Goal: Task Accomplishment & Management: Manage account settings

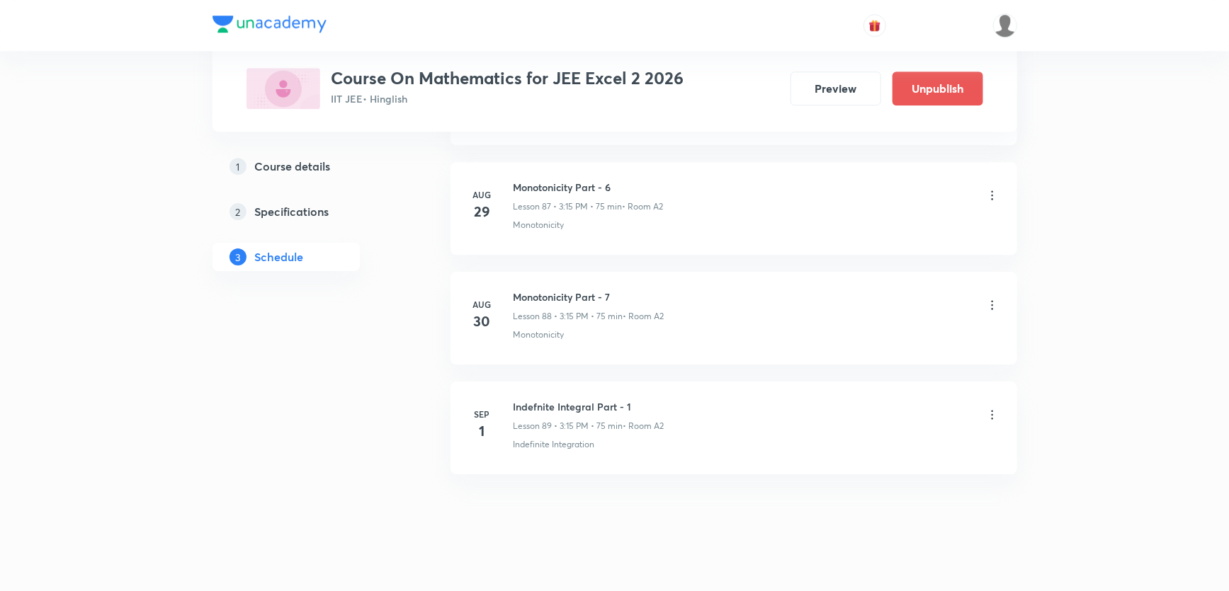
click at [532, 399] on h6 "Indefnite Integral Part - 1" at bounding box center [588, 406] width 151 height 15
copy h6 "Indefnite Integral Part - 1"
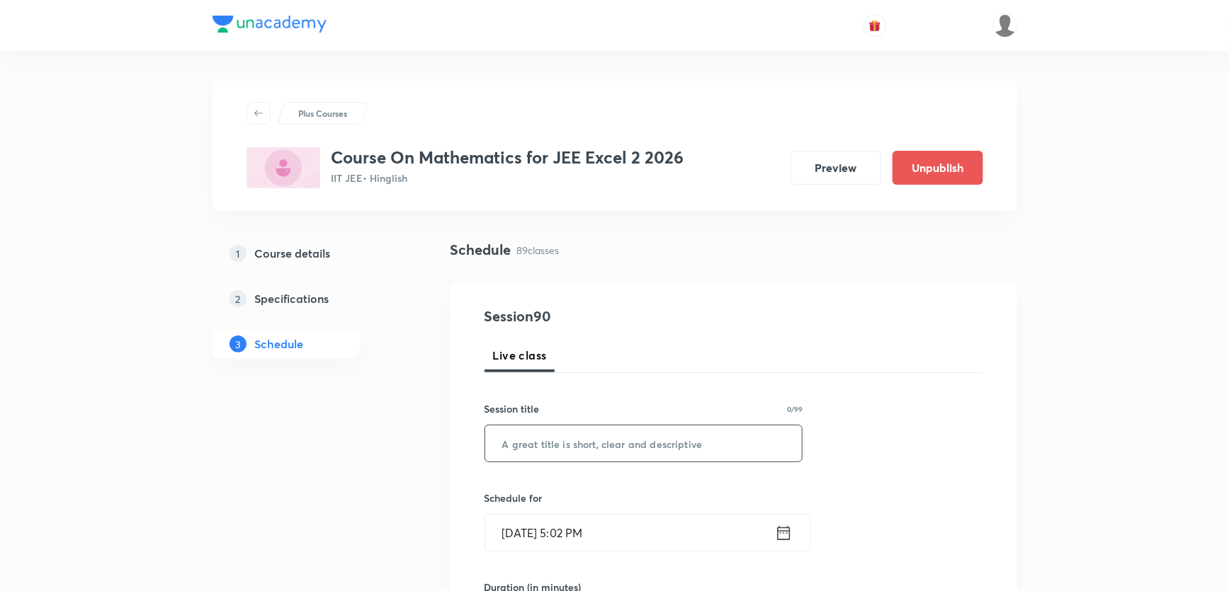
click at [629, 433] on input "text" at bounding box center [643, 444] width 317 height 36
paste input "Indefnite Integral Part - 1"
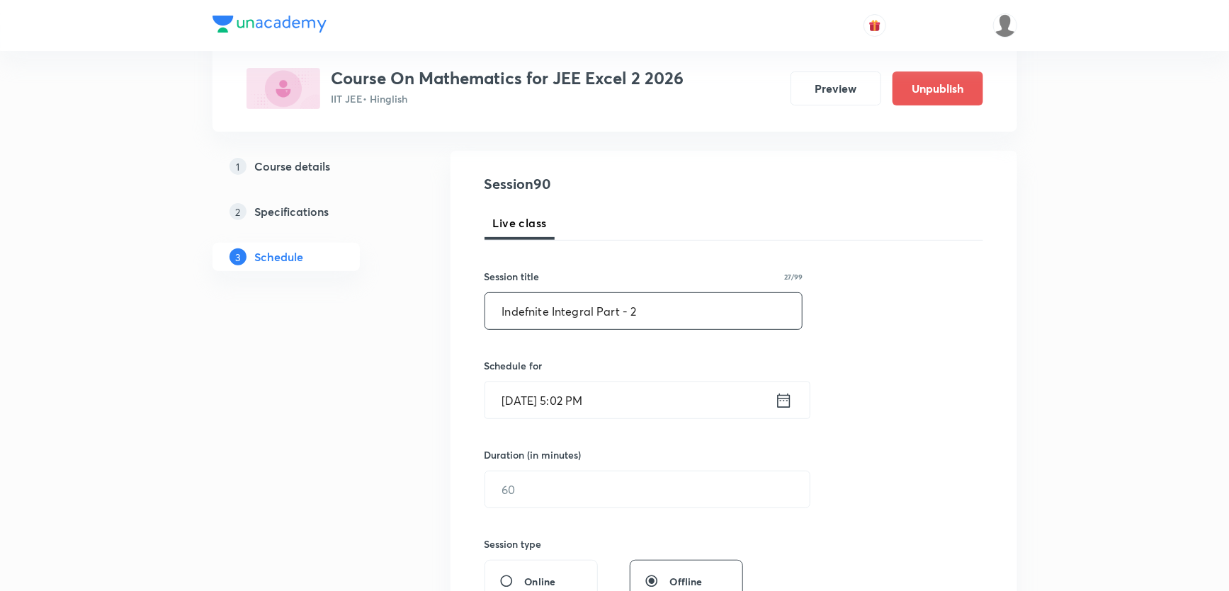
scroll to position [193, 0]
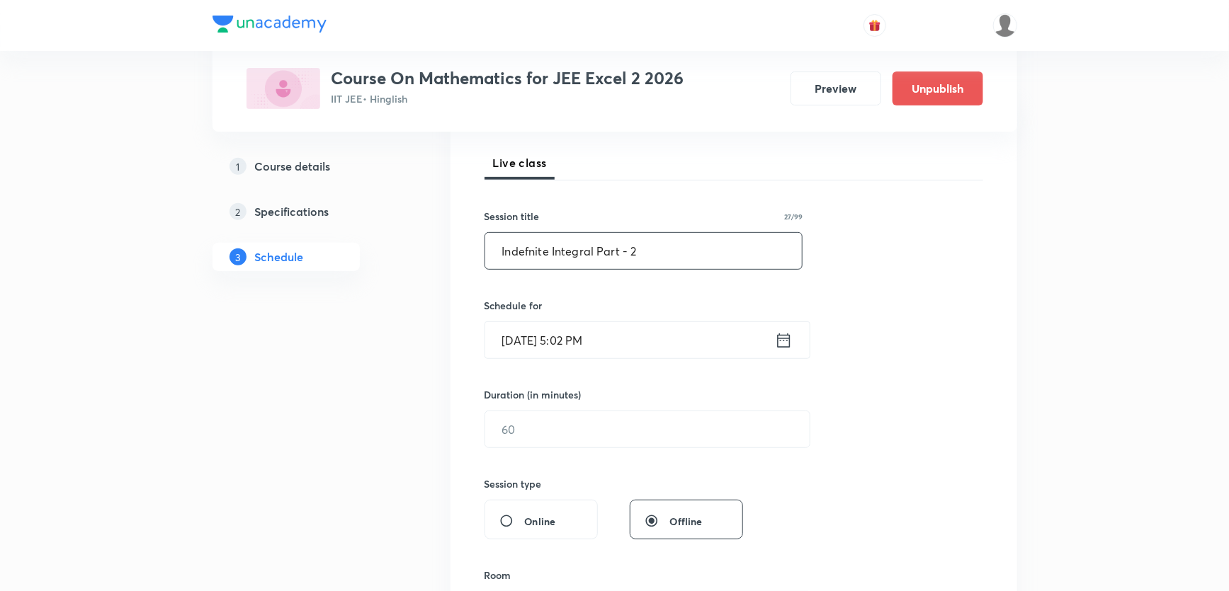
type input "Indefnite Integral Part - 2"
click at [580, 328] on input "Sep 1, 2025, 5:02 PM" at bounding box center [630, 340] width 290 height 36
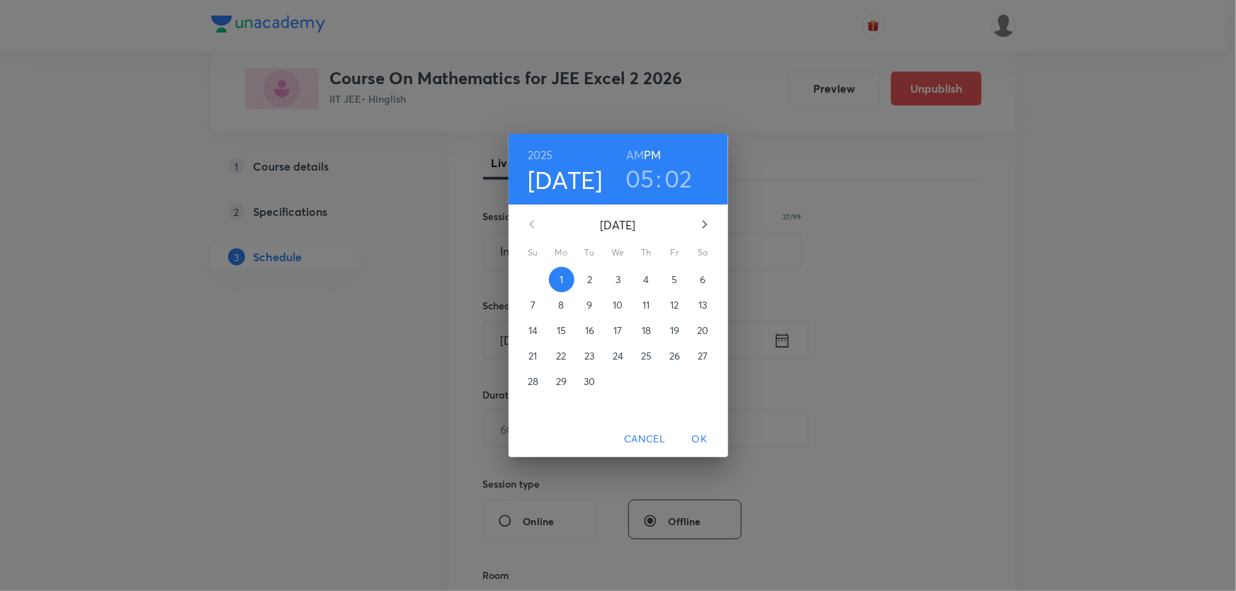
click at [592, 280] on p "2" at bounding box center [589, 280] width 5 height 14
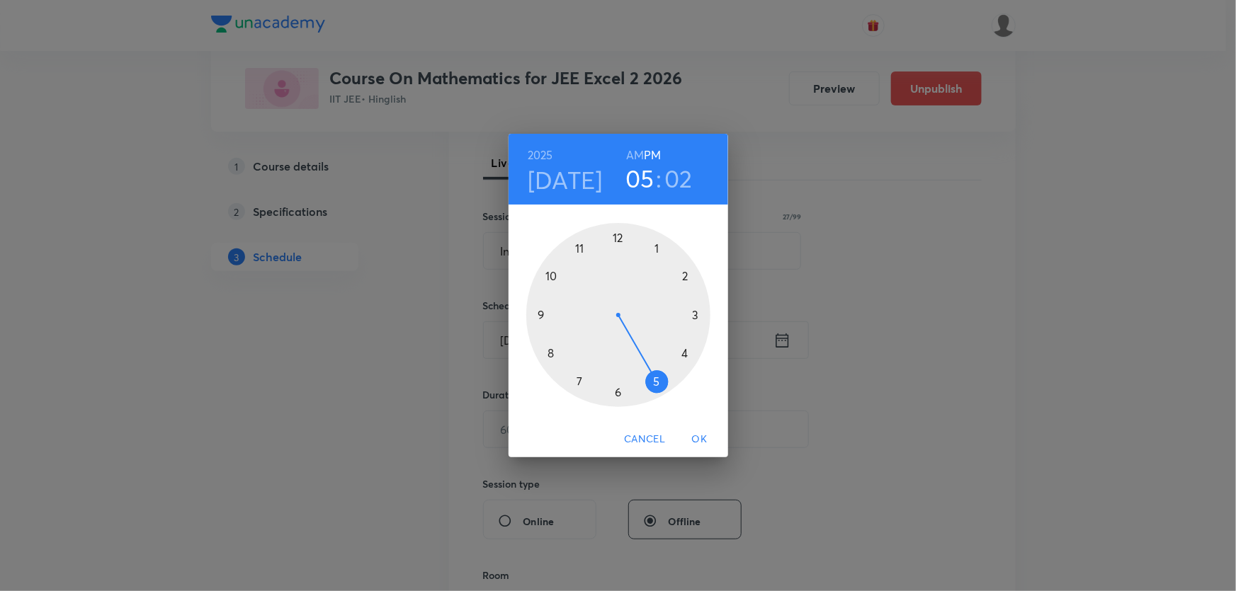
click at [693, 314] on div at bounding box center [618, 315] width 184 height 184
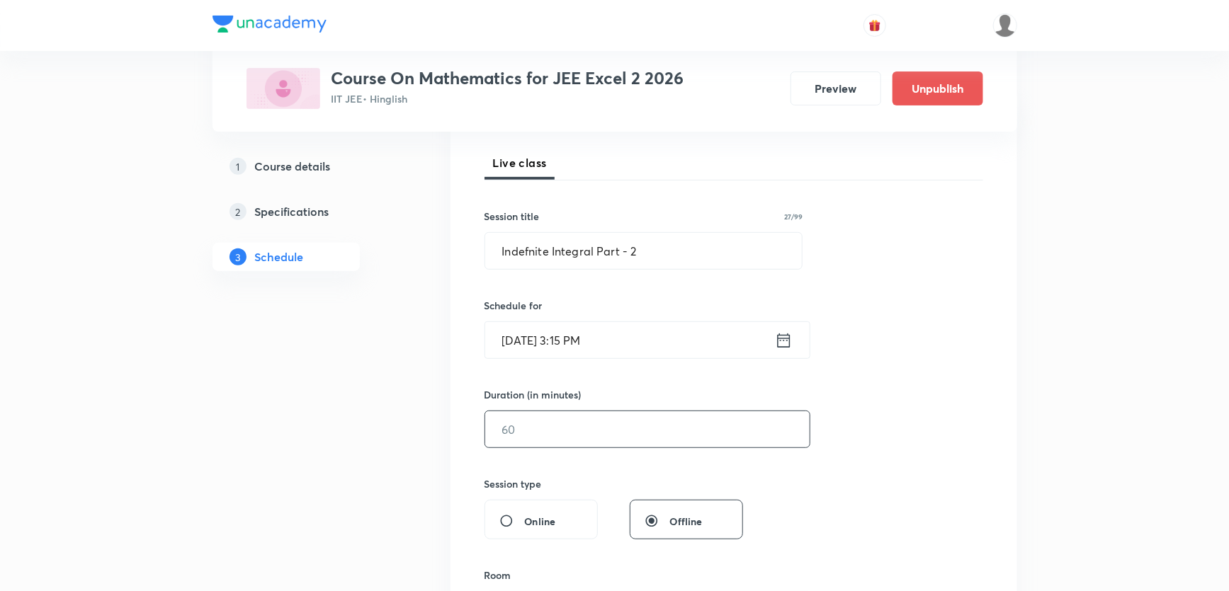
click at [516, 446] on input "text" at bounding box center [647, 429] width 324 height 36
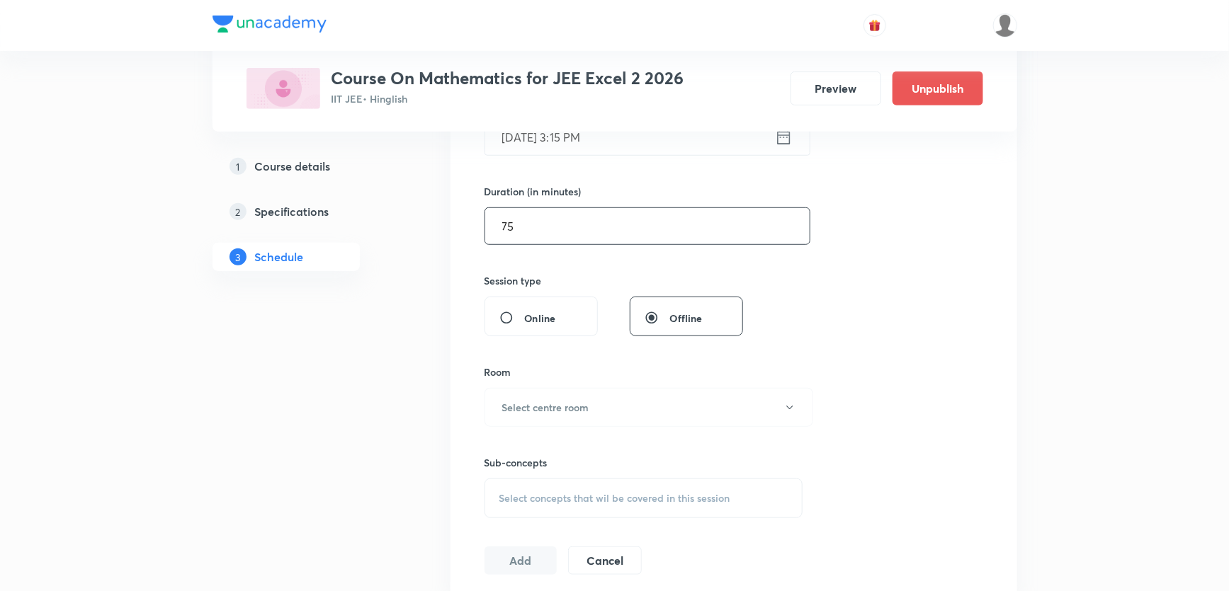
scroll to position [450, 0]
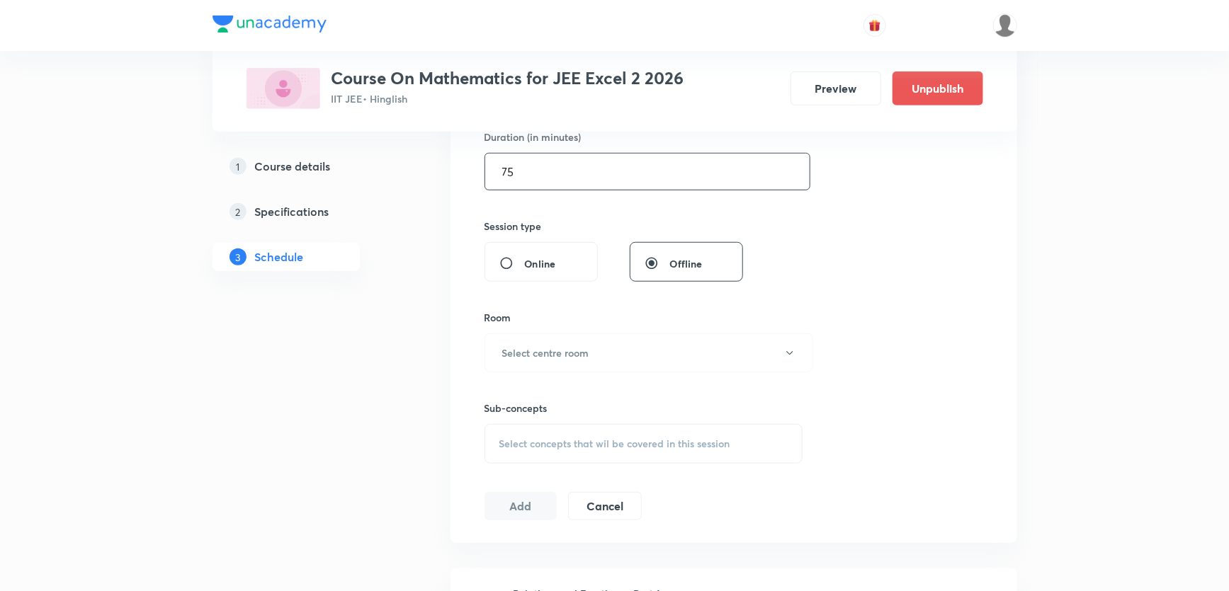
type input "75"
click at [507, 364] on button "Select centre room" at bounding box center [648, 353] width 329 height 39
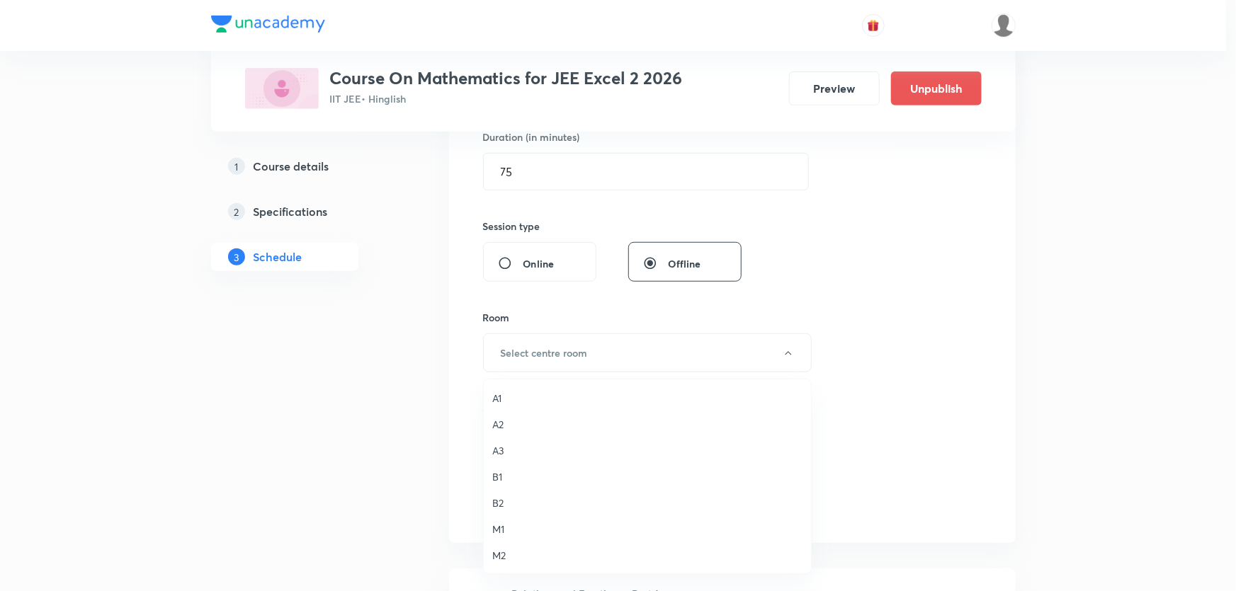
click at [502, 417] on span "A2" at bounding box center [647, 424] width 310 height 15
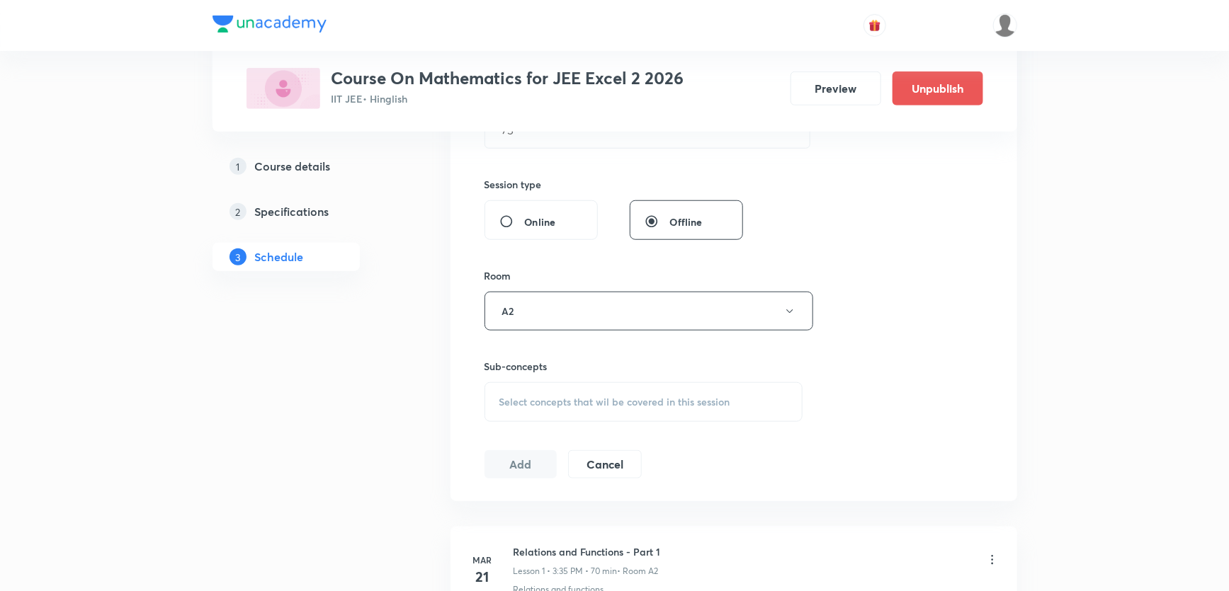
scroll to position [515, 0]
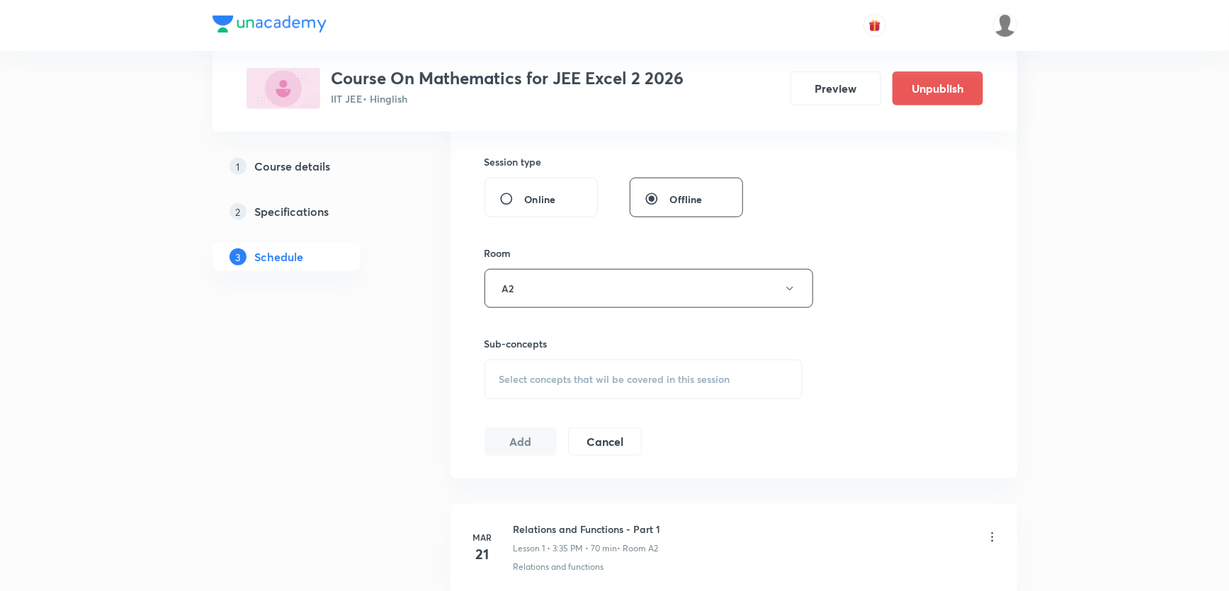
click at [527, 374] on span "Select concepts that wil be covered in this session" at bounding box center [614, 379] width 231 height 11
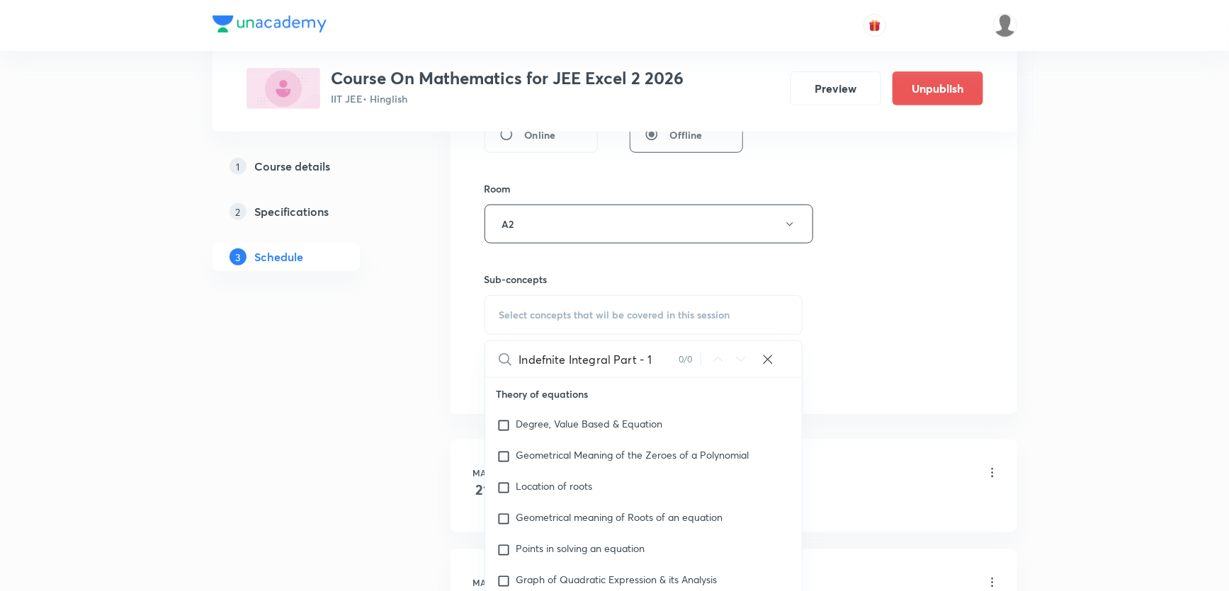
drag, startPoint x: 559, startPoint y: 362, endPoint x: 677, endPoint y: 363, distance: 117.6
click at [677, 363] on input "Indefnite Integral Part - 1" at bounding box center [598, 359] width 159 height 36
drag, startPoint x: 551, startPoint y: 365, endPoint x: 578, endPoint y: 366, distance: 26.9
click at [578, 366] on input "Indefnit" at bounding box center [598, 359] width 159 height 36
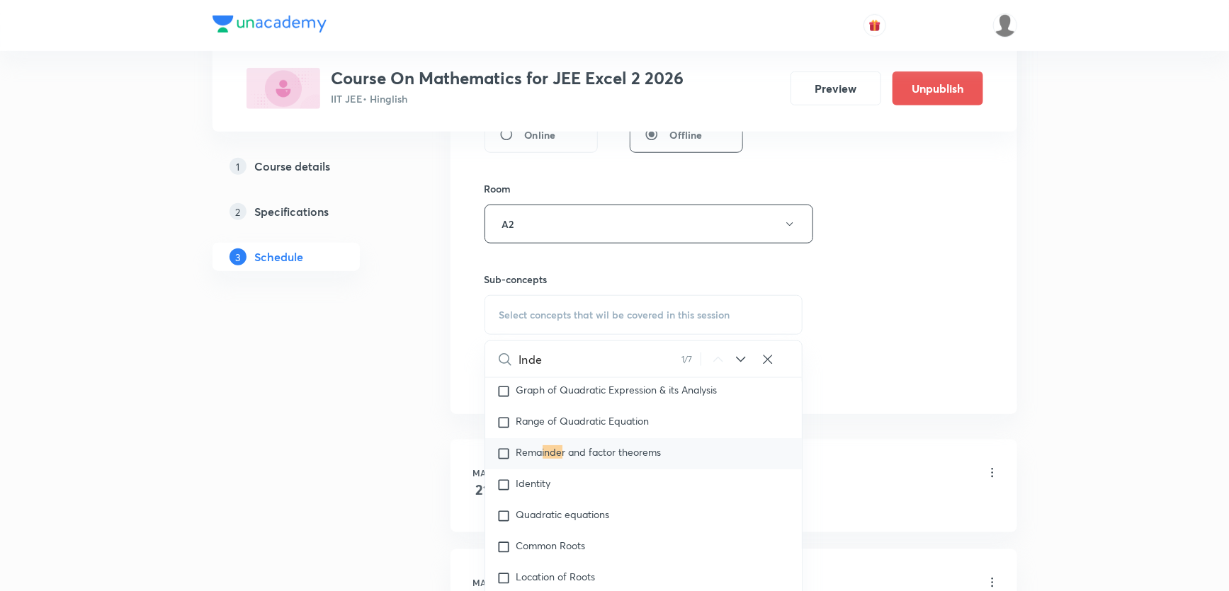
scroll to position [83, 0]
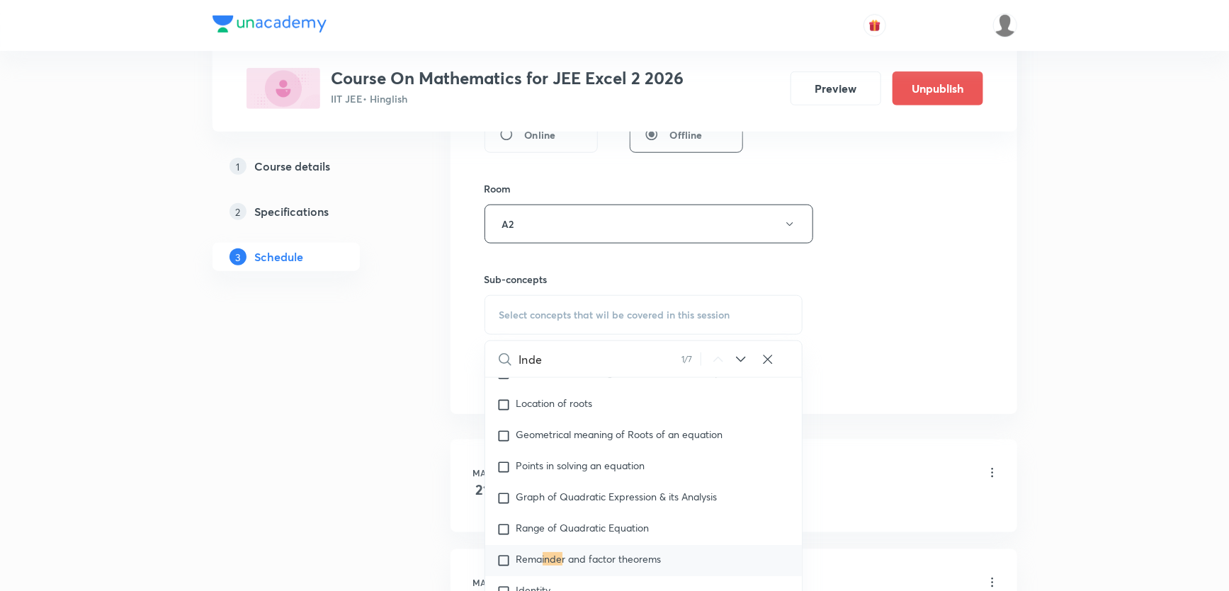
type input "Inde"
click at [533, 558] on span "Rema" at bounding box center [529, 558] width 26 height 13
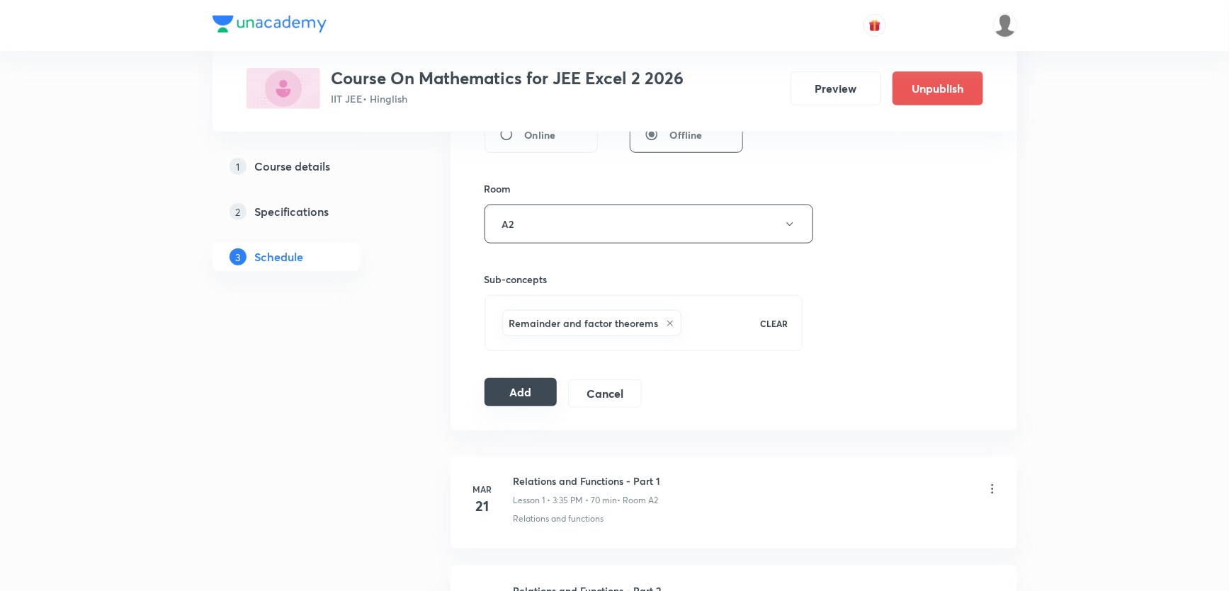
click at [517, 389] on button "Add" at bounding box center [520, 392] width 73 height 28
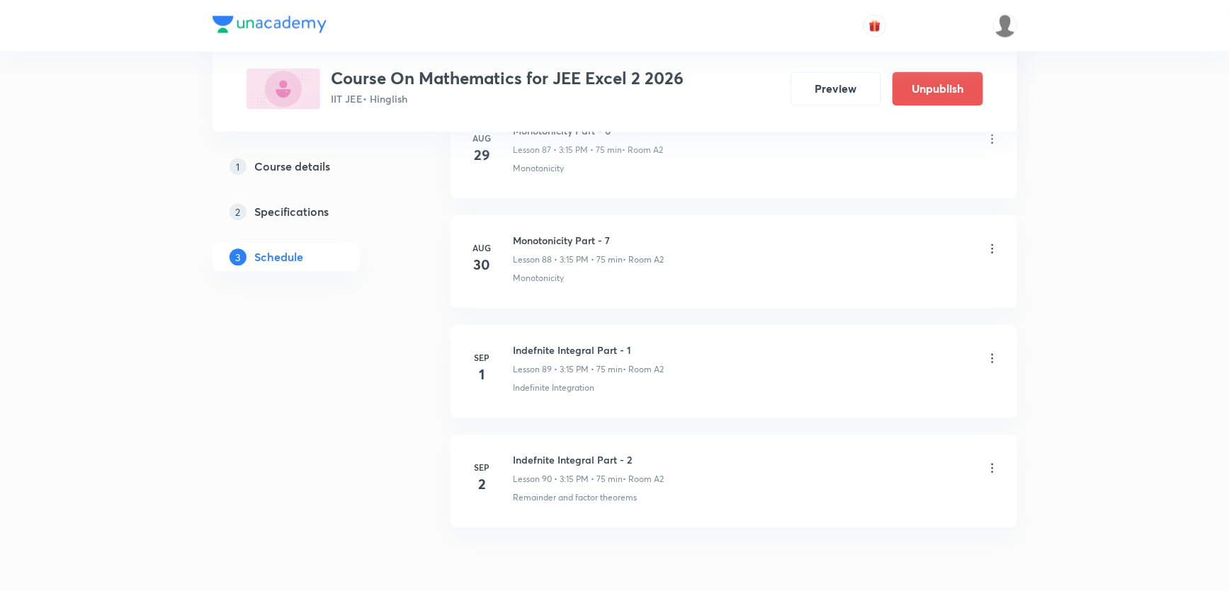
scroll to position [9758, 0]
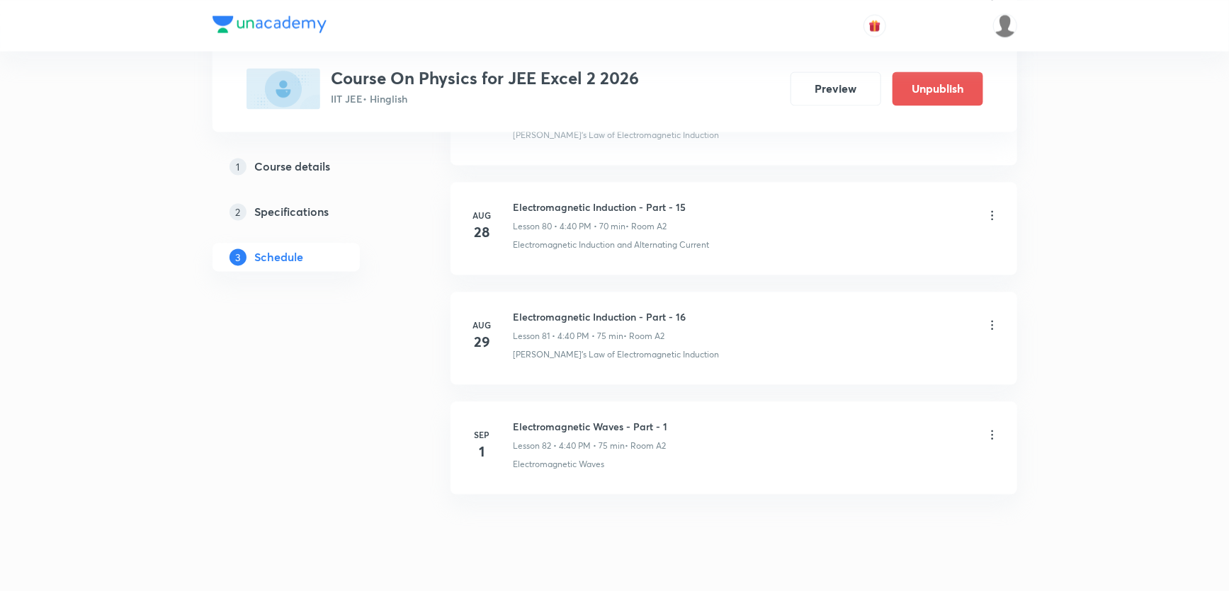
scroll to position [9531, 0]
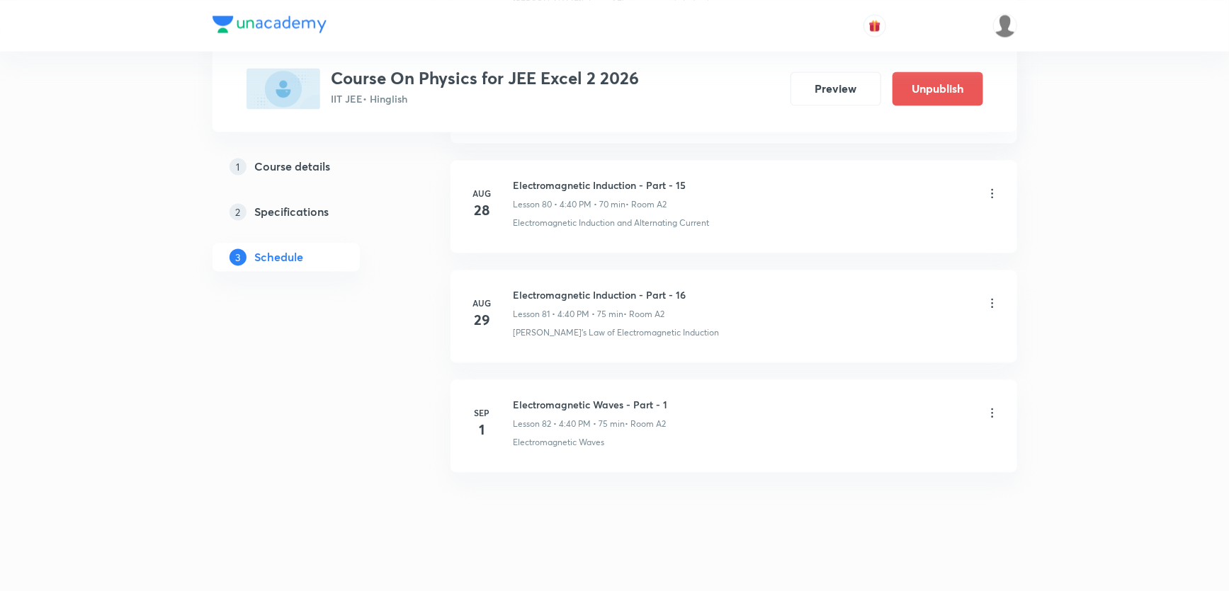
click at [548, 397] on h6 "Electromagnetic Waves - Part - 1" at bounding box center [590, 404] width 154 height 15
copy h6 "Electromagnetic Waves - Part - 1"
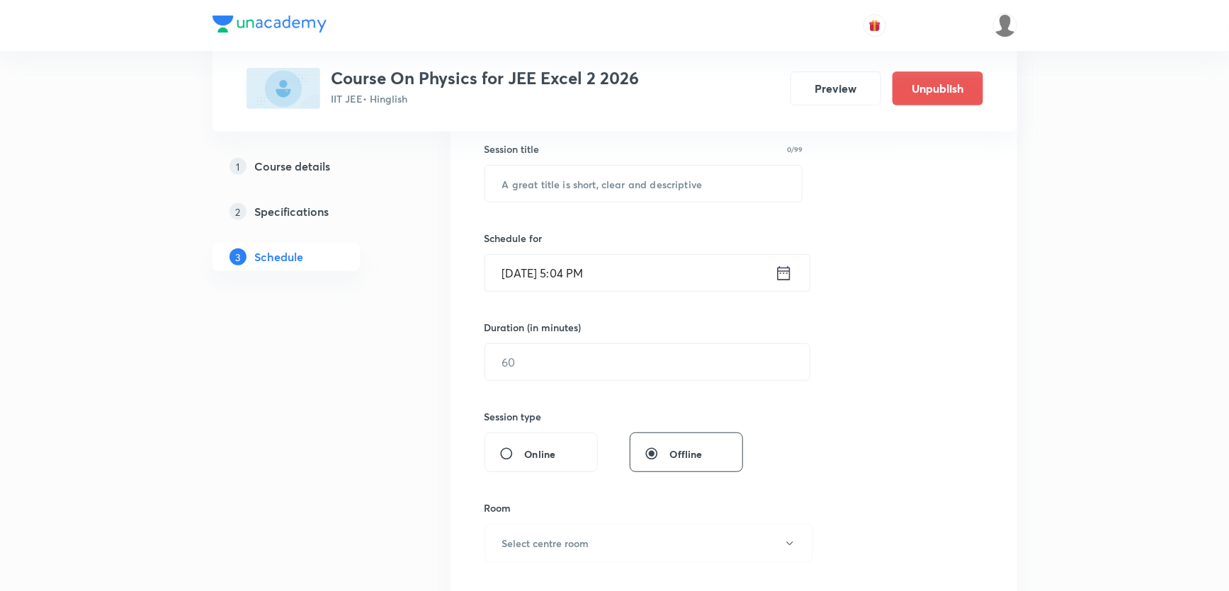
scroll to position [0, 0]
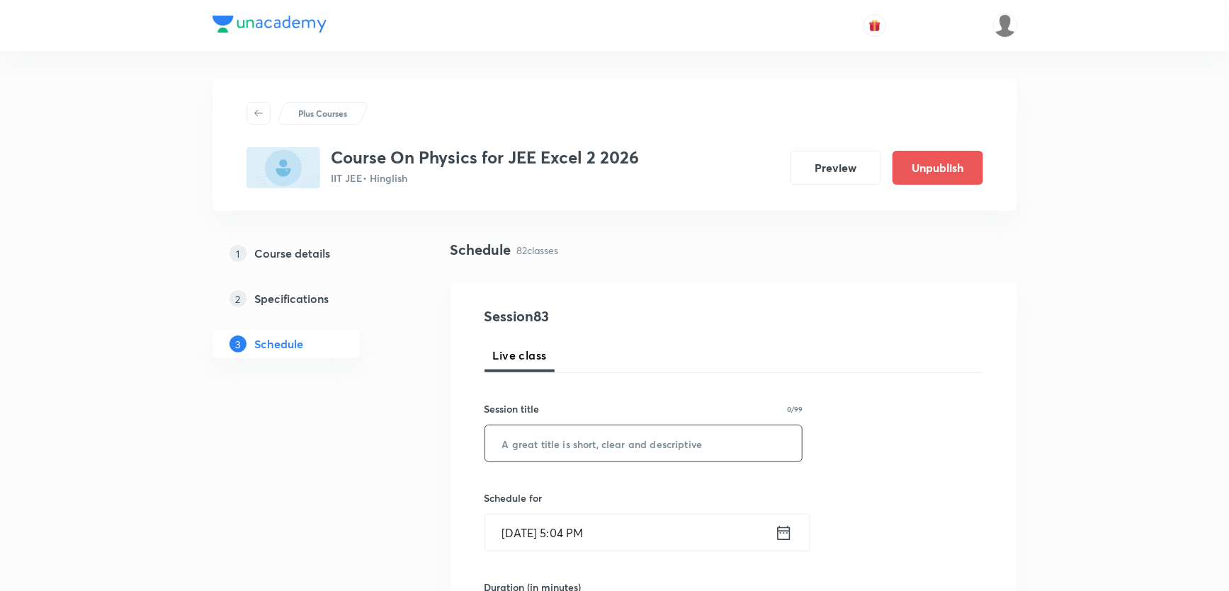
click at [582, 432] on input "text" at bounding box center [643, 444] width 317 height 36
paste input "Electromagnetic Waves - Part - 1"
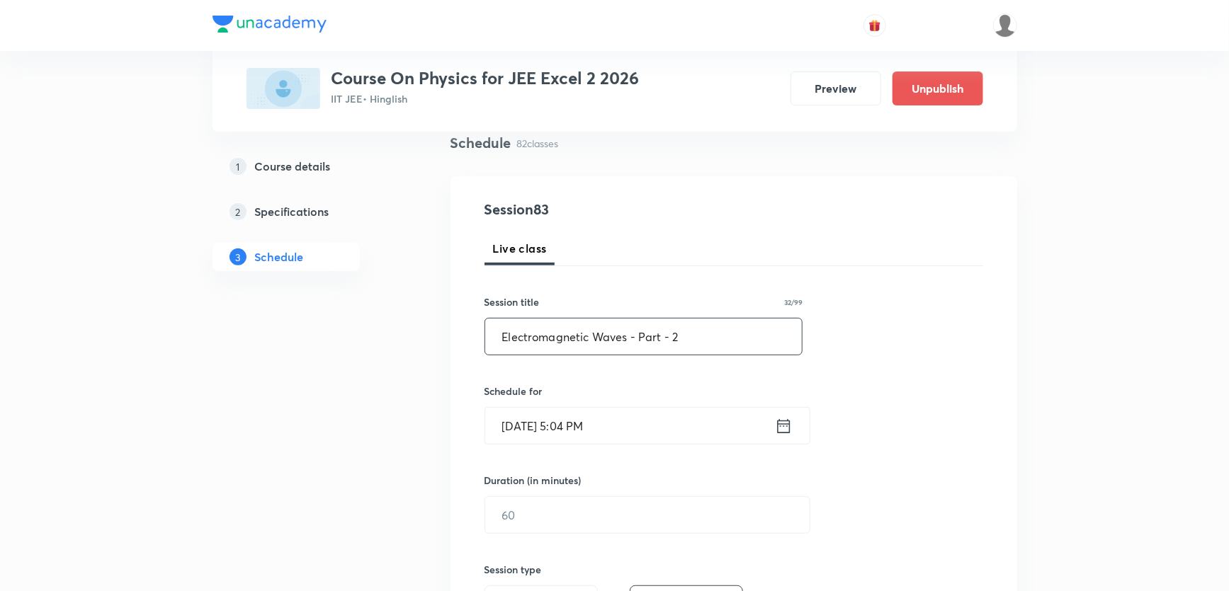
scroll to position [128, 0]
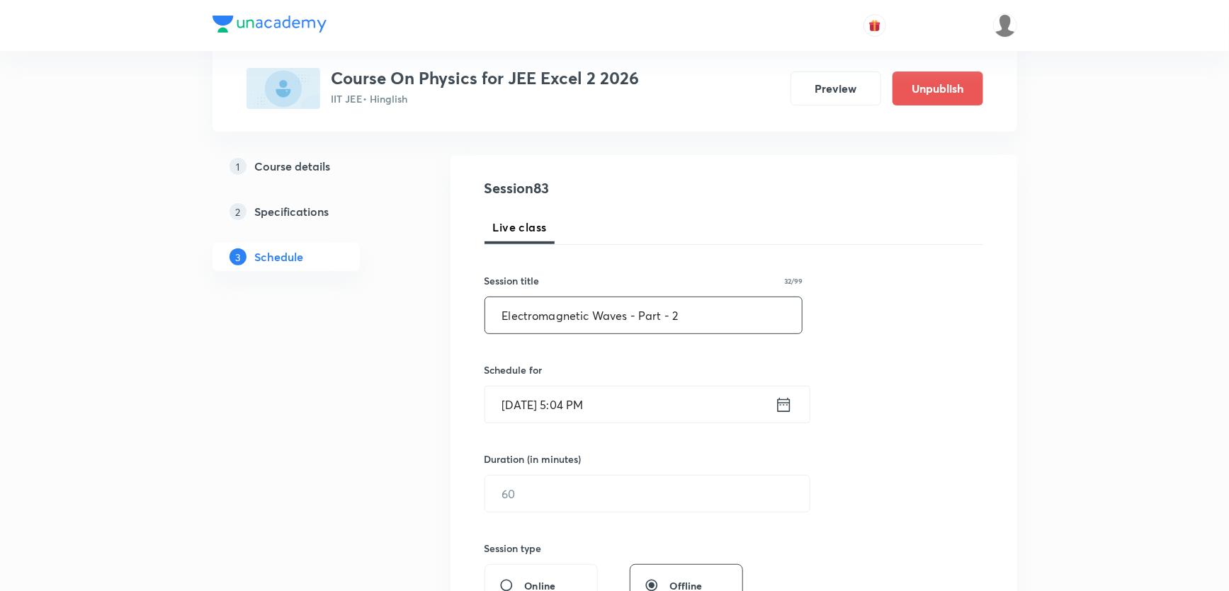
type input "Electromagnetic Waves - Part - 2"
click at [525, 394] on input "Sep 1, 2025, 5:04 PM" at bounding box center [630, 405] width 290 height 36
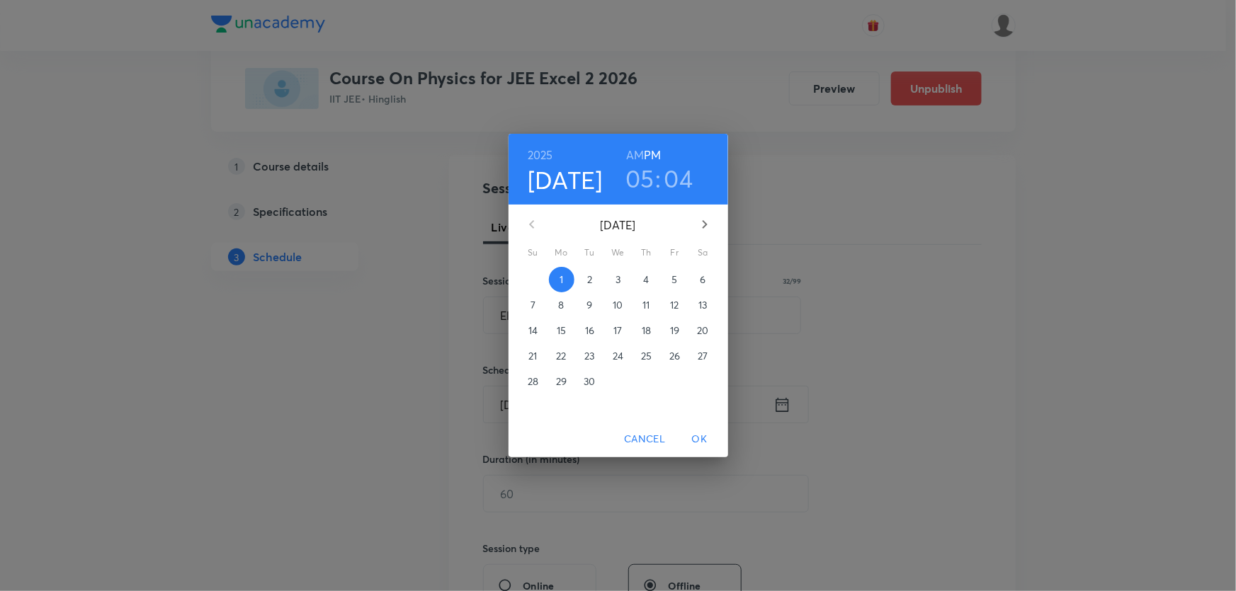
click at [591, 286] on p "2" at bounding box center [589, 280] width 5 height 14
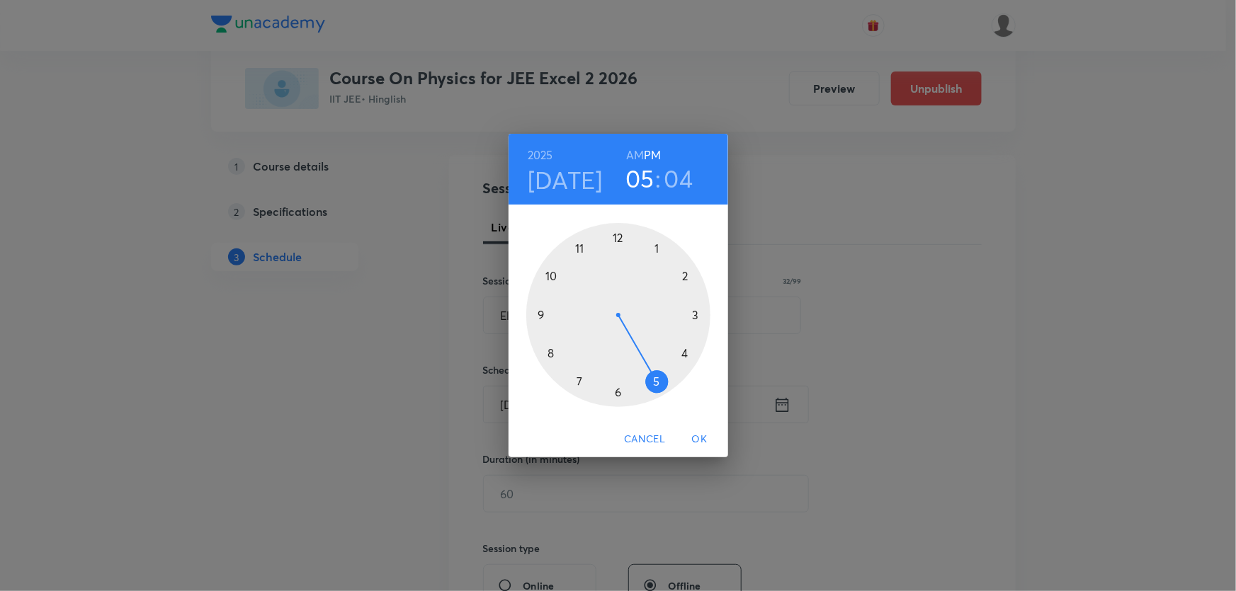
click at [687, 353] on div at bounding box center [618, 315] width 184 height 184
click at [553, 353] on div at bounding box center [618, 315] width 184 height 184
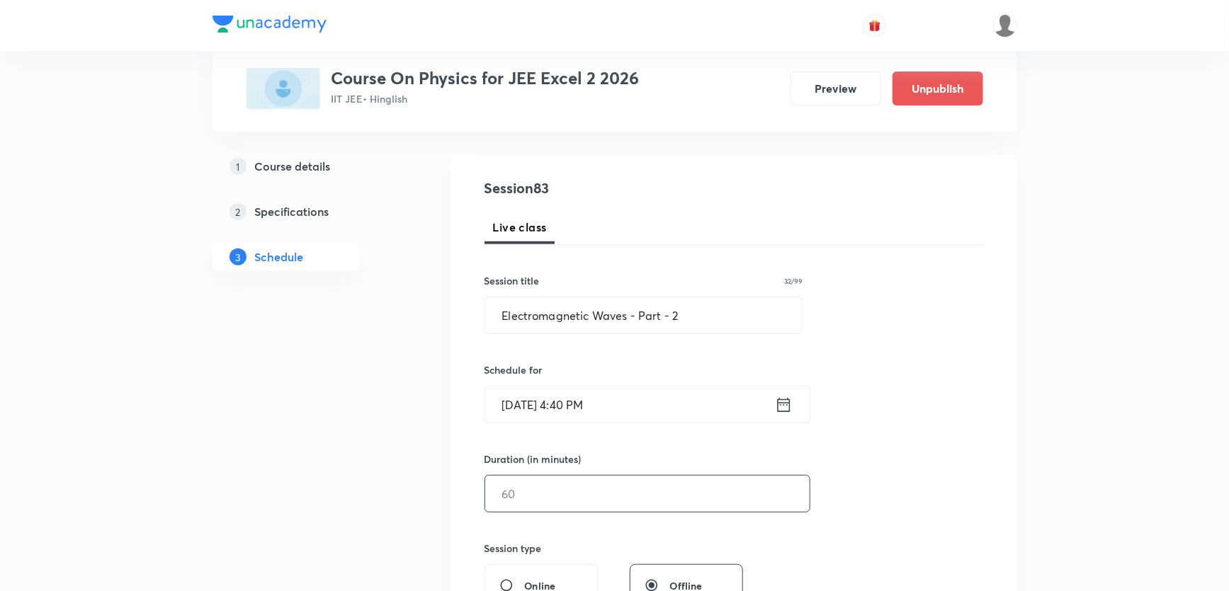
click at [538, 497] on input "text" at bounding box center [647, 494] width 324 height 36
click at [512, 493] on input "text" at bounding box center [647, 494] width 324 height 36
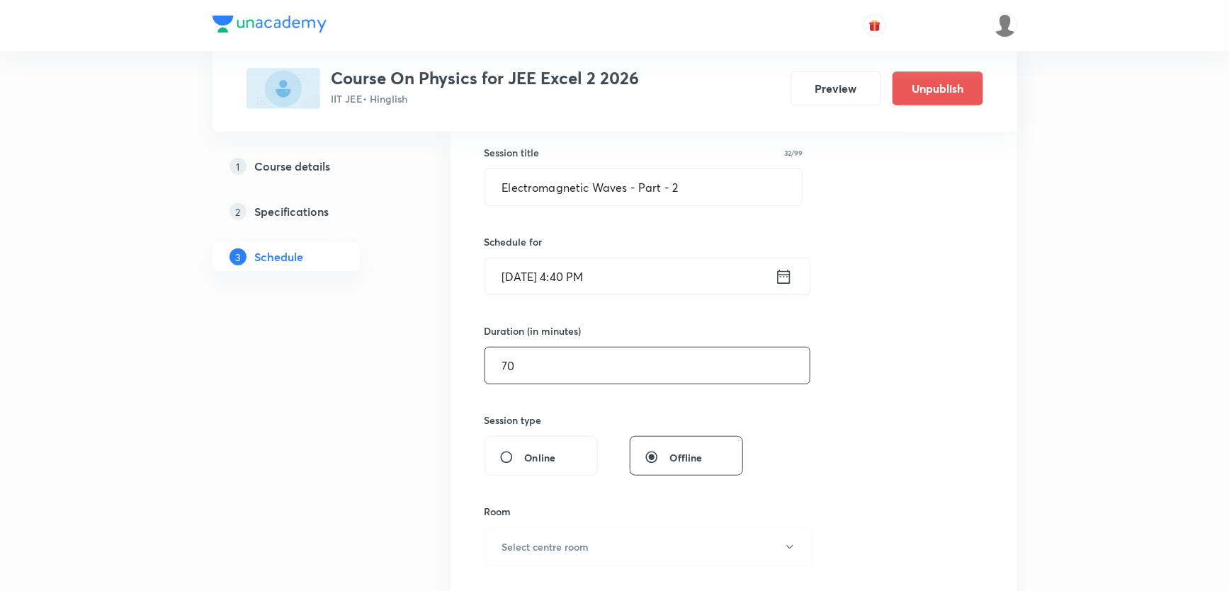
scroll to position [257, 0]
type input "70"
click at [517, 550] on h6 "Select centre room" at bounding box center [545, 546] width 87 height 15
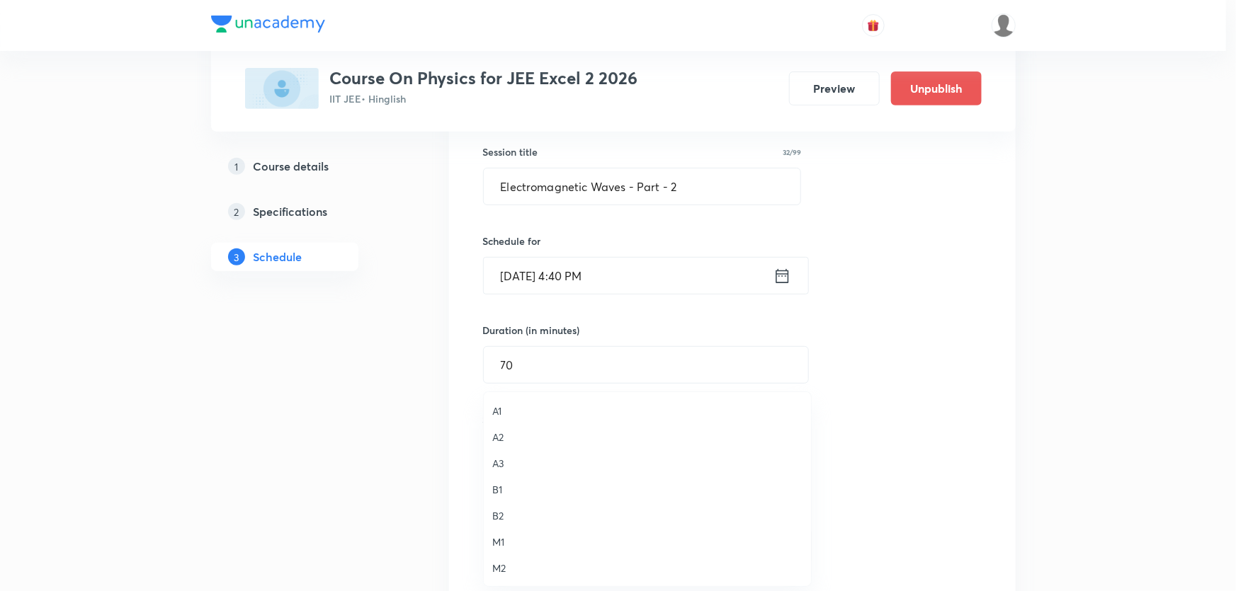
click at [493, 444] on span "A2" at bounding box center [647, 437] width 310 height 15
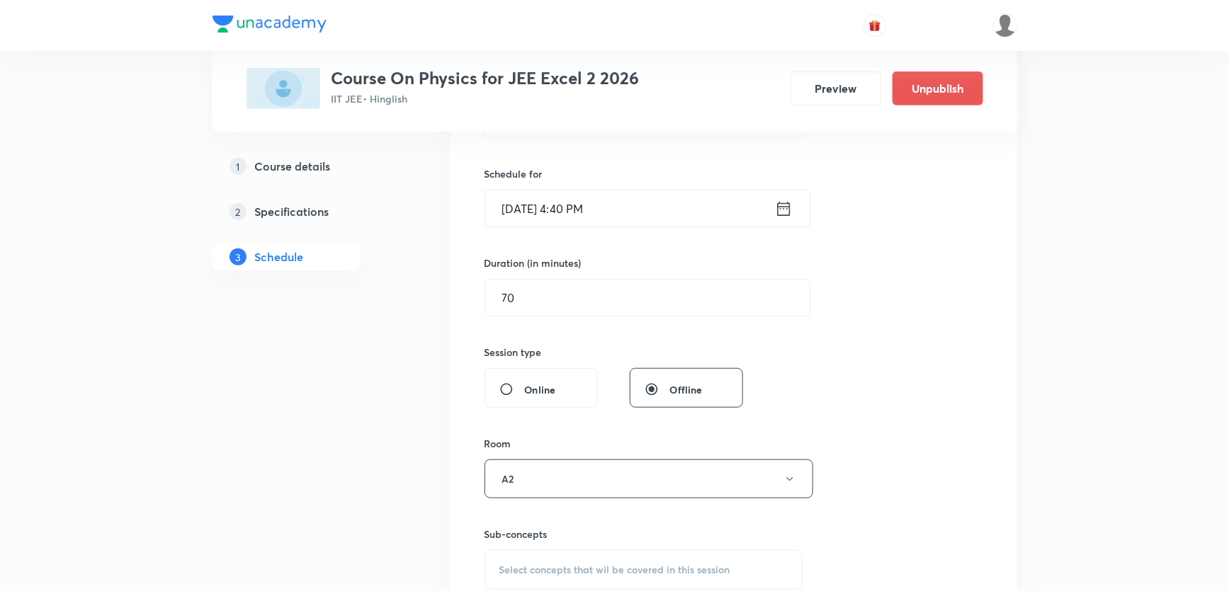
scroll to position [386, 0]
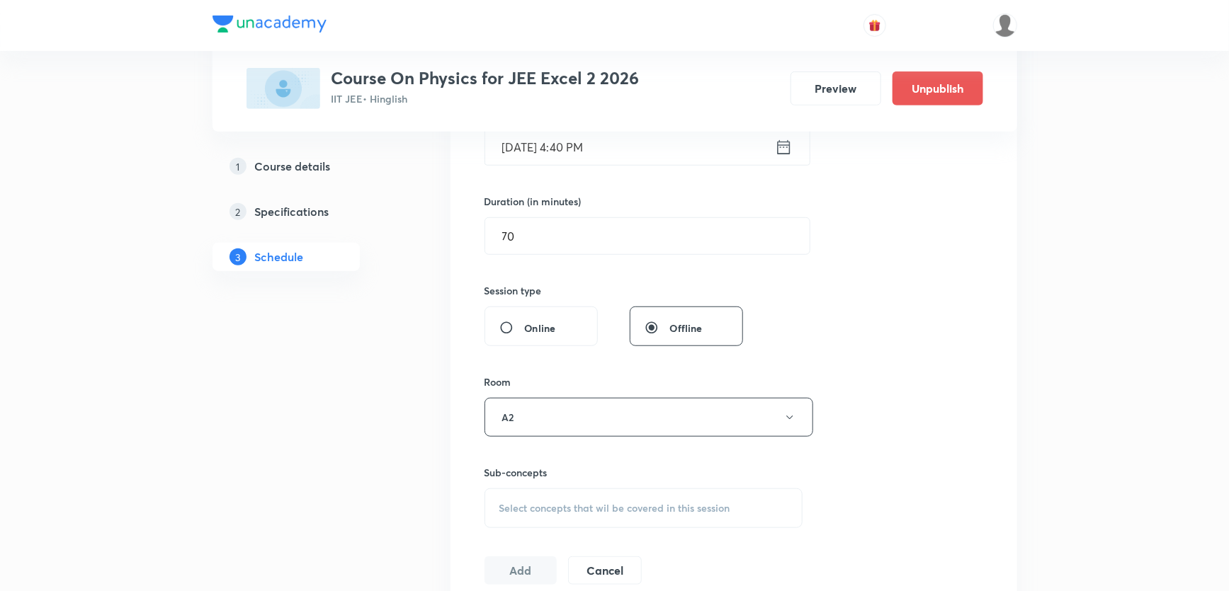
click at [513, 492] on div "Select concepts that wil be covered in this session" at bounding box center [643, 509] width 319 height 40
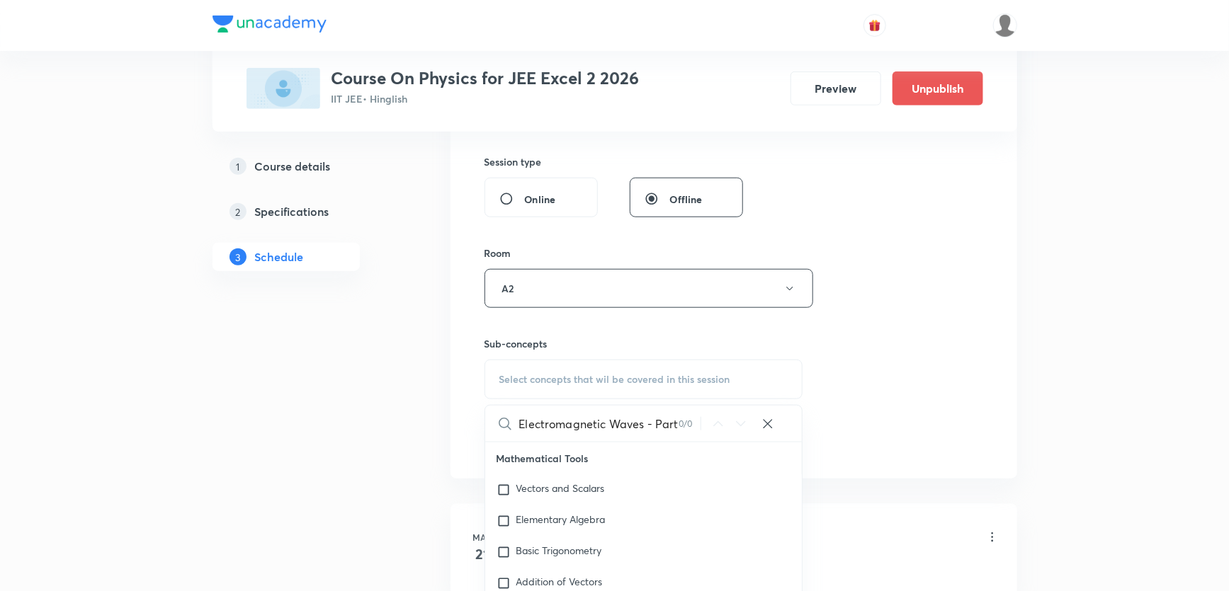
scroll to position [0, 14]
drag, startPoint x: 560, startPoint y: 431, endPoint x: 690, endPoint y: 428, distance: 129.6
click at [690, 428] on div "Electromagnetic Waves - Part - 1 0 / 0 ​" at bounding box center [643, 424] width 317 height 36
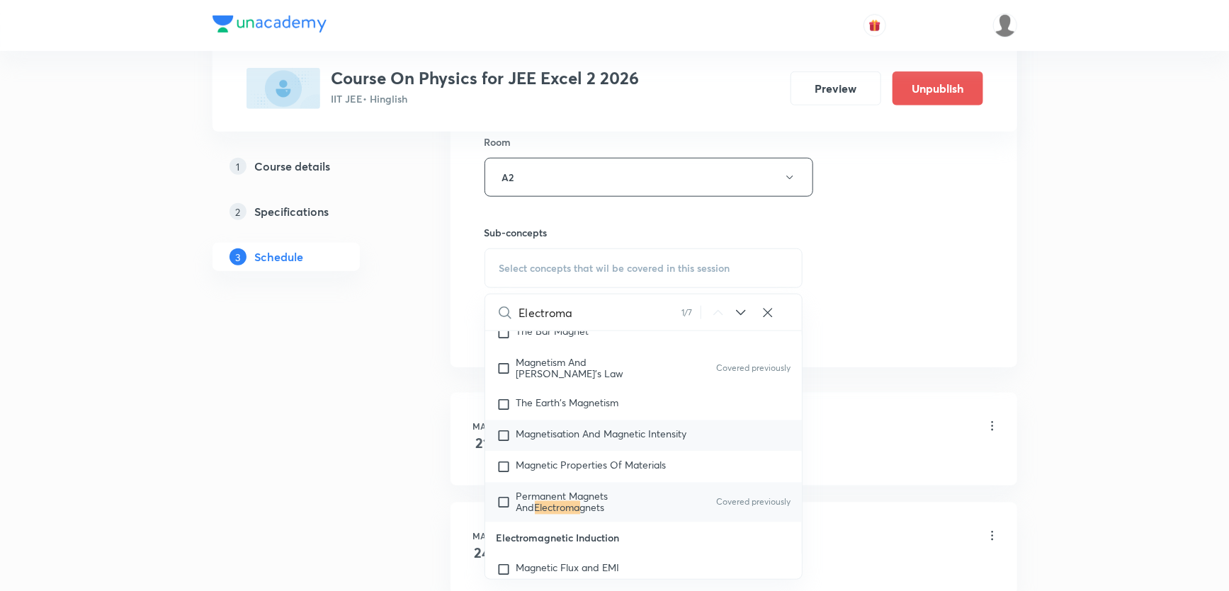
scroll to position [644, 0]
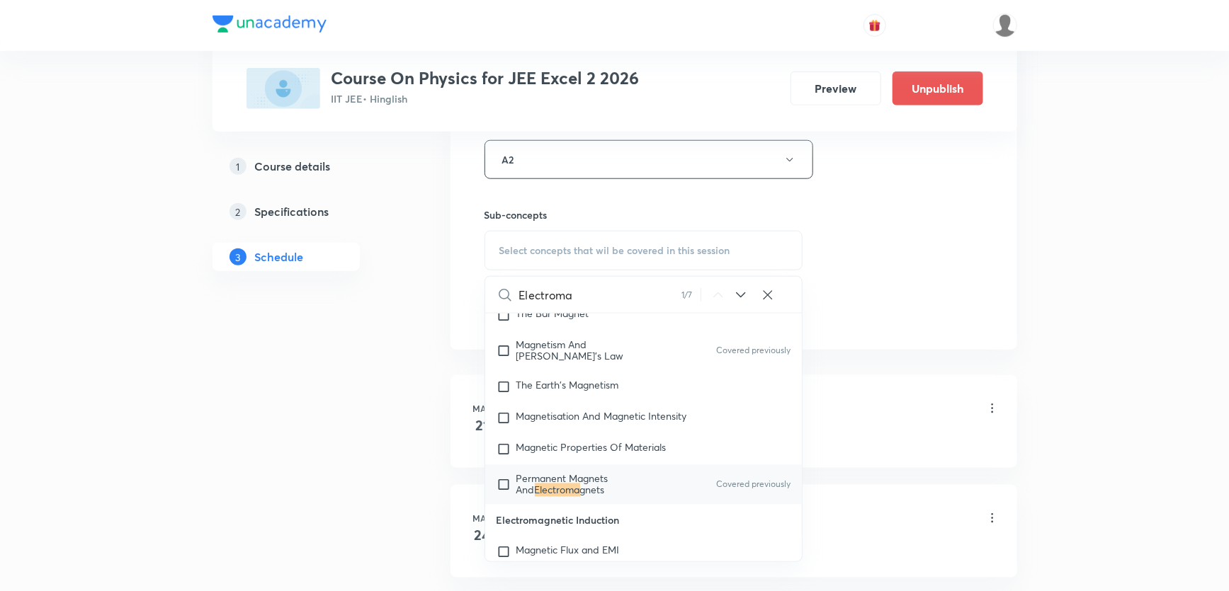
type input "Electroma"
click at [559, 497] on mark "Electroma" at bounding box center [557, 490] width 45 height 13
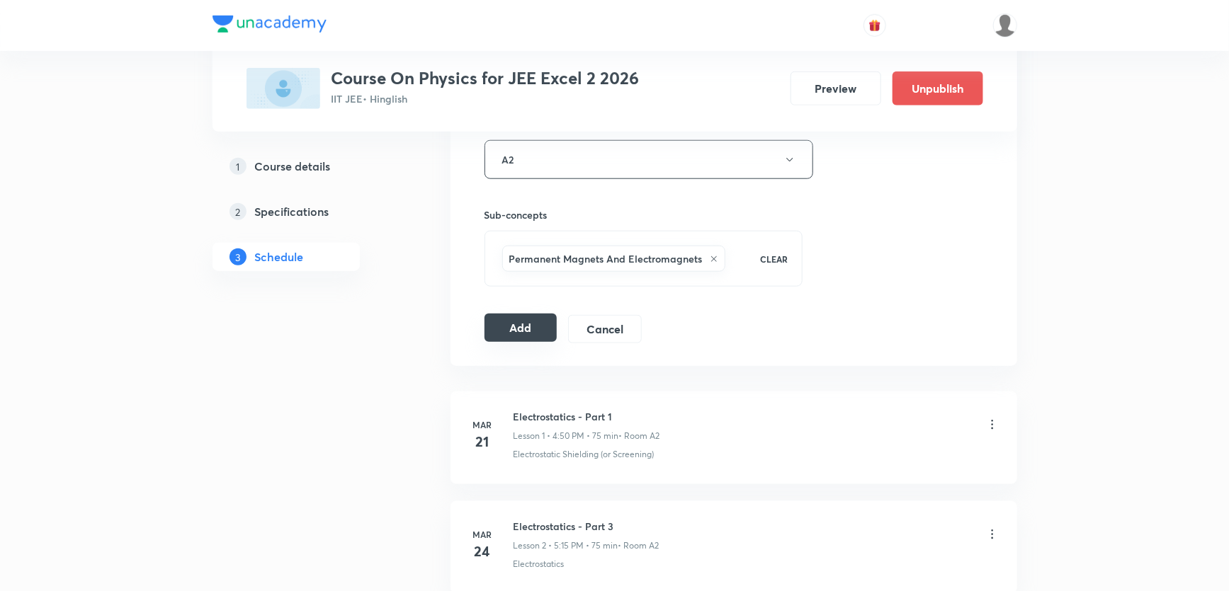
click at [495, 331] on button "Add" at bounding box center [520, 328] width 73 height 28
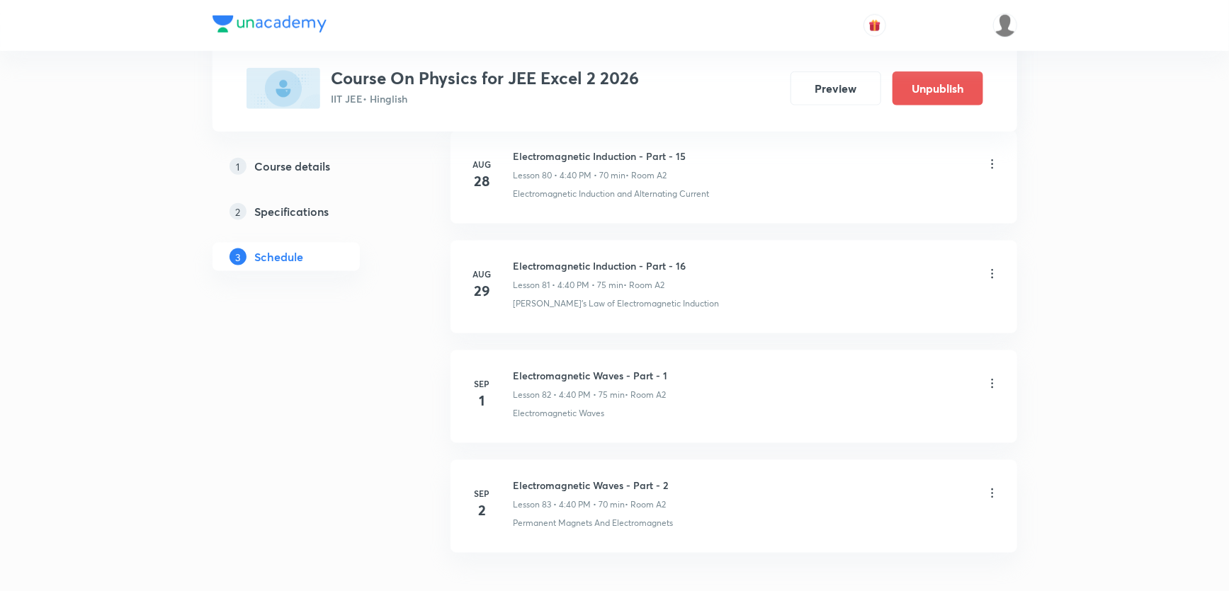
scroll to position [8990, 0]
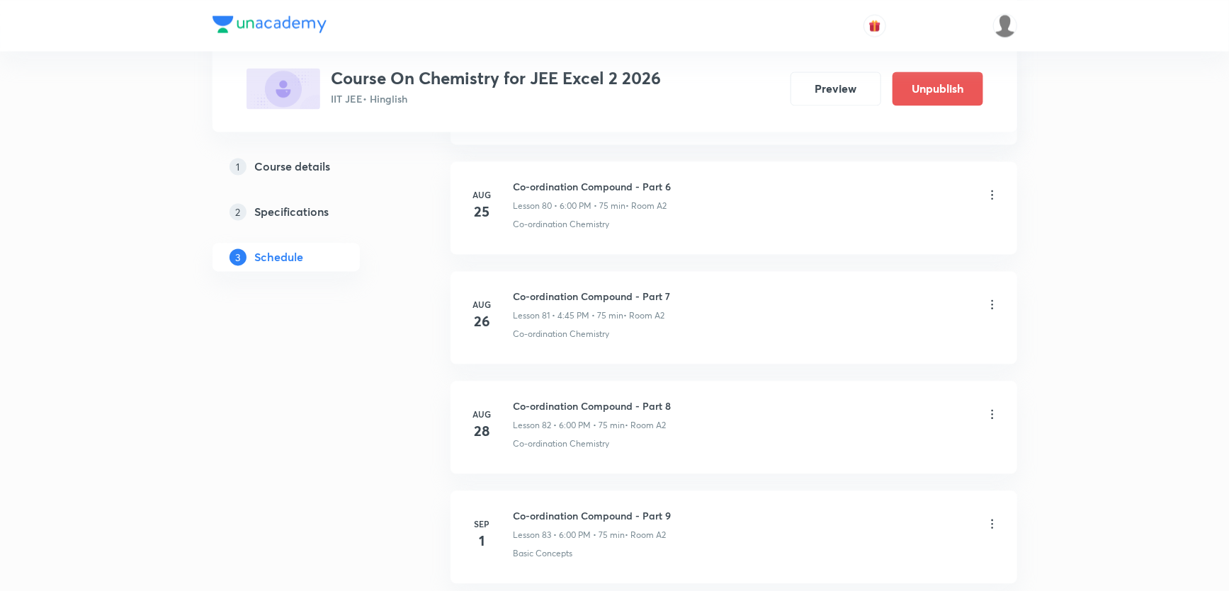
scroll to position [9640, 0]
click at [524, 398] on h6 "Co-ordination Compound - Part 9" at bounding box center [592, 405] width 158 height 15
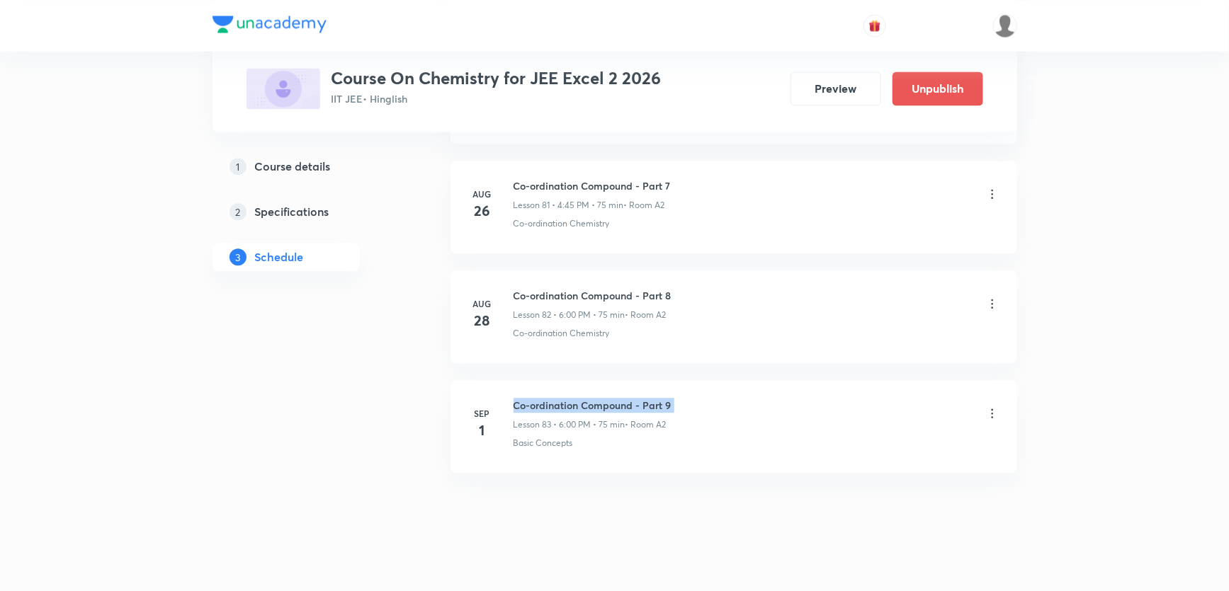
copy h6 "Co-ordination Compound - Part 9"
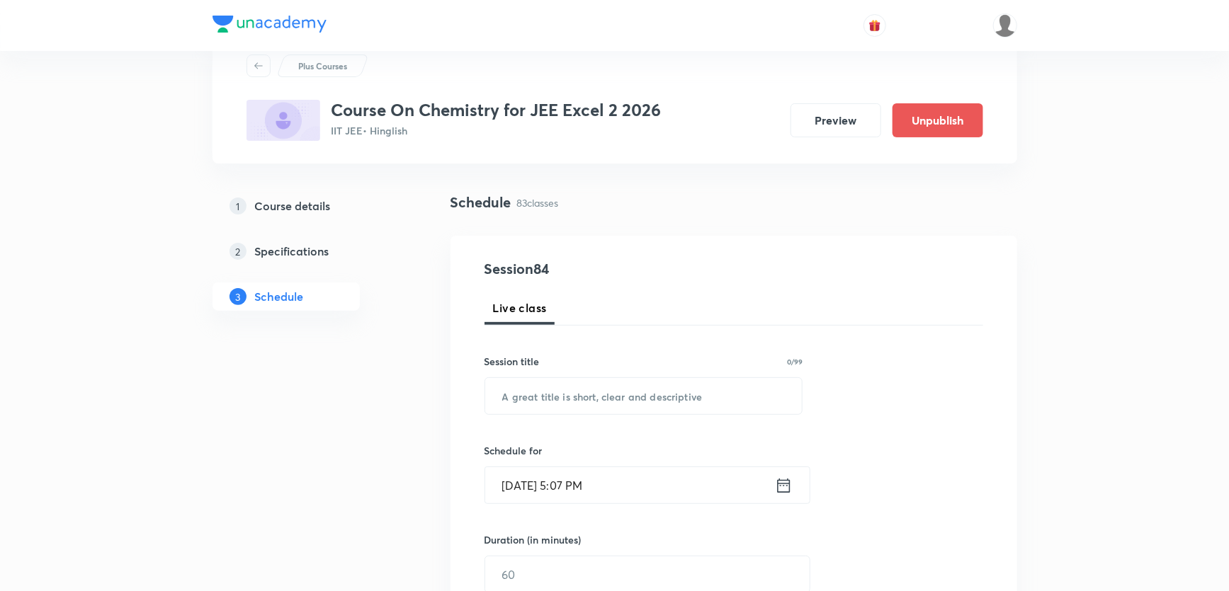
scroll to position [0, 0]
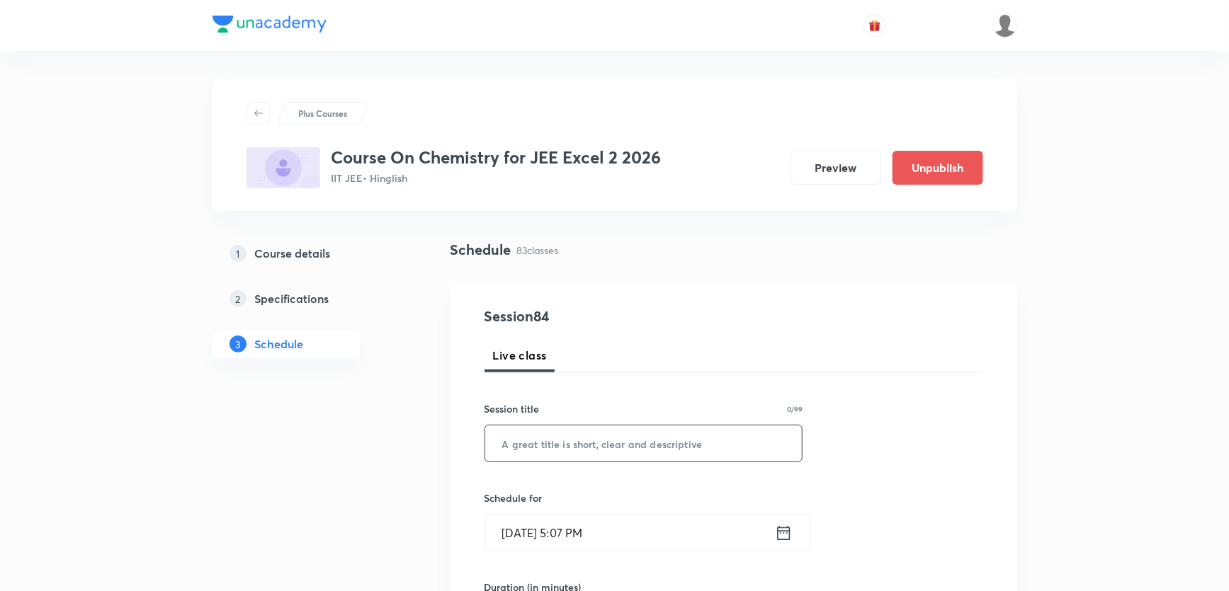
click at [623, 439] on input "text" at bounding box center [643, 444] width 317 height 36
paste input "Co-ordination Compound - Part 9"
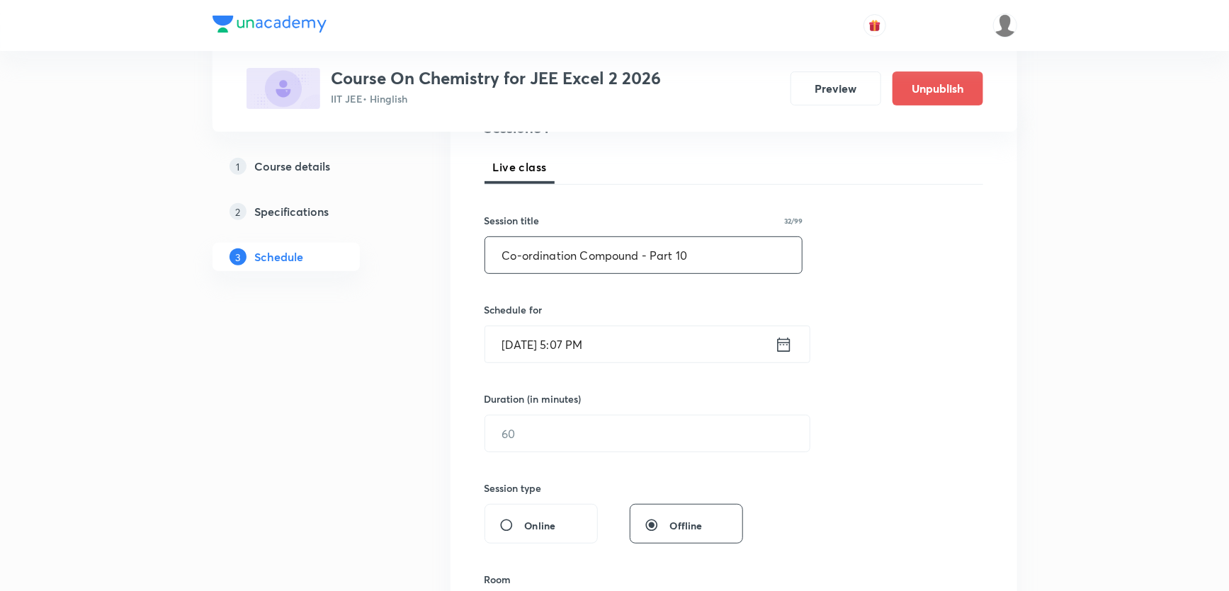
scroll to position [257, 0]
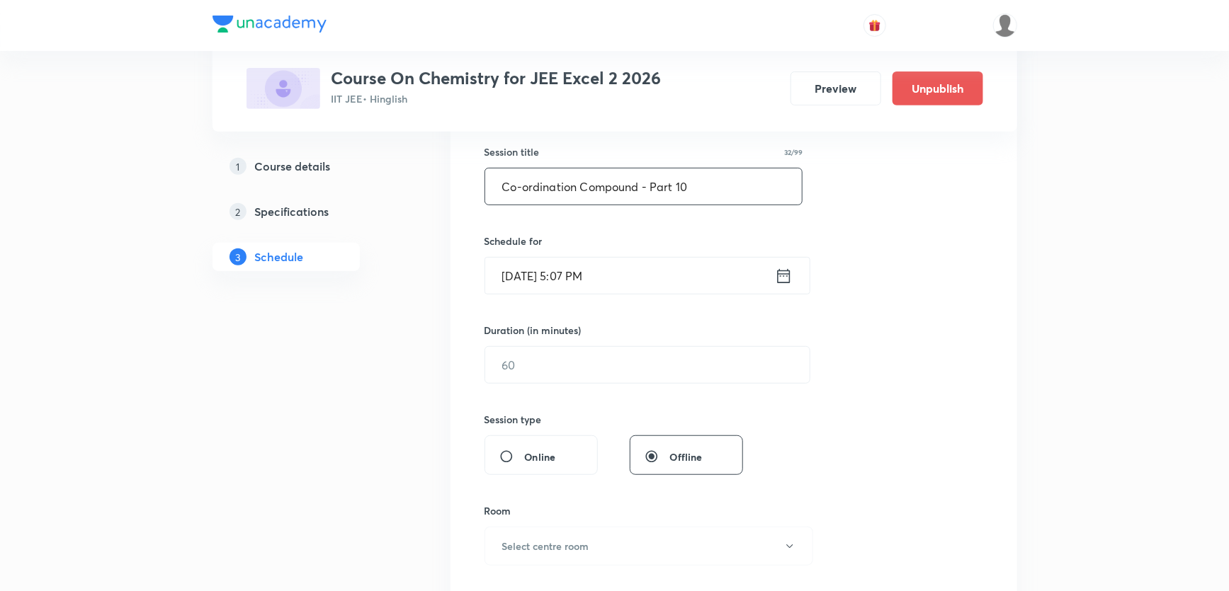
type input "Co-ordination Compound - Part 10"
click at [561, 281] on input "Sep 1, 2025, 5:07 PM" at bounding box center [630, 276] width 290 height 36
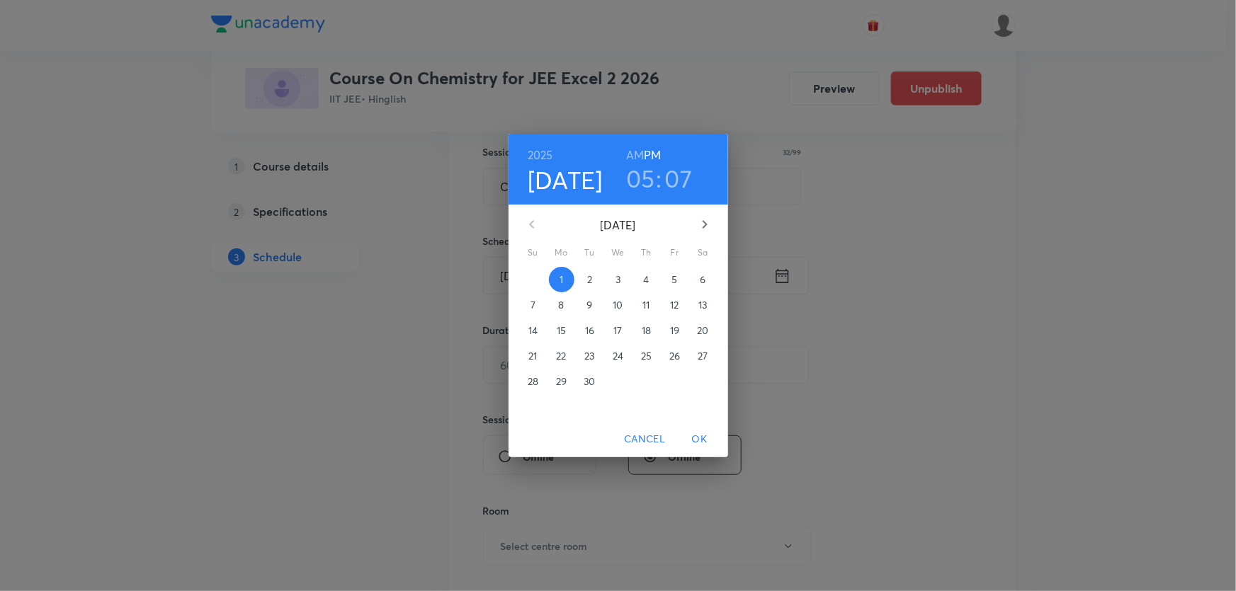
click at [590, 278] on p "2" at bounding box center [589, 280] width 5 height 14
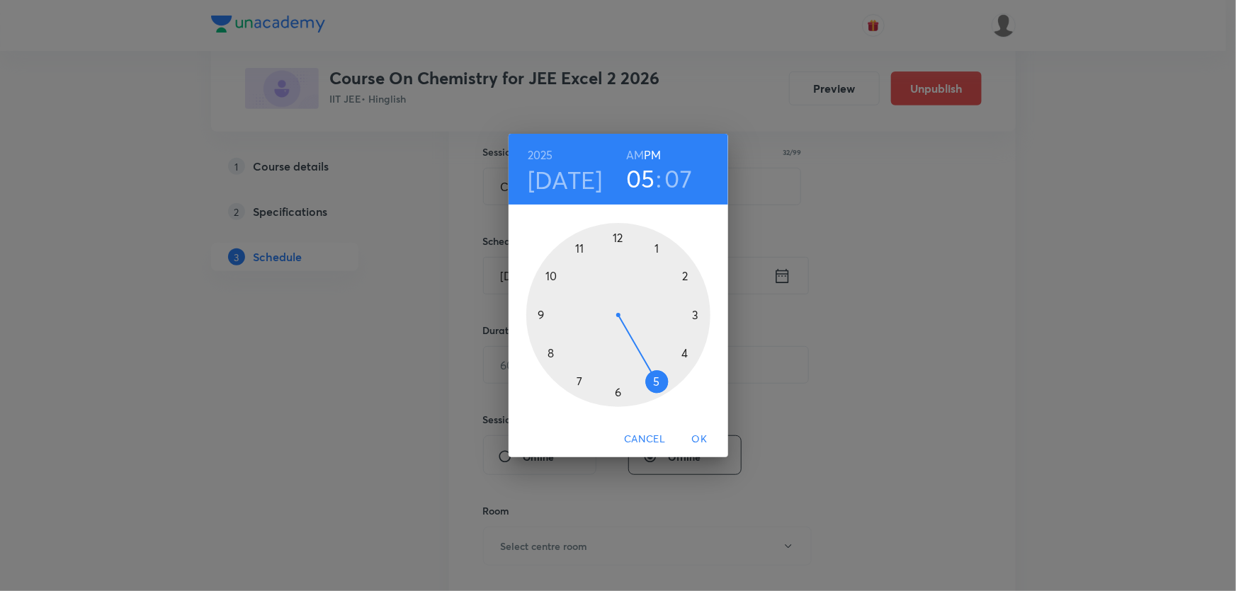
click at [615, 394] on div at bounding box center [618, 315] width 184 height 184
click at [619, 234] on div at bounding box center [618, 315] width 184 height 184
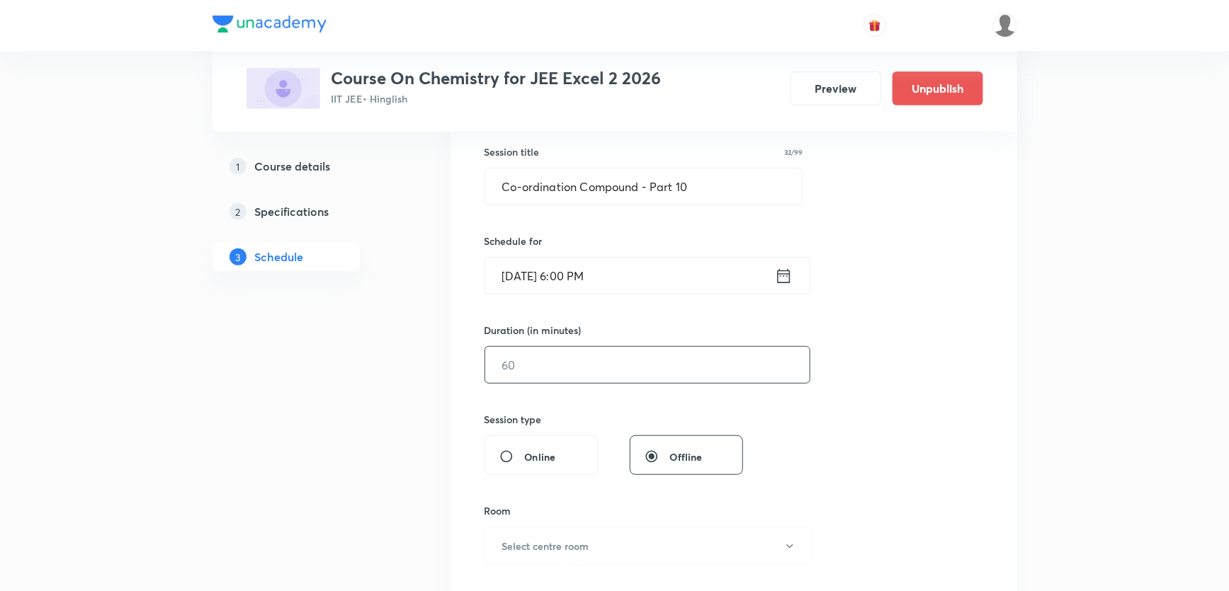
click at [534, 378] on input "text" at bounding box center [647, 365] width 324 height 36
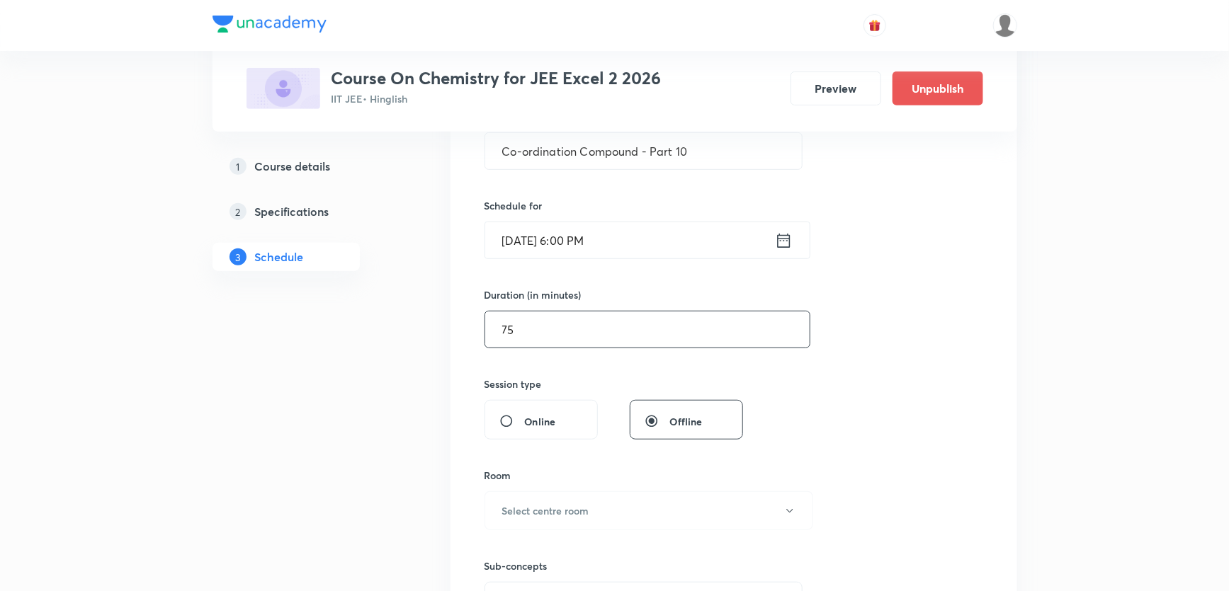
scroll to position [322, 0]
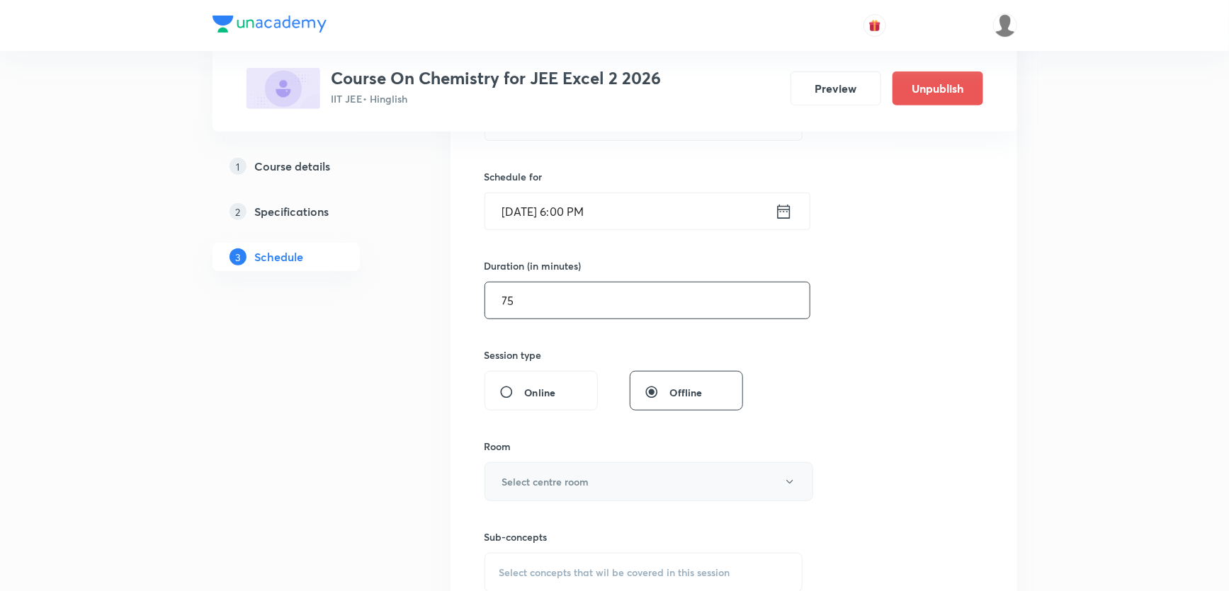
type input "75"
click at [555, 474] on h6 "Select centre room" at bounding box center [545, 481] width 87 height 15
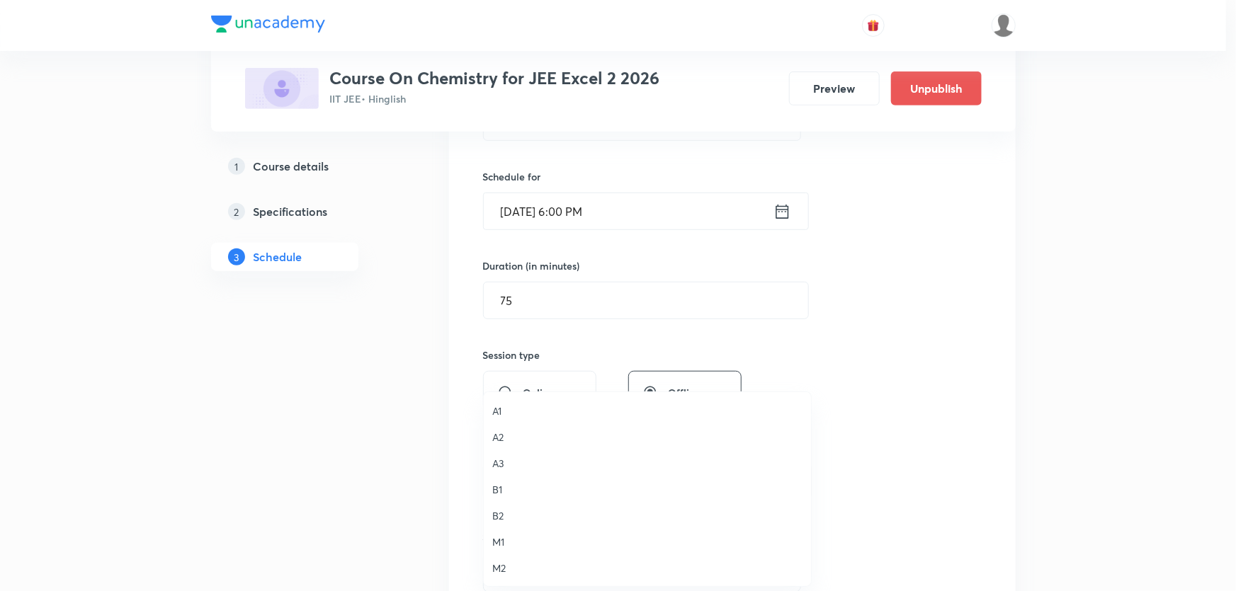
click at [504, 441] on span "A2" at bounding box center [647, 437] width 310 height 15
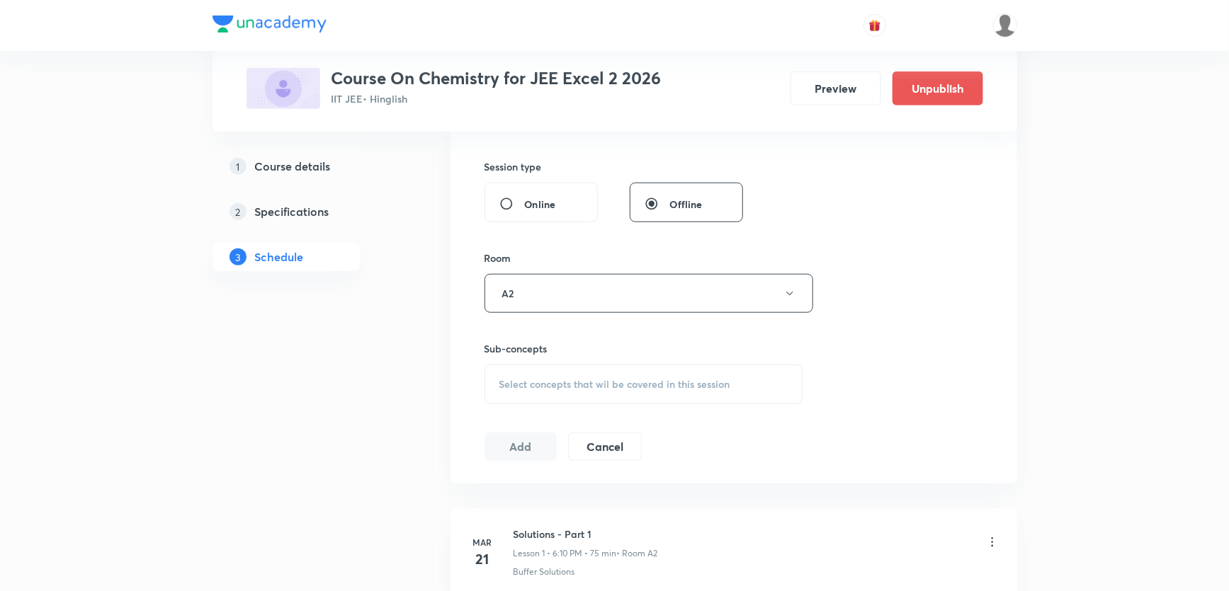
scroll to position [515, 0]
click at [557, 382] on span "Select concepts that wil be covered in this session" at bounding box center [614, 379] width 231 height 11
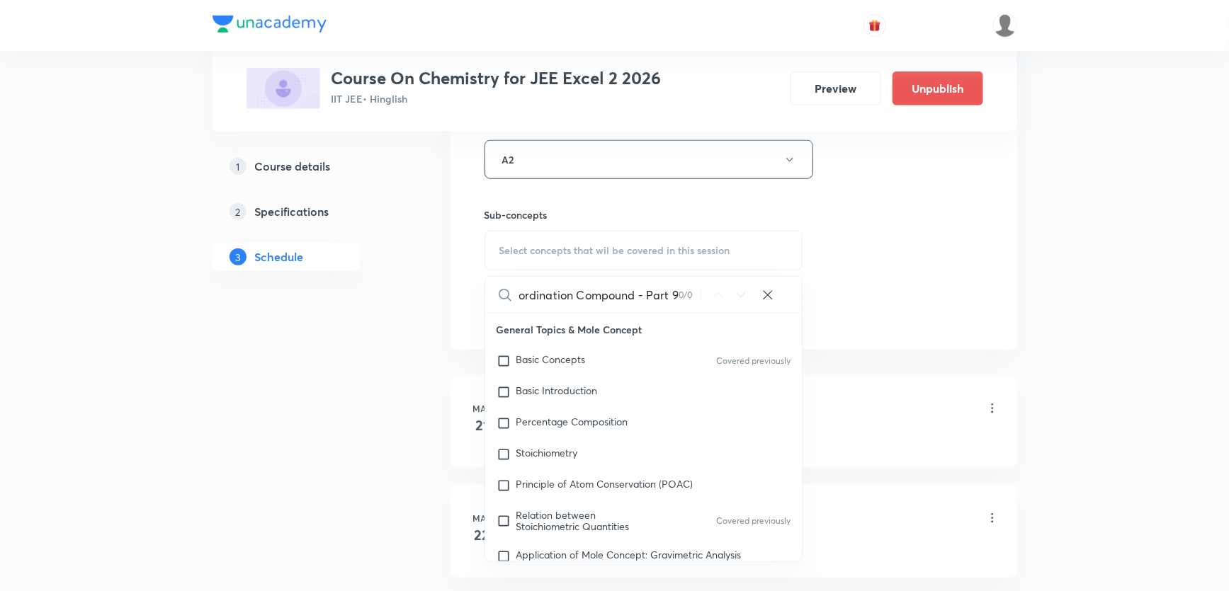
scroll to position [0, 21]
drag, startPoint x: 566, startPoint y: 297, endPoint x: 700, endPoint y: 311, distance: 135.2
click at [700, 311] on div "Co-ordination Compound - Part 9 0 / 0 ​" at bounding box center [643, 295] width 317 height 36
type input "Co-ordinatio"
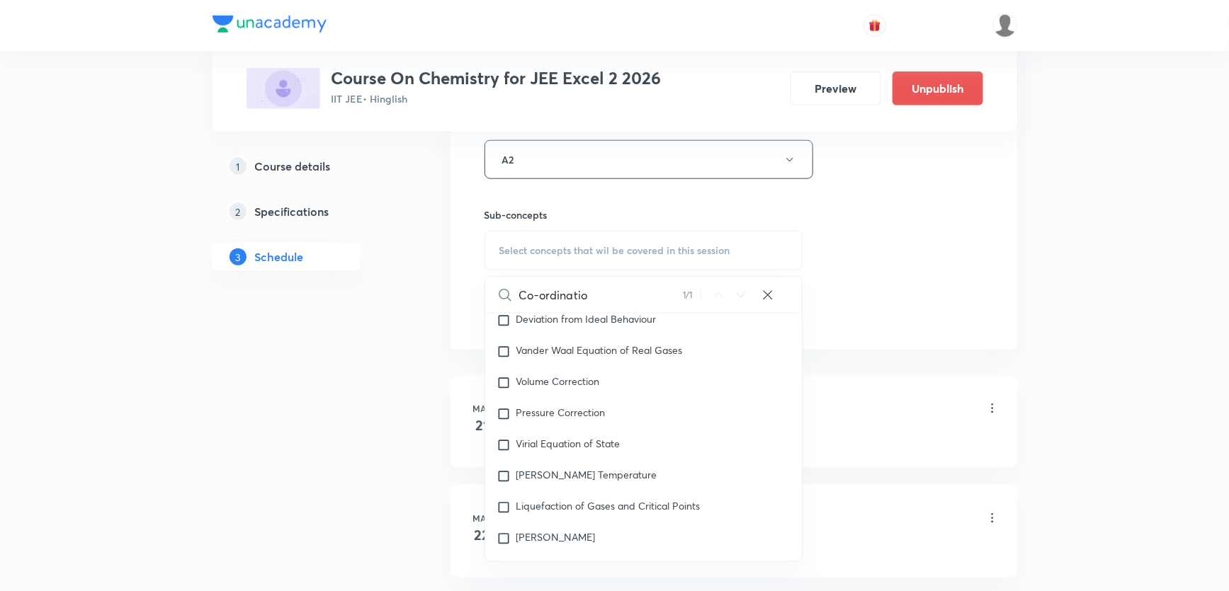
scroll to position [22355, 0]
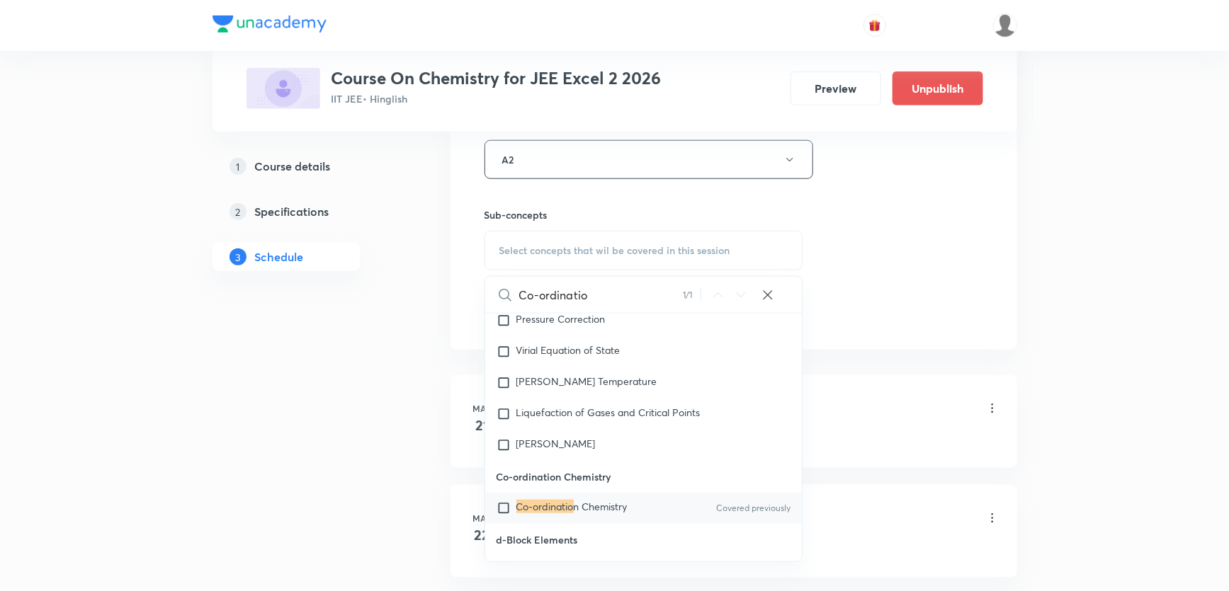
click at [557, 500] on mark "Co-ordinatio" at bounding box center [544, 506] width 57 height 13
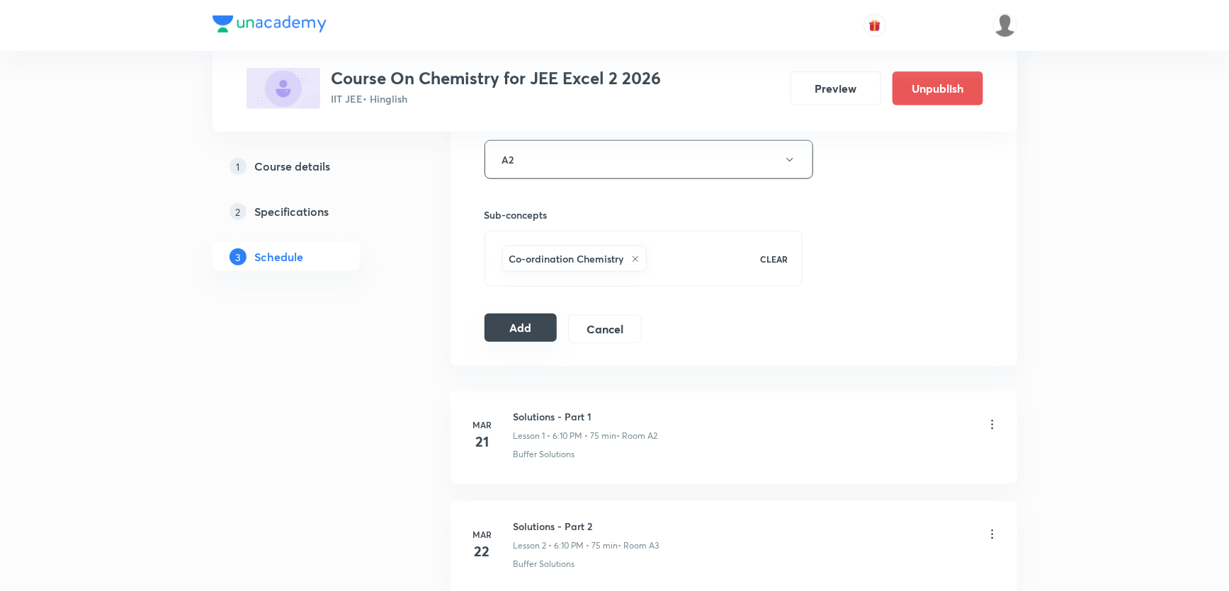
click at [502, 323] on button "Add" at bounding box center [520, 328] width 73 height 28
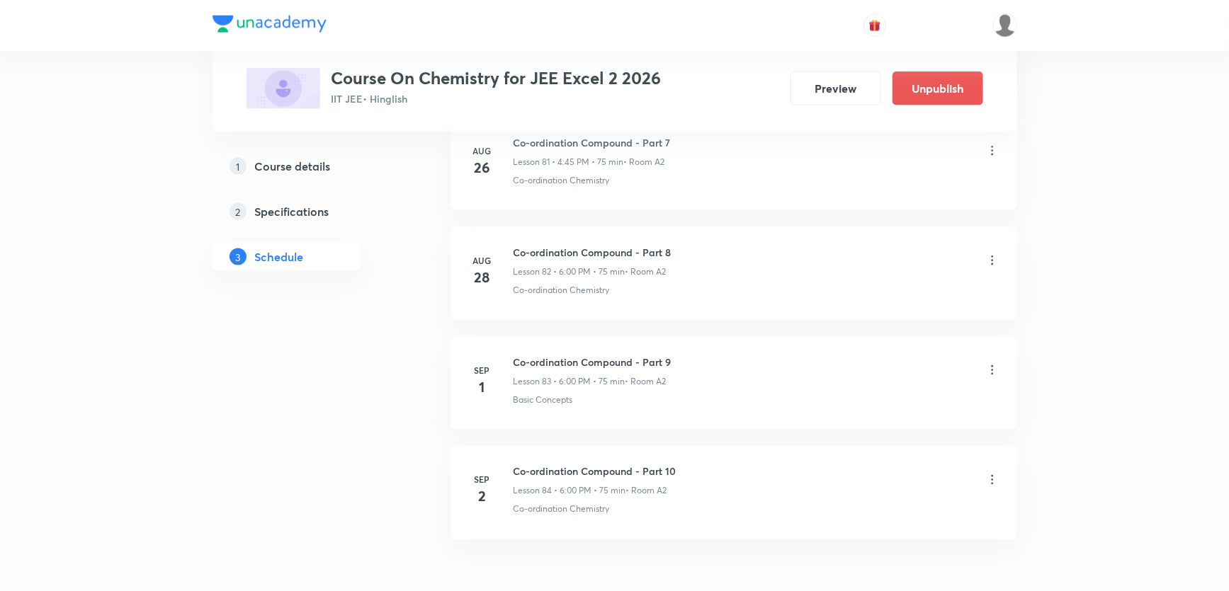
scroll to position [9054, 0]
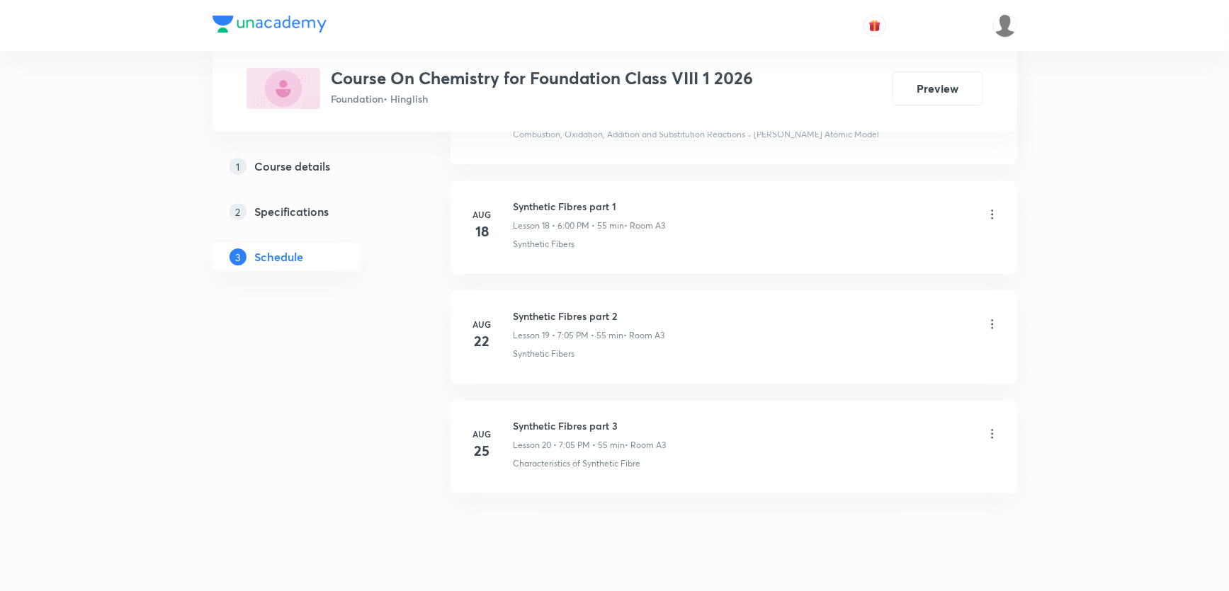
scroll to position [2734, 0]
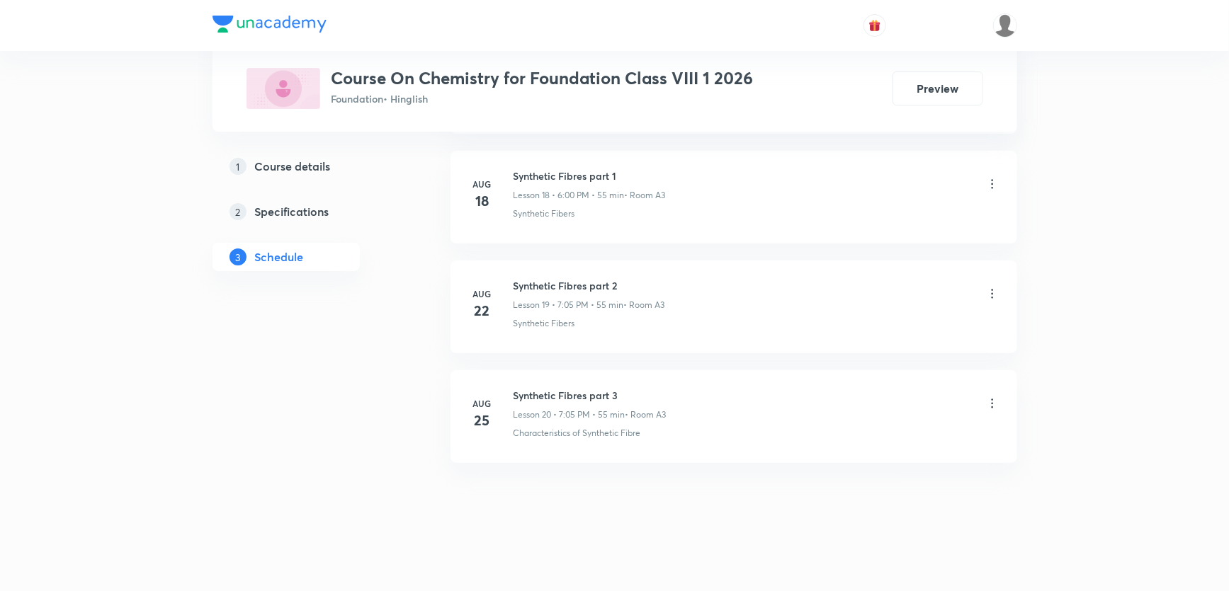
click at [581, 380] on li "[DATE] Synthetic Fibres part 3 Lesson 20 • 7:05 PM • 55 min • Room A3 Character…" at bounding box center [733, 416] width 567 height 93
click at [581, 377] on li "[DATE] Synthetic Fibres part 3 Lesson 20 • 7:05 PM • 55 min • Room A3 Character…" at bounding box center [733, 416] width 567 height 93
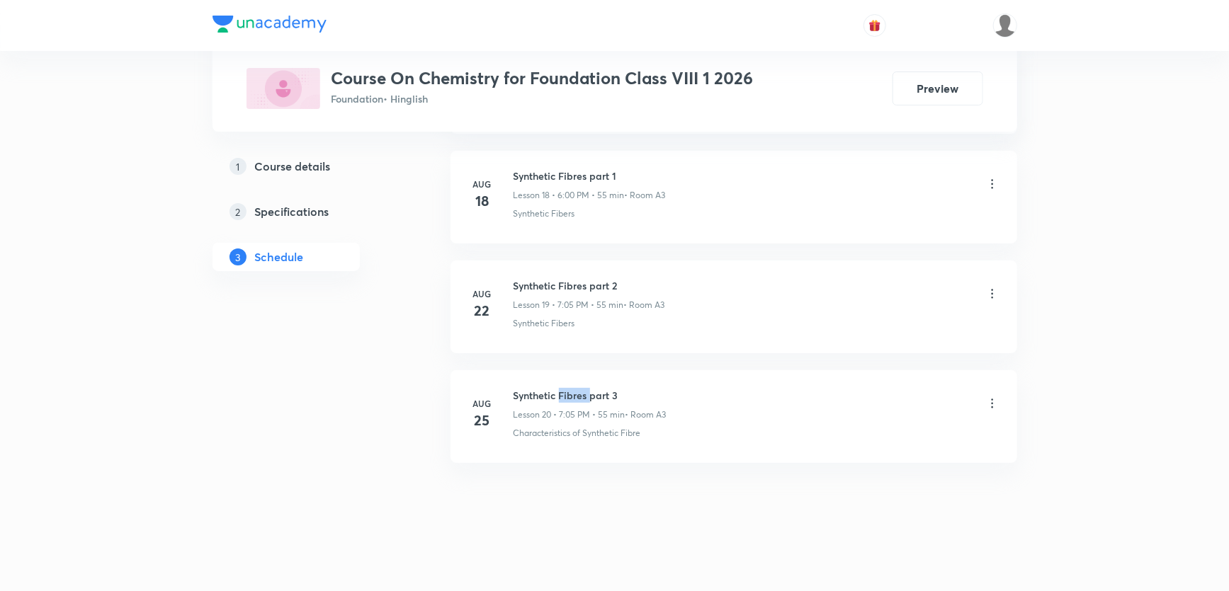
click at [581, 377] on li "[DATE] Synthetic Fibres part 3 Lesson 20 • 7:05 PM • 55 min • Room A3 Character…" at bounding box center [733, 416] width 567 height 93
click at [596, 388] on h6 "Synthetic Fibres part 3" at bounding box center [589, 395] width 153 height 15
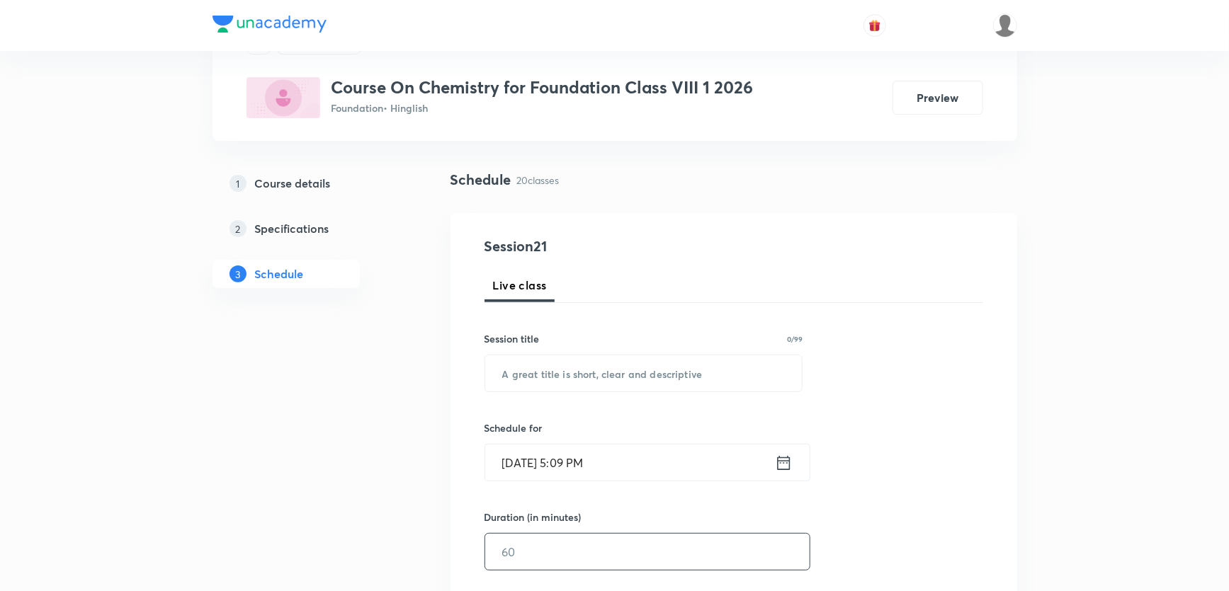
scroll to position [0, 0]
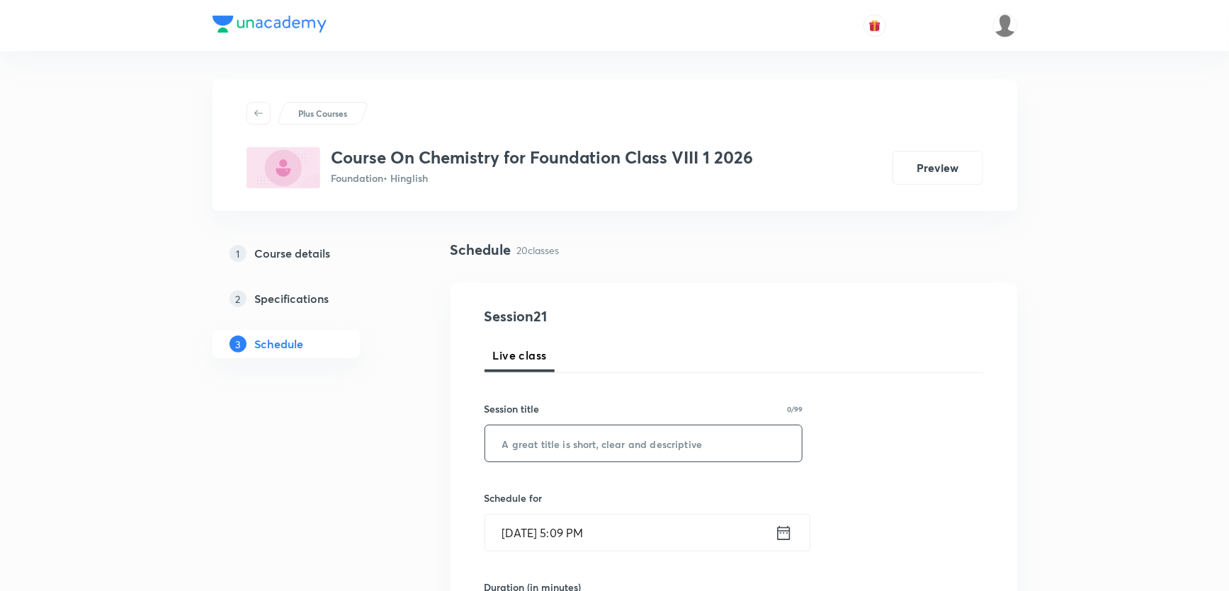
click at [584, 453] on input "text" at bounding box center [643, 444] width 317 height 36
paste input "Synthetic Fibres part 3"
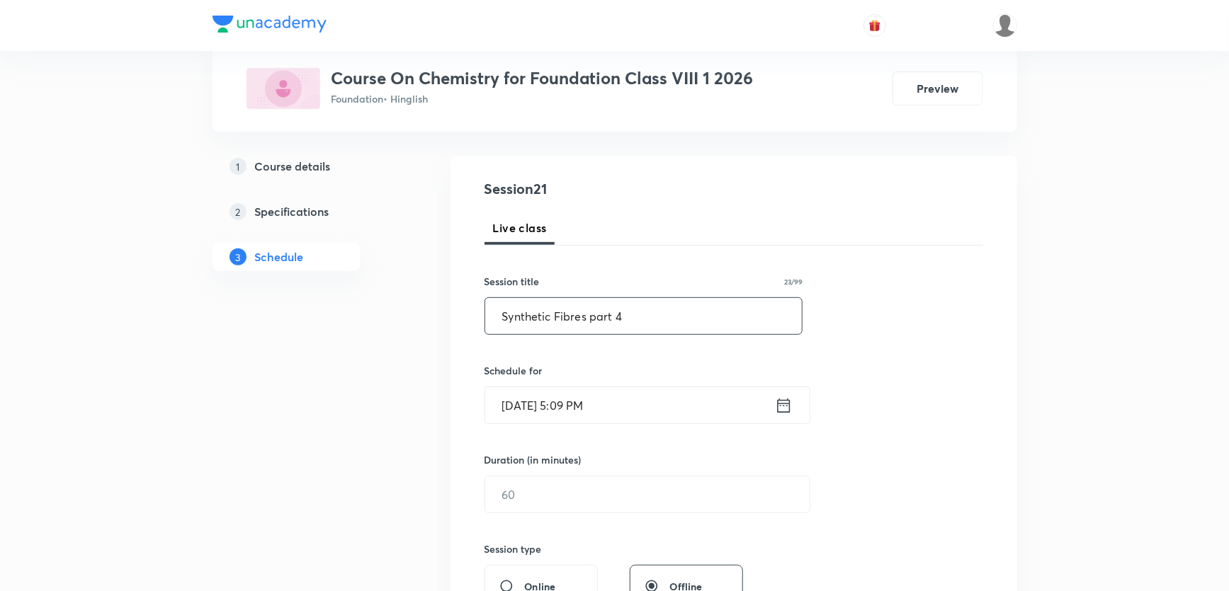
scroll to position [128, 0]
type input "Synthetic Fibres part 4"
click at [568, 407] on input "[DATE] 5:09 PM" at bounding box center [630, 405] width 290 height 36
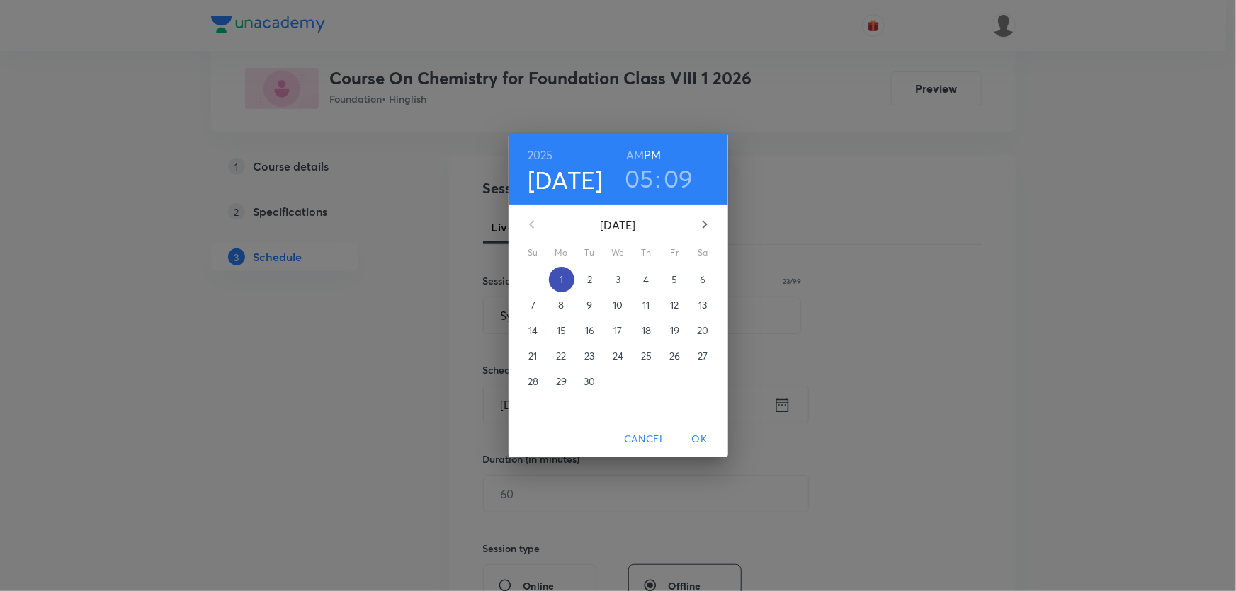
click at [562, 280] on p "1" at bounding box center [561, 280] width 4 height 14
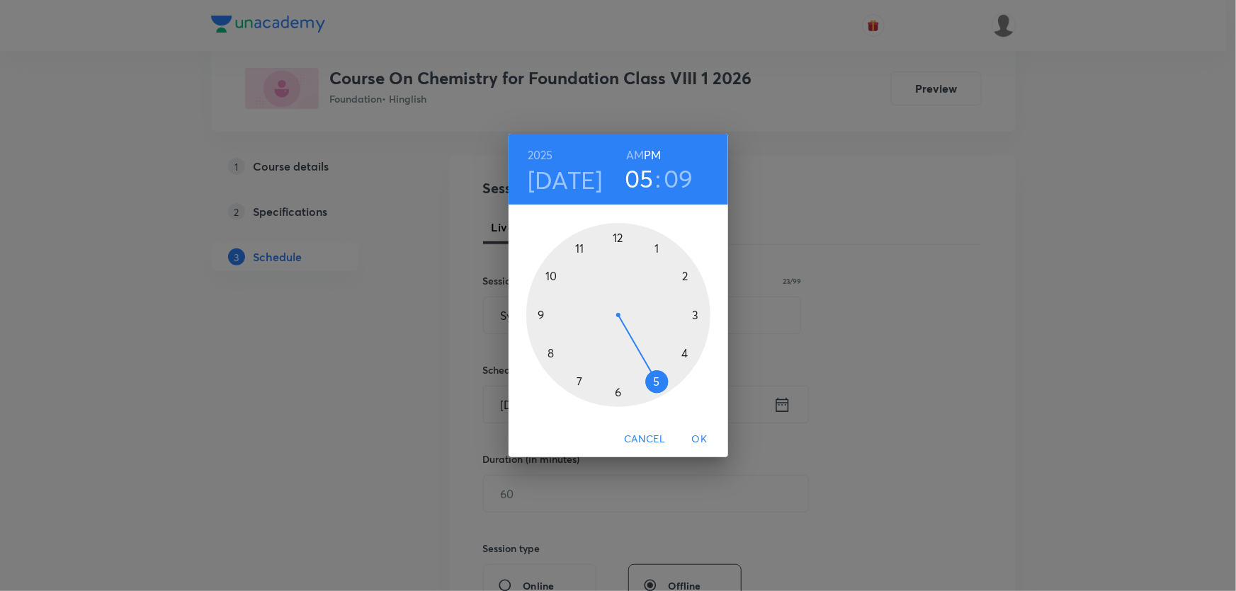
click at [579, 378] on div at bounding box center [618, 315] width 184 height 184
click at [660, 244] on div at bounding box center [618, 315] width 184 height 184
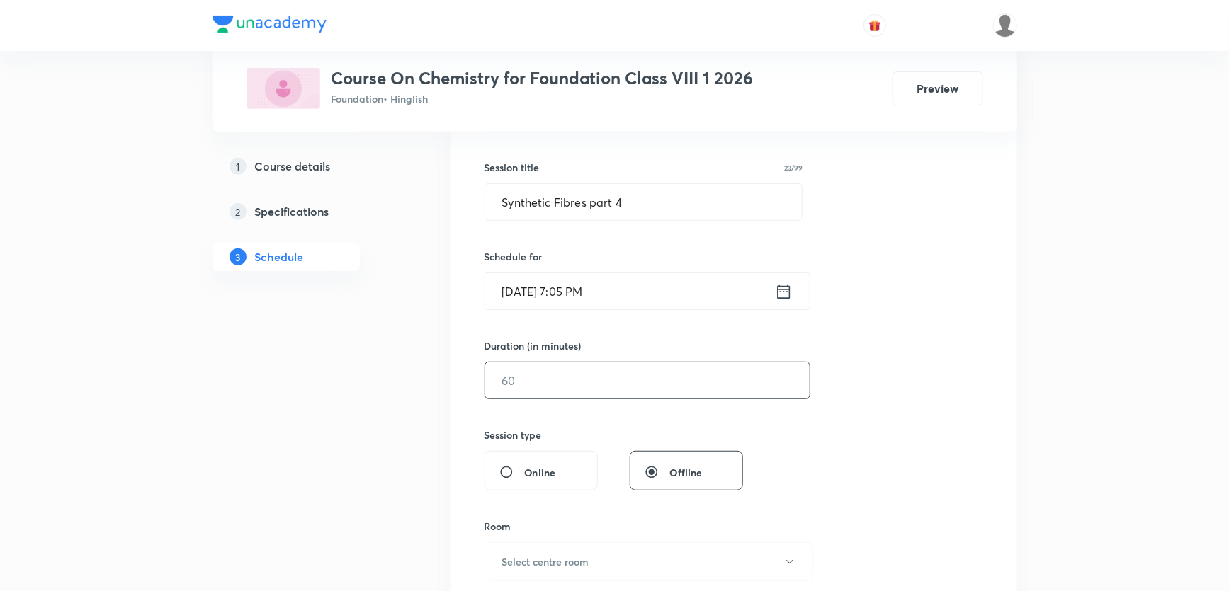
scroll to position [257, 0]
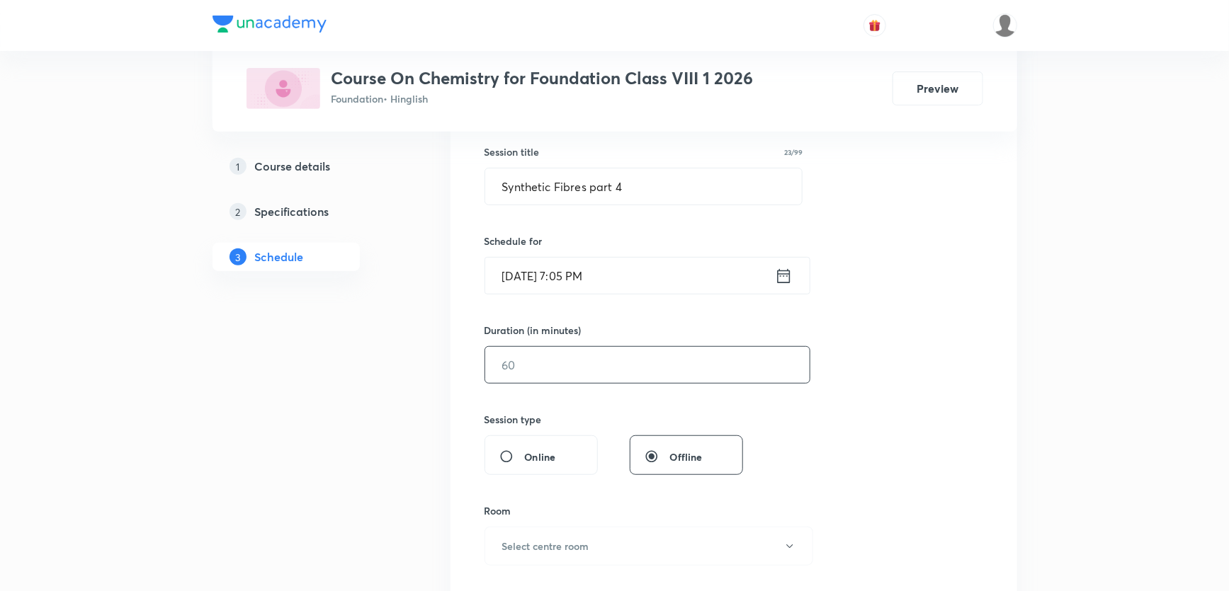
click at [527, 360] on input "text" at bounding box center [647, 365] width 324 height 36
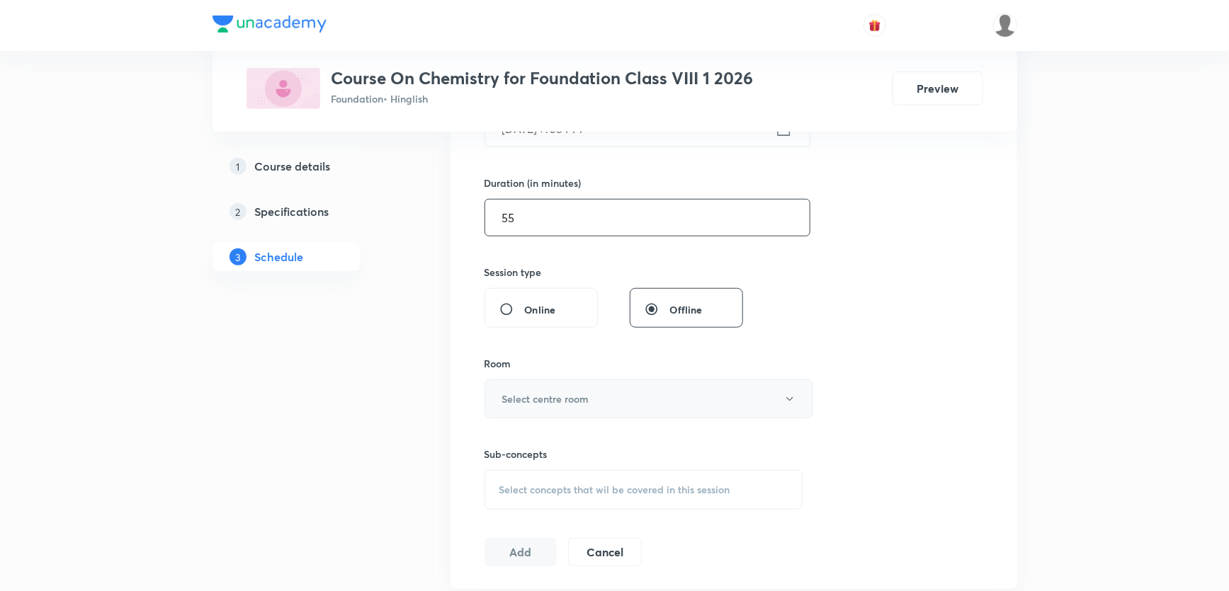
scroll to position [450, 0]
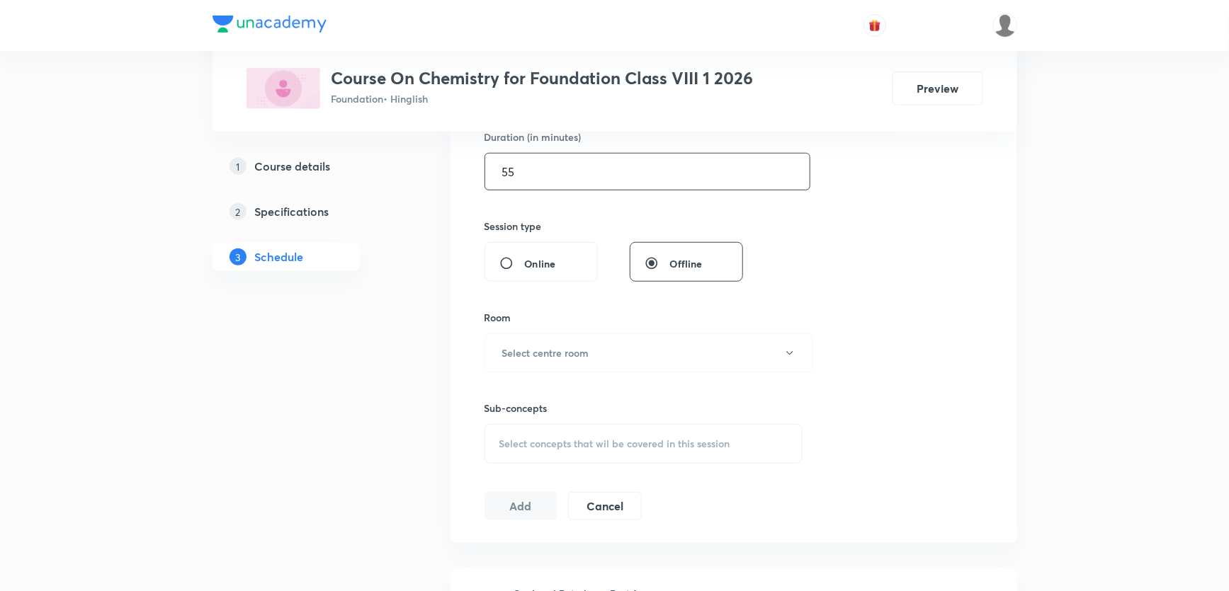
type input "55"
click at [541, 356] on h6 "Select centre room" at bounding box center [545, 353] width 87 height 15
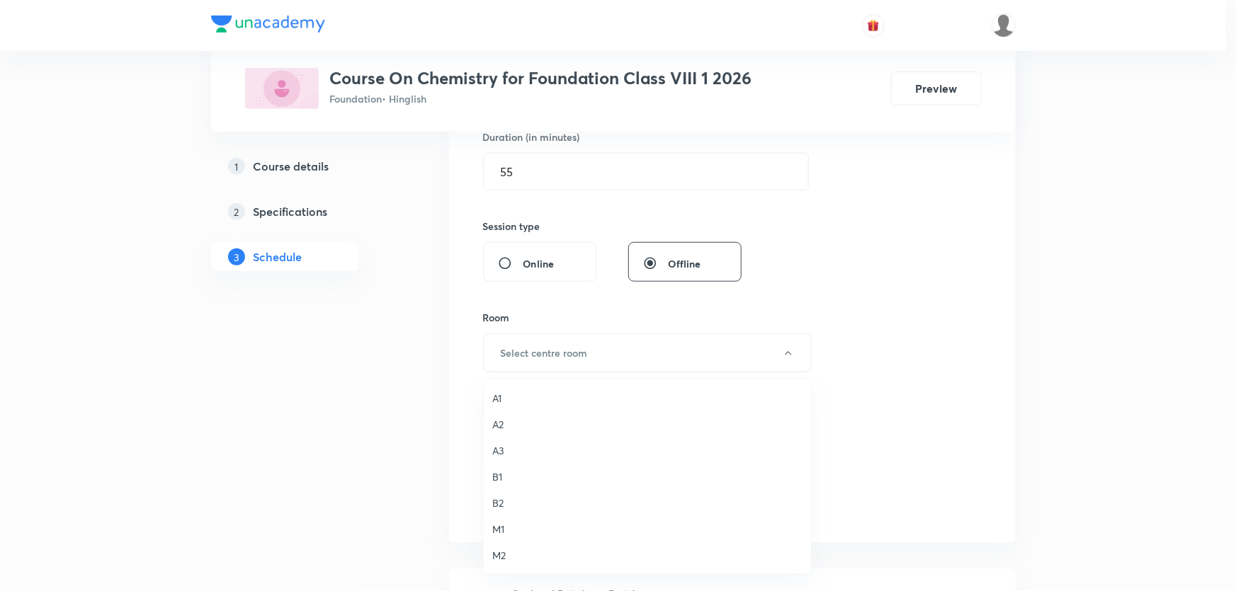
click at [520, 446] on span "A3" at bounding box center [647, 450] width 310 height 15
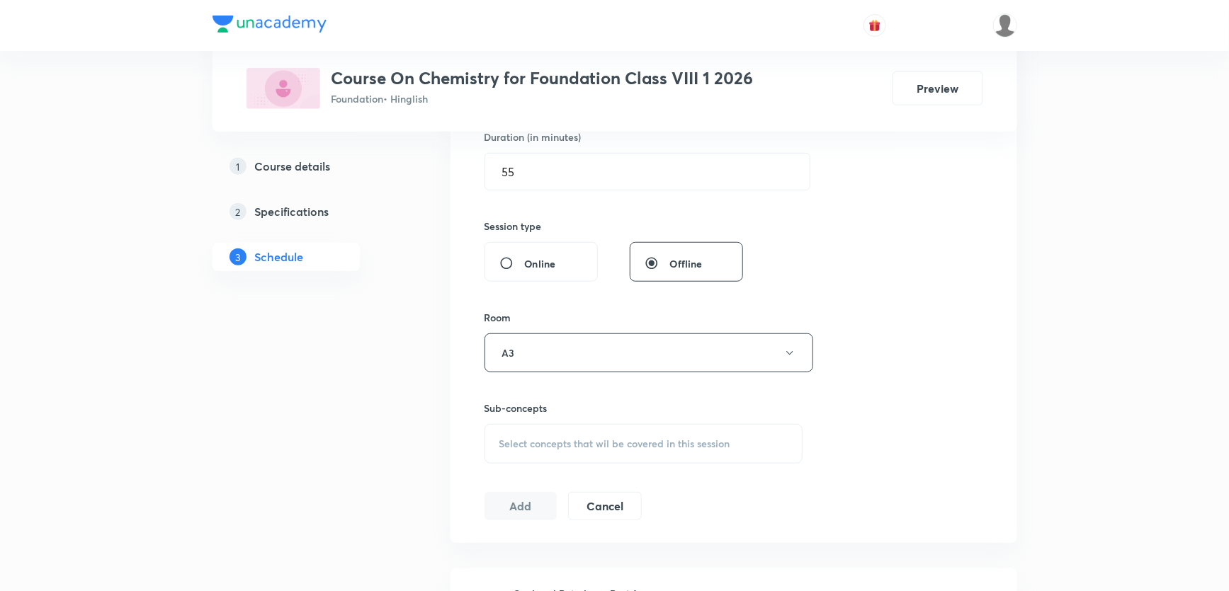
click at [532, 448] on span "Select concepts that wil be covered in this session" at bounding box center [614, 443] width 231 height 11
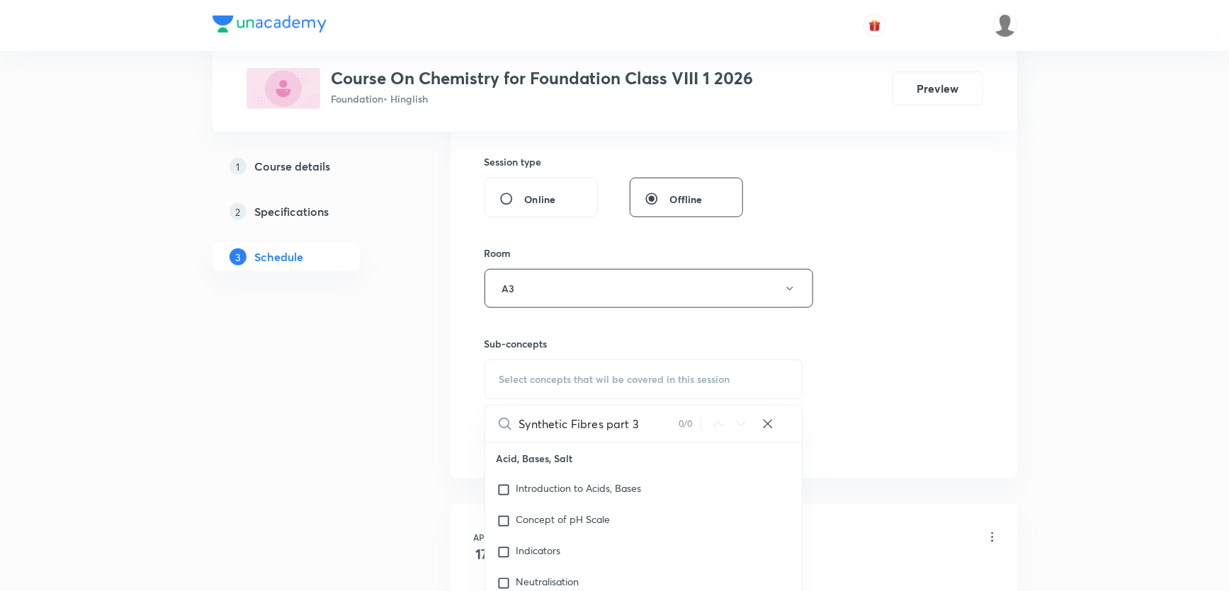
drag, startPoint x: 557, startPoint y: 427, endPoint x: 657, endPoint y: 425, distance: 99.2
click at [657, 425] on input "Synthetic Fibres part 3" at bounding box center [598, 424] width 159 height 36
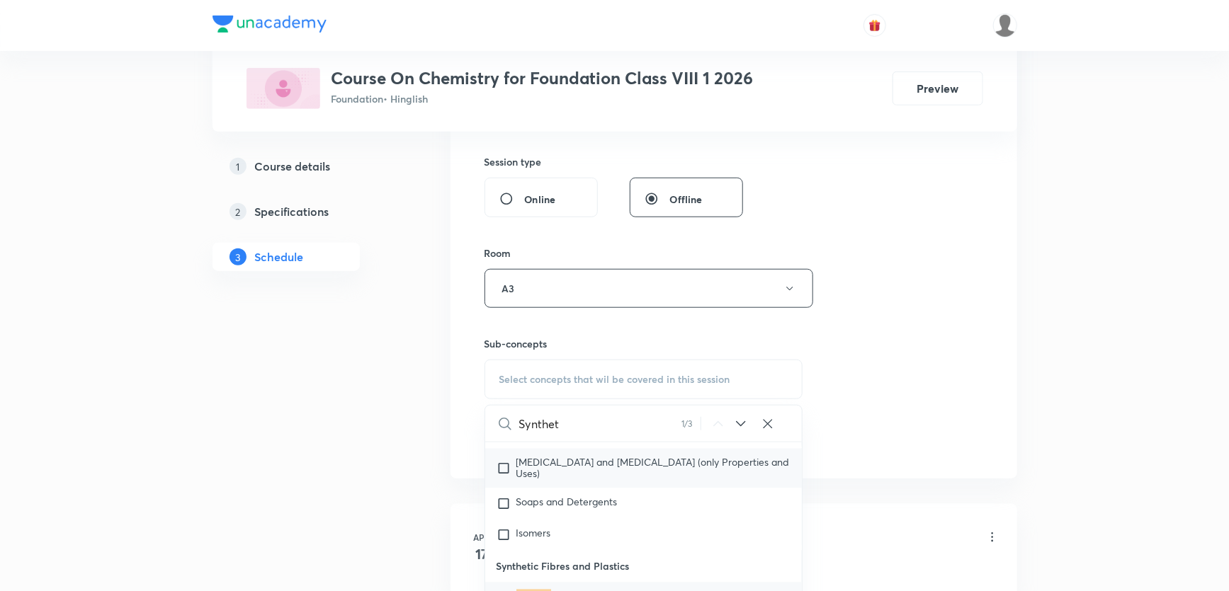
scroll to position [1537, 0]
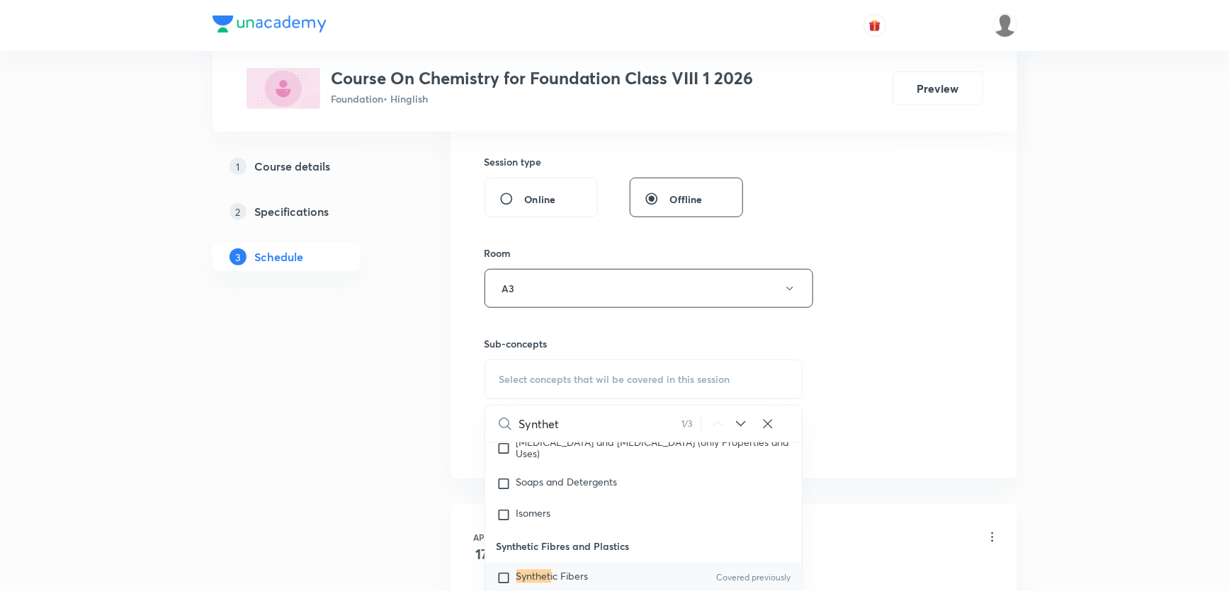
type input "Synthet"
click at [567, 570] on span "ic Fibers" at bounding box center [570, 576] width 38 height 13
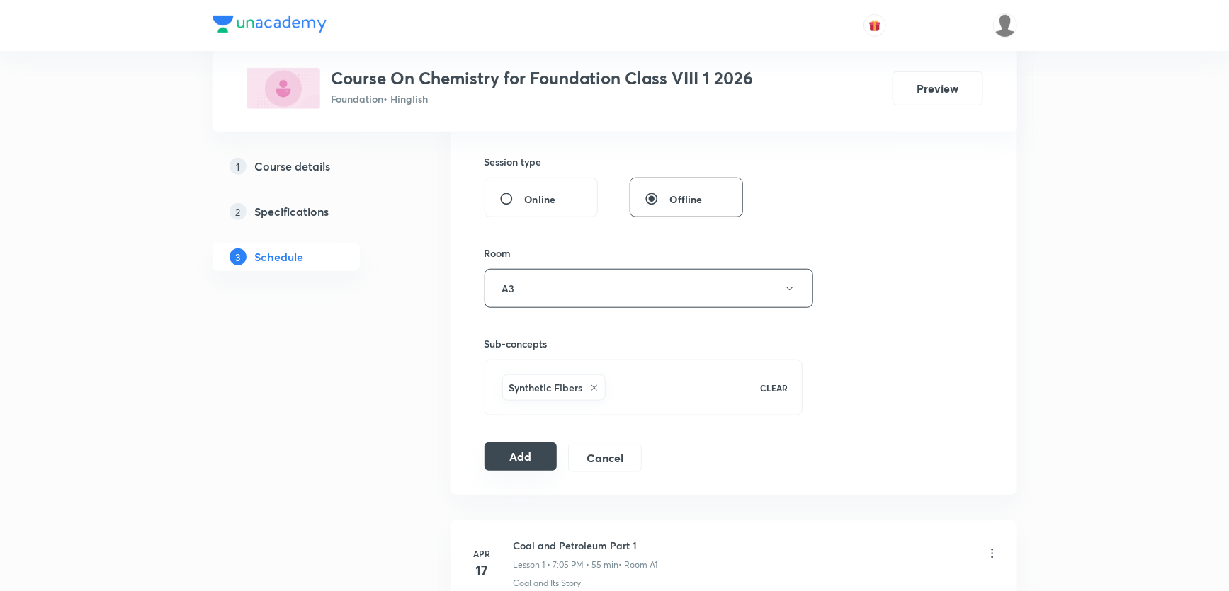
click at [528, 450] on button "Add" at bounding box center [520, 457] width 73 height 28
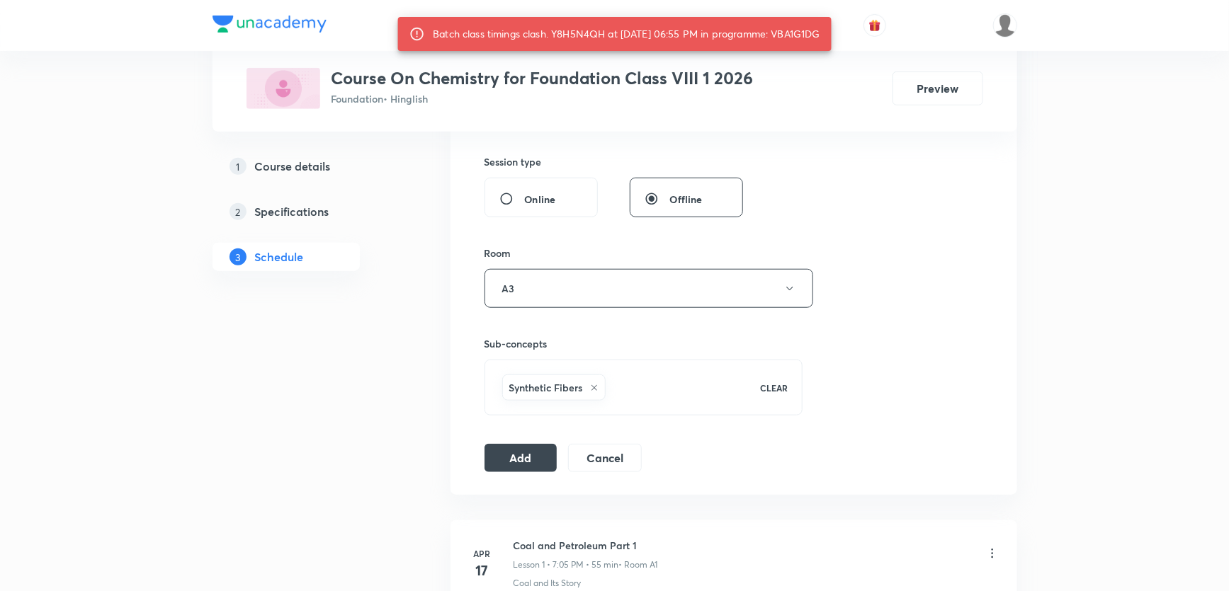
click at [807, 30] on div "Batch class timings clash. Y8H5N4QH at [DATE] 06:55 PM in programme: VBA1G1DG" at bounding box center [626, 33] width 387 height 25
copy div "VBA1G1DG"
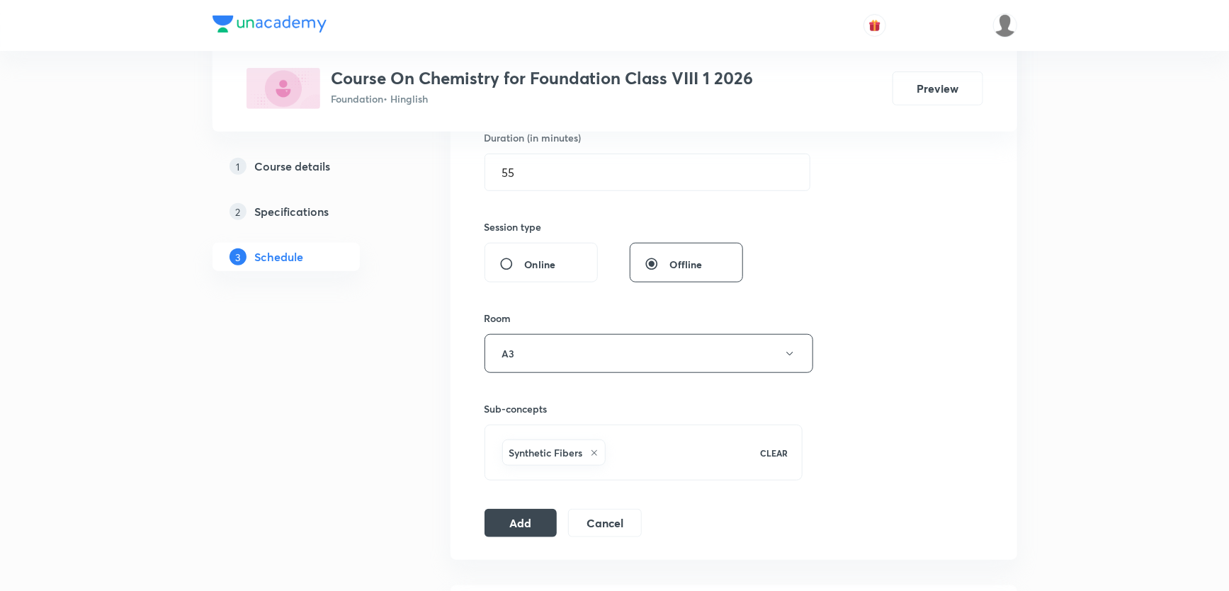
scroll to position [450, 0]
click at [524, 516] on button "Add" at bounding box center [520, 521] width 73 height 28
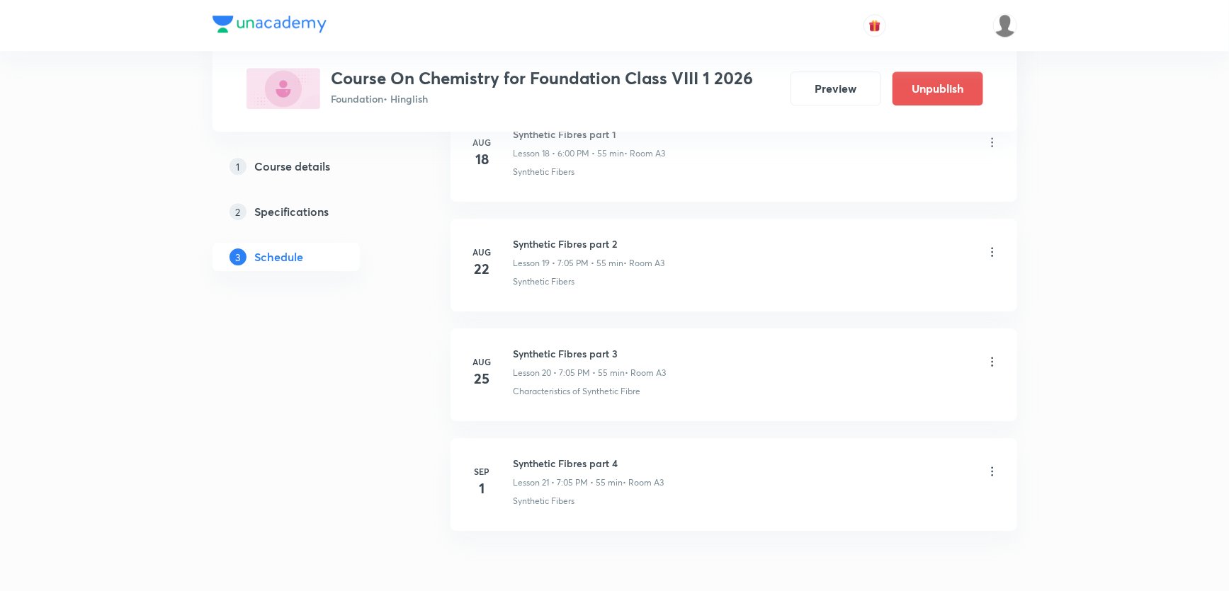
scroll to position [2195, 0]
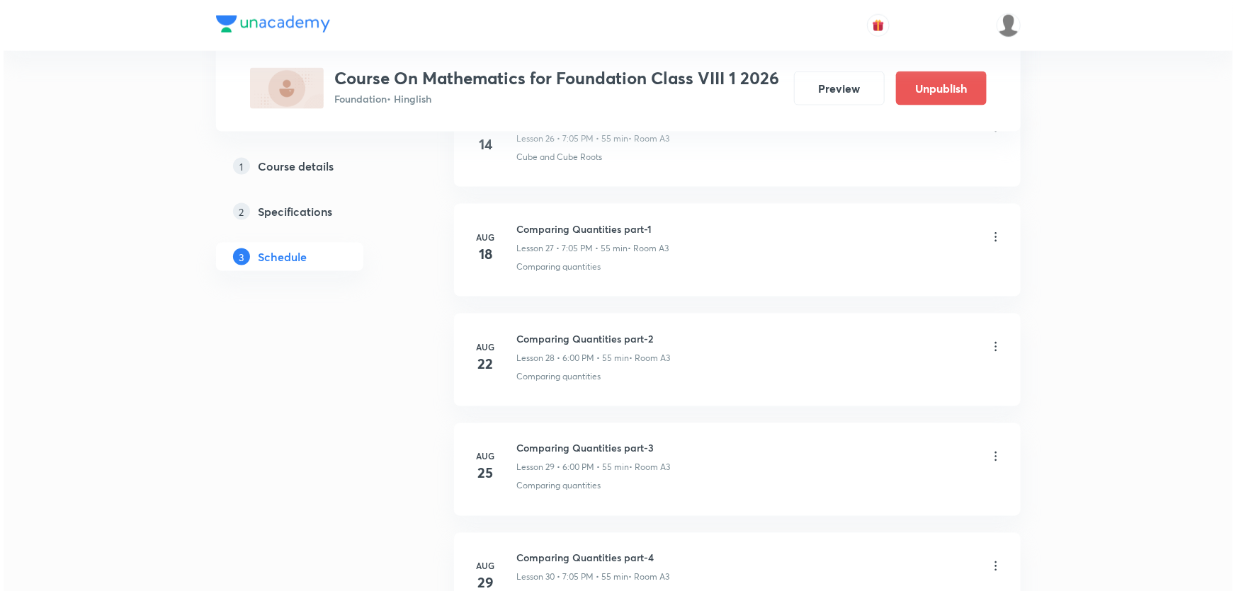
scroll to position [3940, 0]
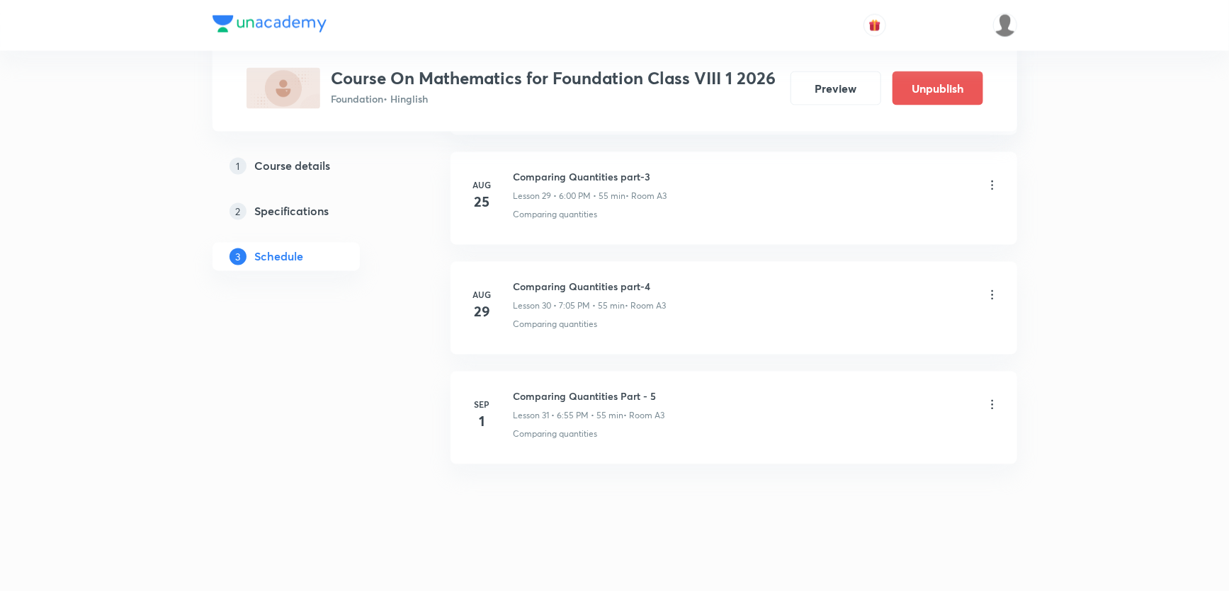
click at [989, 398] on icon at bounding box center [992, 405] width 14 height 14
click at [869, 438] on p "Edit" at bounding box center [862, 435] width 18 height 15
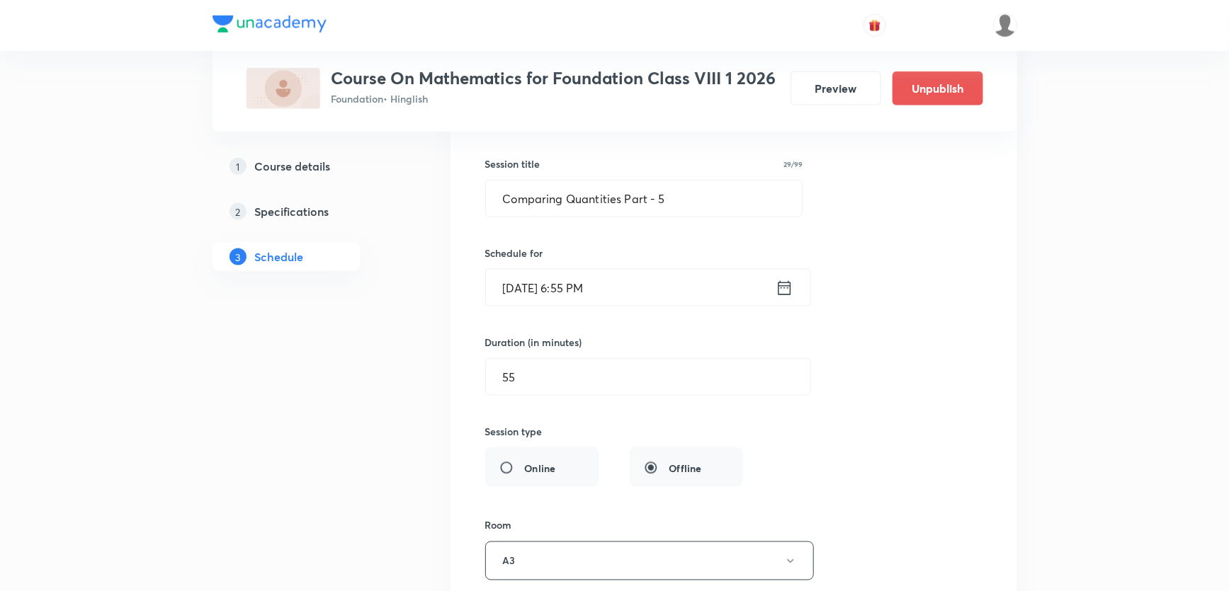
scroll to position [3512, 0]
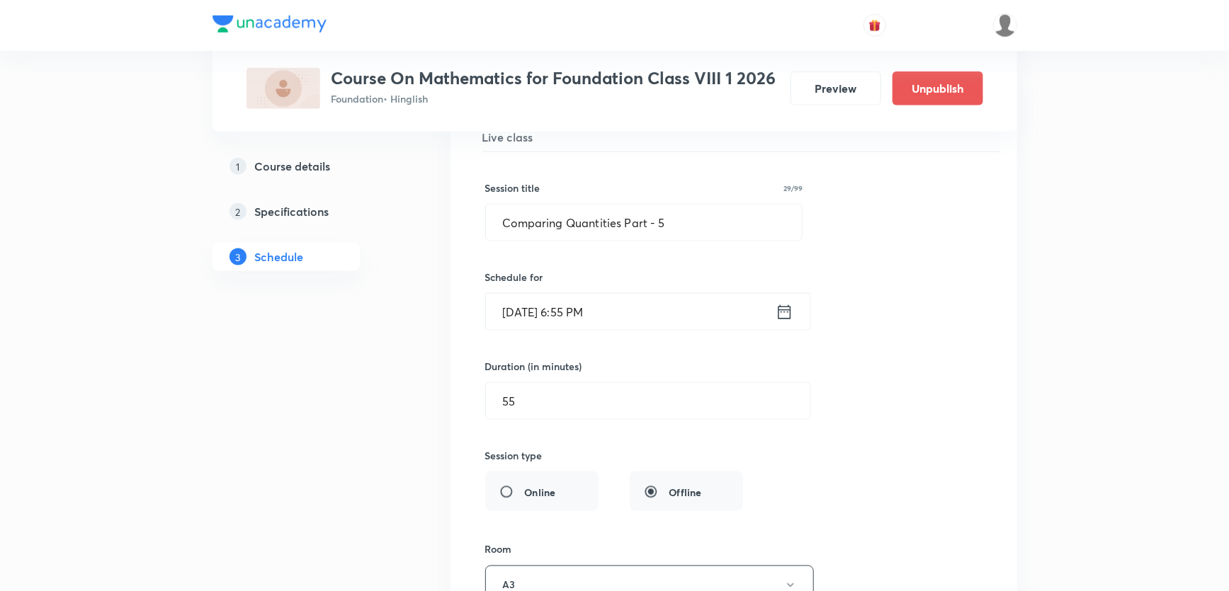
click at [622, 310] on input "Sep 1, 2025, 6:55 PM" at bounding box center [631, 312] width 290 height 36
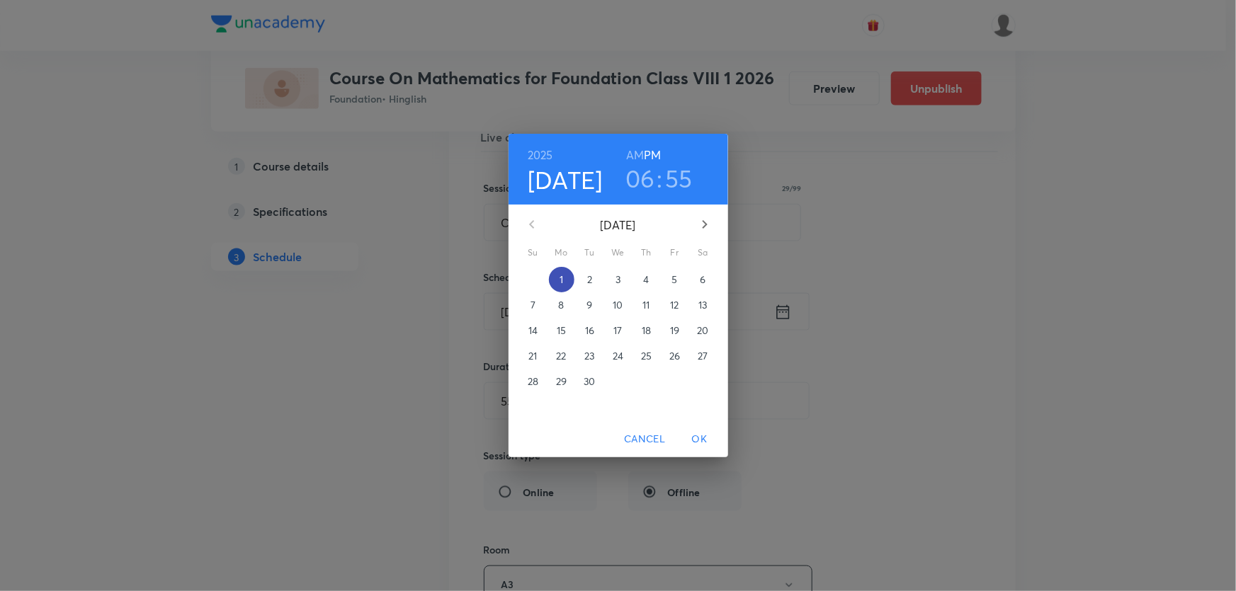
click at [564, 284] on span "1" at bounding box center [561, 280] width 25 height 14
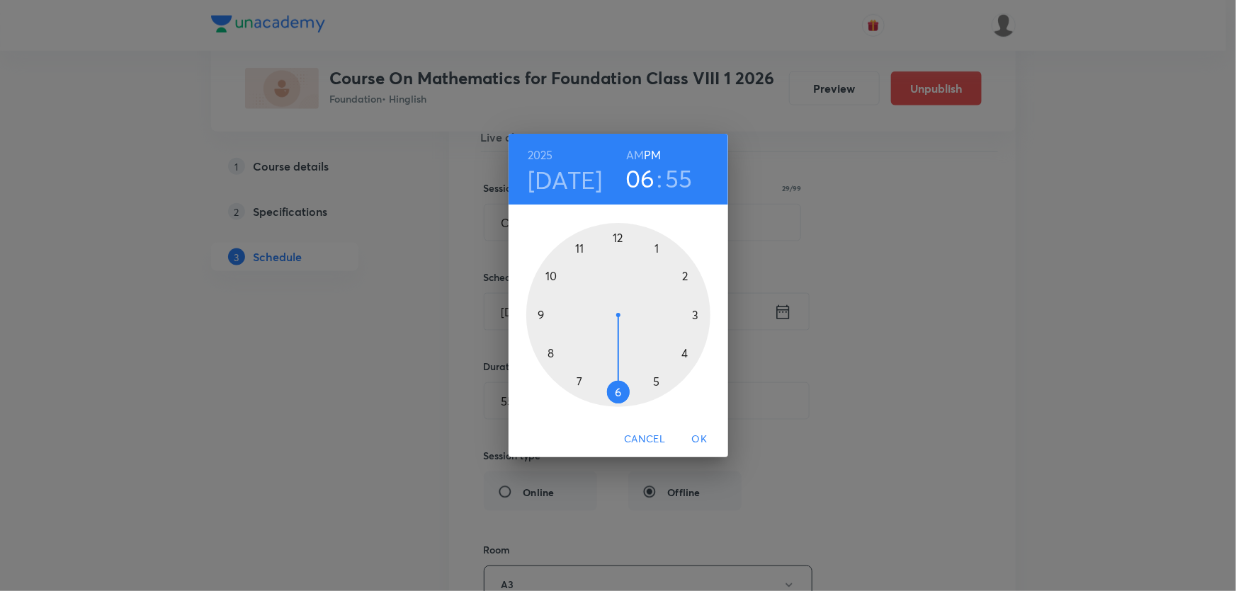
click at [615, 392] on div at bounding box center [618, 315] width 184 height 184
click at [616, 239] on div at bounding box center [618, 315] width 184 height 184
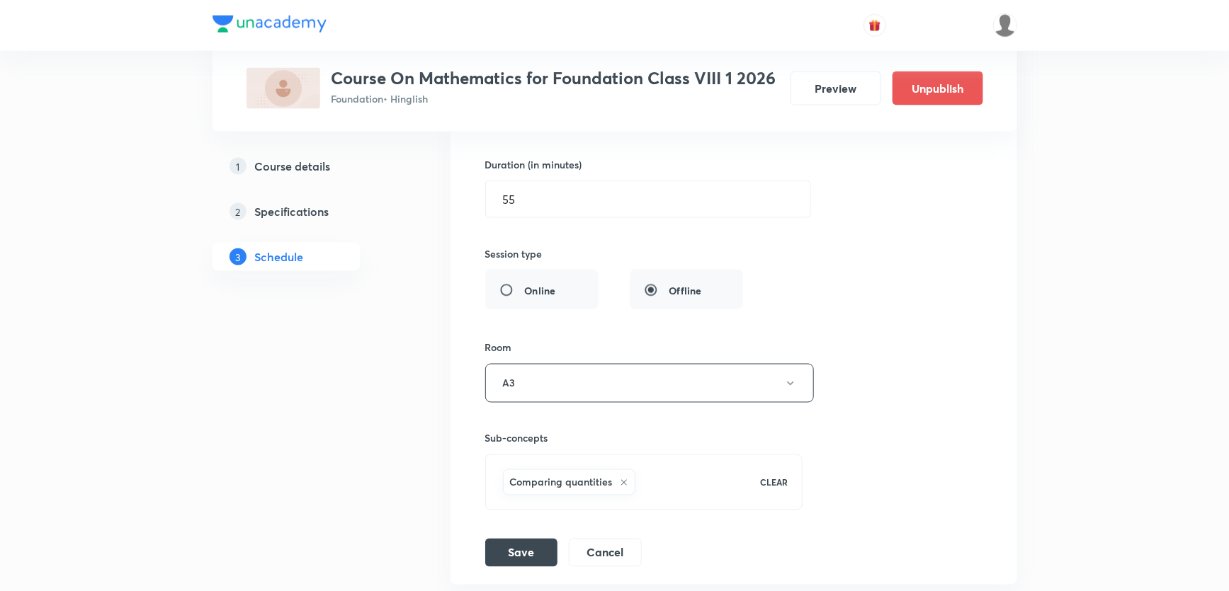
scroll to position [3834, 0]
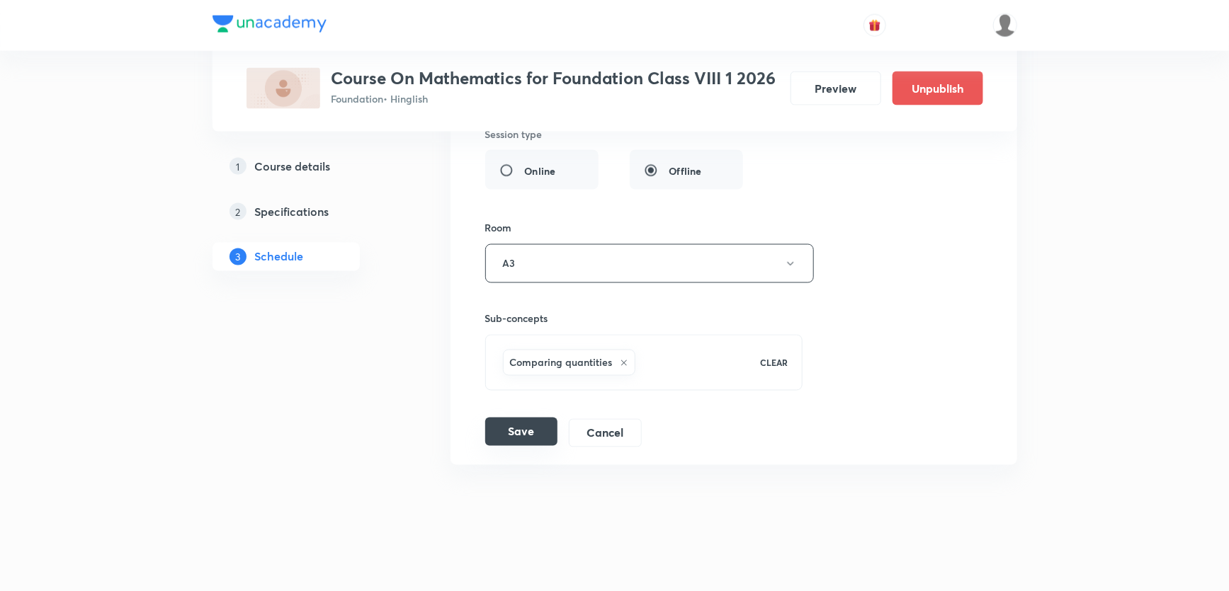
click at [513, 430] on button "Save" at bounding box center [521, 432] width 72 height 28
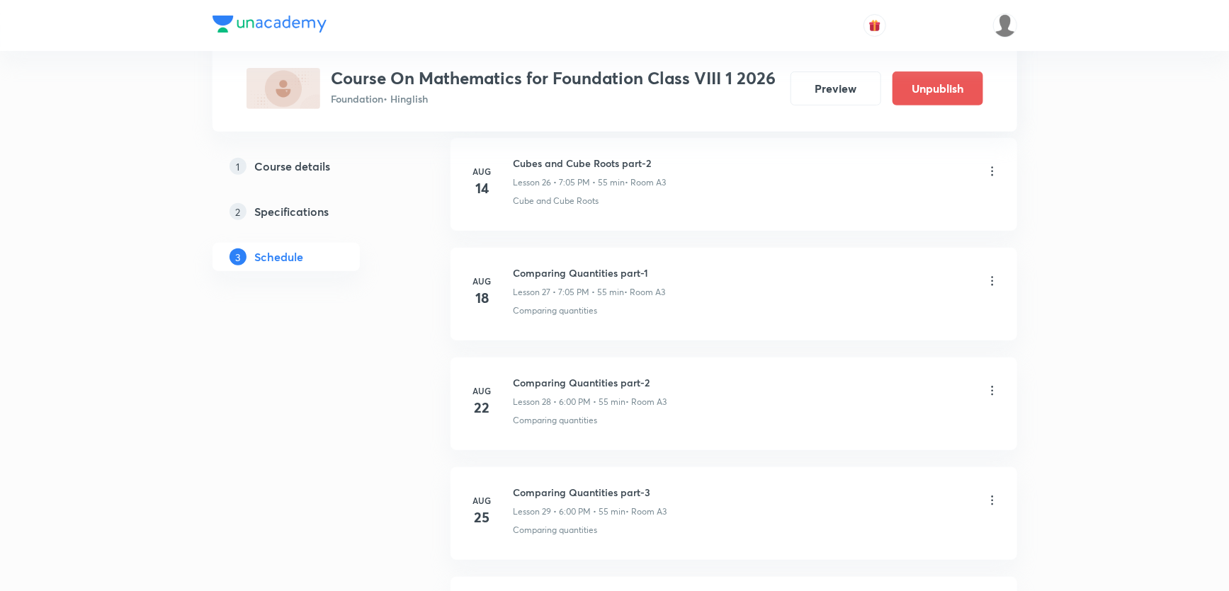
scroll to position [3290, 0]
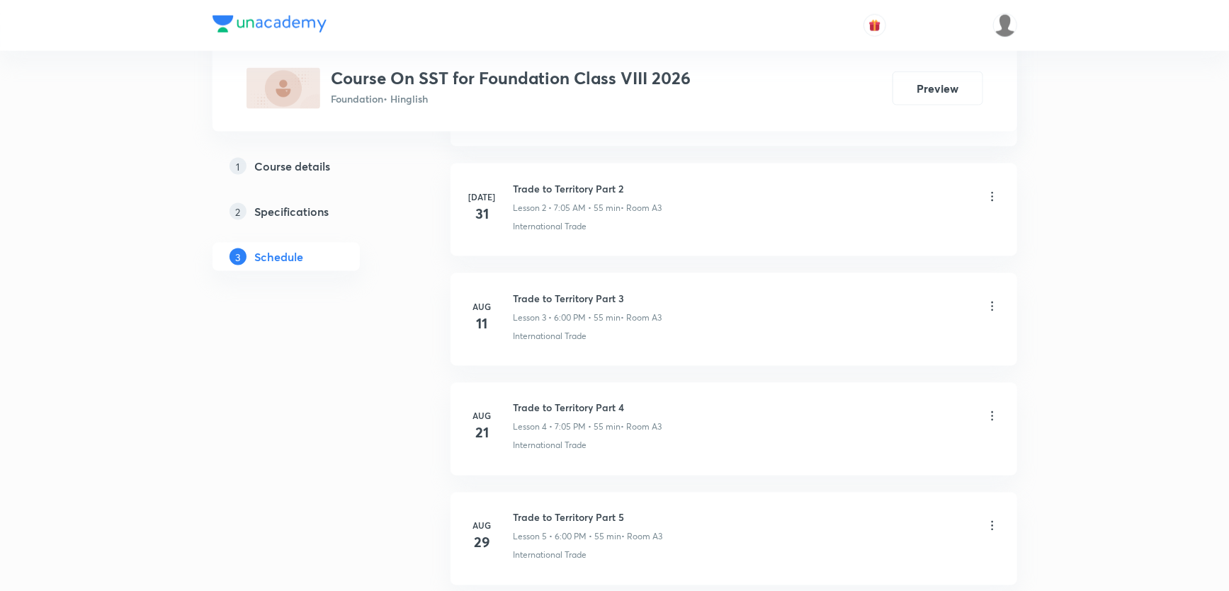
scroll to position [1091, 0]
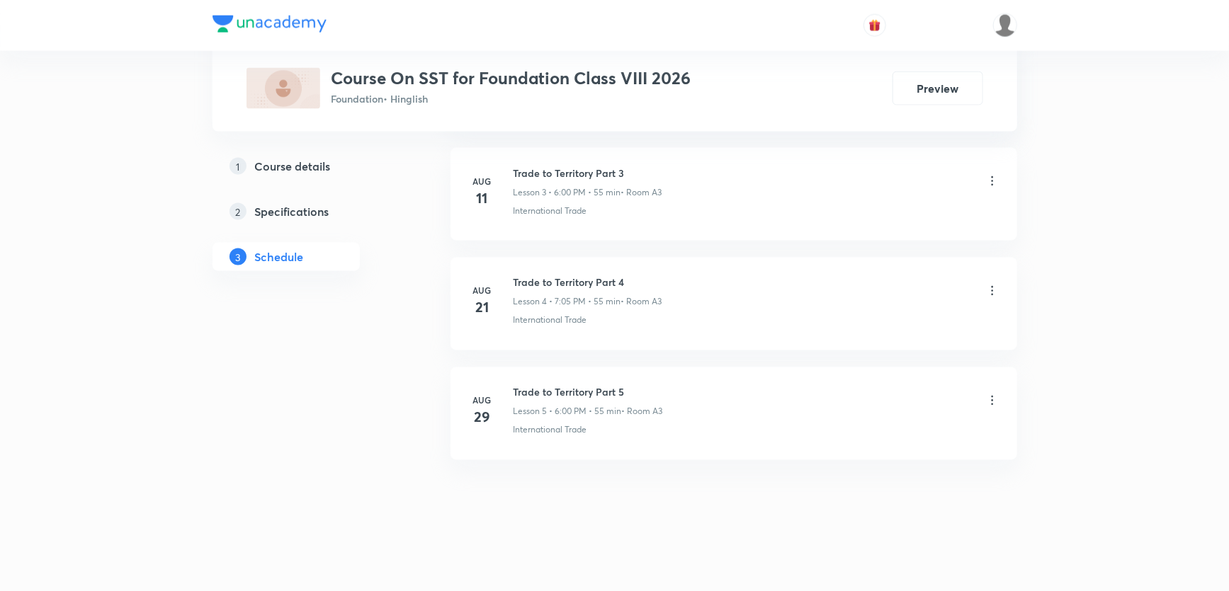
click at [534, 390] on h6 "Trade to Territory Part 5" at bounding box center [587, 392] width 149 height 15
copy h6 "Trade to Territory Part 5"
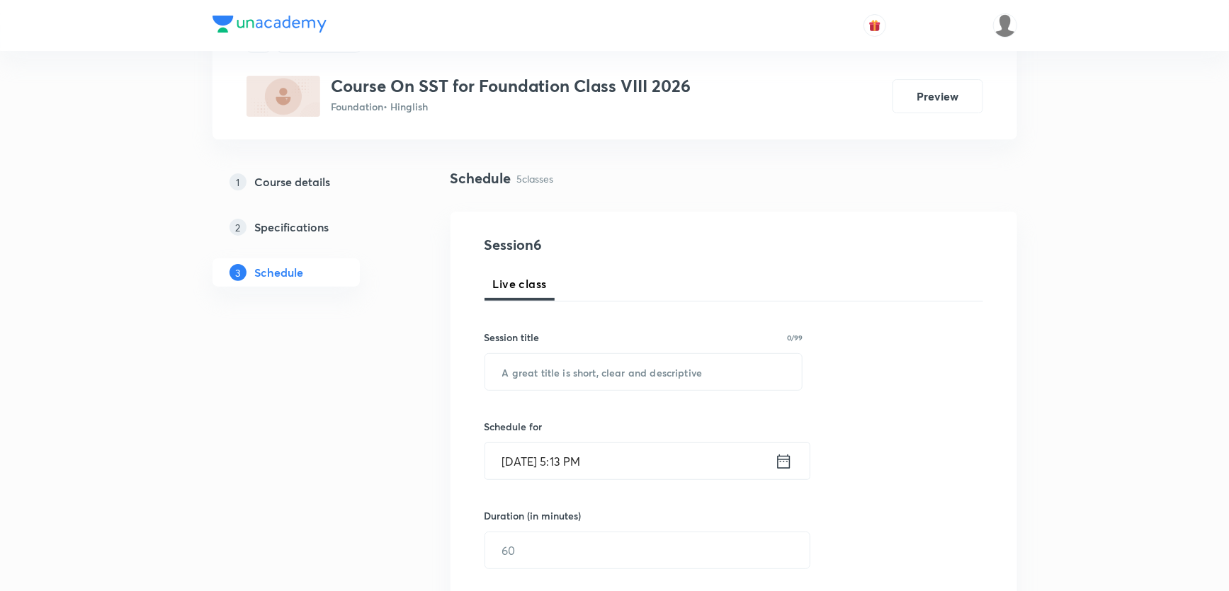
scroll to position [0, 0]
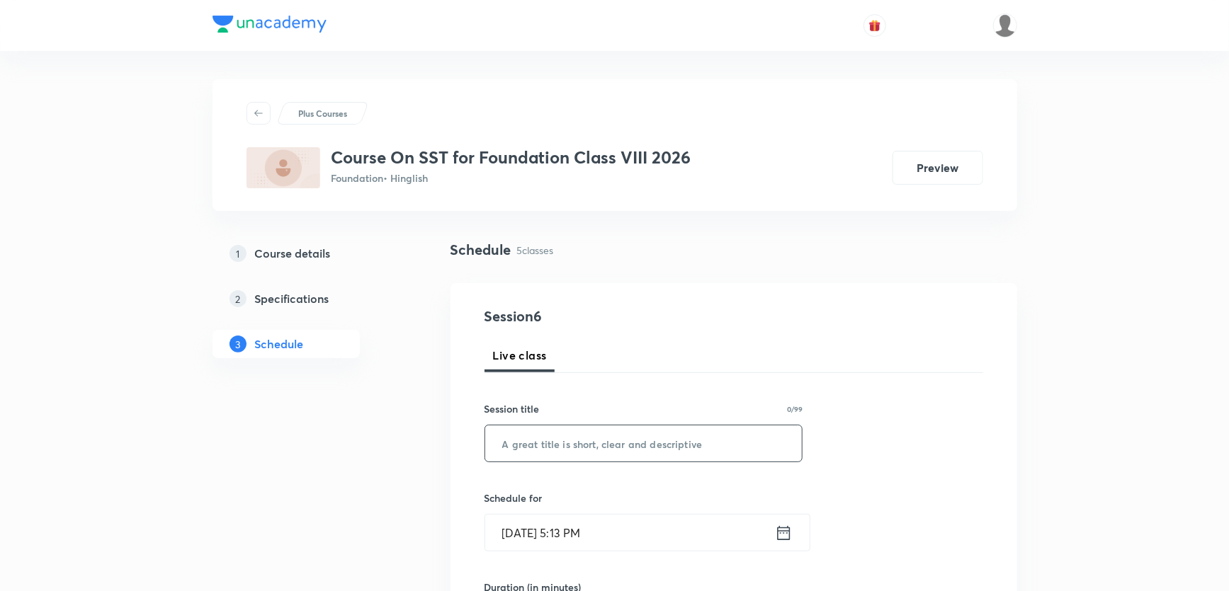
click at [596, 440] on input "text" at bounding box center [643, 444] width 317 height 36
paste input "Trade to Territory Part 5"
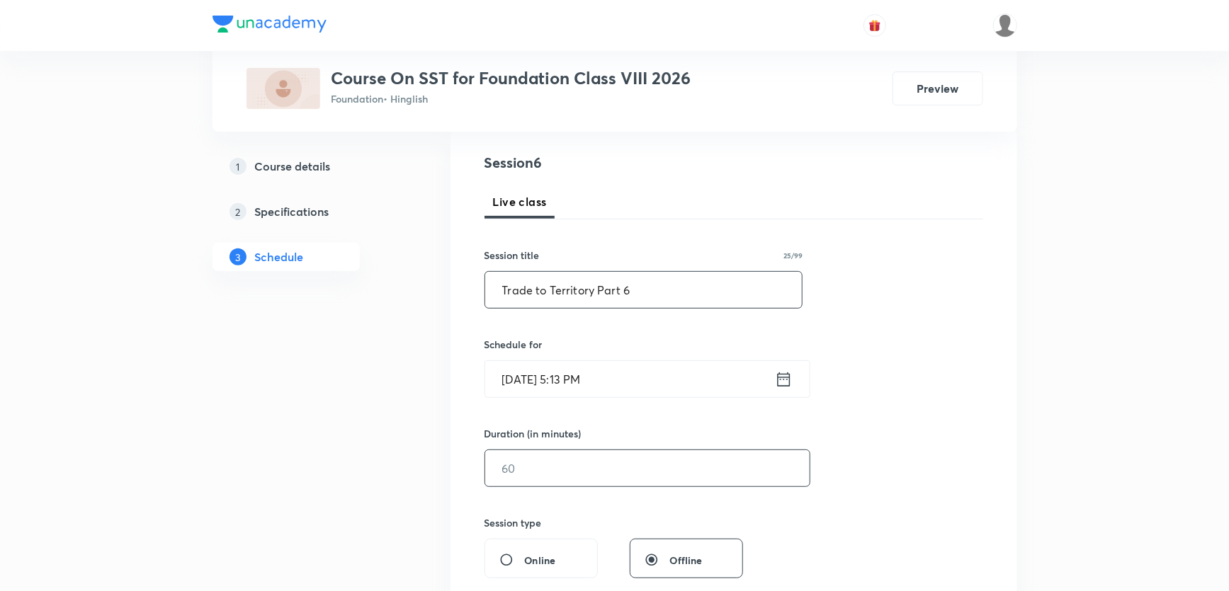
scroll to position [193, 0]
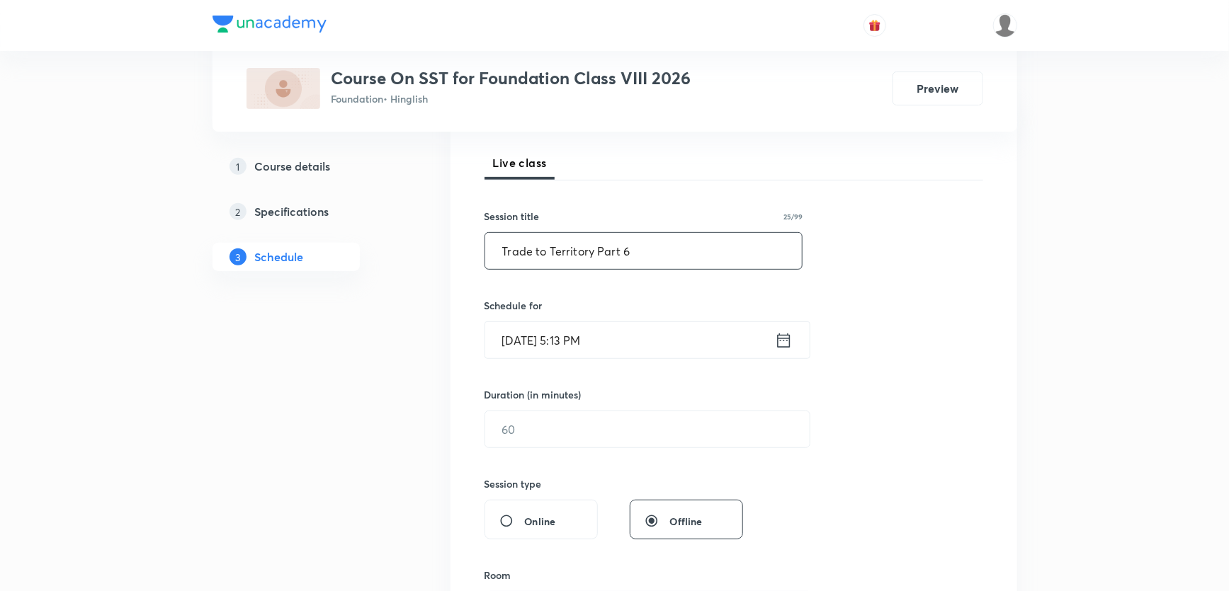
type input "Trade to Territory Part 6"
click at [547, 341] on input "Sep 1, 2025, 5:13 PM" at bounding box center [630, 340] width 290 height 36
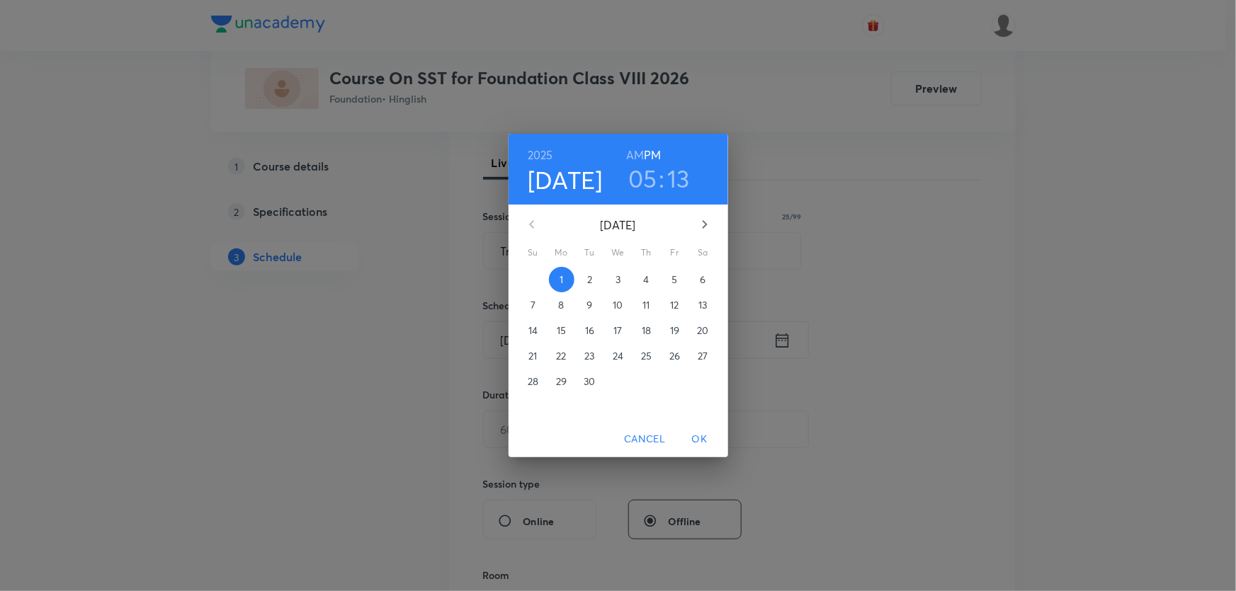
click at [588, 275] on p "2" at bounding box center [589, 280] width 5 height 14
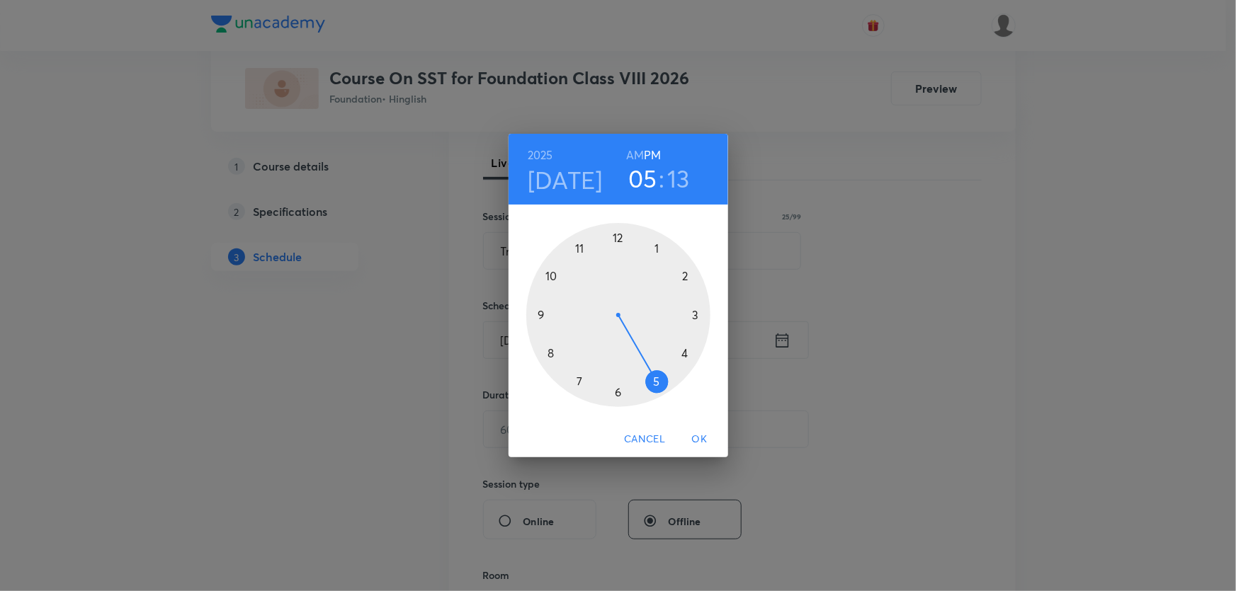
click at [615, 390] on div at bounding box center [618, 315] width 184 height 184
click at [618, 237] on div at bounding box center [618, 315] width 184 height 184
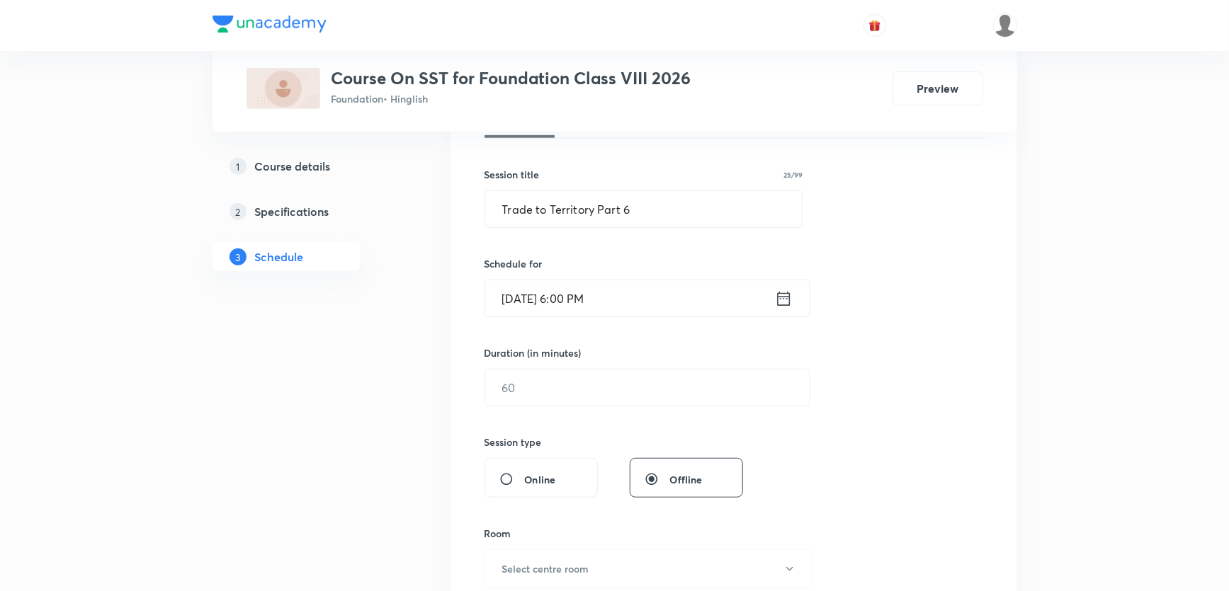
scroll to position [257, 0]
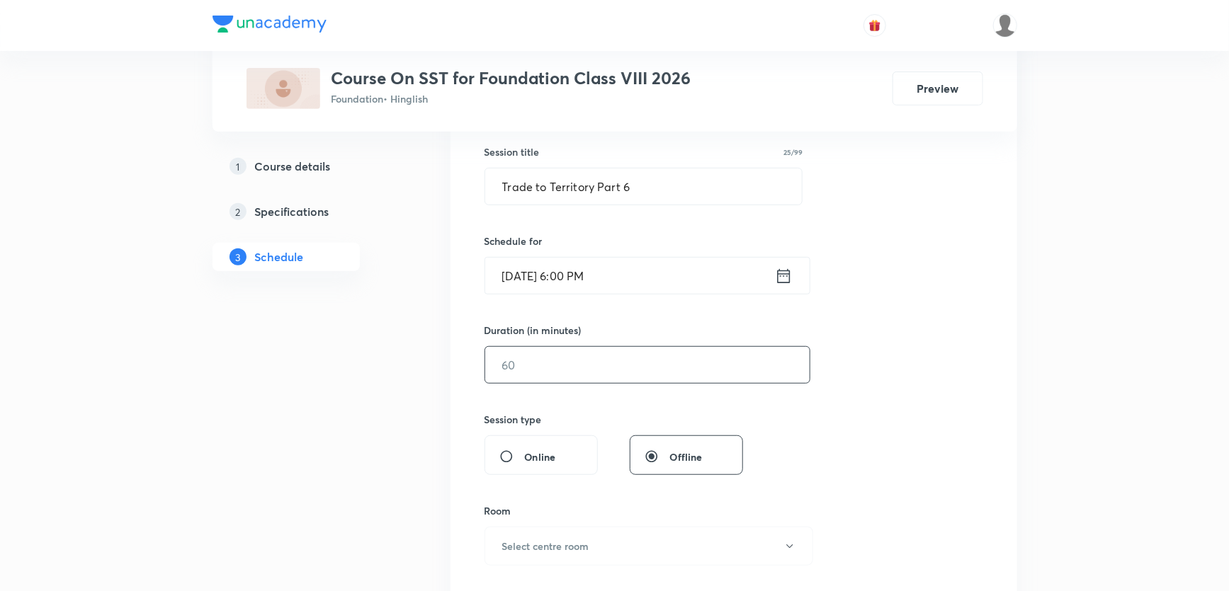
click at [531, 368] on input "text" at bounding box center [647, 365] width 324 height 36
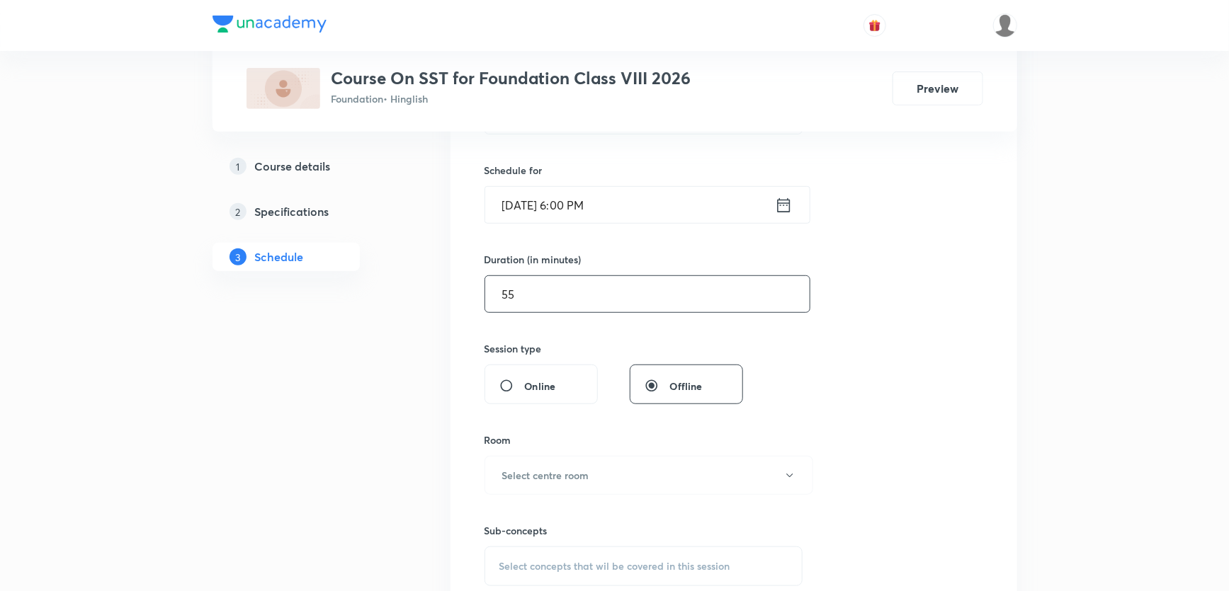
scroll to position [450, 0]
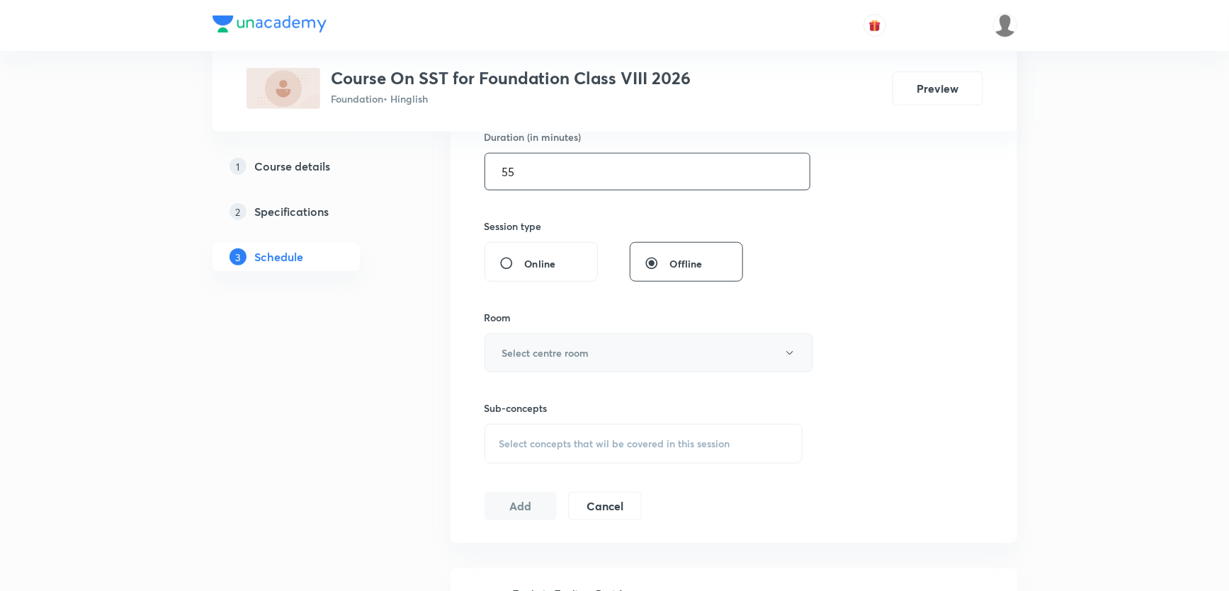
type input "55"
click at [548, 346] on h6 "Select centre room" at bounding box center [545, 353] width 87 height 15
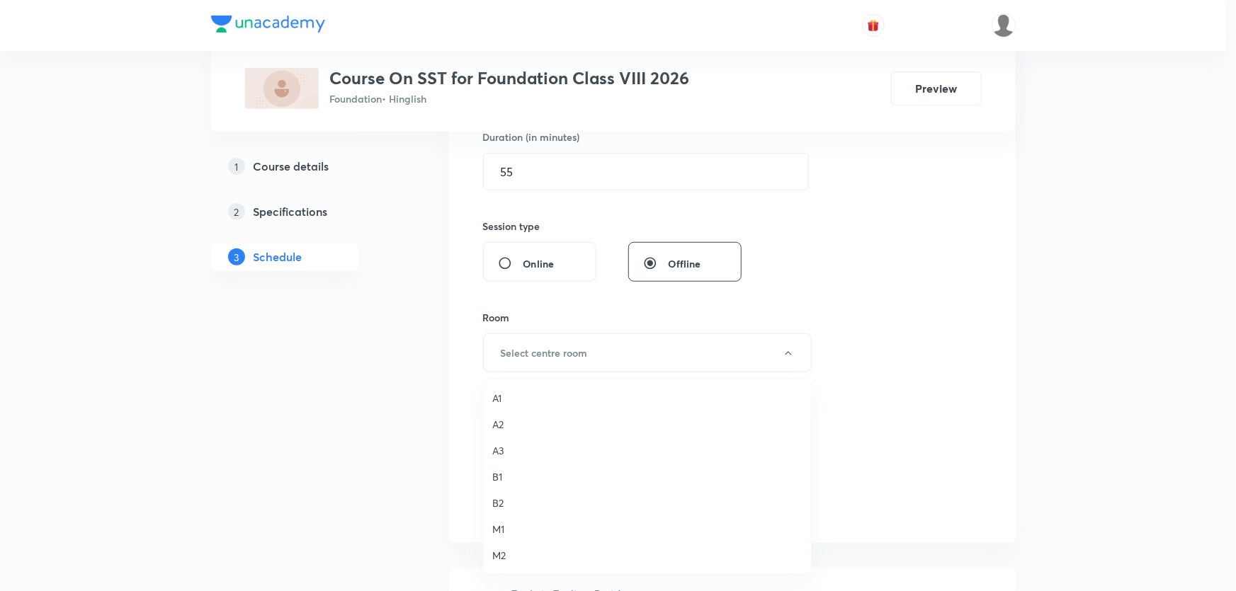
click at [509, 454] on span "A3" at bounding box center [647, 450] width 310 height 15
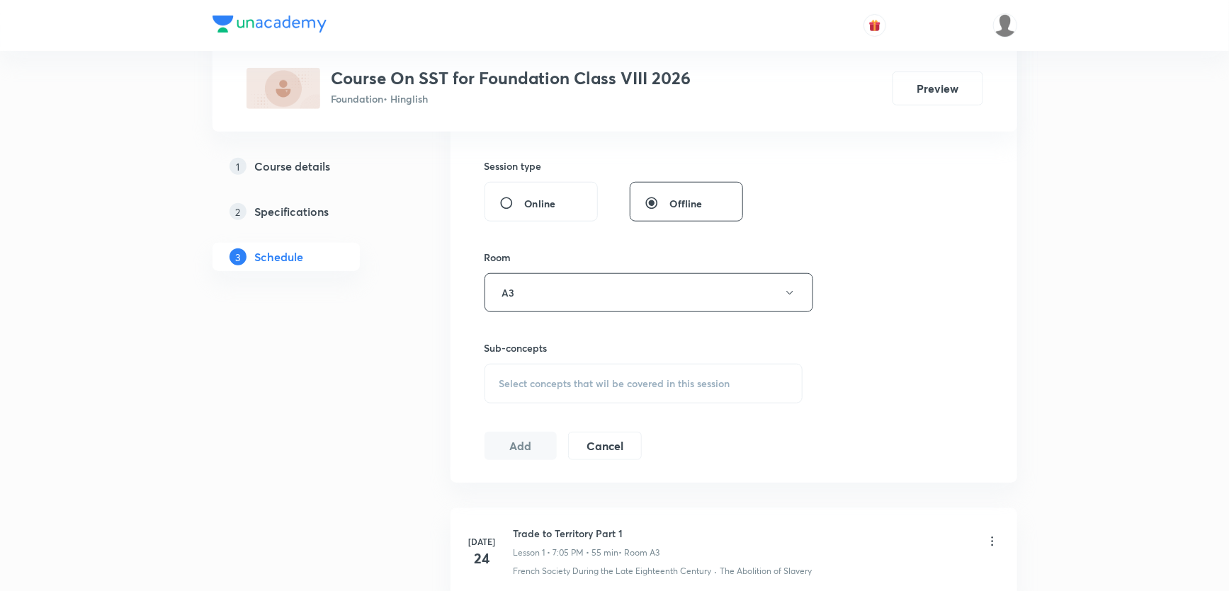
scroll to position [579, 0]
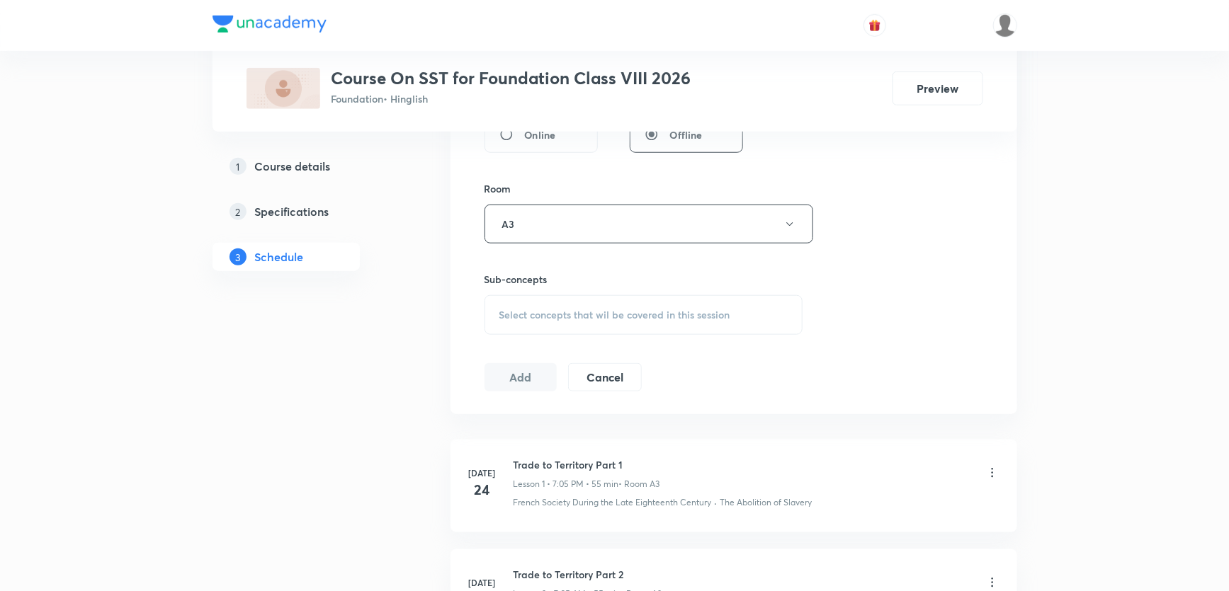
click at [552, 312] on span "Select concepts that wil be covered in this session" at bounding box center [614, 314] width 231 height 11
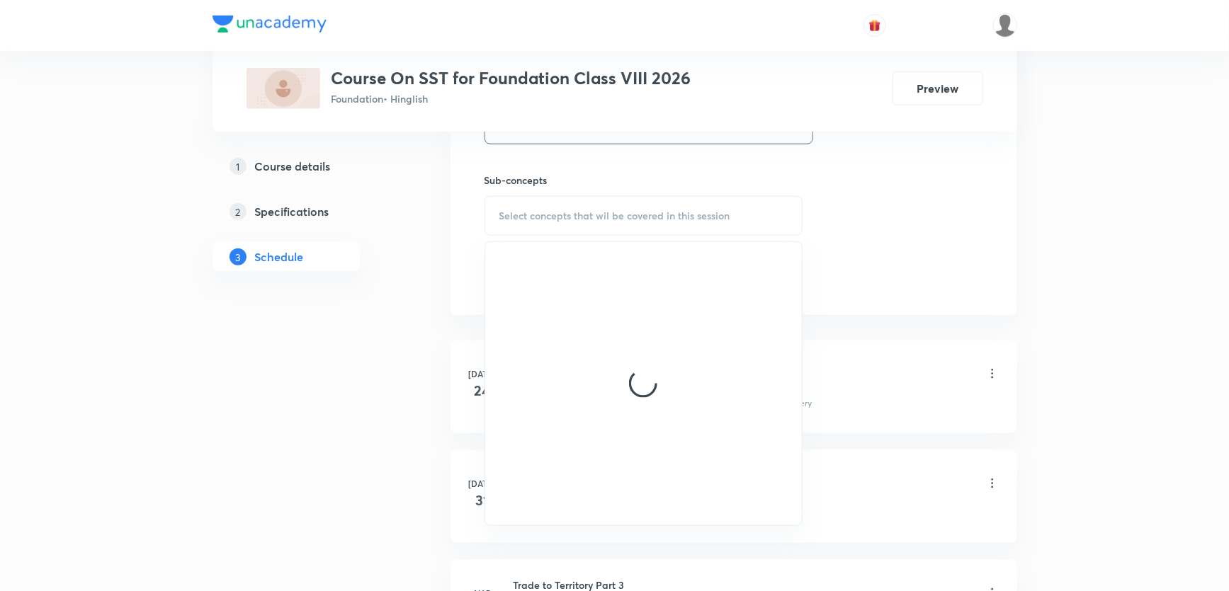
scroll to position [708, 0]
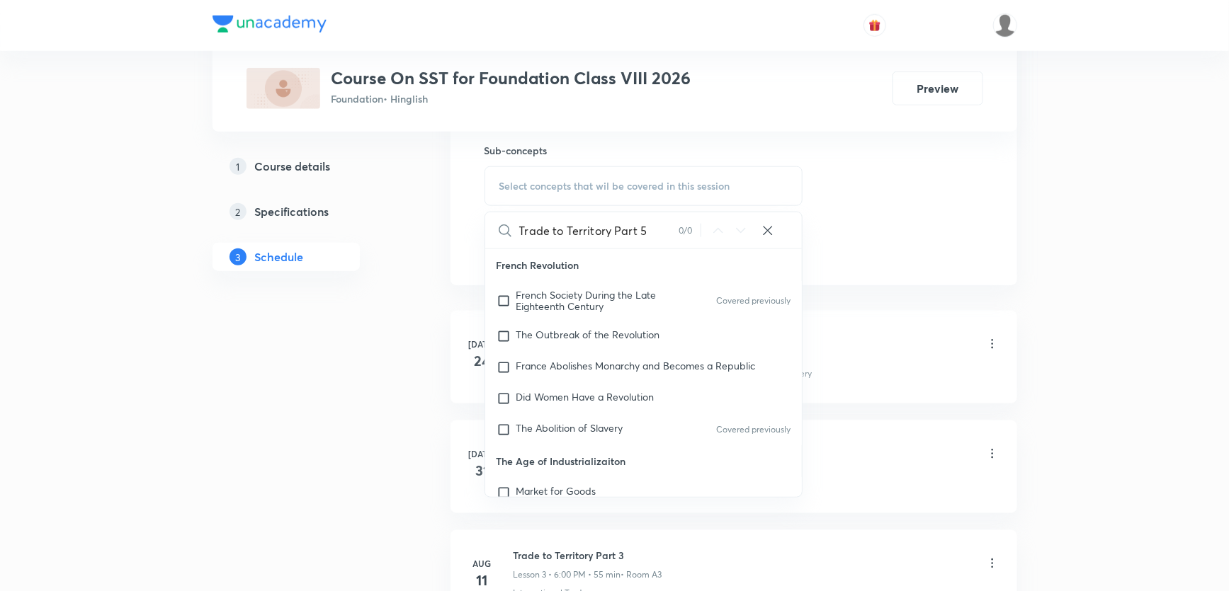
drag, startPoint x: 581, startPoint y: 234, endPoint x: 664, endPoint y: 241, distance: 83.2
click at [661, 239] on input "Trade to Territory Part 5" at bounding box center [598, 230] width 159 height 36
drag, startPoint x: 572, startPoint y: 233, endPoint x: 591, endPoint y: 234, distance: 19.2
click at [591, 234] on input "Trade to Ter" at bounding box center [598, 230] width 159 height 36
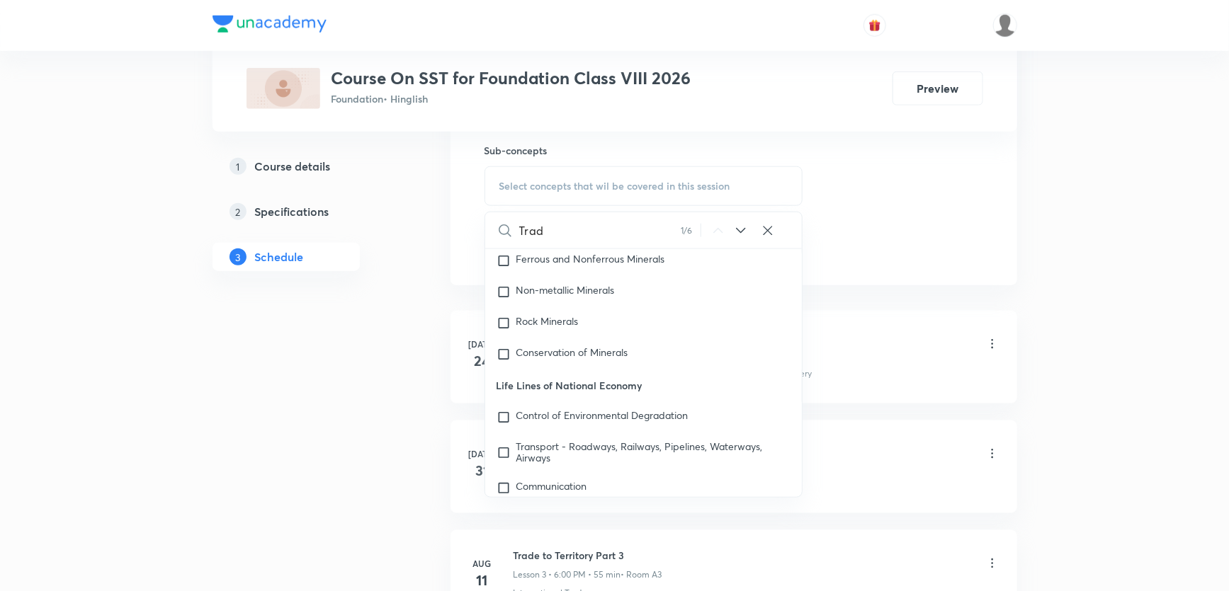
scroll to position [1569, 0]
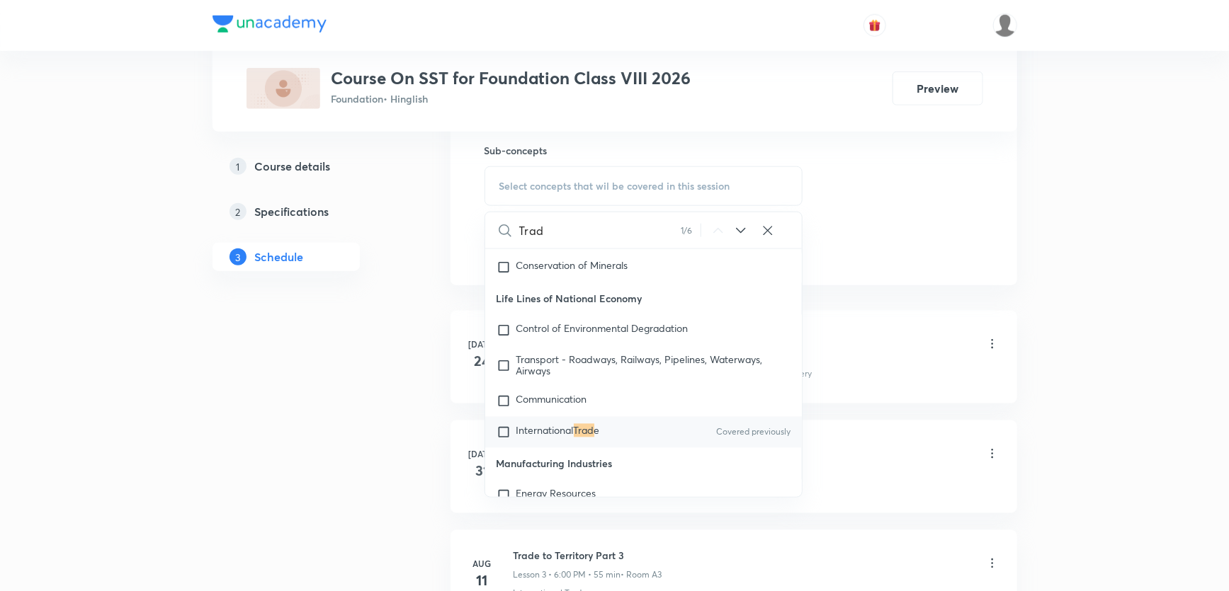
type input "Trad"
click at [567, 432] on span "International" at bounding box center [544, 430] width 57 height 13
checkbox input "true"
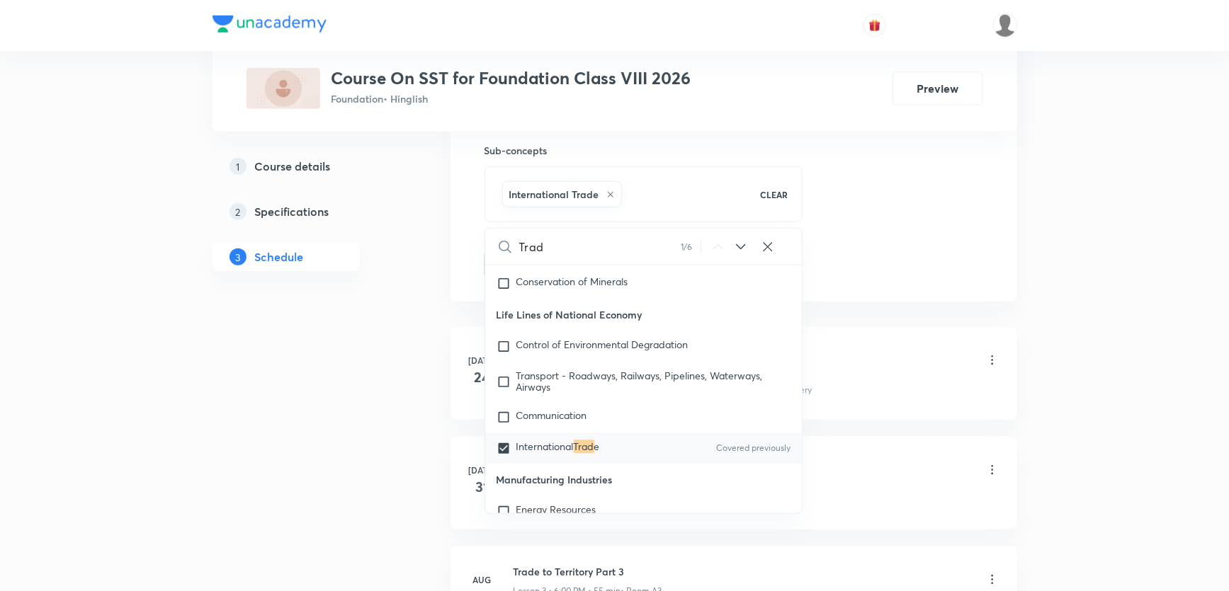
click at [273, 358] on div "1 Course details 2 Specifications 3 Schedule" at bounding box center [308, 249] width 193 height 1436
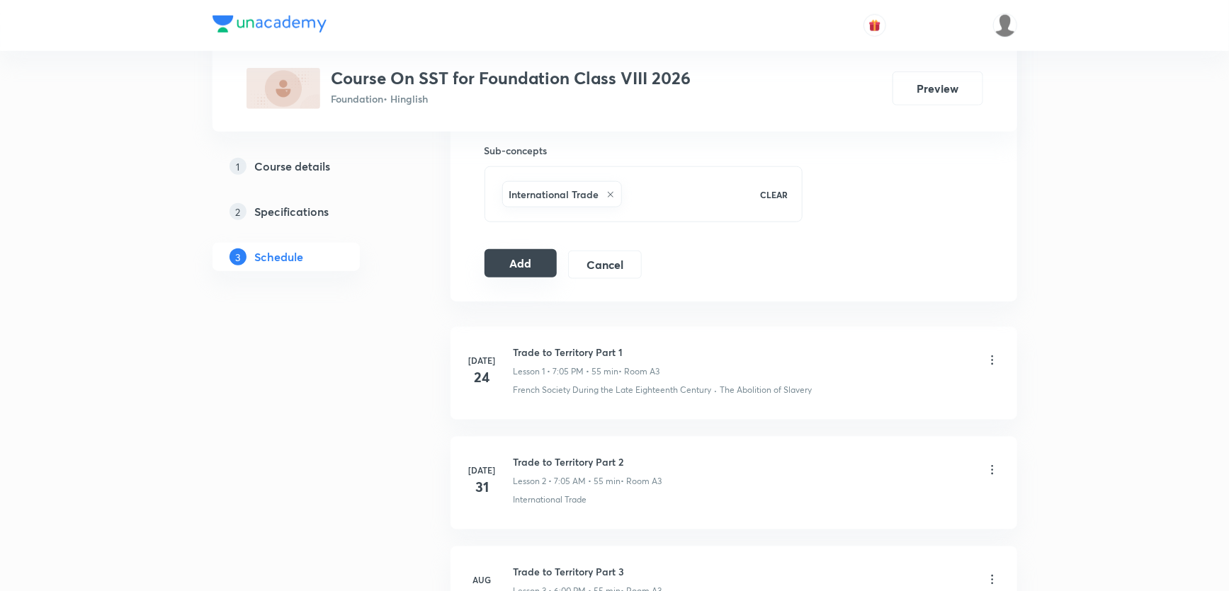
click at [507, 266] on button "Add" at bounding box center [520, 263] width 73 height 28
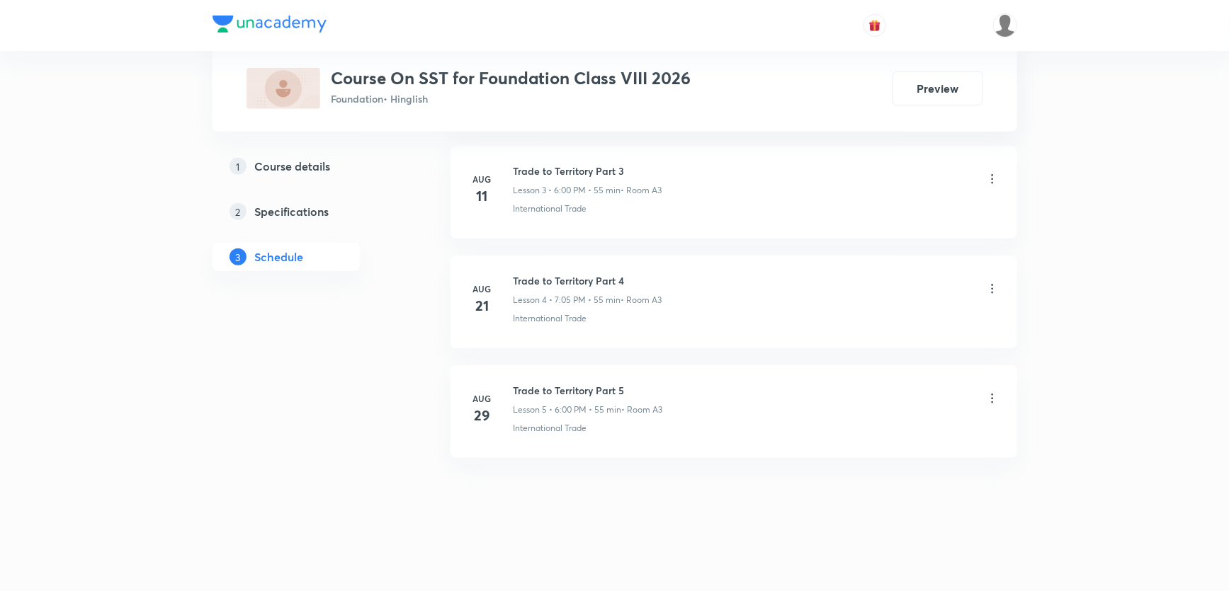
scroll to position [441, 0]
drag, startPoint x: 313, startPoint y: 311, endPoint x: 316, endPoint y: 385, distance: 73.7
click at [316, 385] on div "1 Course details 2 Specifications 3 Schedule" at bounding box center [308, 183] width 193 height 768
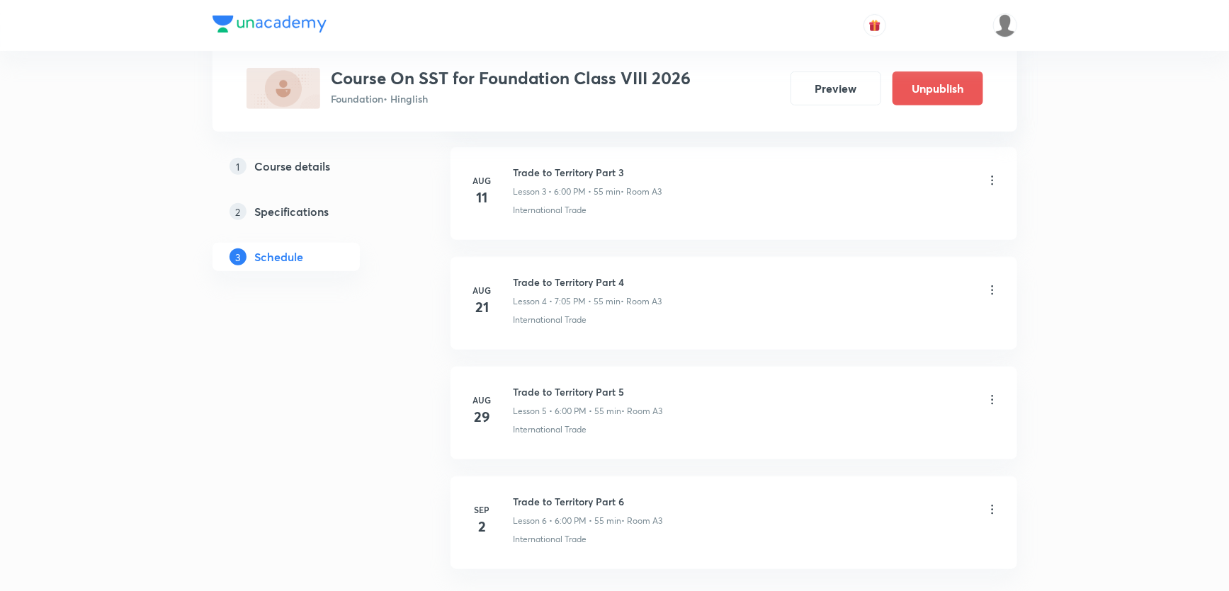
scroll to position [550, 0]
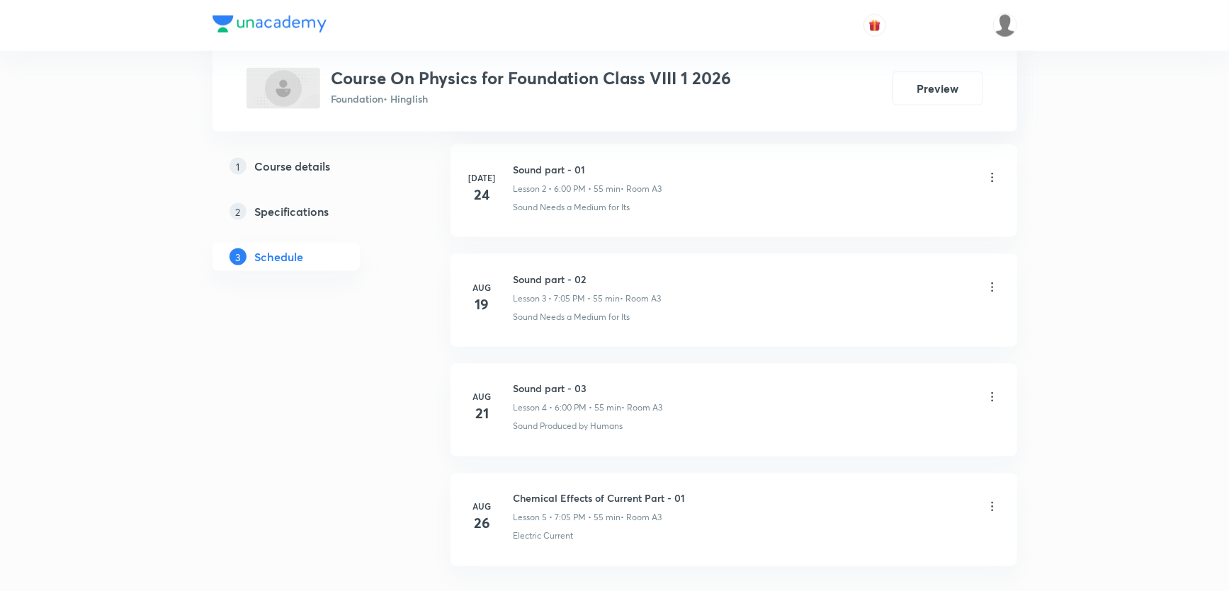
scroll to position [1091, 0]
click at [570, 369] on li "[DATE] Chemical Effects of Current Part - 01 Lesson 5 • 7:05 PM • 55 min • Room…" at bounding box center [733, 414] width 567 height 93
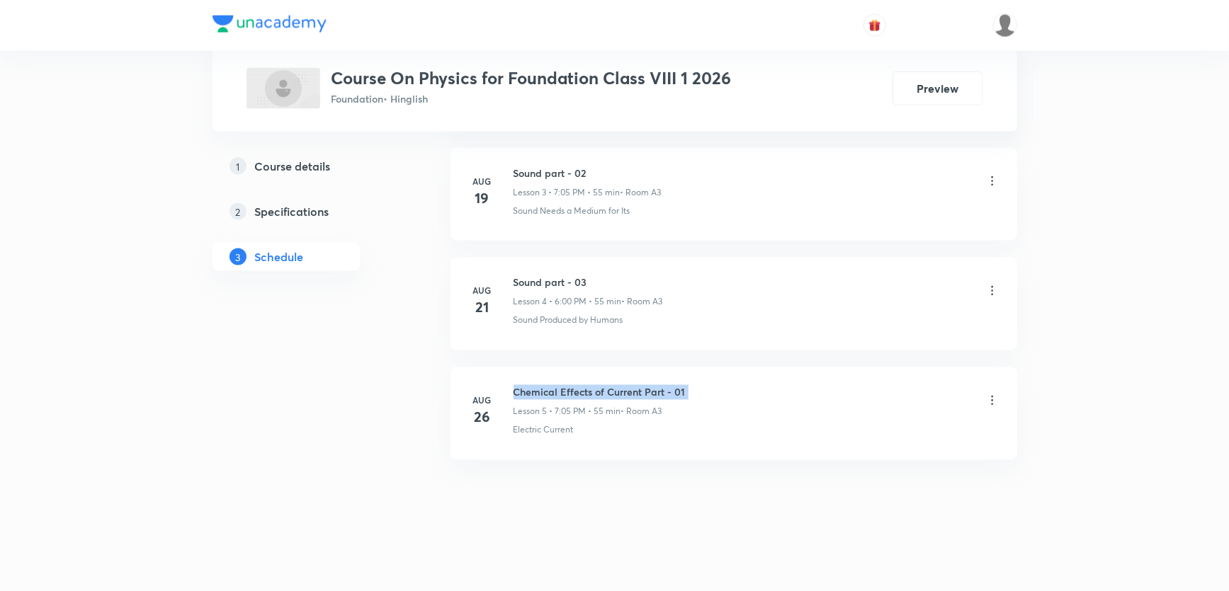
click at [570, 369] on li "[DATE] Chemical Effects of Current Part - 01 Lesson 5 • 7:05 PM • 55 min • Room…" at bounding box center [733, 414] width 567 height 93
copy h6 "Chemical Effects of Current Part - 01"
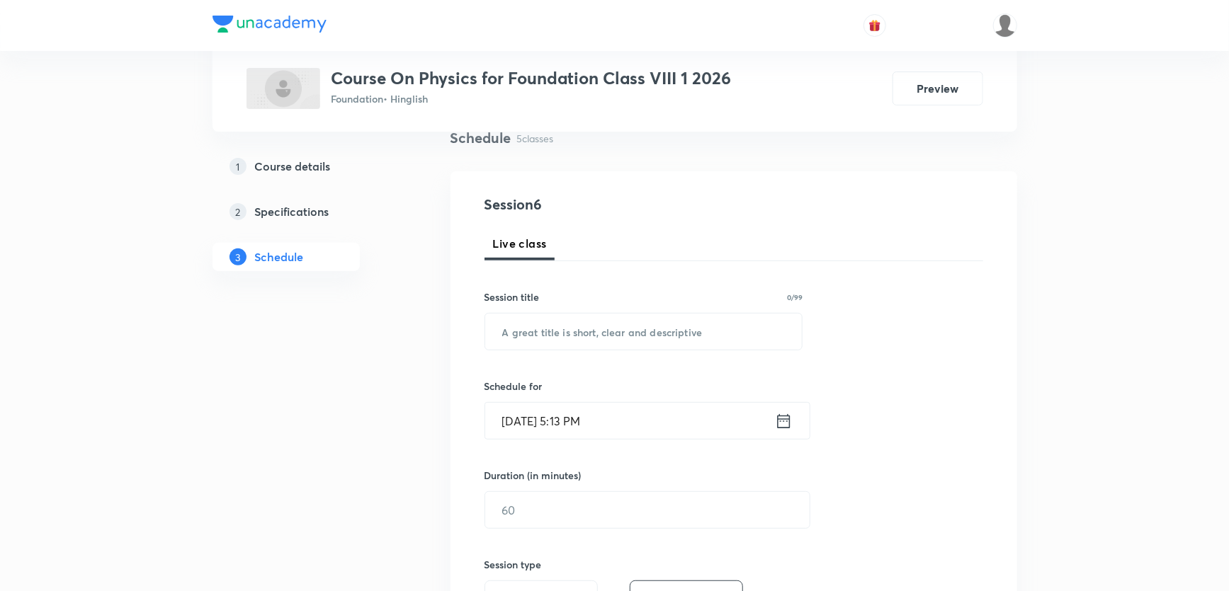
scroll to position [0, 0]
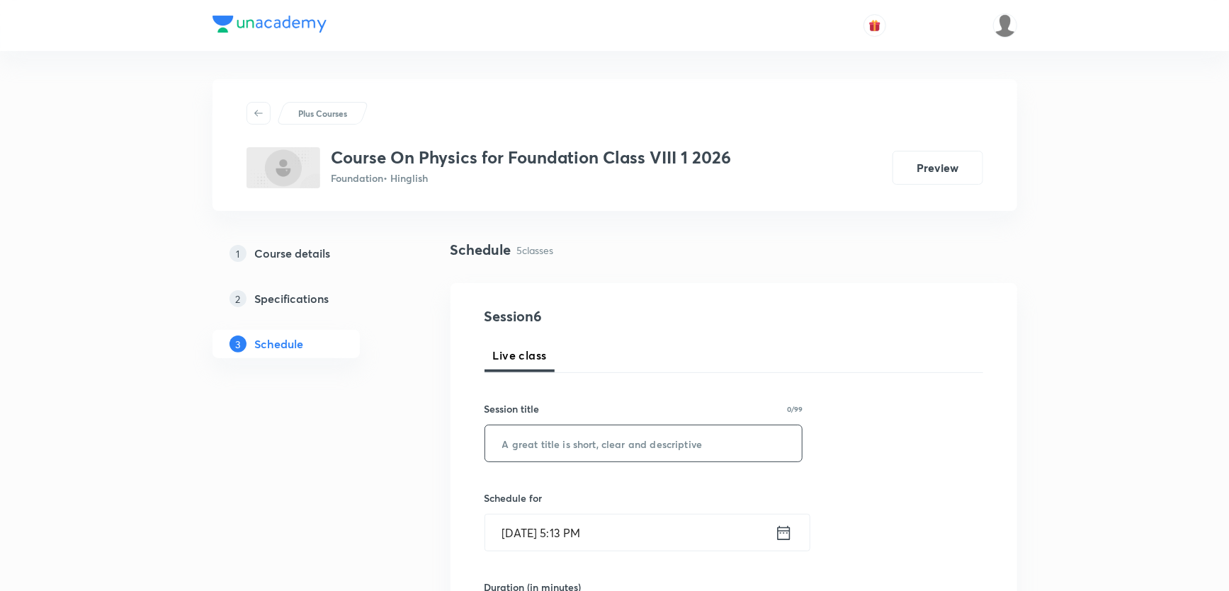
click at [576, 447] on input "text" at bounding box center [643, 444] width 317 height 36
paste input "Chemical Effects of Current Part - 01"
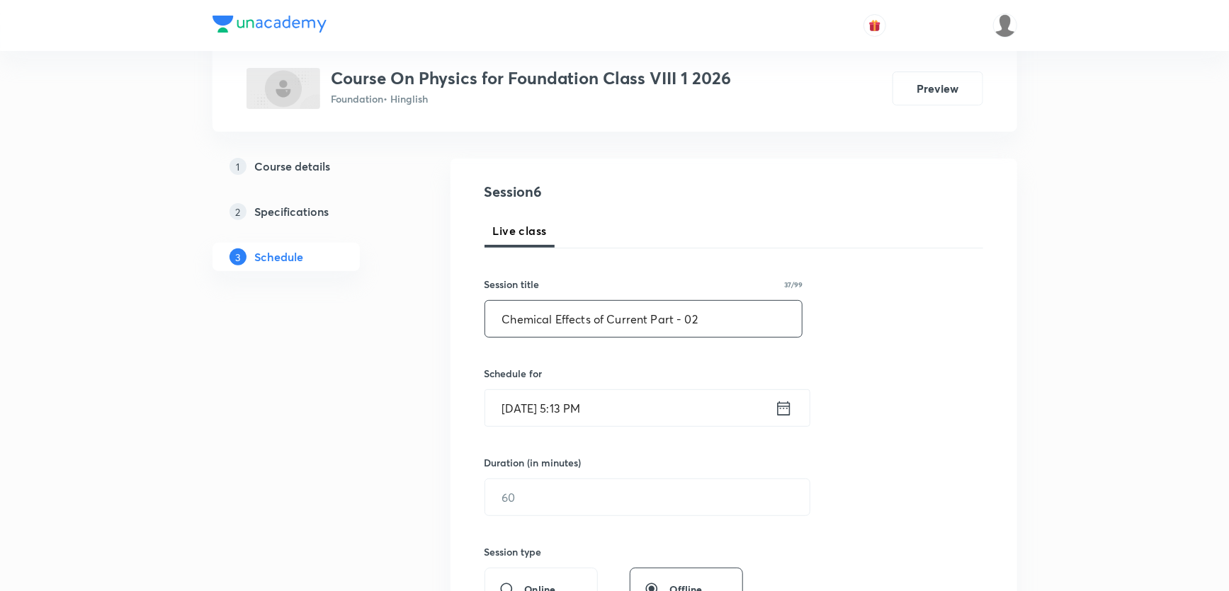
scroll to position [128, 0]
type input "Chemical Effects of Current Part - 02"
click at [575, 409] on input "[DATE] 5:13 PM" at bounding box center [630, 405] width 290 height 36
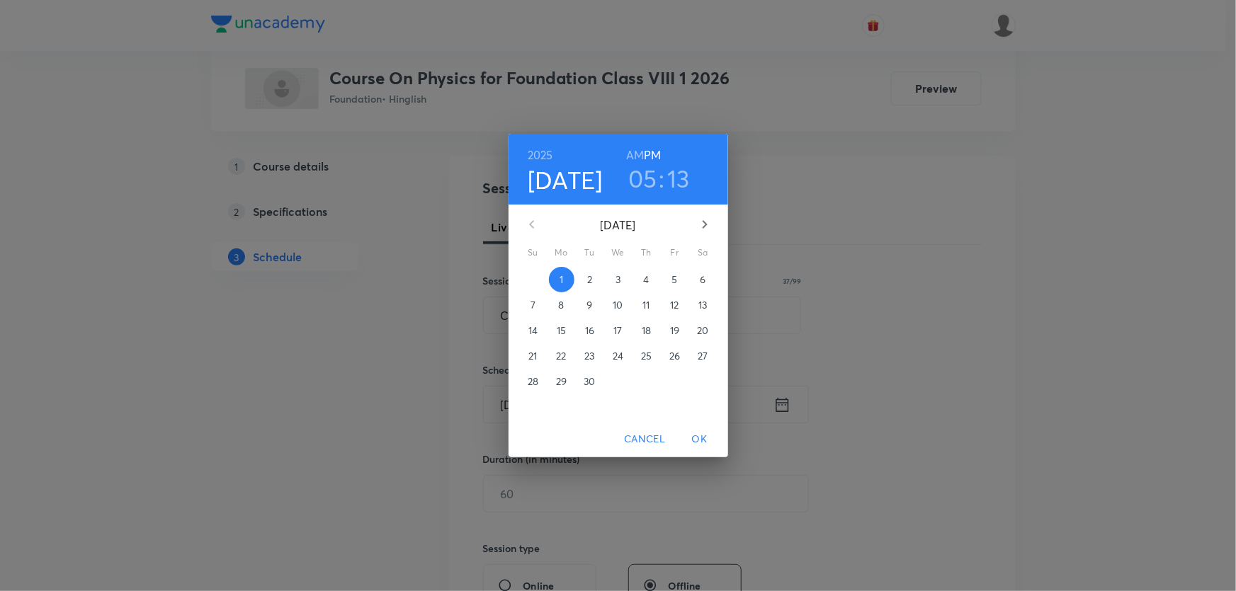
click at [592, 283] on p "2" at bounding box center [589, 280] width 5 height 14
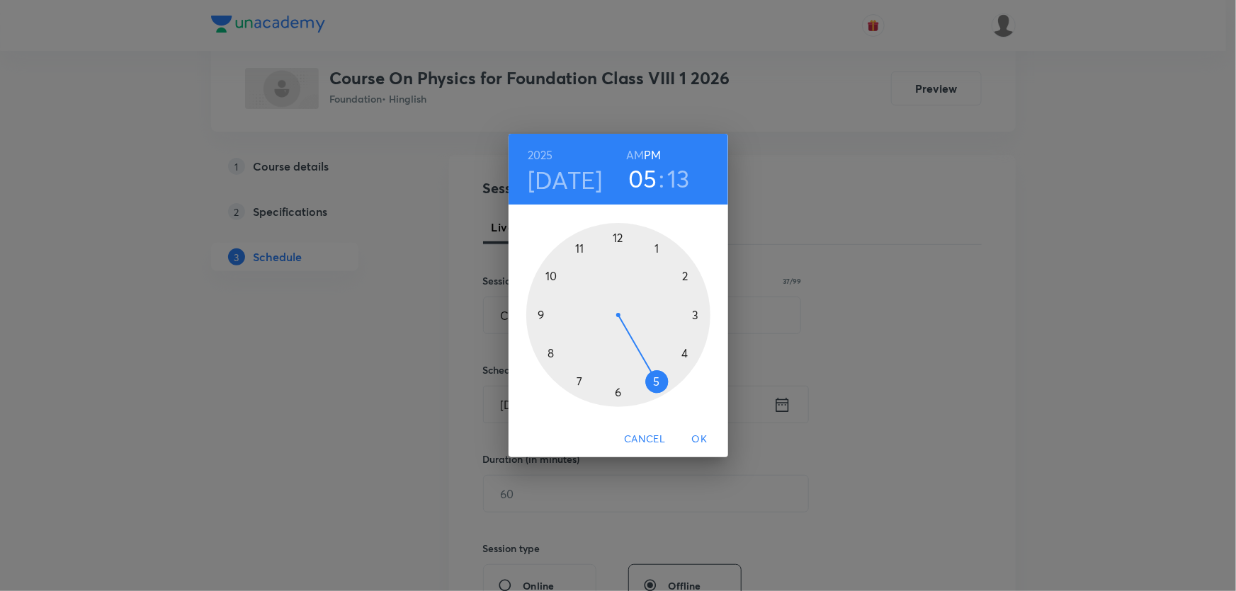
click at [578, 378] on div at bounding box center [618, 315] width 184 height 184
click at [659, 247] on div at bounding box center [618, 315] width 184 height 184
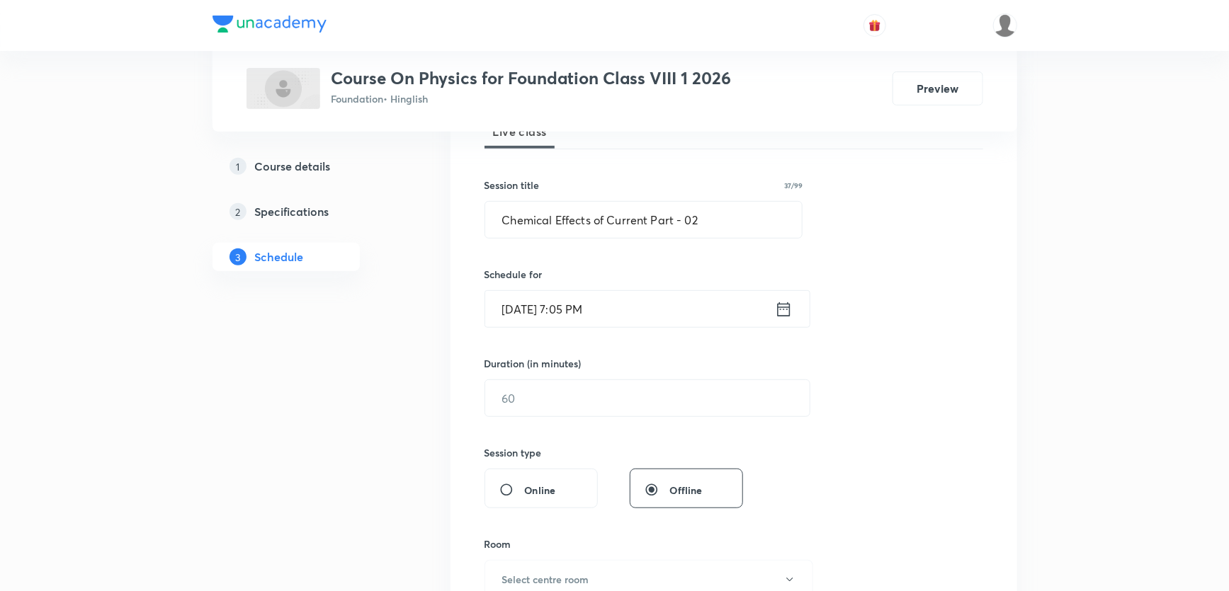
scroll to position [257, 0]
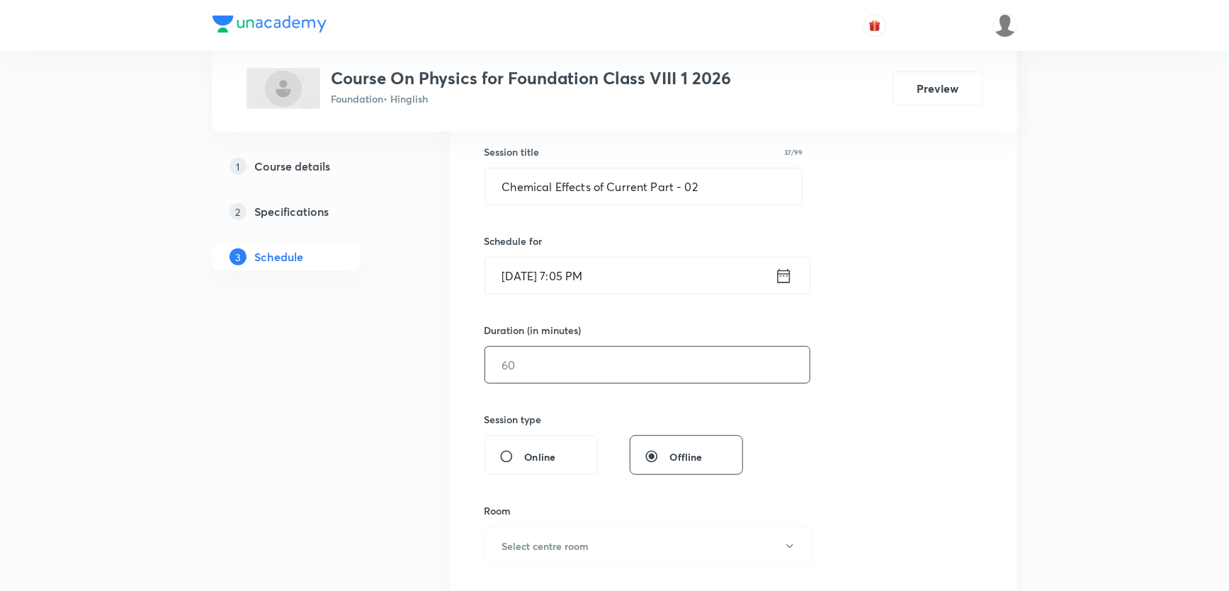
click at [515, 368] on input "text" at bounding box center [647, 365] width 324 height 36
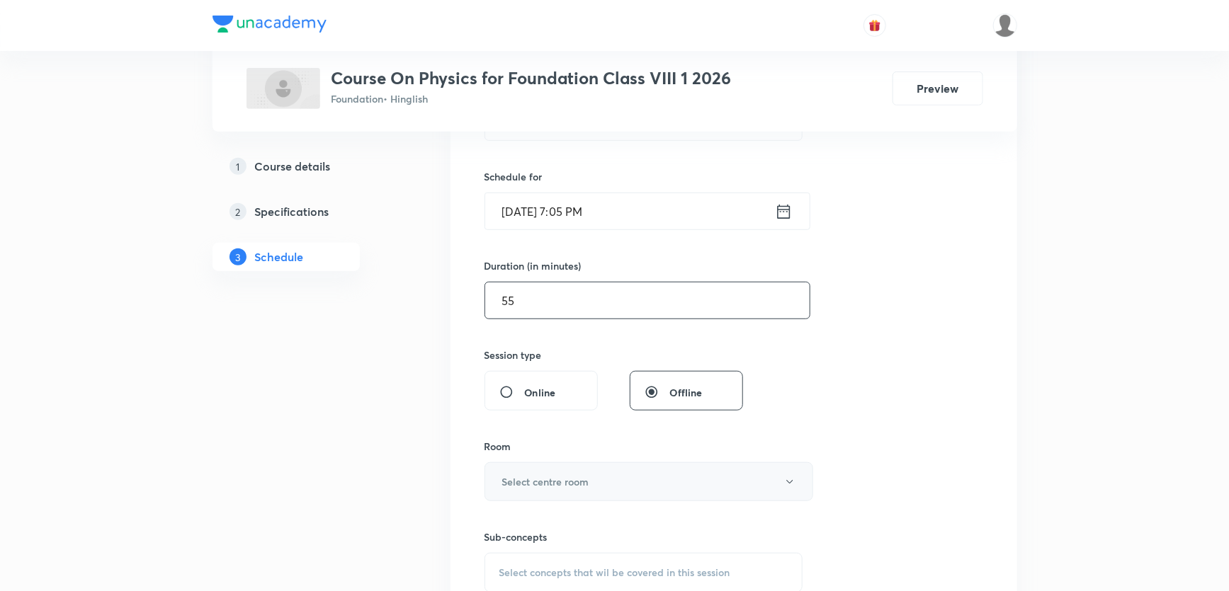
type input "55"
click at [531, 469] on button "Select centre room" at bounding box center [648, 481] width 329 height 39
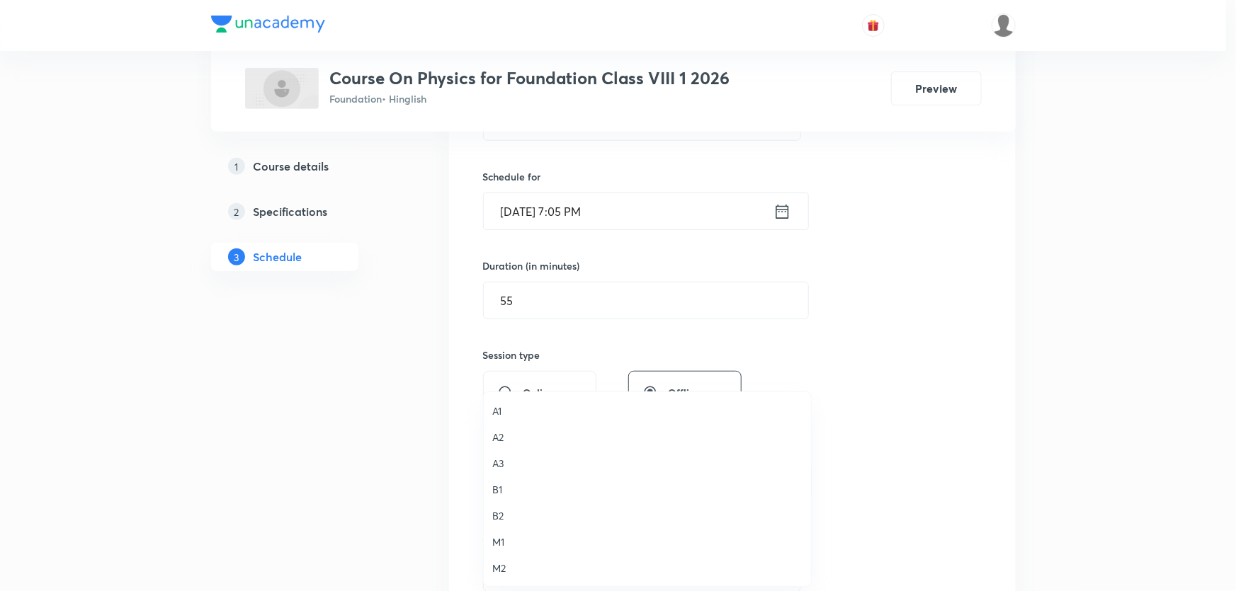
click at [503, 467] on span "A3" at bounding box center [647, 463] width 310 height 15
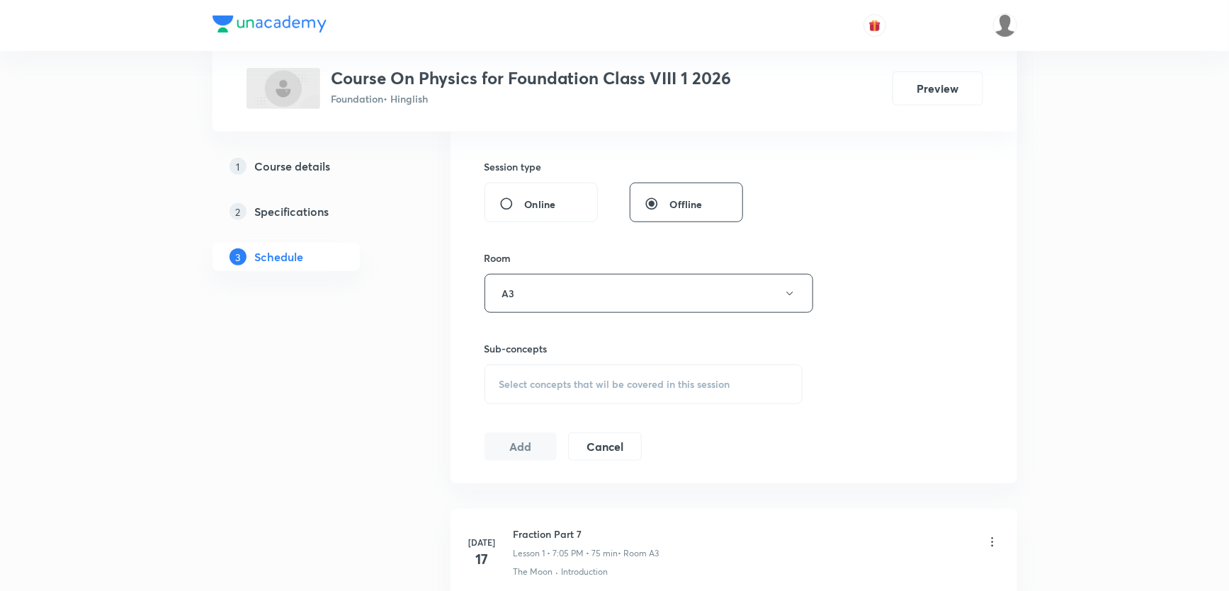
scroll to position [515, 0]
click at [531, 386] on div "Select concepts that wil be covered in this session" at bounding box center [643, 380] width 319 height 40
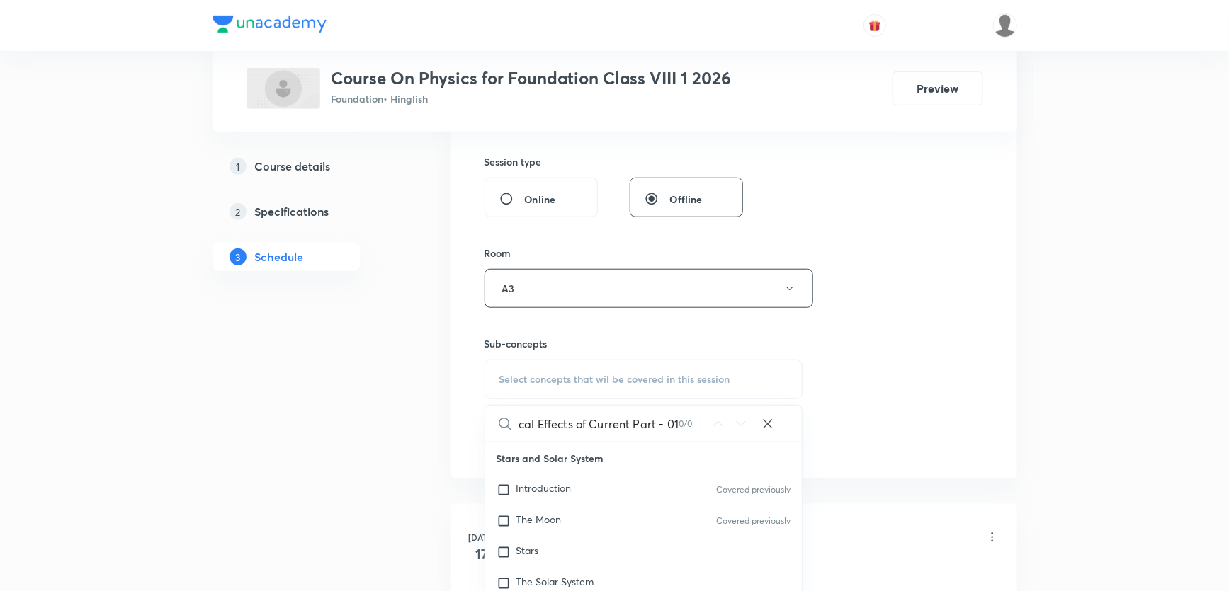
scroll to position [0, 35]
drag, startPoint x: 567, startPoint y: 431, endPoint x: 687, endPoint y: 419, distance: 121.0
click at [687, 419] on div "Chemical Effects of Current Part - 01 0 / 0 ​" at bounding box center [643, 424] width 317 height 36
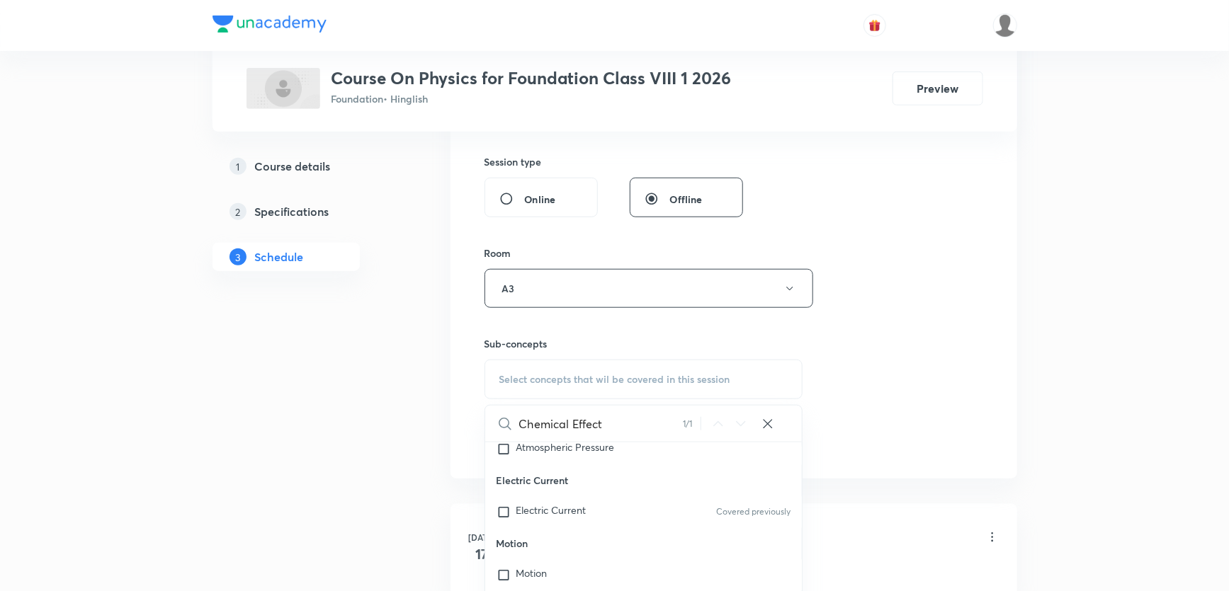
scroll to position [1597, 0]
drag, startPoint x: 579, startPoint y: 417, endPoint x: 613, endPoint y: 417, distance: 33.3
click at [613, 417] on input "Chemical Effect" at bounding box center [601, 424] width 164 height 36
drag, startPoint x: 588, startPoint y: 430, endPoint x: 610, endPoint y: 434, distance: 23.1
click at [610, 434] on input "Chemical E" at bounding box center [601, 424] width 164 height 36
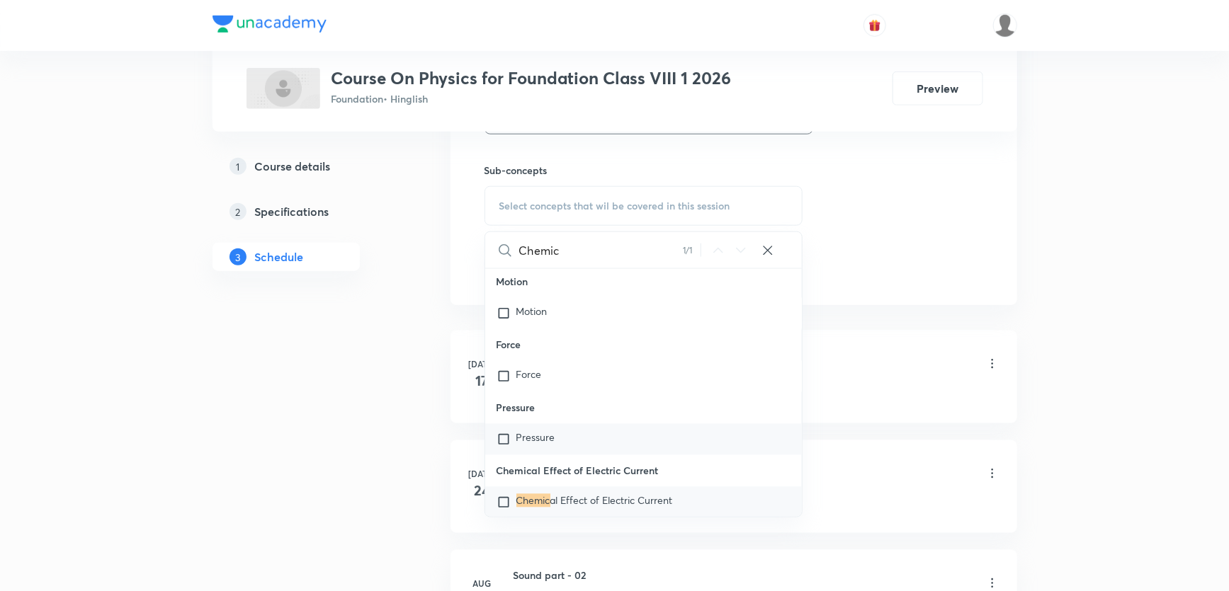
scroll to position [708, 0]
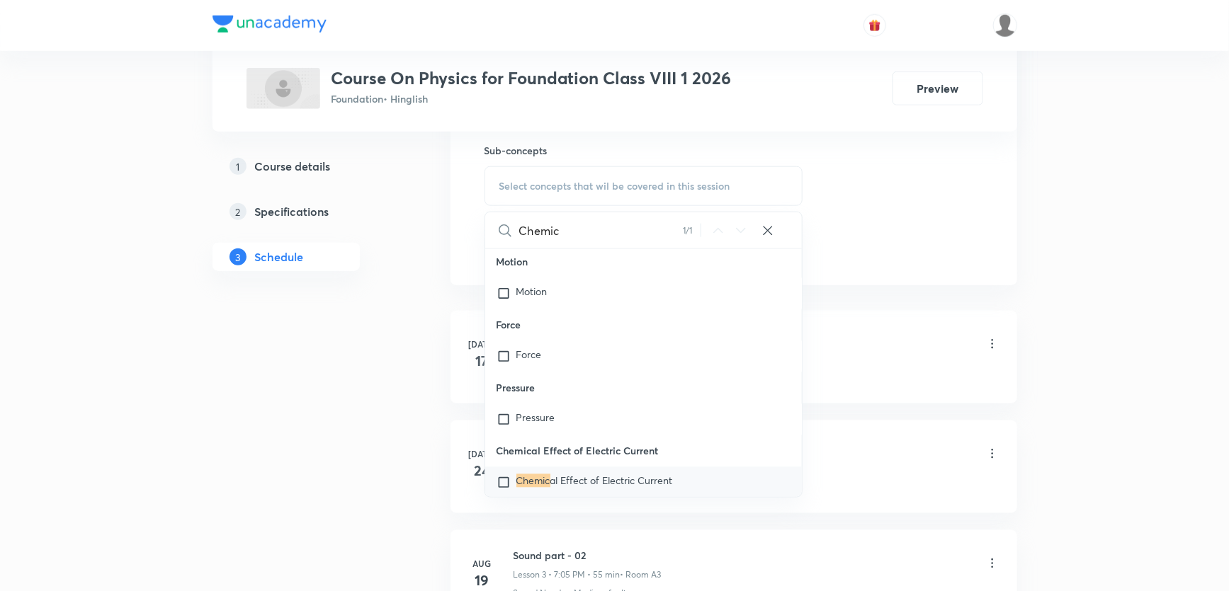
type input "Chemic"
click at [606, 484] on span "al Effect of Electric Current" at bounding box center [611, 480] width 123 height 13
checkbox input "true"
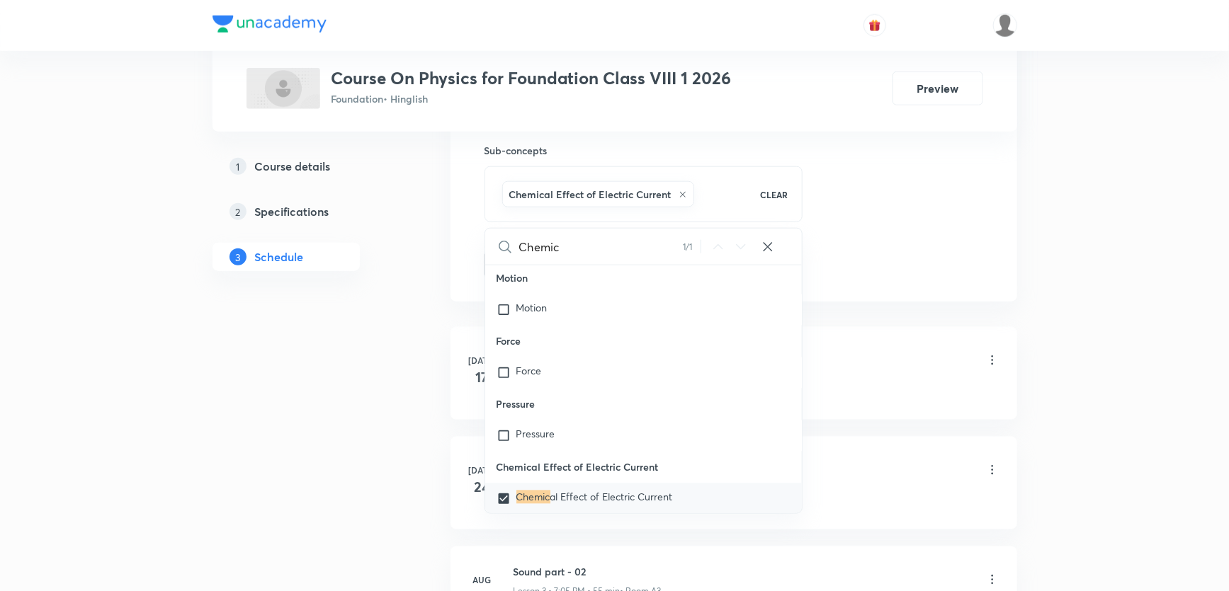
click at [309, 428] on div "1 Course details 2 Specifications 3 Schedule" at bounding box center [308, 249] width 193 height 1436
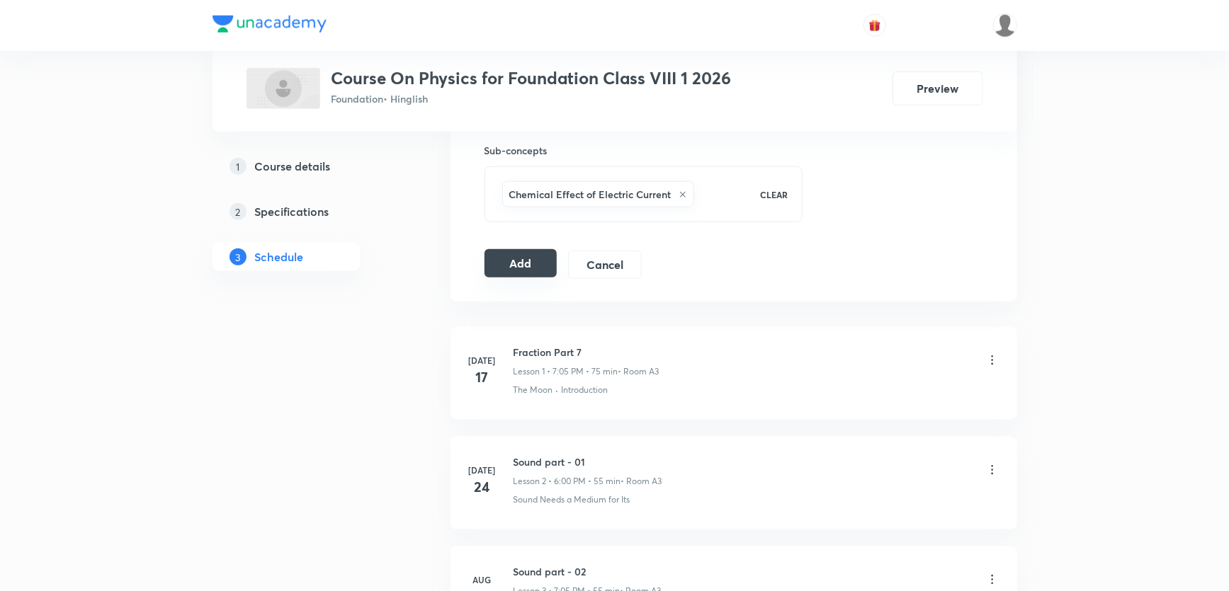
click at [518, 258] on button "Add" at bounding box center [520, 263] width 73 height 28
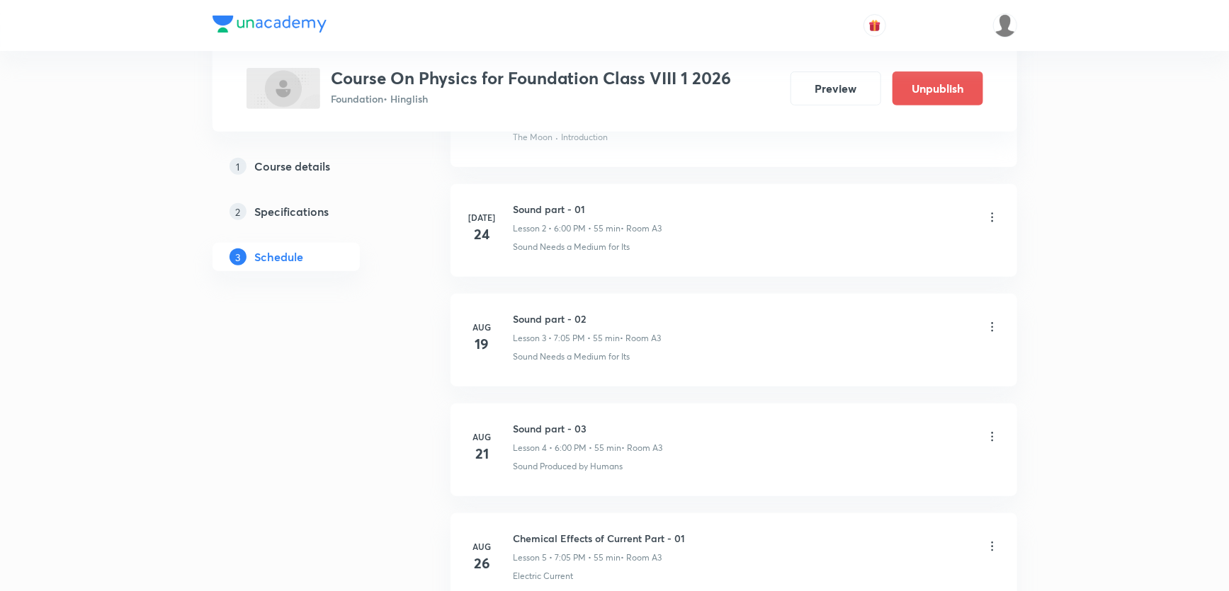
scroll to position [550, 0]
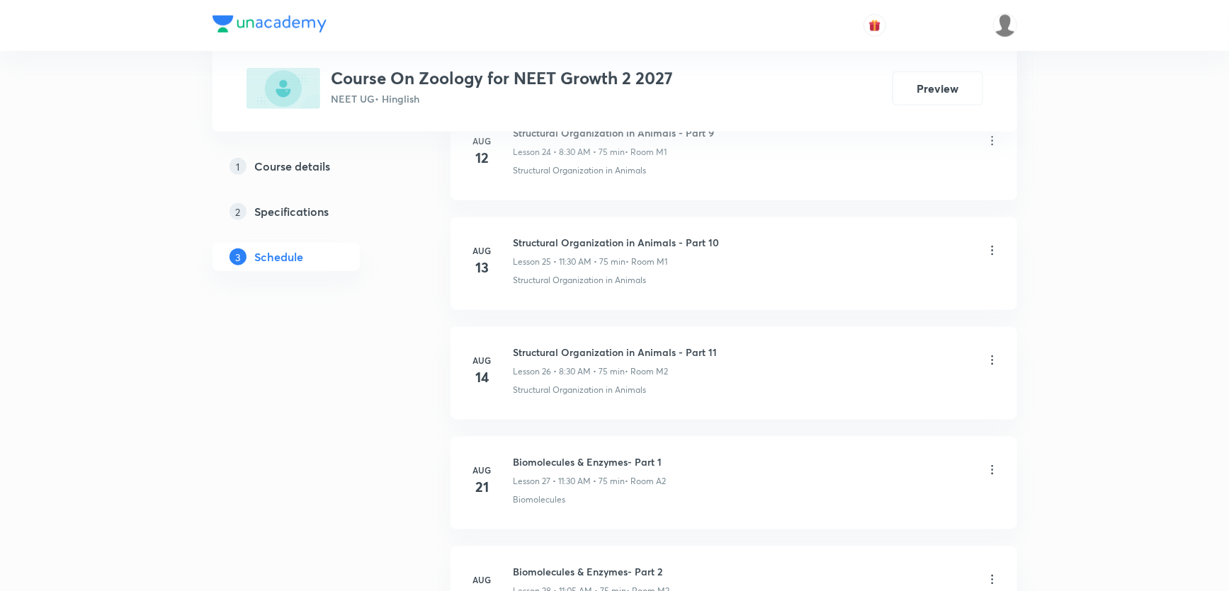
scroll to position [3721, 0]
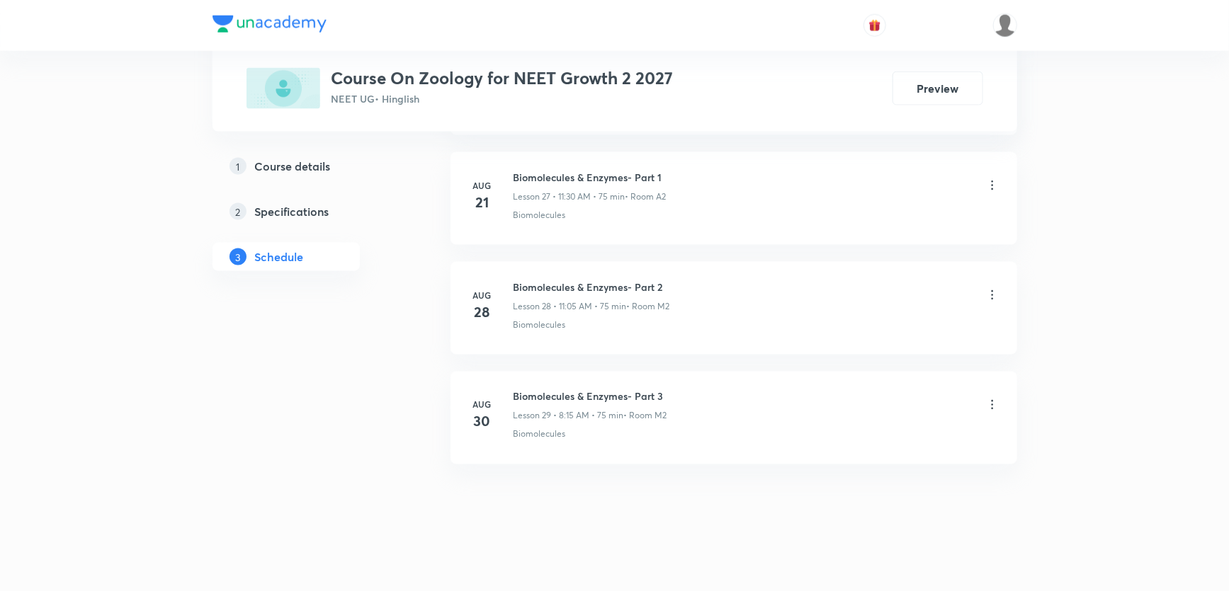
click at [605, 381] on li "Aug 30 Biomolecules & Enzymes- Part 3 Lesson 29 • 8:15 AM • 75 min • Room M2 Bi…" at bounding box center [733, 418] width 567 height 93
copy h6 "Biomolecules & Enzymes- Part 3"
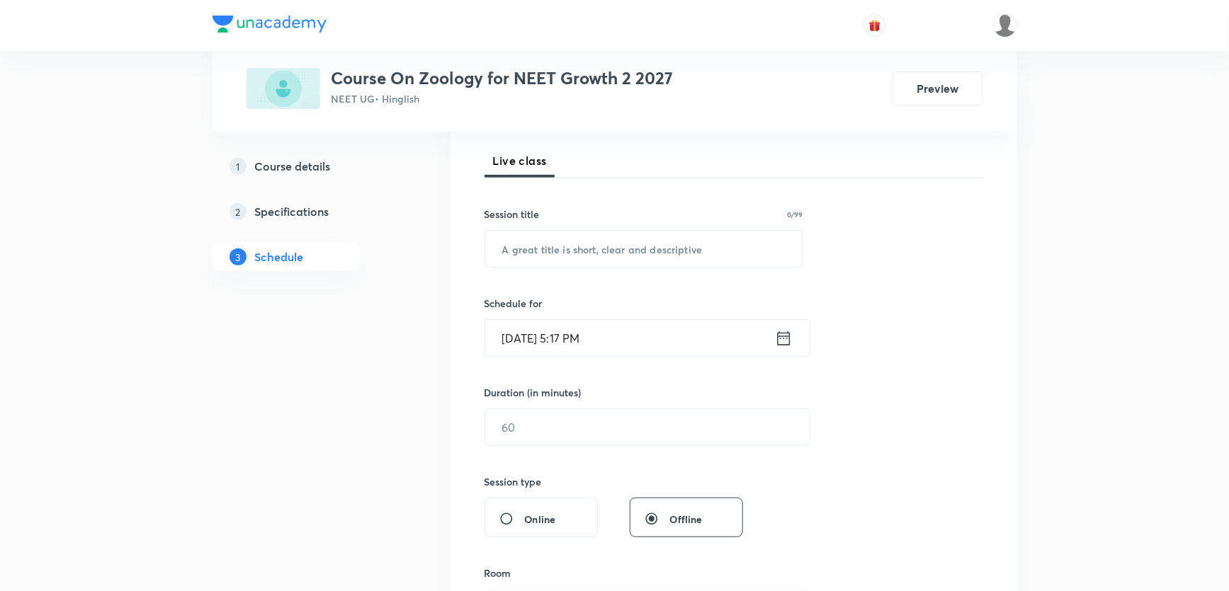
scroll to position [0, 0]
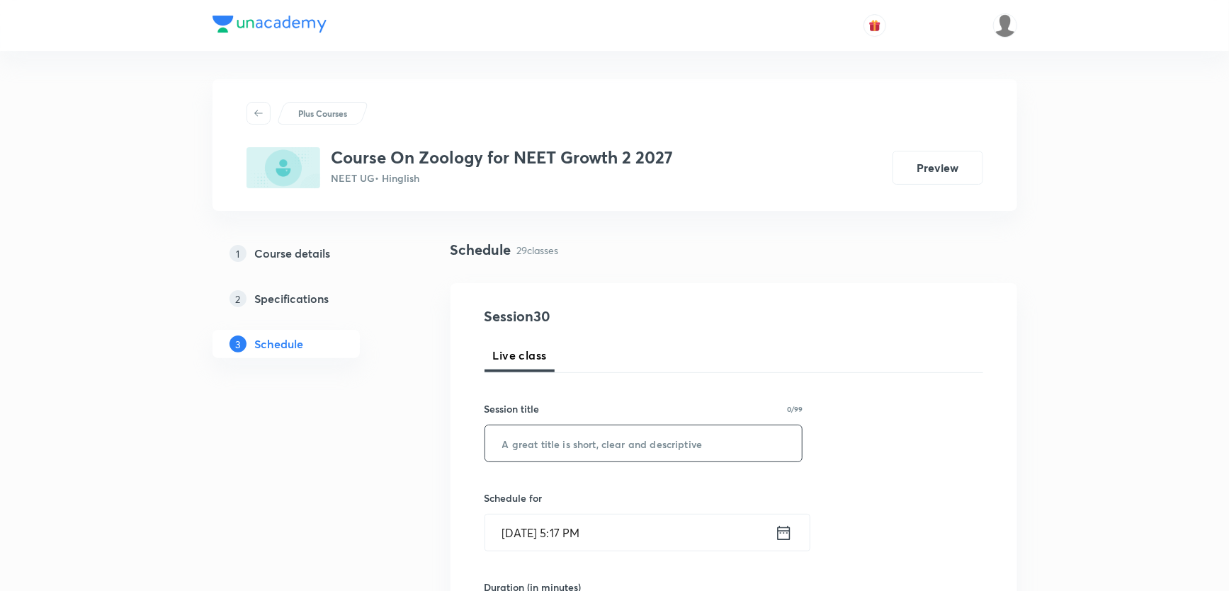
click at [573, 445] on input "text" at bounding box center [643, 444] width 317 height 36
paste input "Biomolecules & Enzymes- Part 3"
type input "Biomolecules & Enzymes- Part 4"
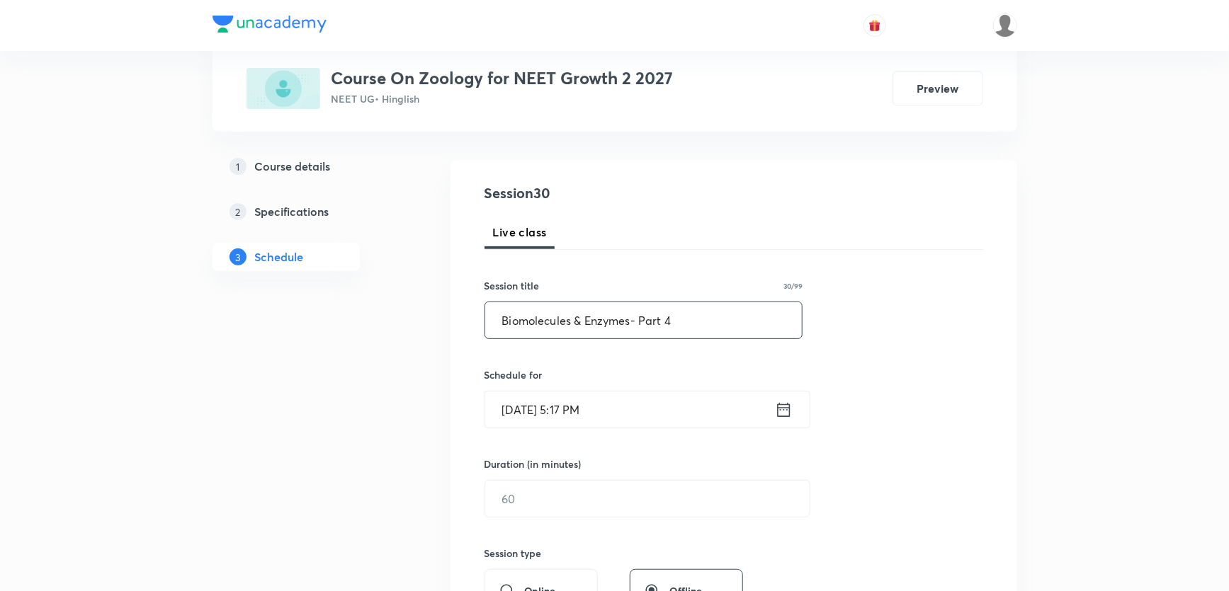
scroll to position [128, 0]
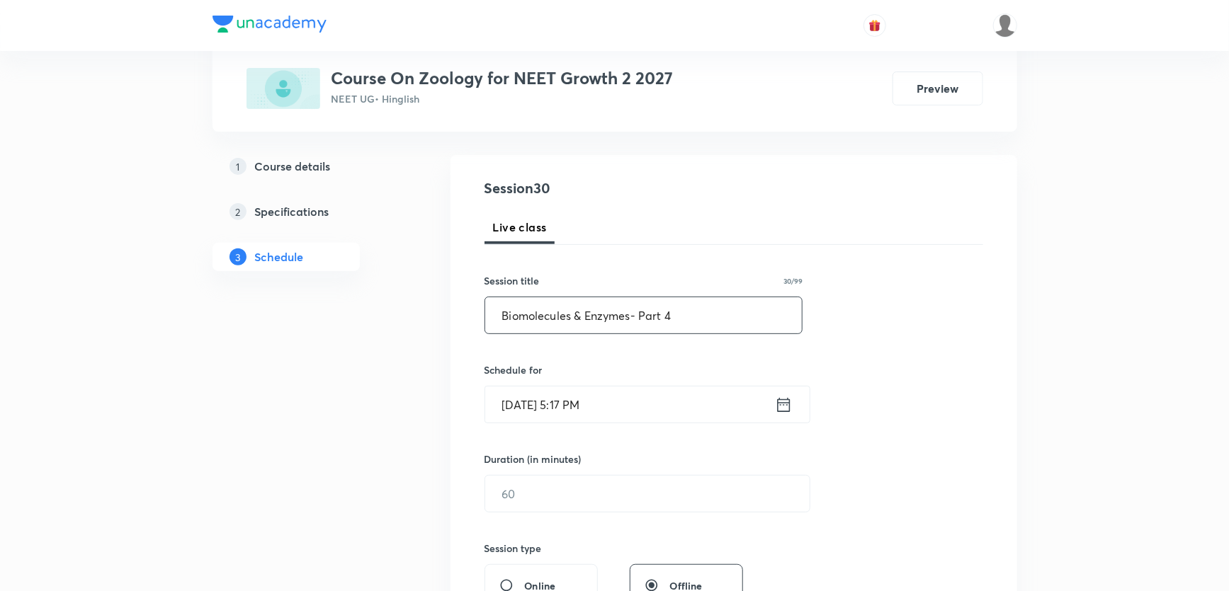
click at [533, 407] on input "Sep 1, 2025, 5:17 PM" at bounding box center [630, 405] width 290 height 36
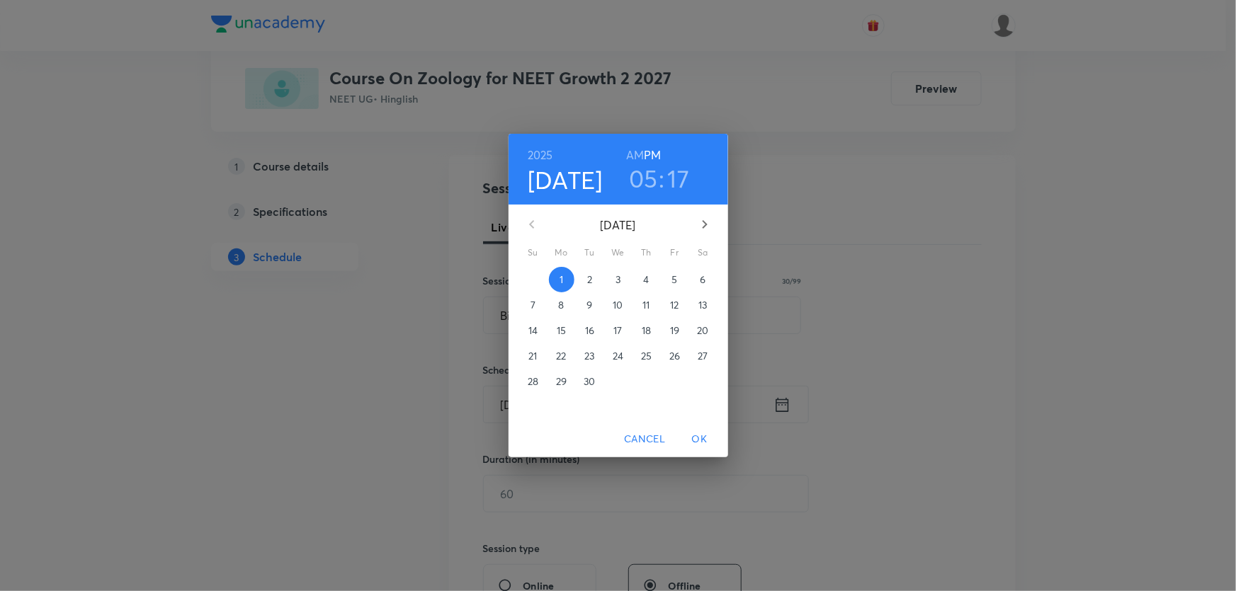
click at [615, 283] on p "3" at bounding box center [617, 280] width 5 height 14
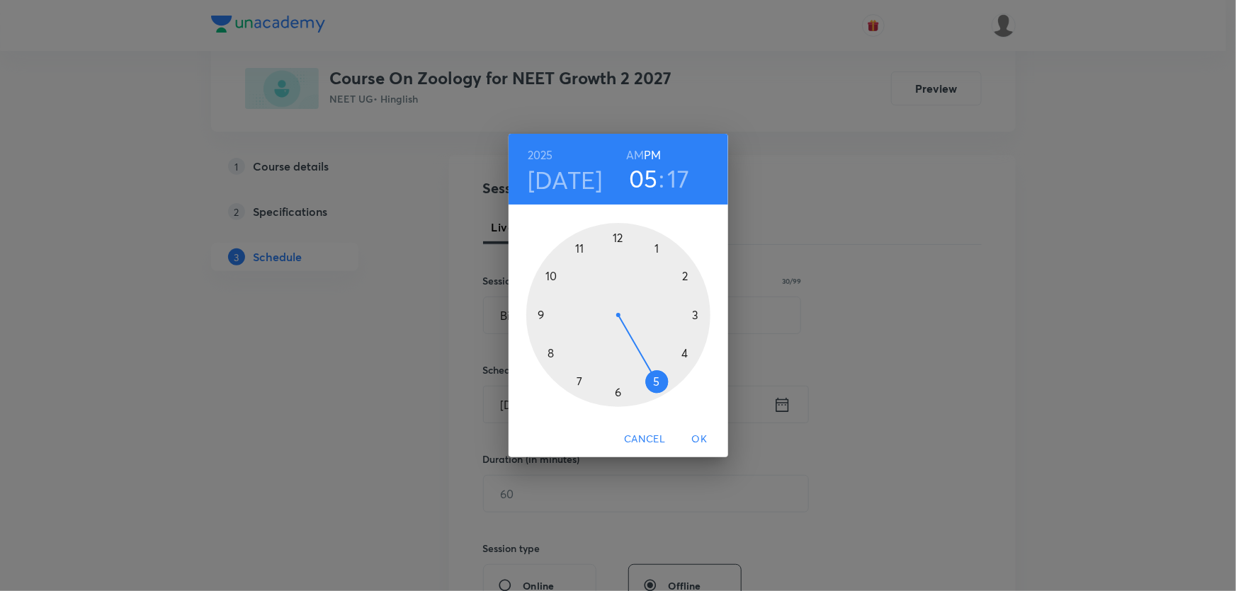
click at [637, 157] on h6 "AM" at bounding box center [635, 155] width 18 height 20
click at [552, 353] on div at bounding box center [618, 315] width 184 height 184
click at [697, 312] on div at bounding box center [618, 315] width 184 height 184
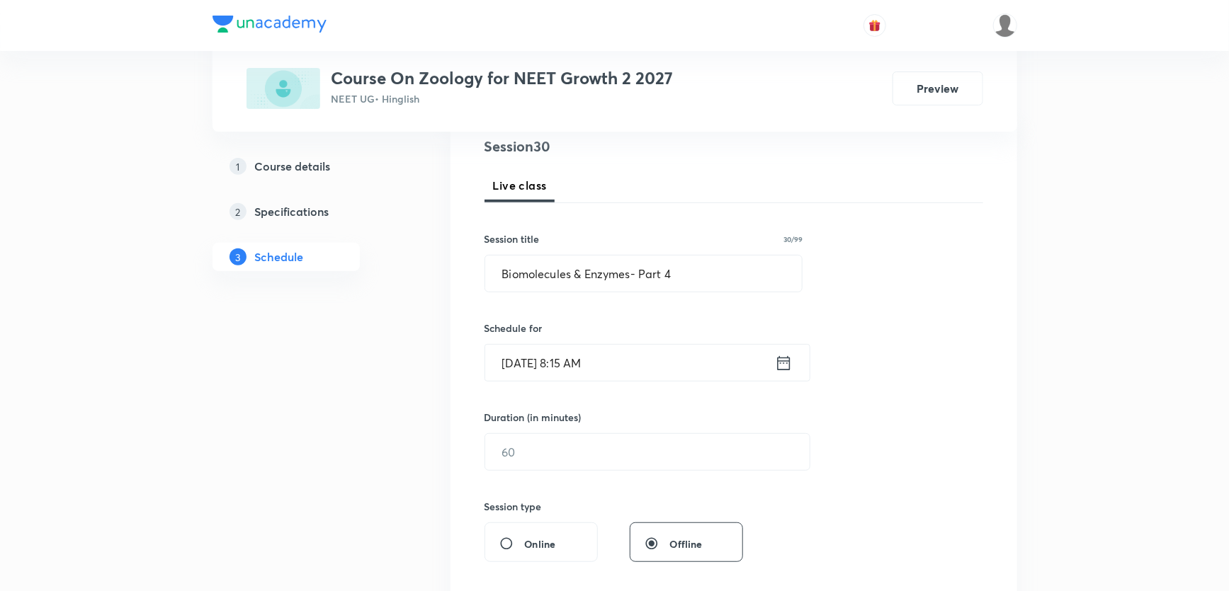
scroll to position [193, 0]
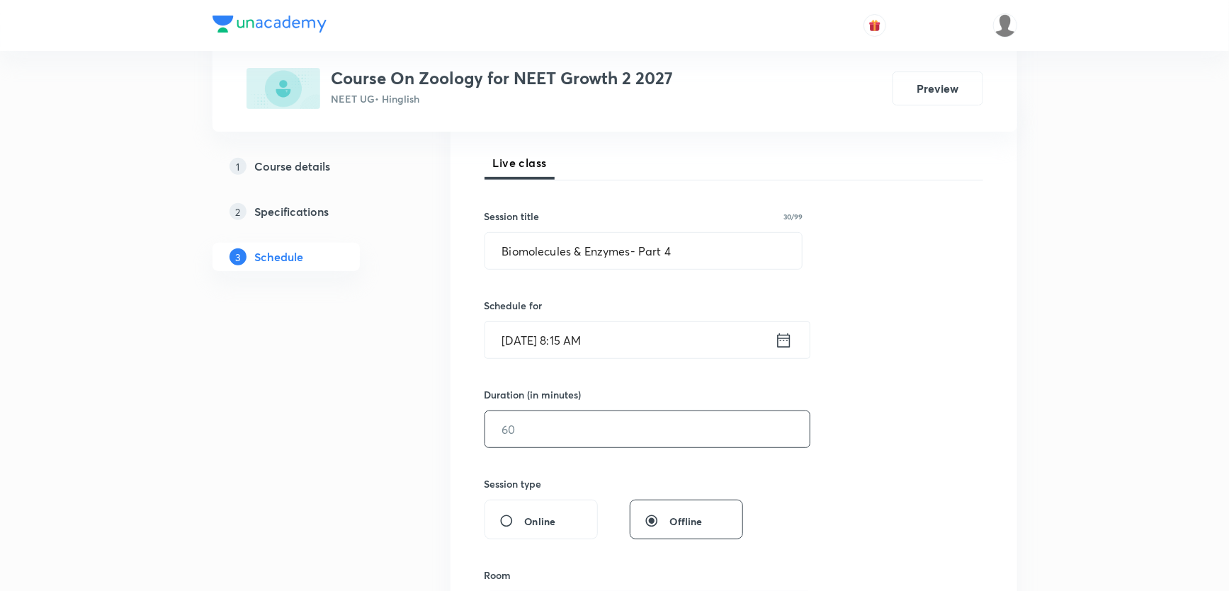
click at [518, 436] on input "text" at bounding box center [647, 429] width 324 height 36
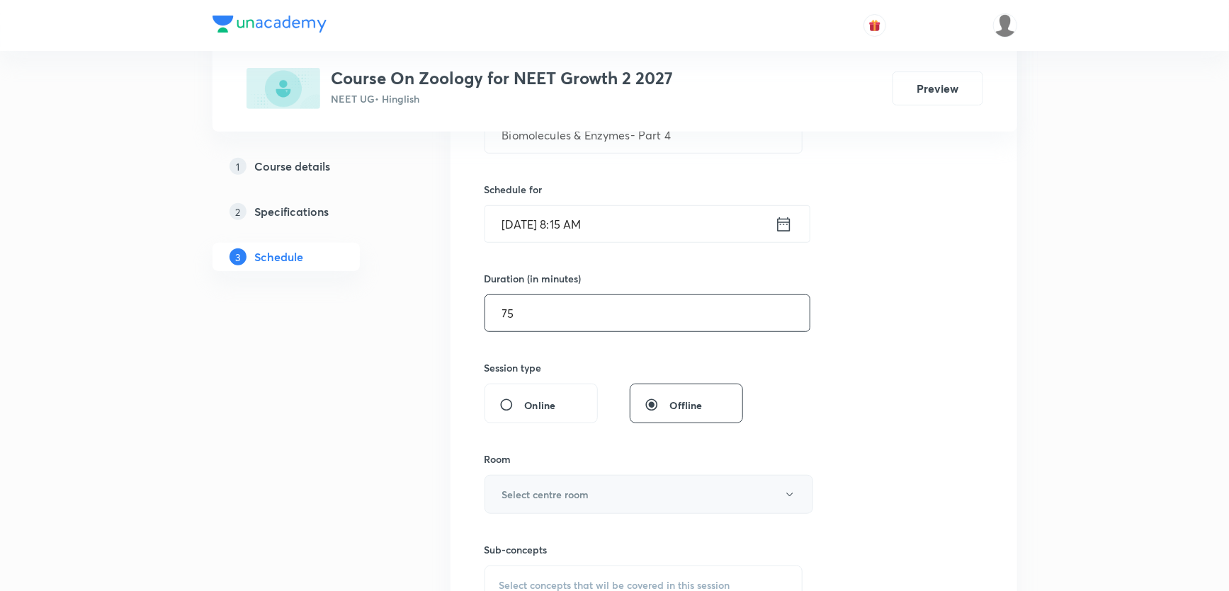
scroll to position [386, 0]
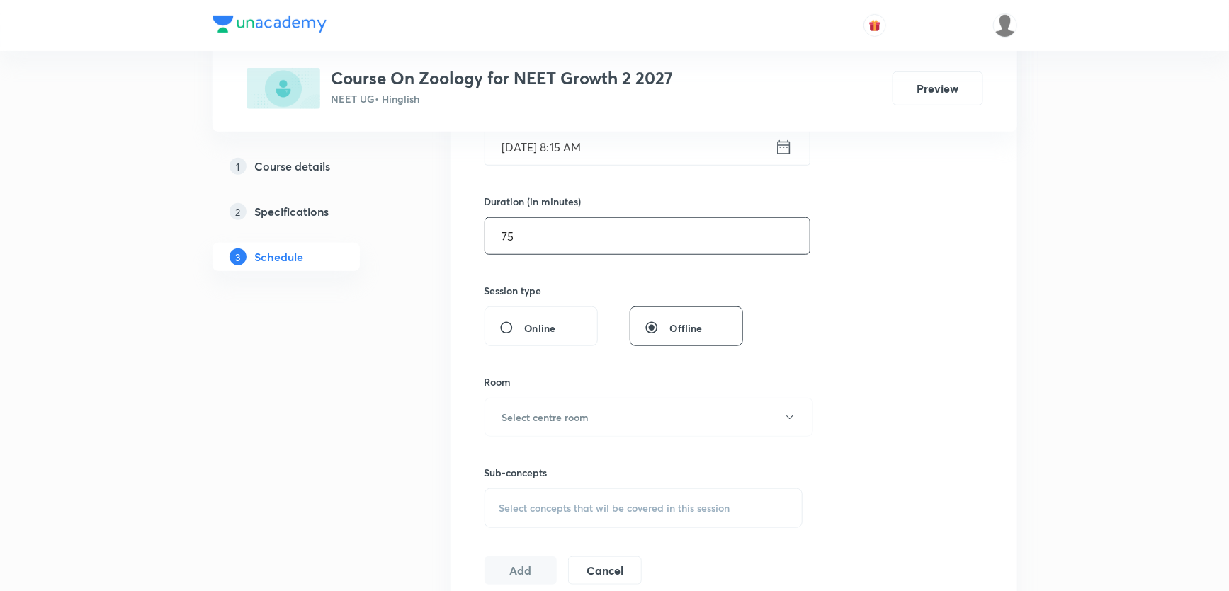
type input "75"
click at [556, 414] on h6 "Select centre room" at bounding box center [545, 417] width 87 height 15
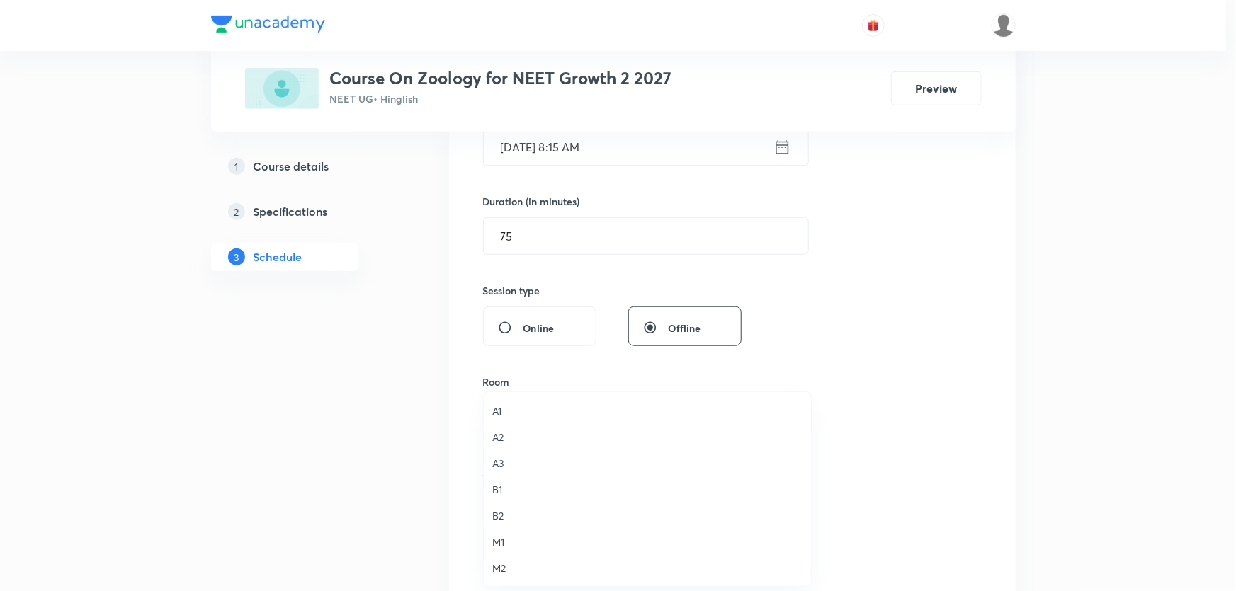
click at [504, 557] on li "M2" at bounding box center [647, 568] width 327 height 26
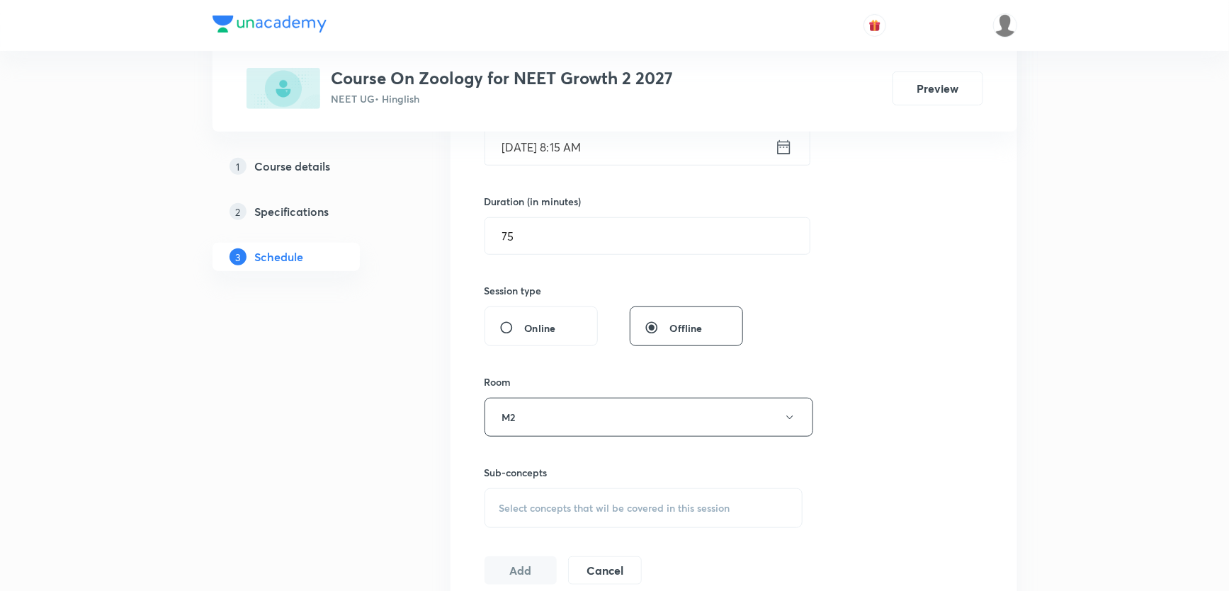
click at [518, 496] on div "Select concepts that wil be covered in this session" at bounding box center [643, 509] width 319 height 40
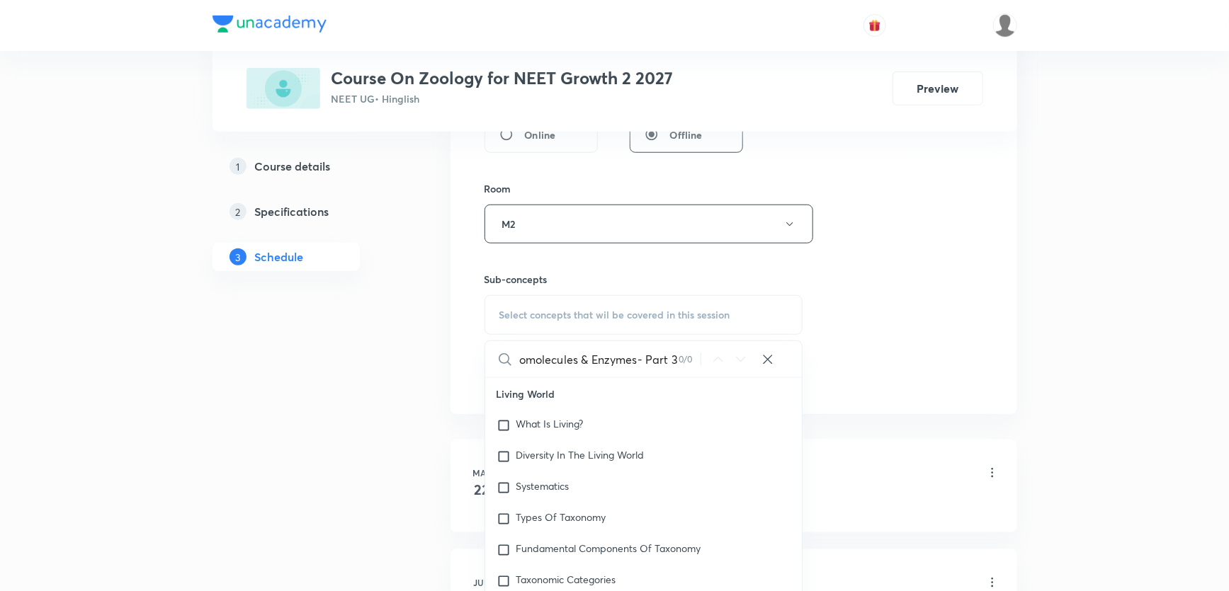
scroll to position [0, 11]
drag, startPoint x: 606, startPoint y: 358, endPoint x: 742, endPoint y: 358, distance: 136.0
click at [742, 358] on div "Biomolecules & Enzymes- Part 3 0 / 0 ​" at bounding box center [643, 359] width 317 height 36
type input "Biomolecules & En"
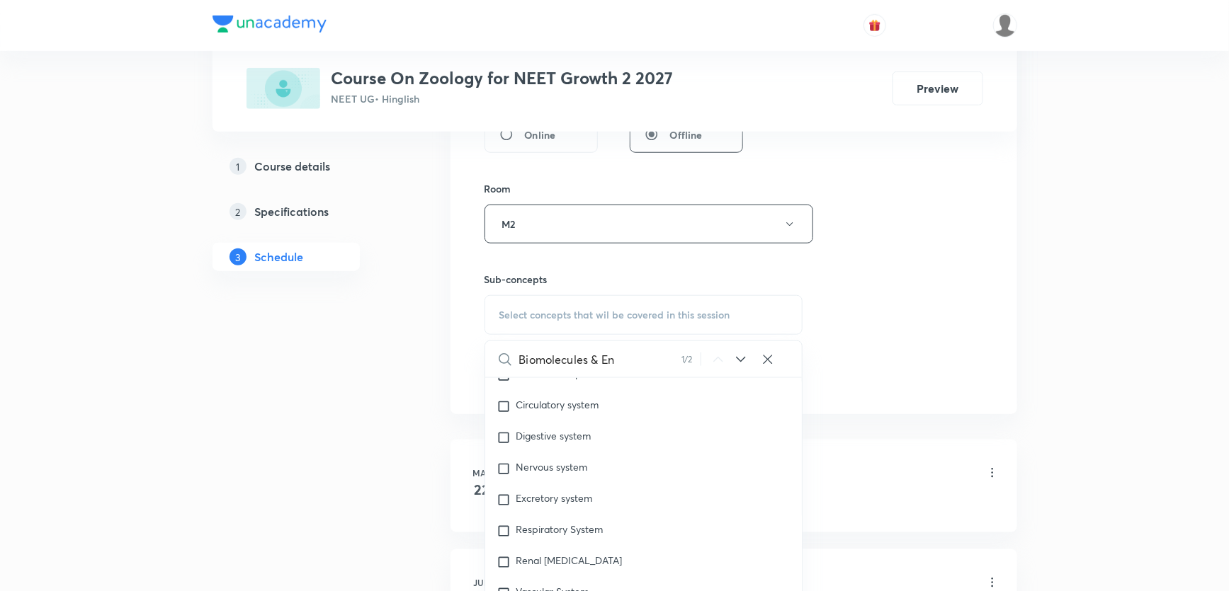
scroll to position [64730, 0]
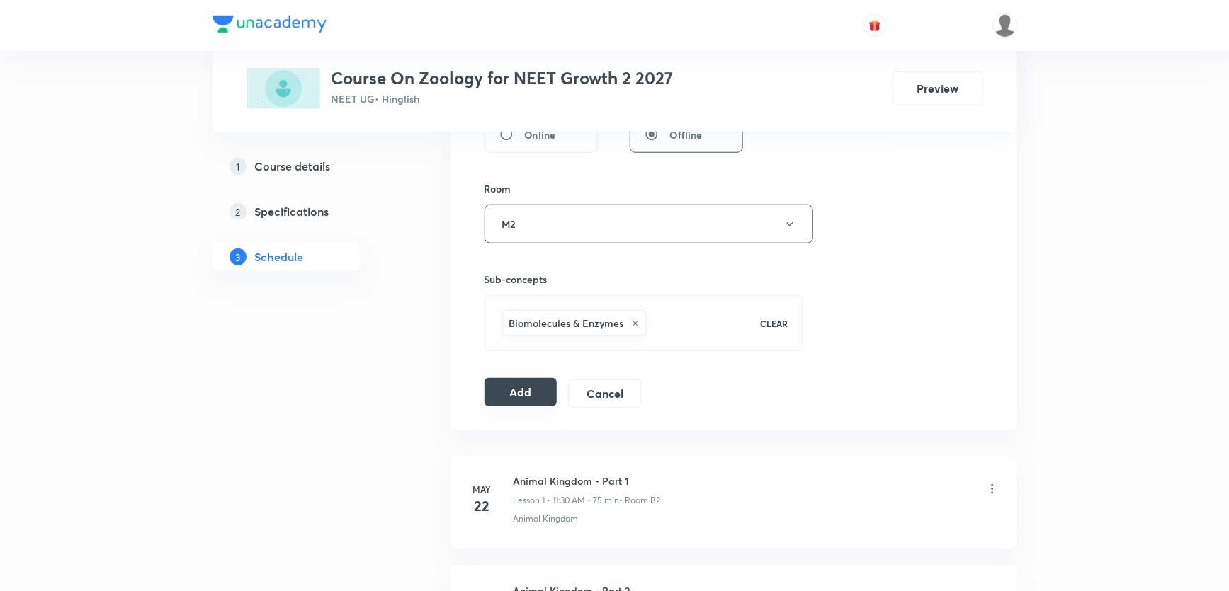
click at [500, 387] on button "Add" at bounding box center [520, 392] width 73 height 28
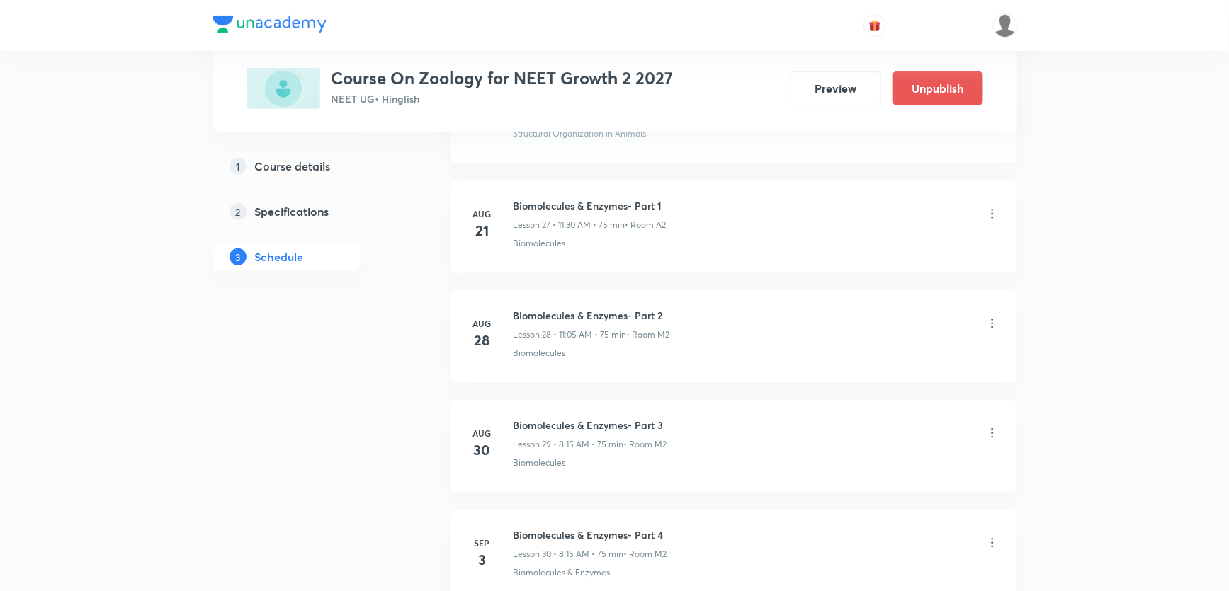
scroll to position [3181, 0]
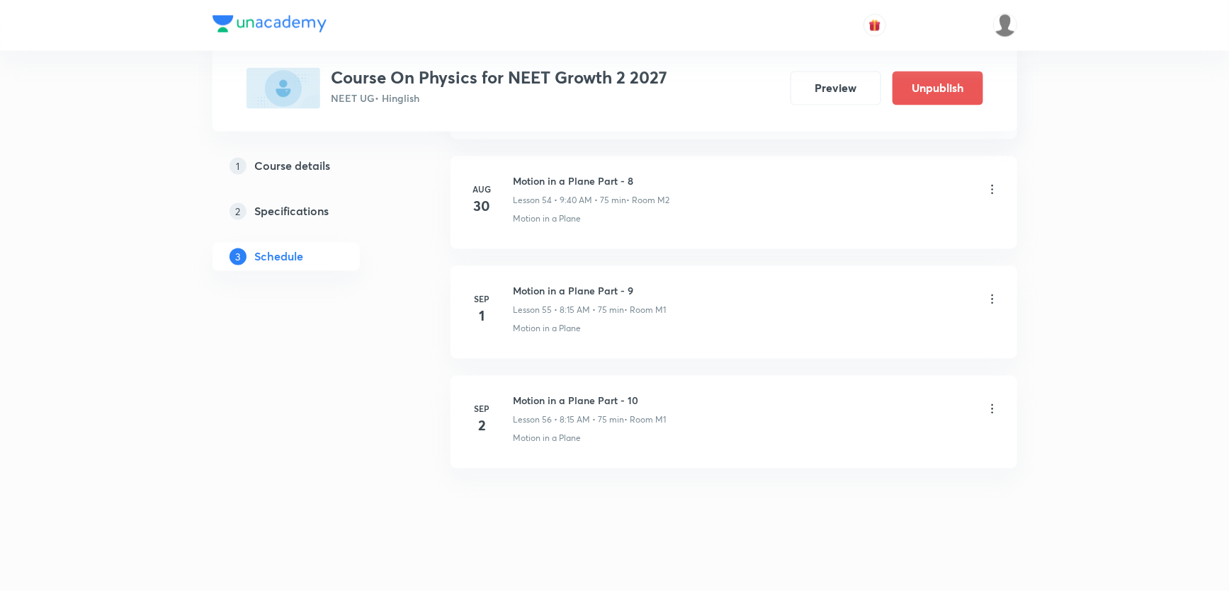
click at [546, 394] on h6 "Motion in a Plane Part - 10" at bounding box center [589, 401] width 153 height 15
copy h6 "Motion in a Plane Part - 10"
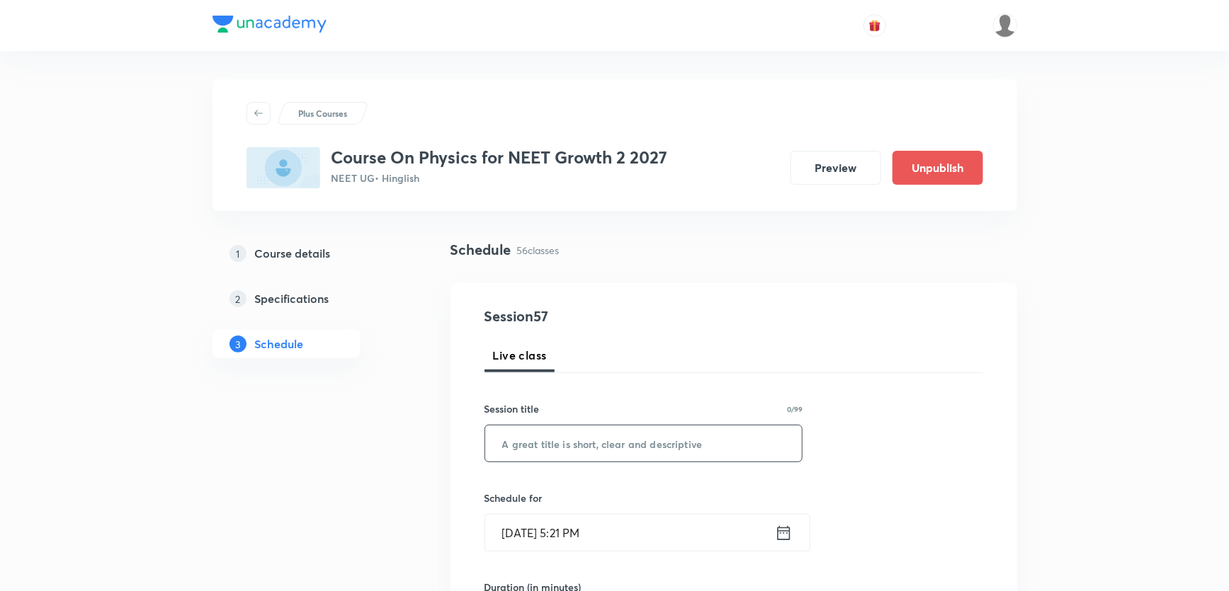
click at [545, 435] on input "text" at bounding box center [643, 444] width 317 height 36
paste input "Motion in a Plane Part - 10"
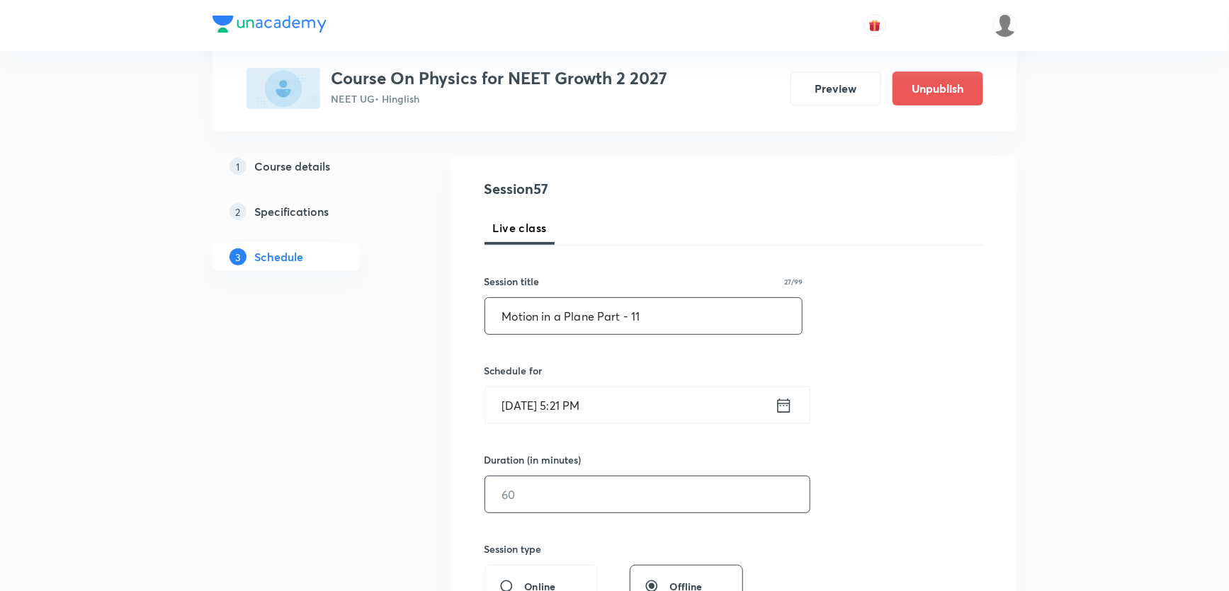
scroll to position [128, 0]
type input "Motion in a Plane Part - 11"
click at [569, 411] on input "[DATE] 5:21 PM" at bounding box center [630, 405] width 290 height 36
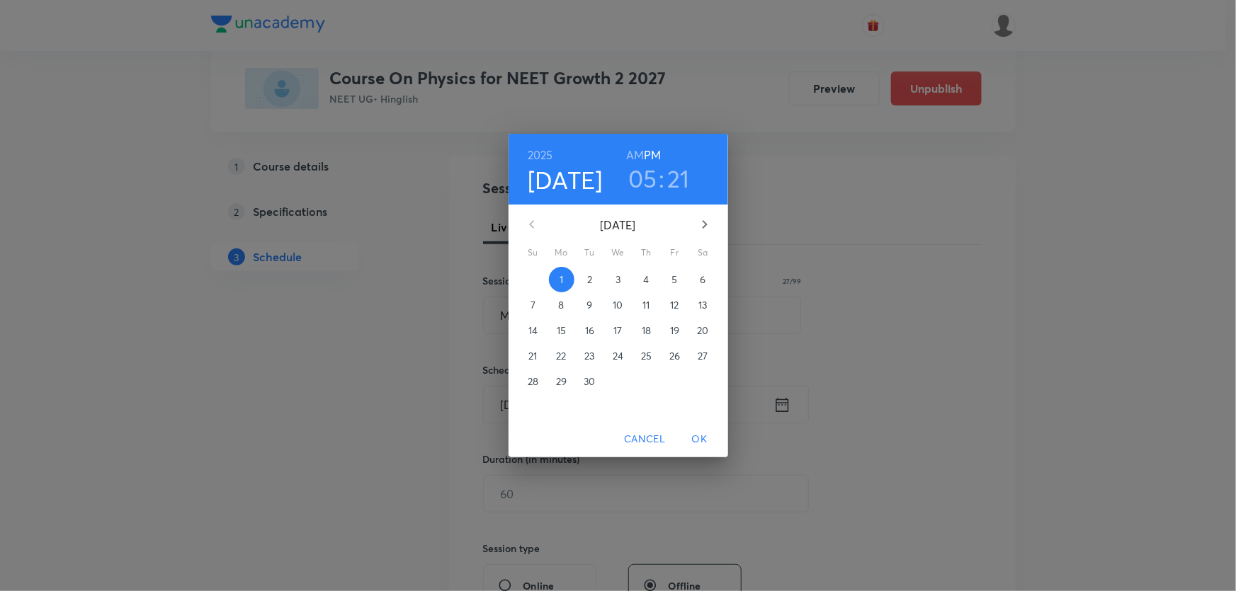
click at [615, 276] on p "3" at bounding box center [617, 280] width 5 height 14
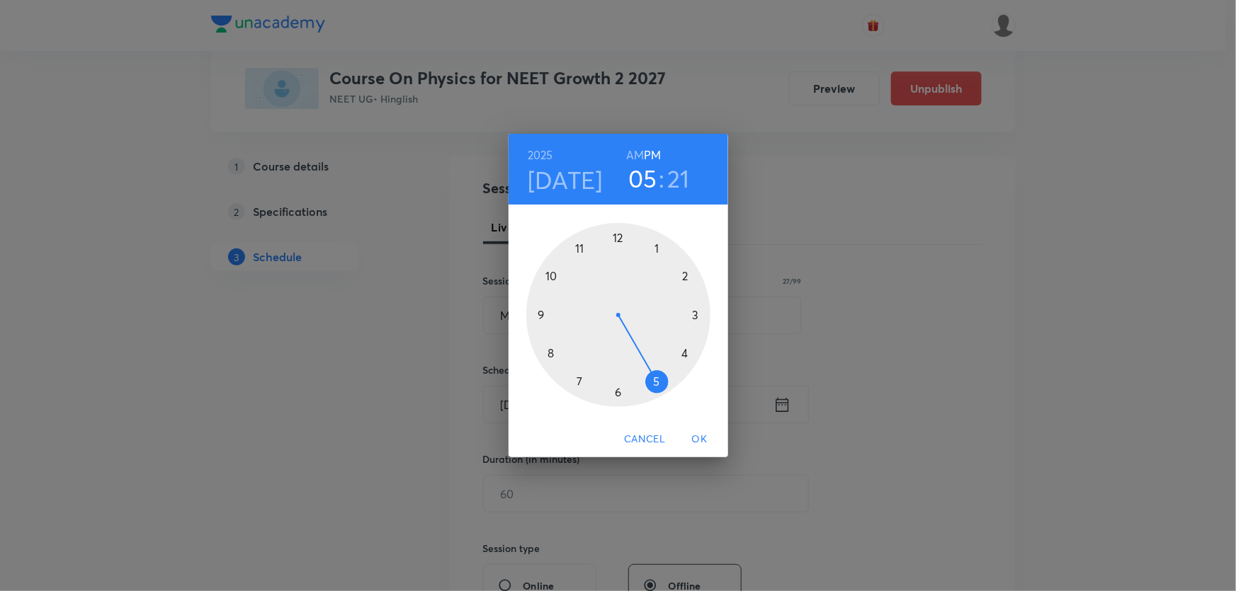
click at [636, 156] on h6 "AM" at bounding box center [635, 155] width 18 height 20
click at [542, 315] on div at bounding box center [618, 315] width 184 height 184
click at [554, 354] on div at bounding box center [618, 315] width 184 height 184
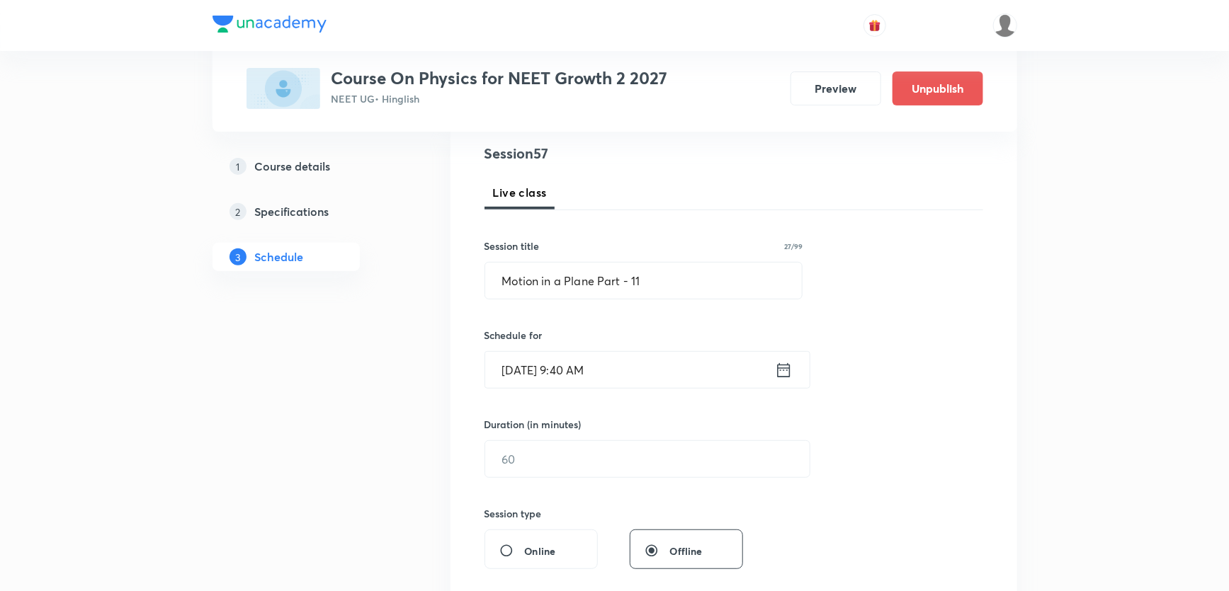
scroll to position [193, 0]
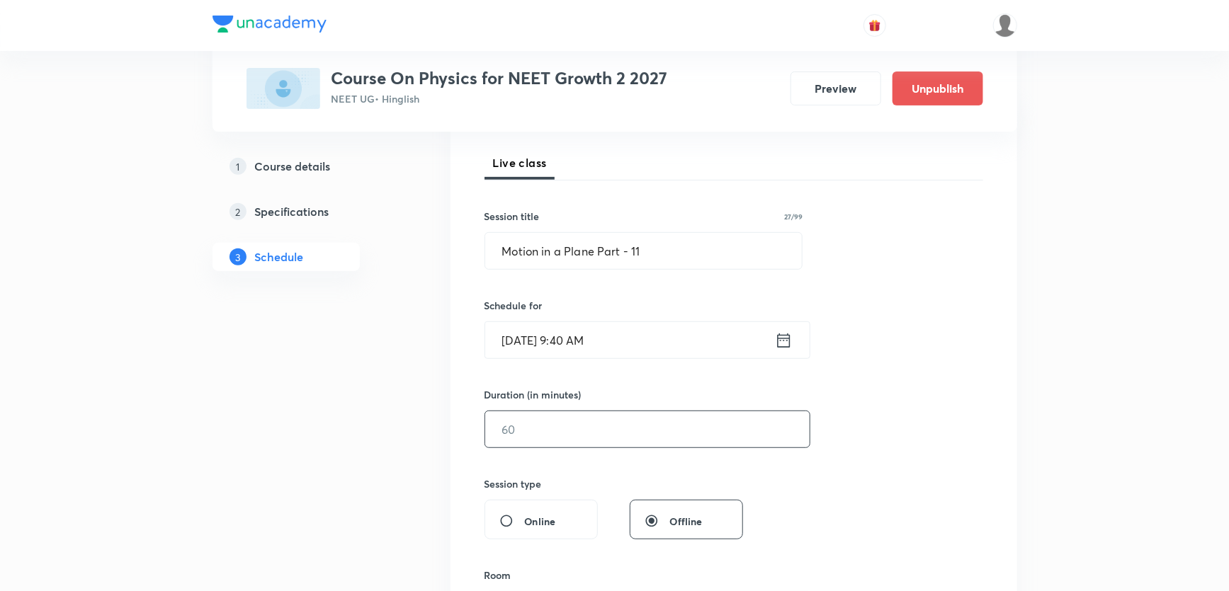
click at [532, 415] on input "text" at bounding box center [647, 429] width 324 height 36
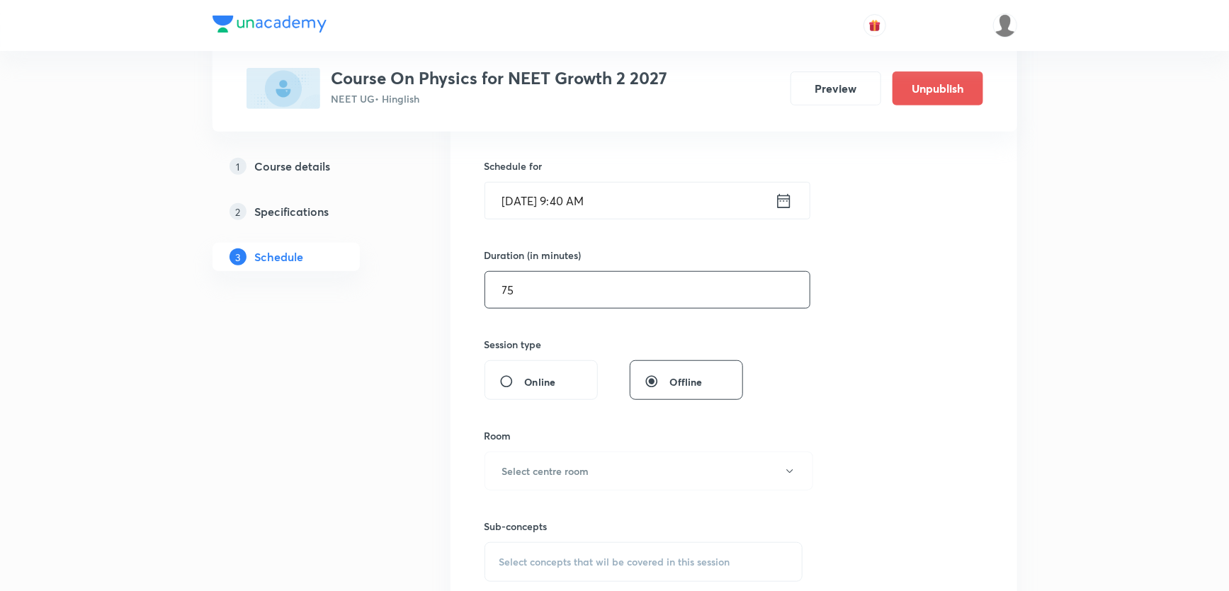
scroll to position [386, 0]
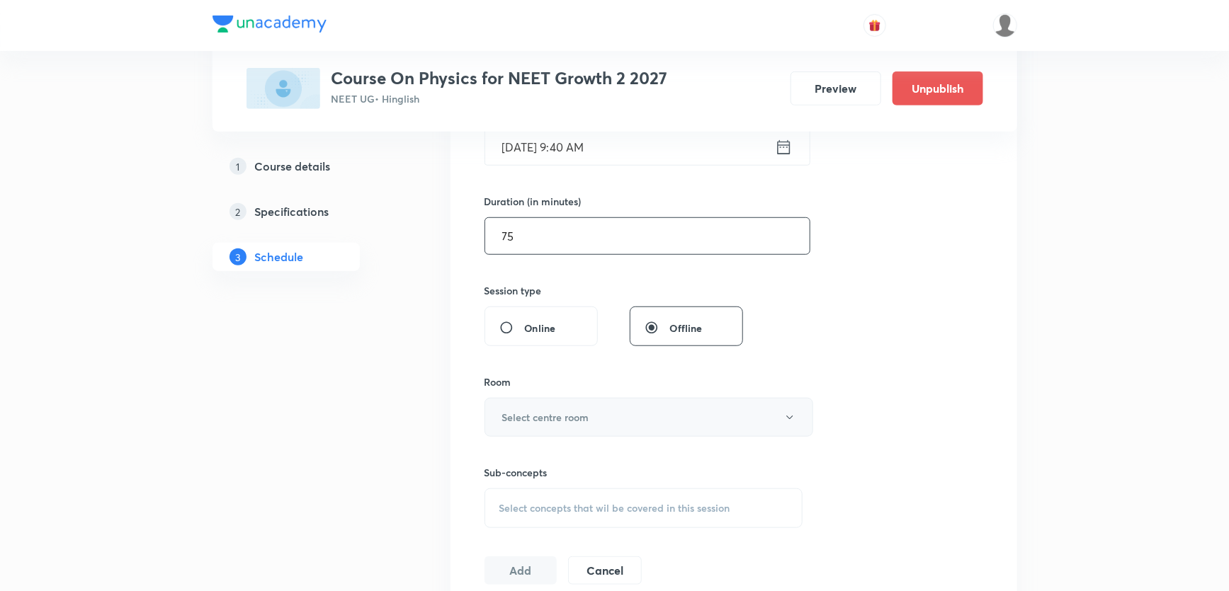
type input "75"
click at [522, 427] on button "Select centre room" at bounding box center [648, 417] width 329 height 39
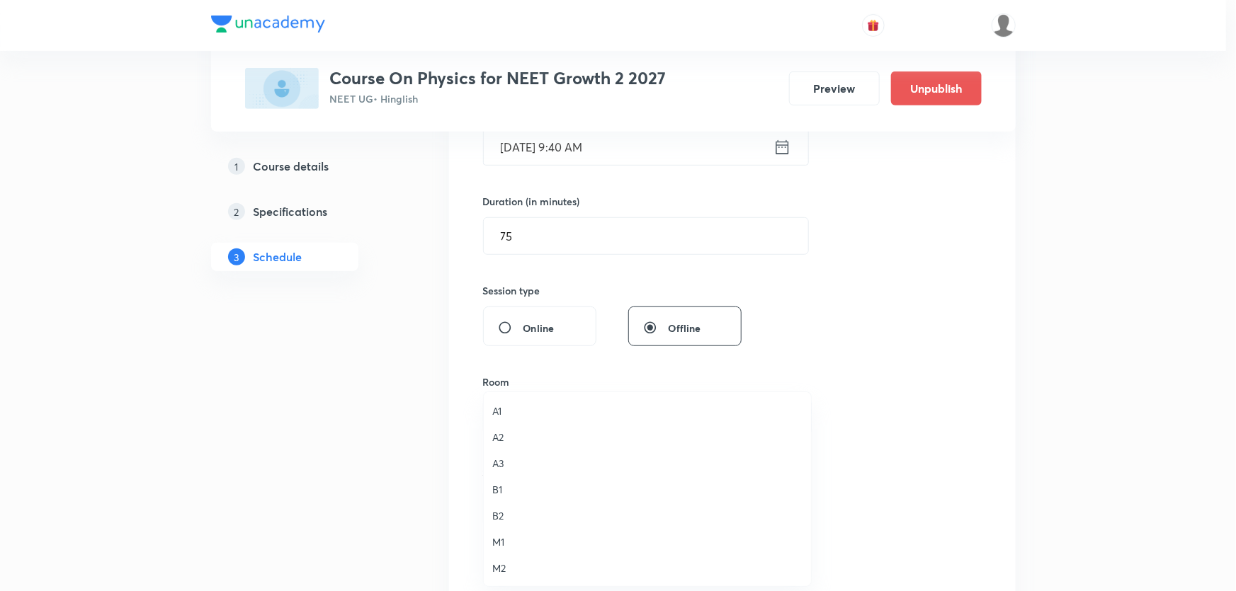
click at [501, 568] on span "M2" at bounding box center [647, 568] width 310 height 15
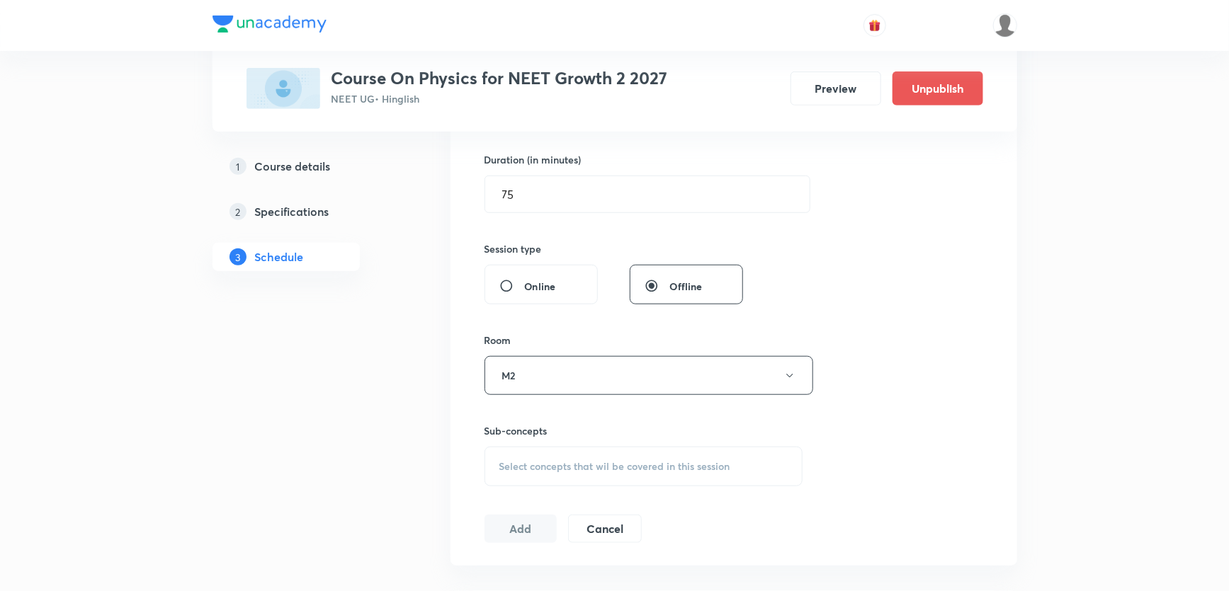
scroll to position [450, 0]
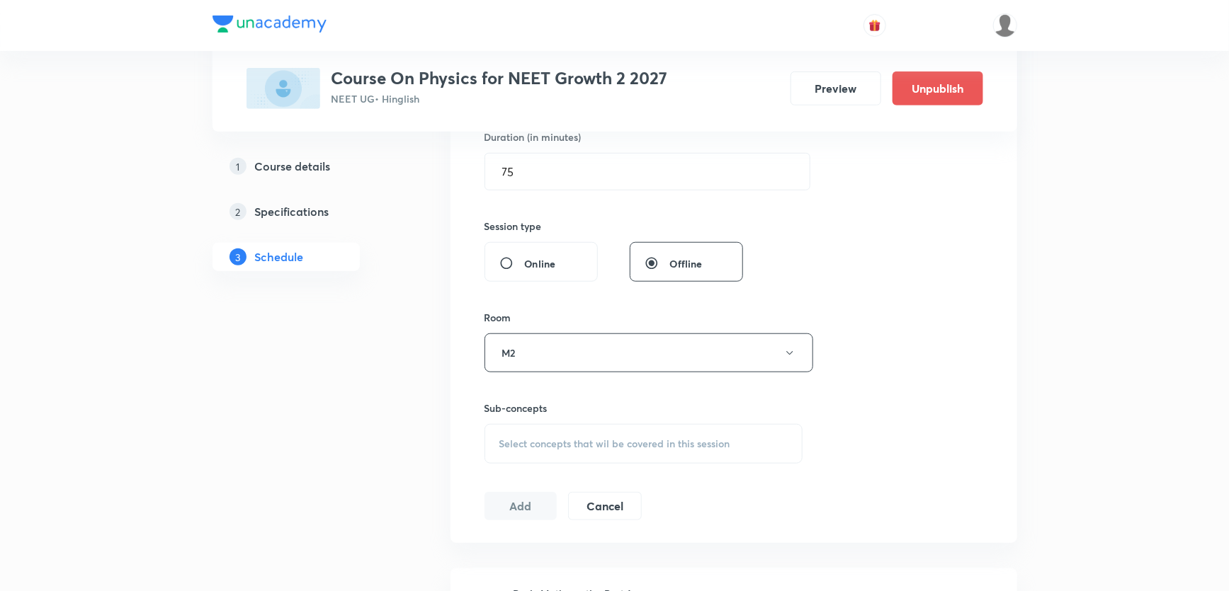
click at [535, 432] on div "Select concepts that wil be covered in this session" at bounding box center [643, 444] width 319 height 40
drag, startPoint x: 569, startPoint y: 496, endPoint x: 661, endPoint y: 491, distance: 91.5
click at [661, 491] on input "Motion in a Plane Part - 10" at bounding box center [598, 488] width 159 height 36
type input "Motion i"
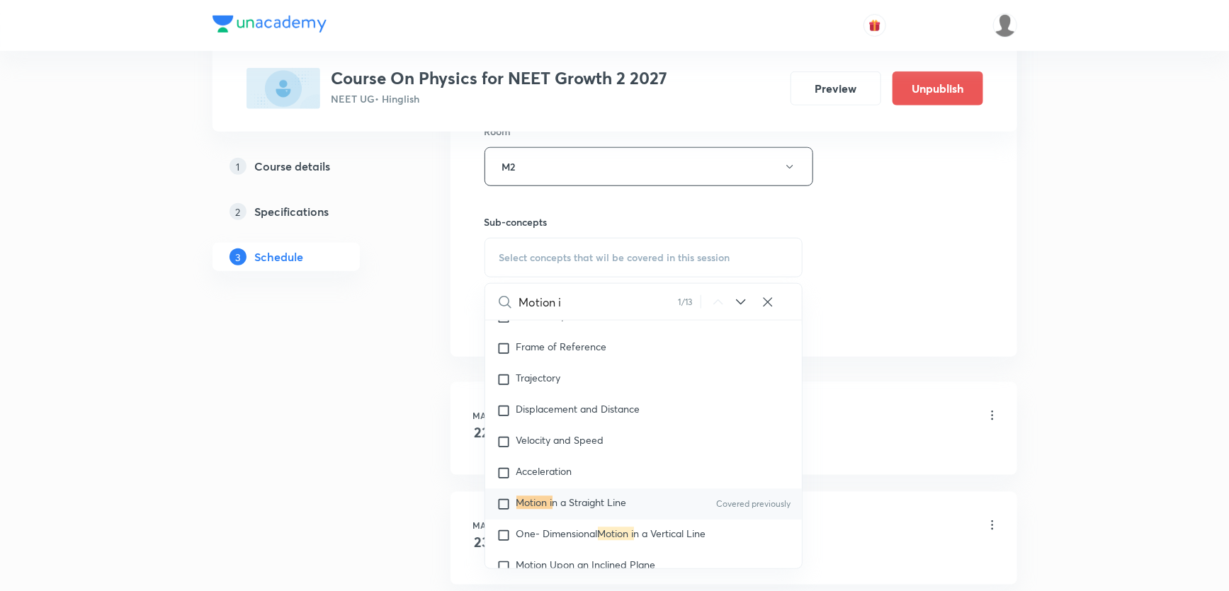
scroll to position [644, 0]
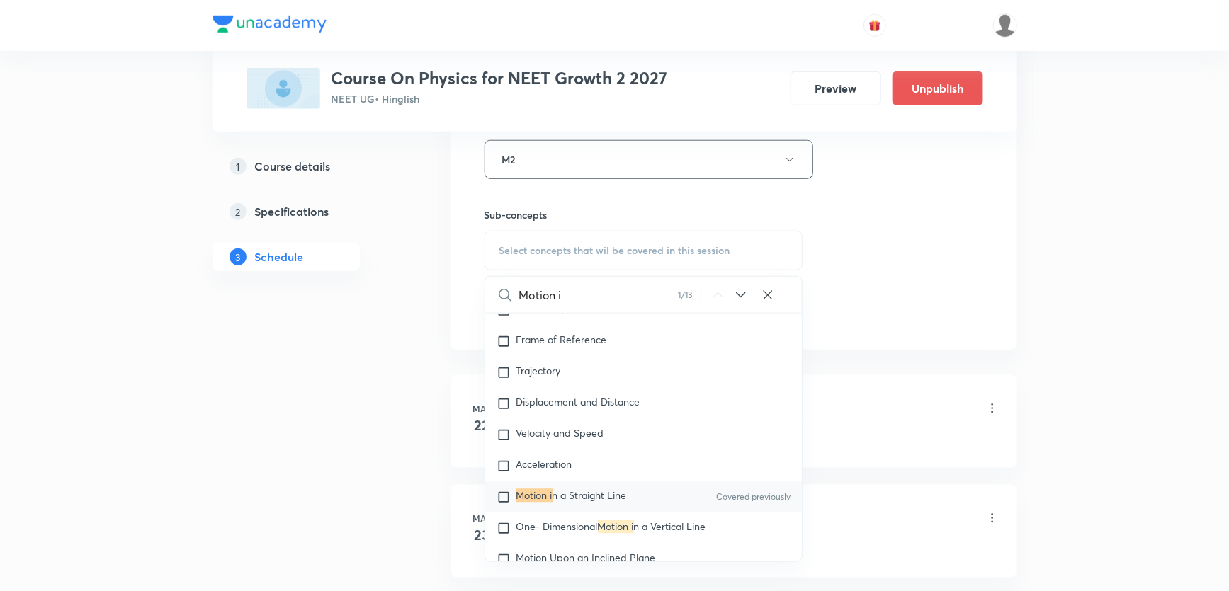
click at [567, 489] on span "n a Straight Line" at bounding box center [589, 495] width 74 height 13
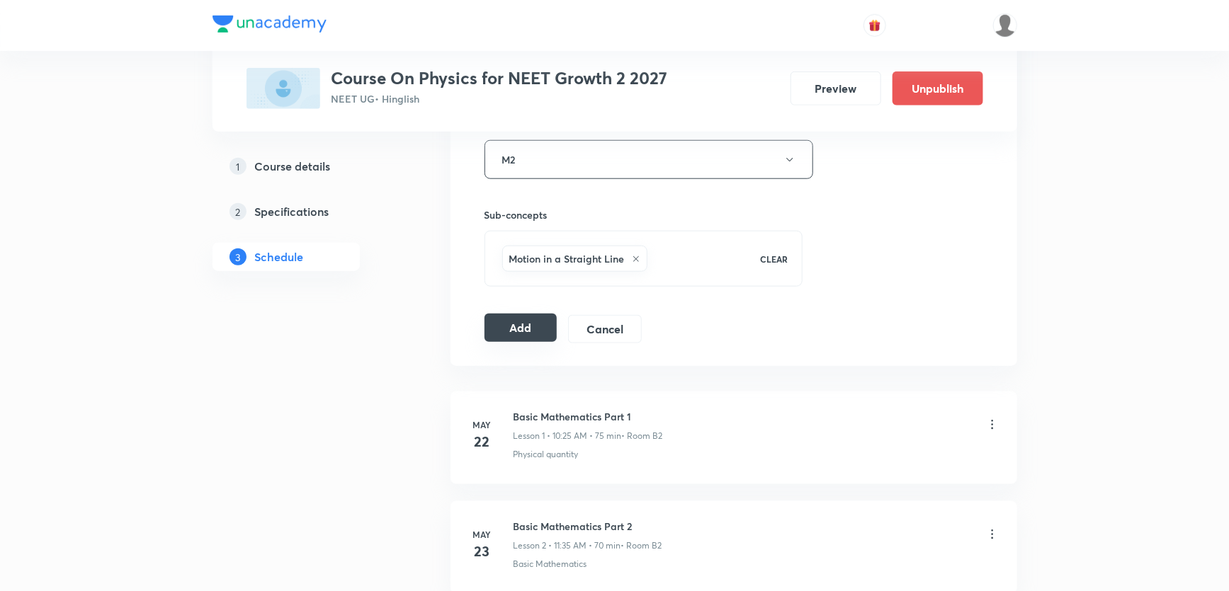
click at [521, 325] on button "Add" at bounding box center [520, 328] width 73 height 28
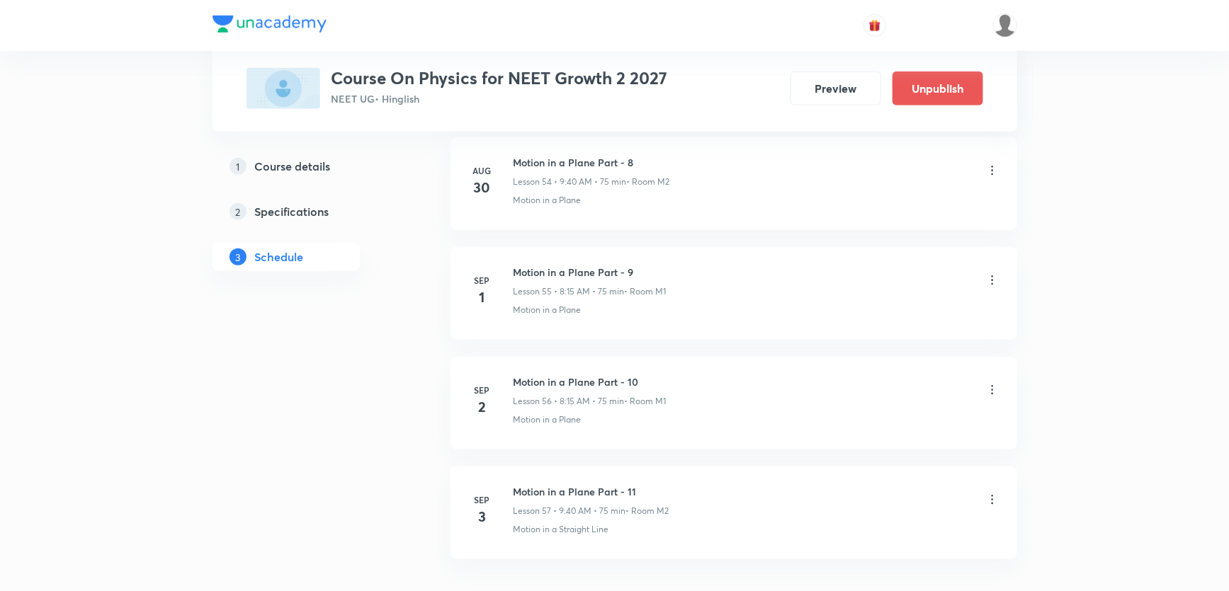
scroll to position [6140, 0]
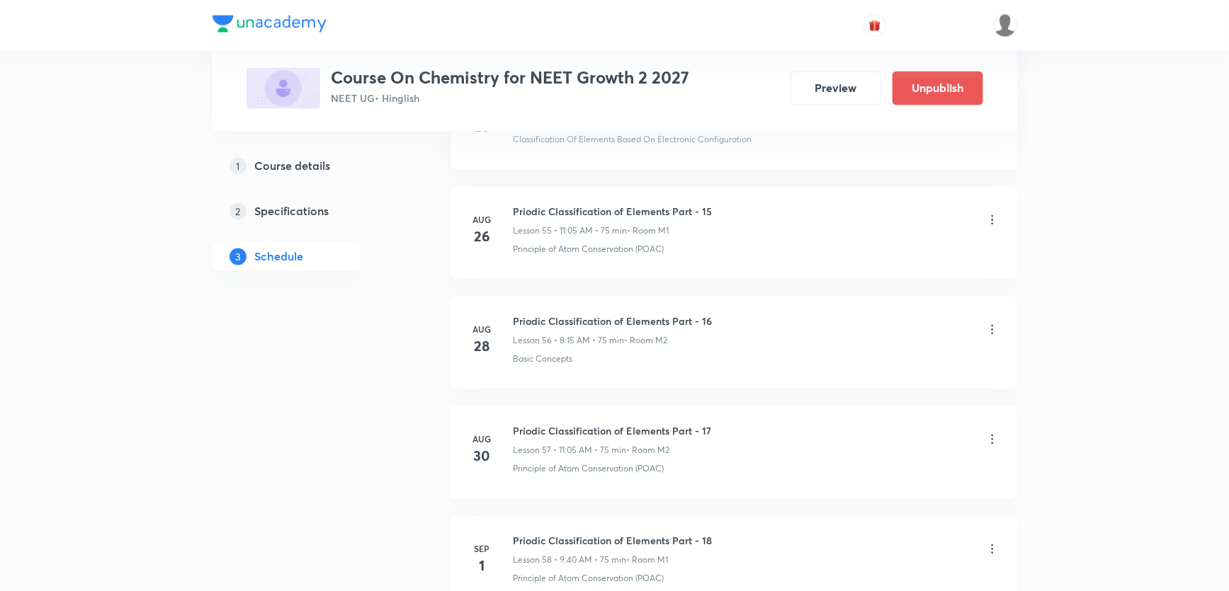
scroll to position [7010, 0]
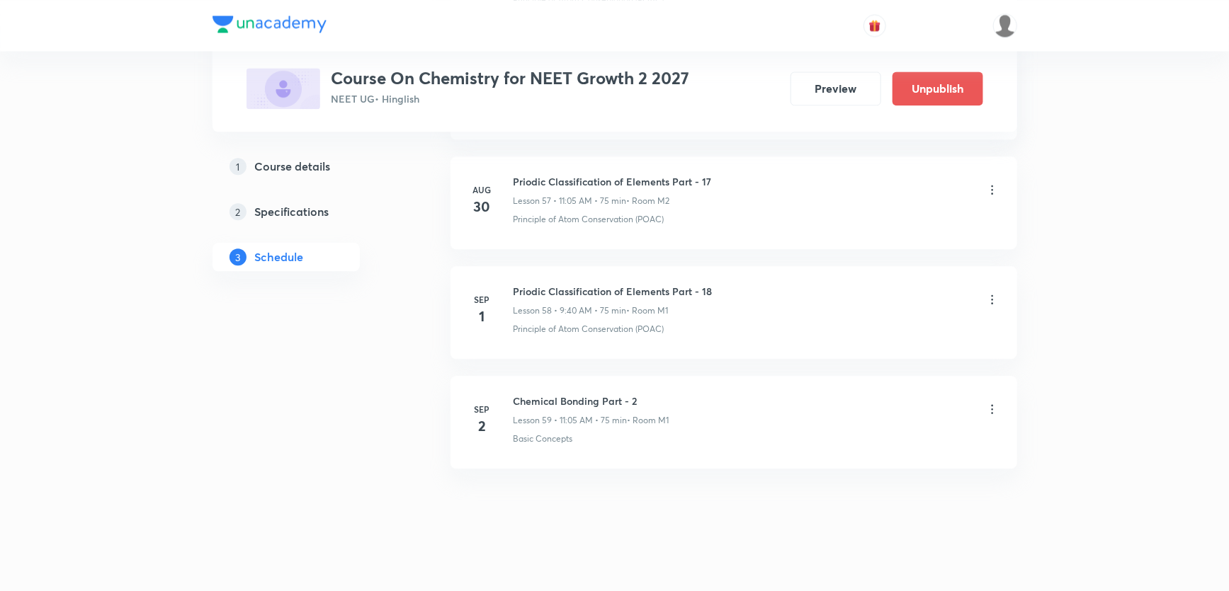
click at [524, 397] on h6 "Chemical Bonding Part - 2" at bounding box center [591, 401] width 156 height 15
copy h6 "Chemical Bonding Part - 2"
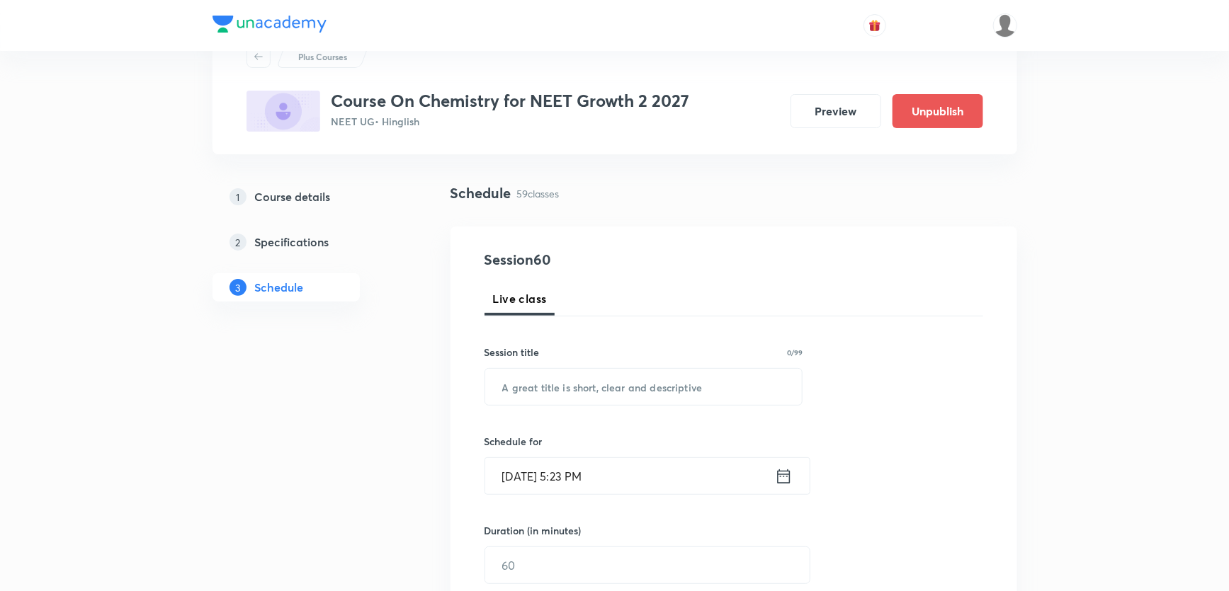
scroll to position [0, 0]
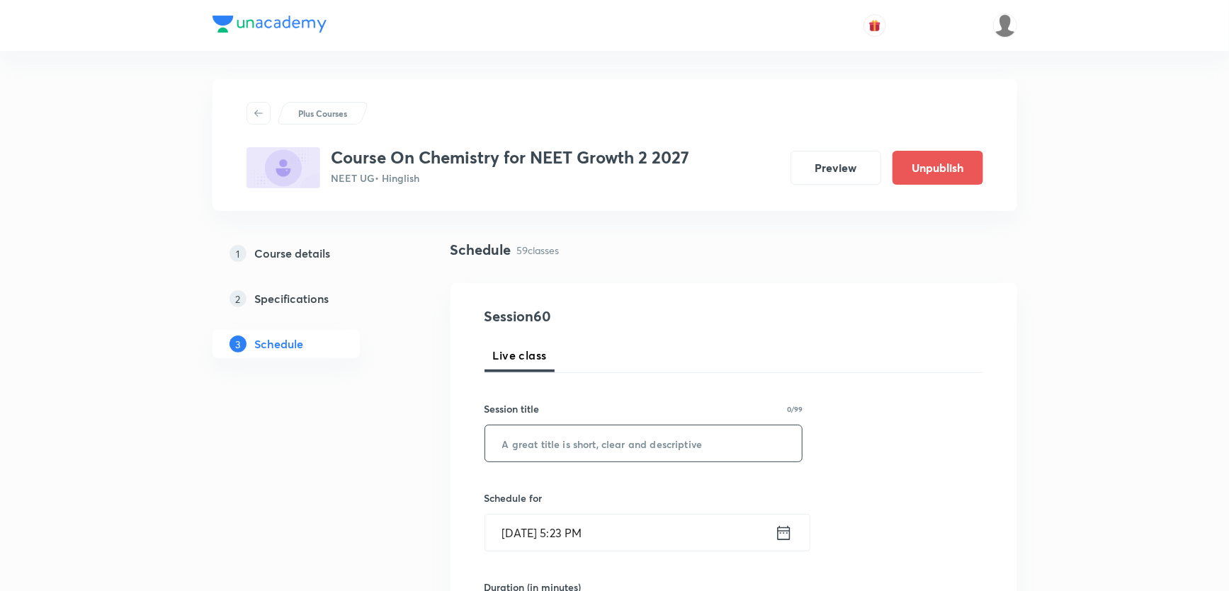
click at [555, 450] on input "text" at bounding box center [643, 444] width 317 height 36
paste input "Chemical Bonding Part - 2"
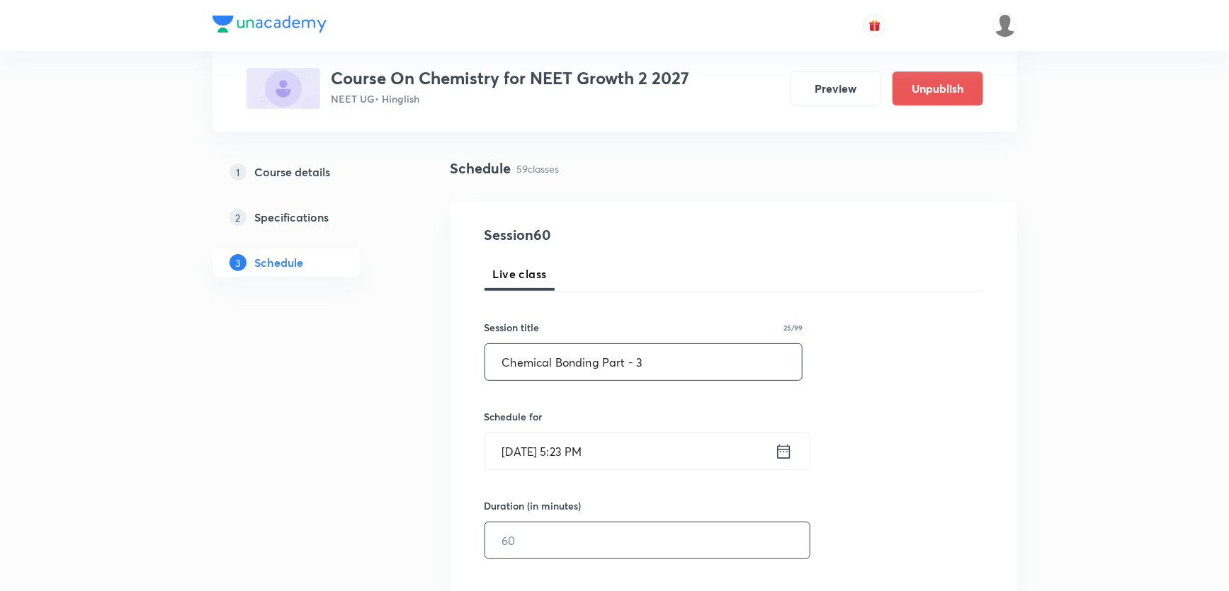
scroll to position [193, 0]
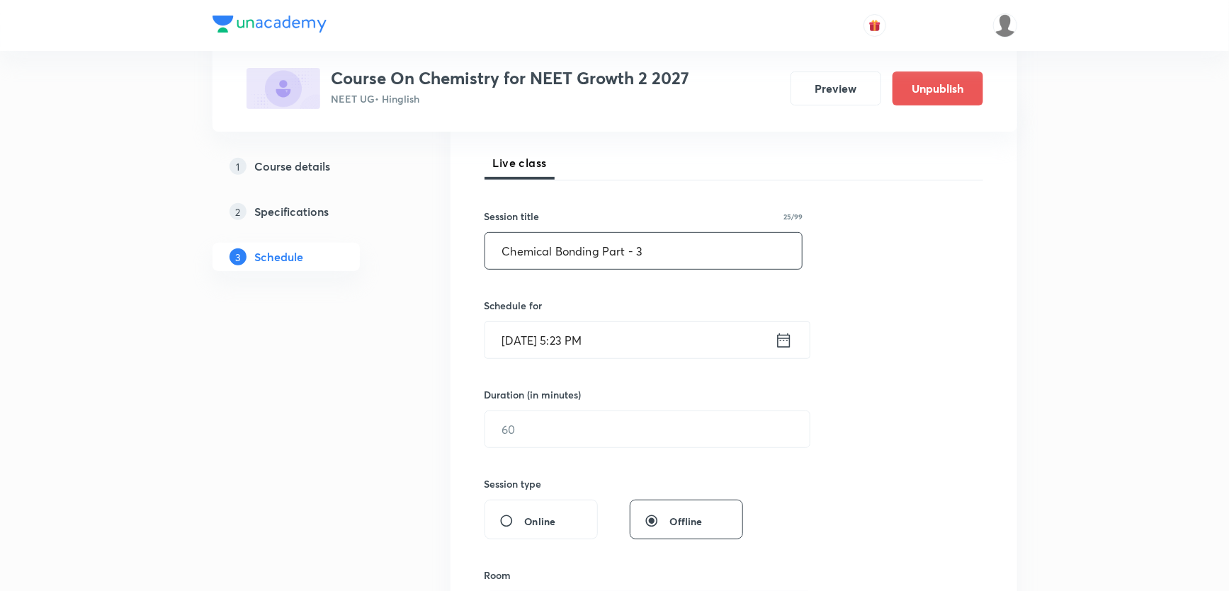
type input "Chemical Bonding Part - 3"
click at [545, 346] on input "[DATE] 5:23 PM" at bounding box center [630, 340] width 290 height 36
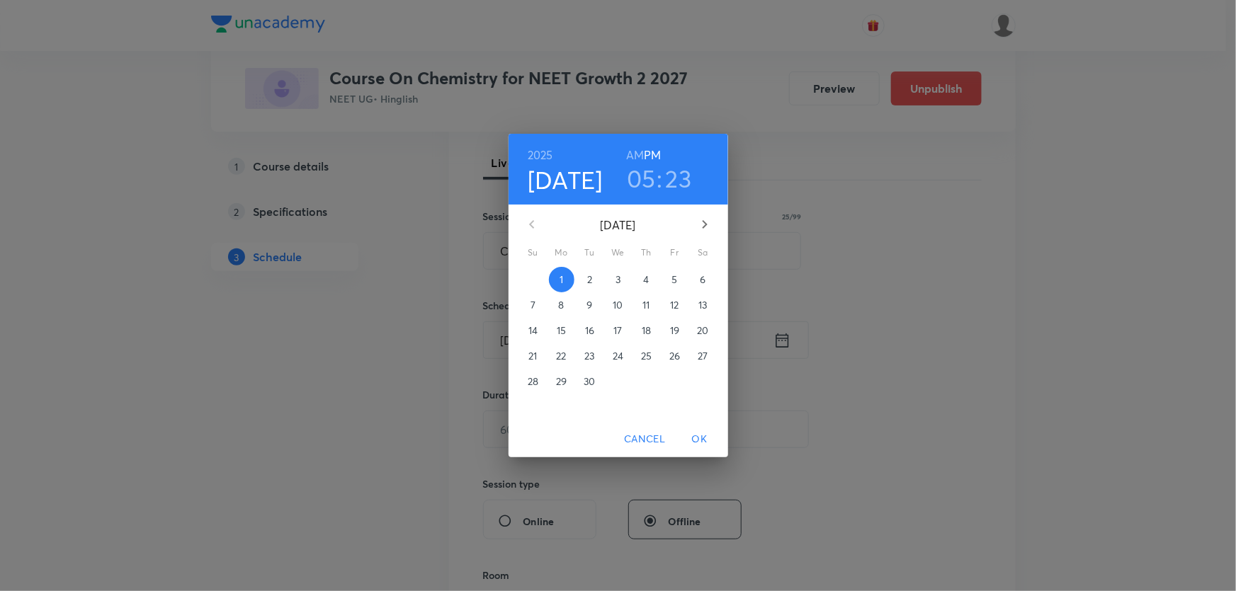
click at [623, 276] on span "3" at bounding box center [618, 280] width 25 height 14
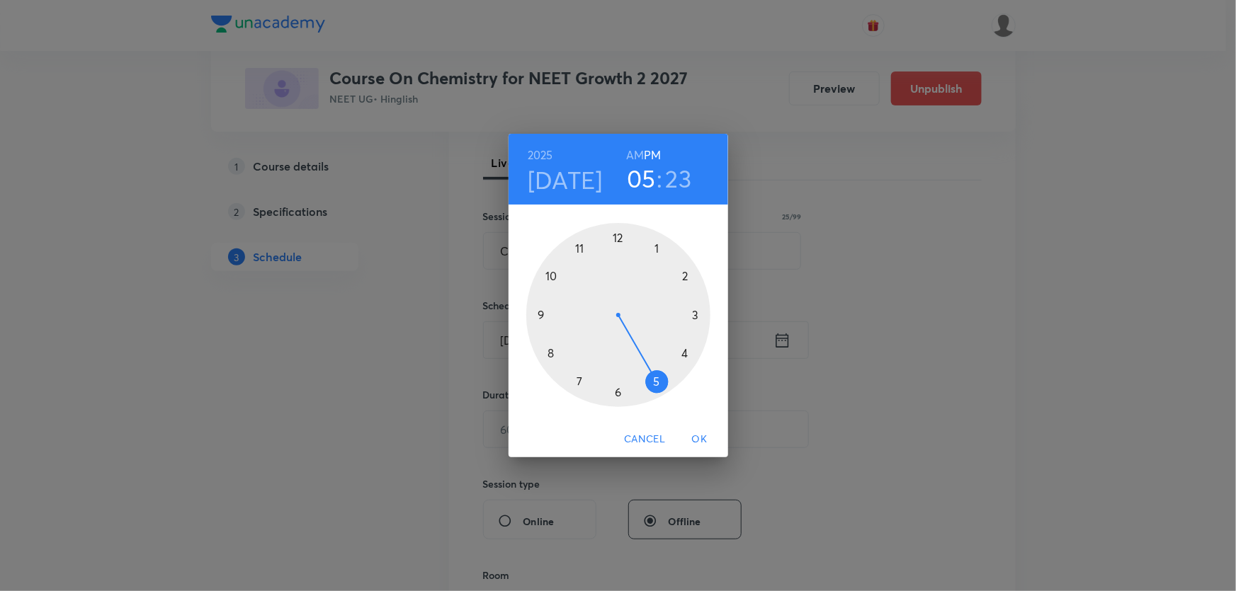
click at [635, 155] on h6 "AM" at bounding box center [635, 155] width 18 height 20
click at [581, 246] on div at bounding box center [618, 315] width 184 height 184
click at [657, 246] on div at bounding box center [618, 315] width 184 height 184
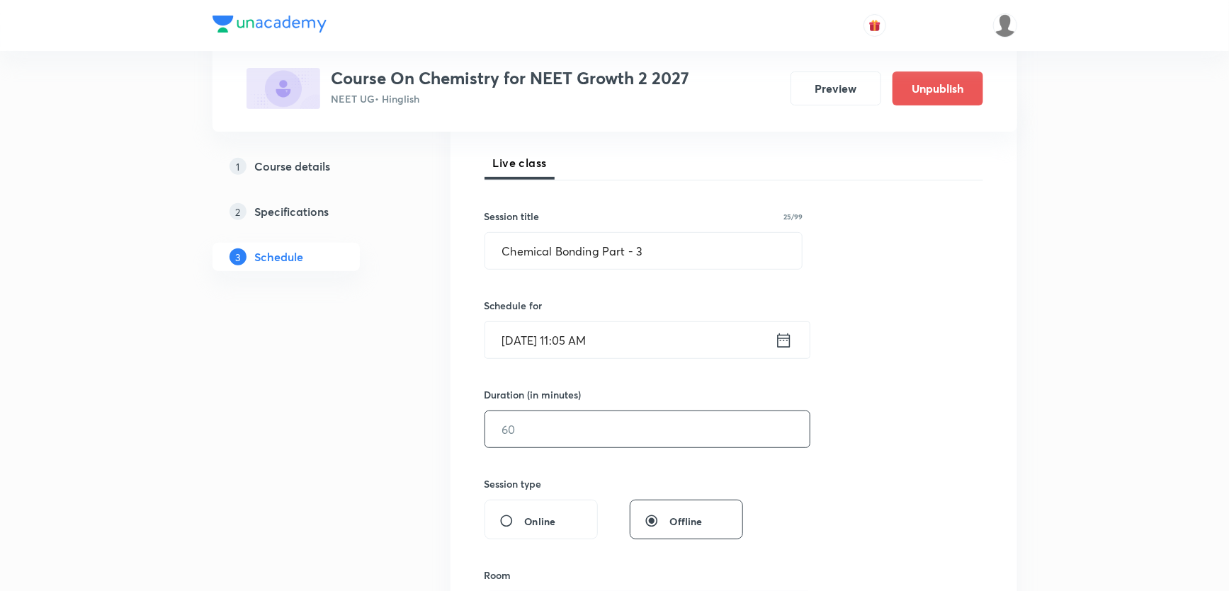
click at [543, 421] on input "text" at bounding box center [647, 429] width 324 height 36
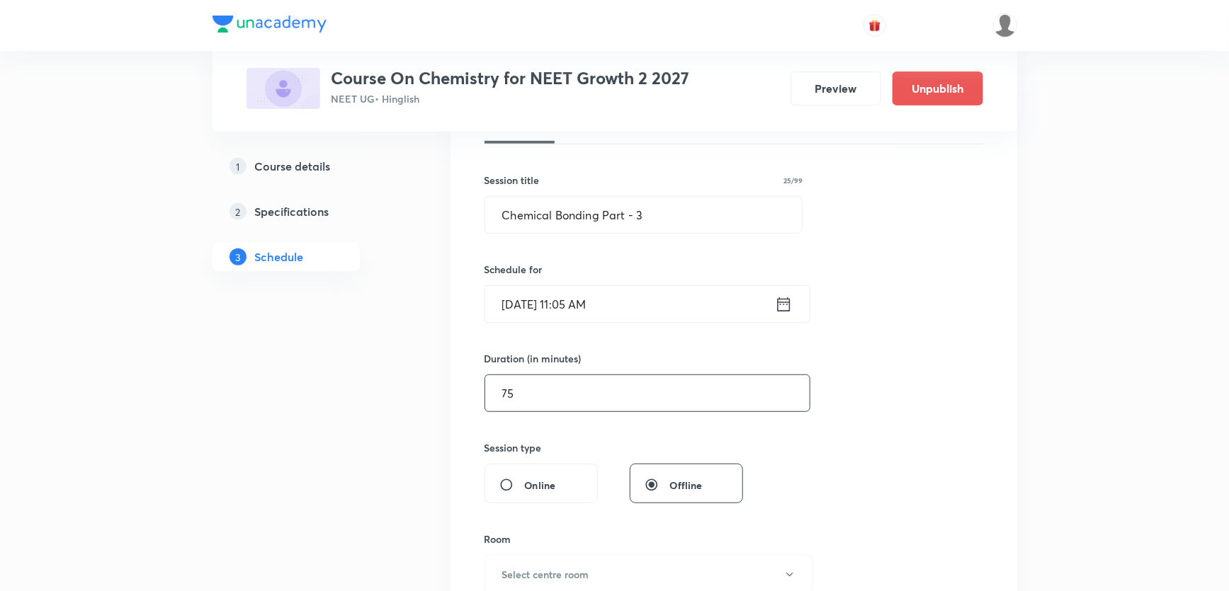
scroll to position [257, 0]
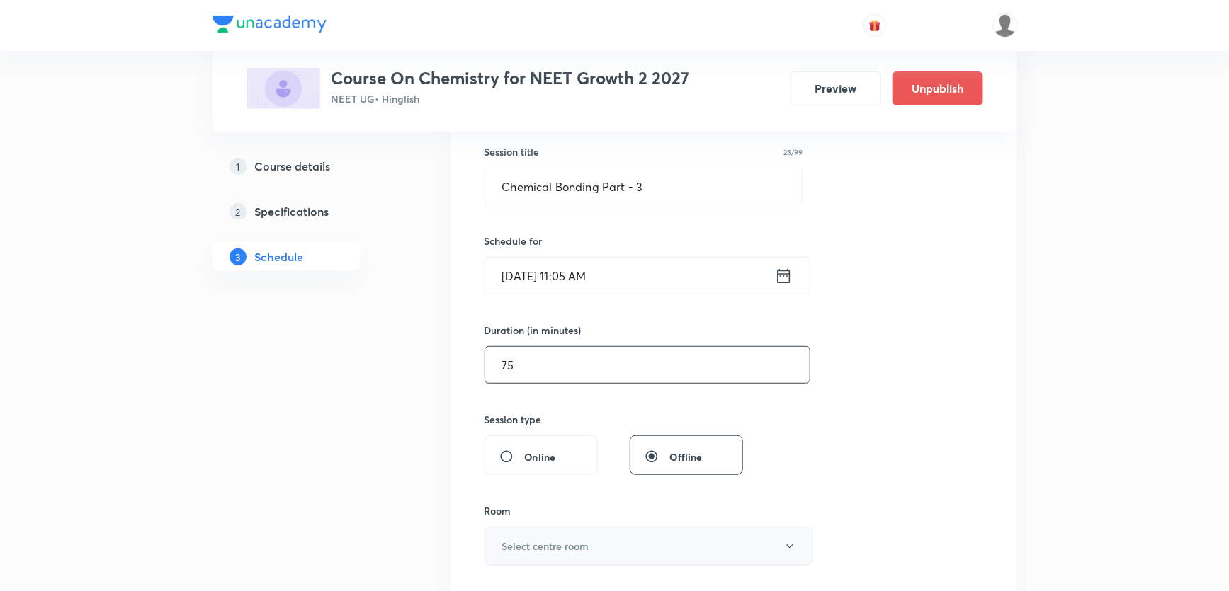
type input "75"
click at [541, 554] on button "Select centre room" at bounding box center [648, 546] width 329 height 39
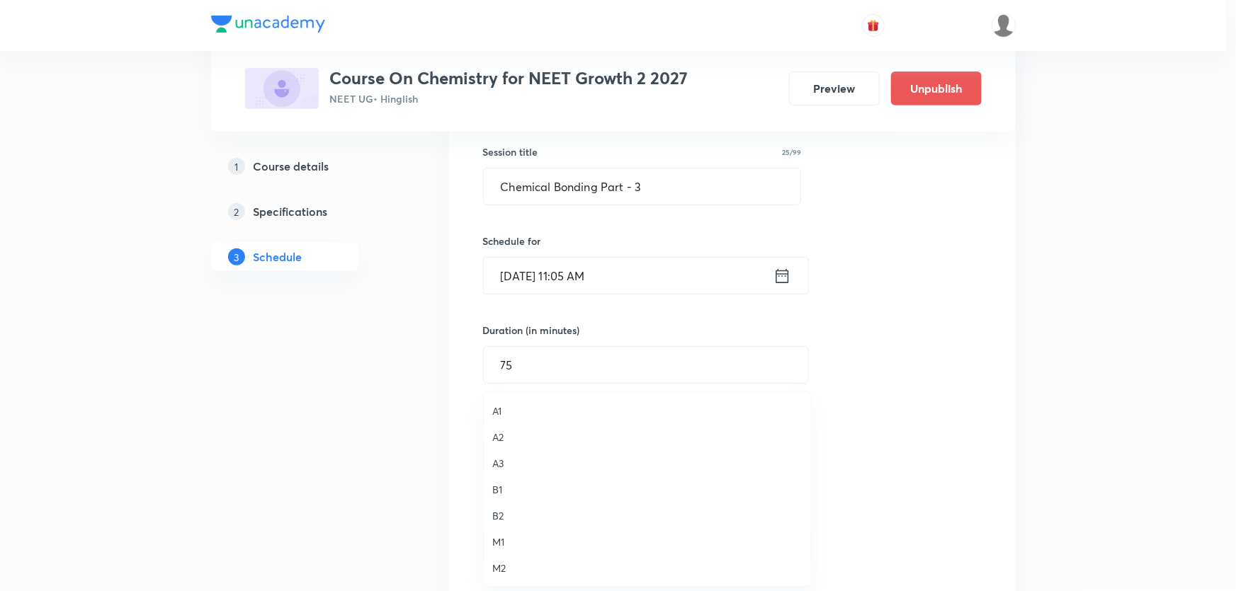
click at [504, 564] on span "M2" at bounding box center [647, 568] width 310 height 15
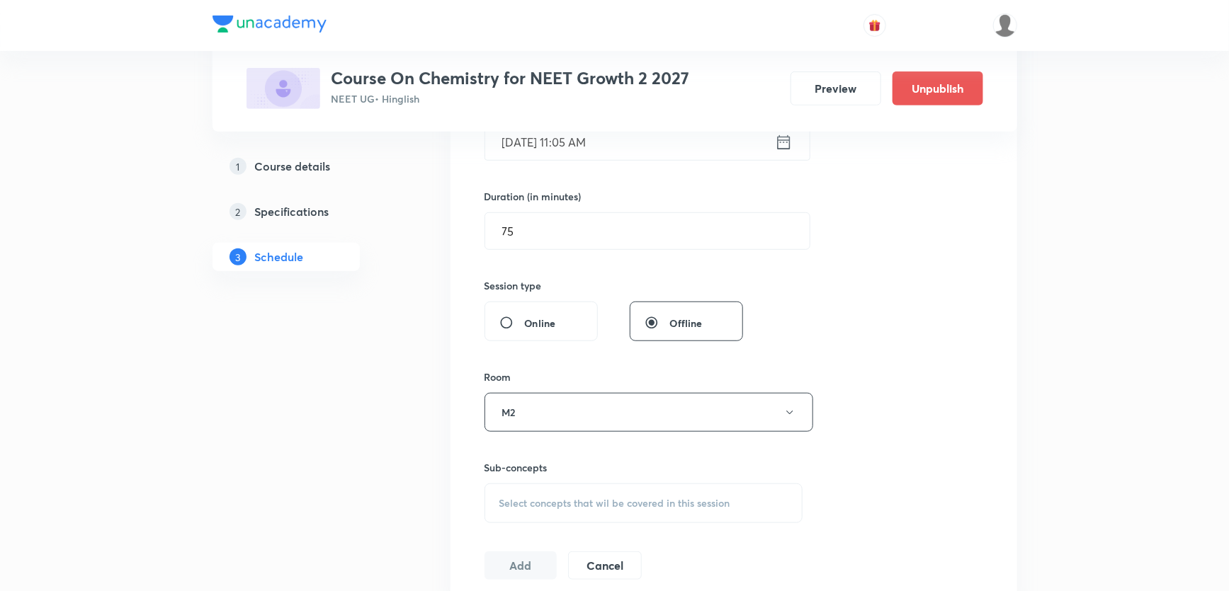
scroll to position [450, 0]
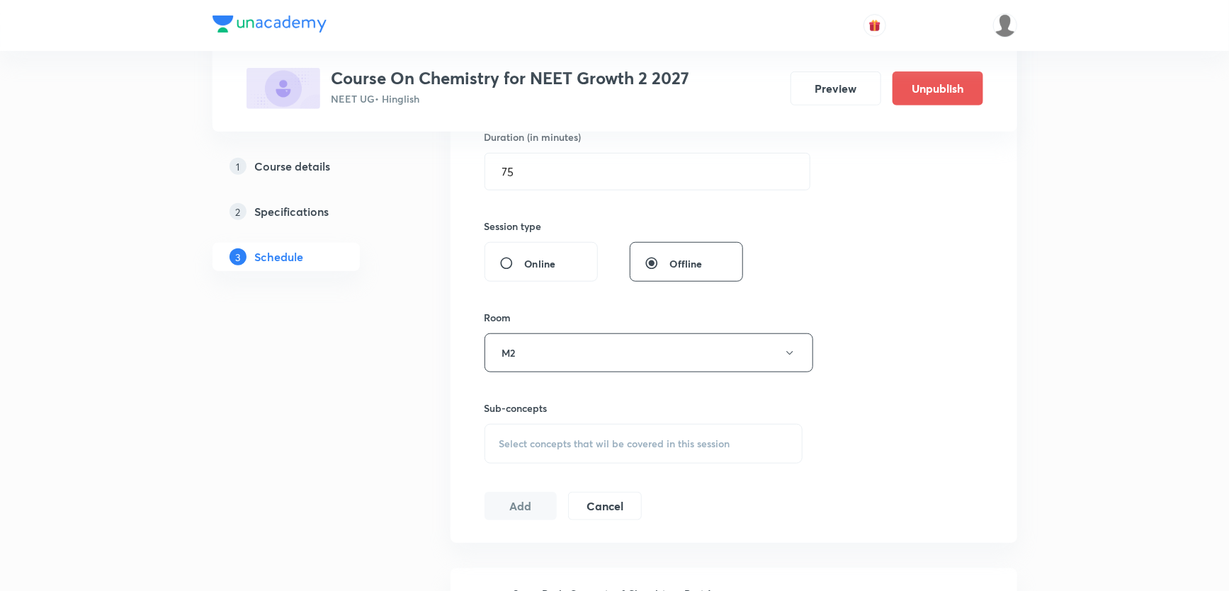
click at [509, 438] on span "Select concepts that wil be covered in this session" at bounding box center [614, 443] width 231 height 11
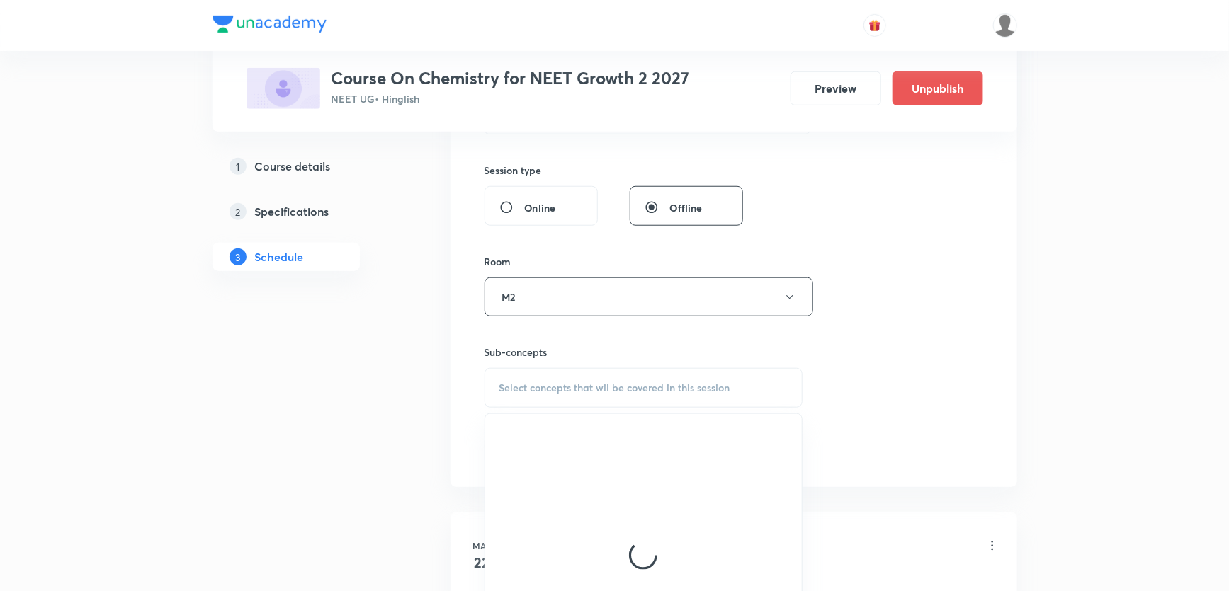
scroll to position [579, 0]
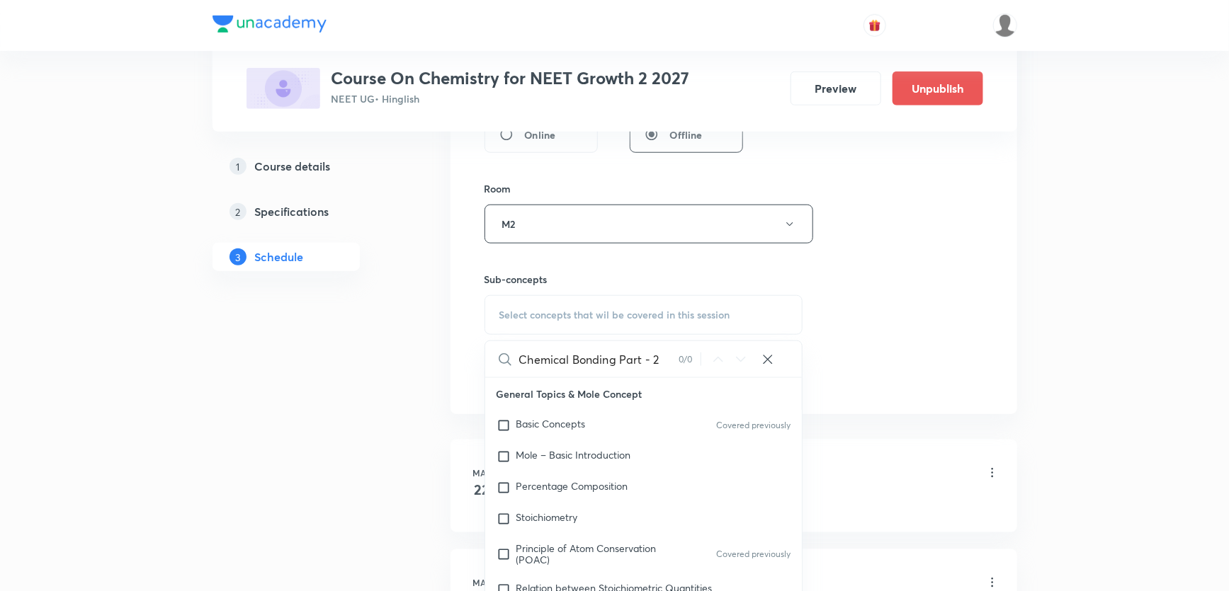
drag, startPoint x: 563, startPoint y: 359, endPoint x: 661, endPoint y: 363, distance: 97.8
click at [661, 363] on input "Chemical Bonding Part - 2" at bounding box center [598, 359] width 159 height 36
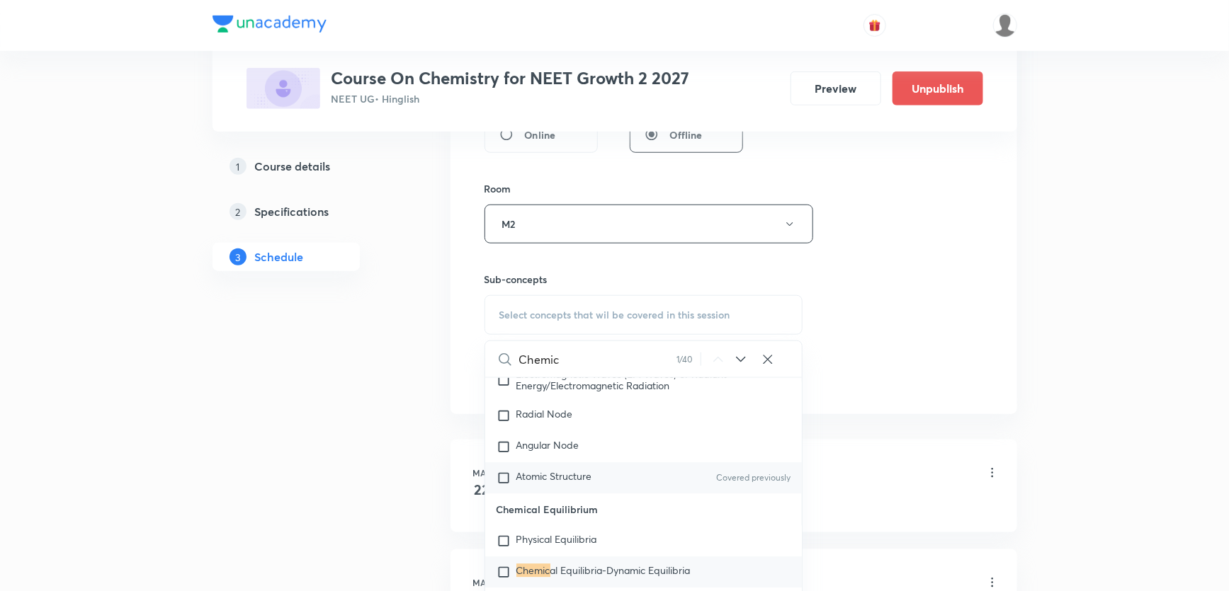
scroll to position [2072, 0]
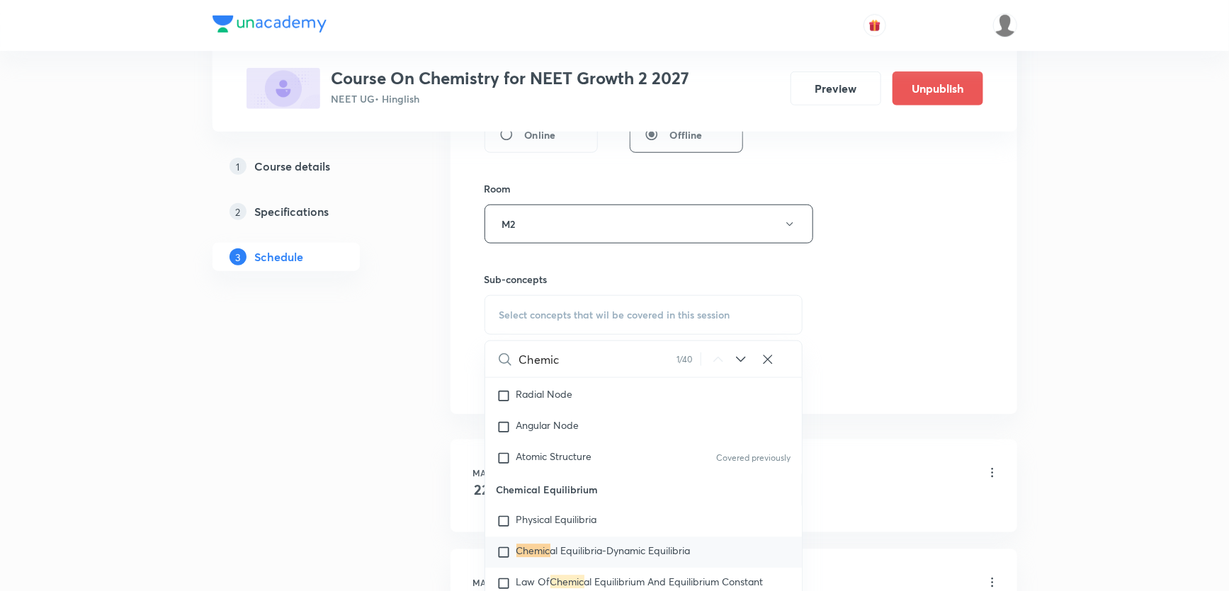
type input "Chemic"
click at [574, 547] on div "Chemic al Equilibria-Dynamic Equilibria" at bounding box center [643, 553] width 317 height 31
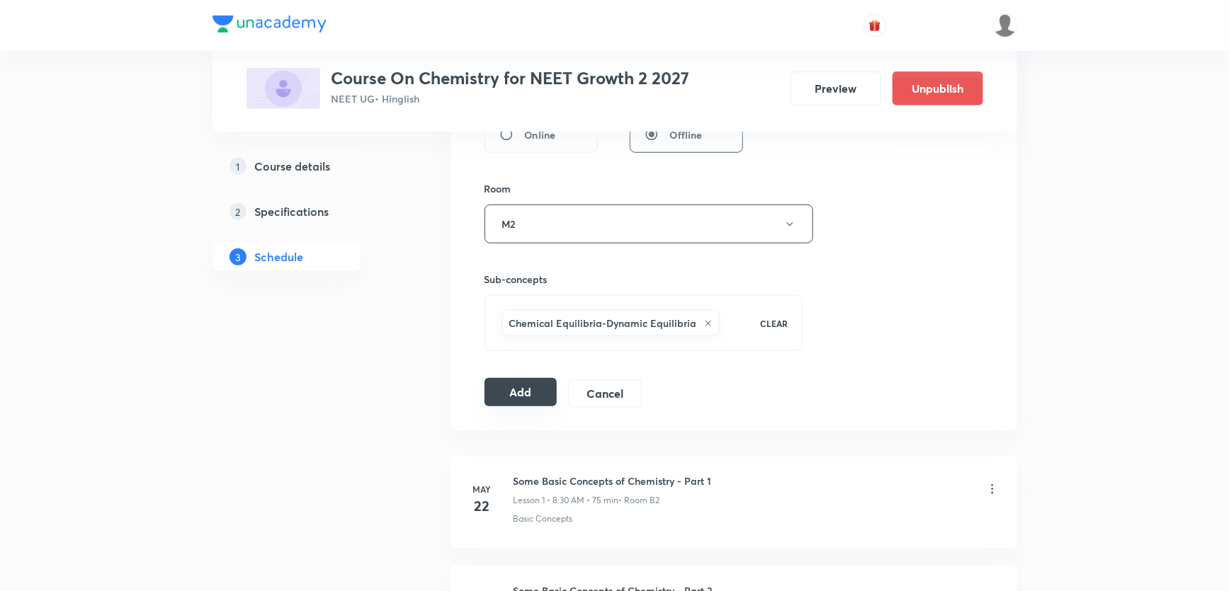
click at [521, 383] on button "Add" at bounding box center [520, 392] width 73 height 28
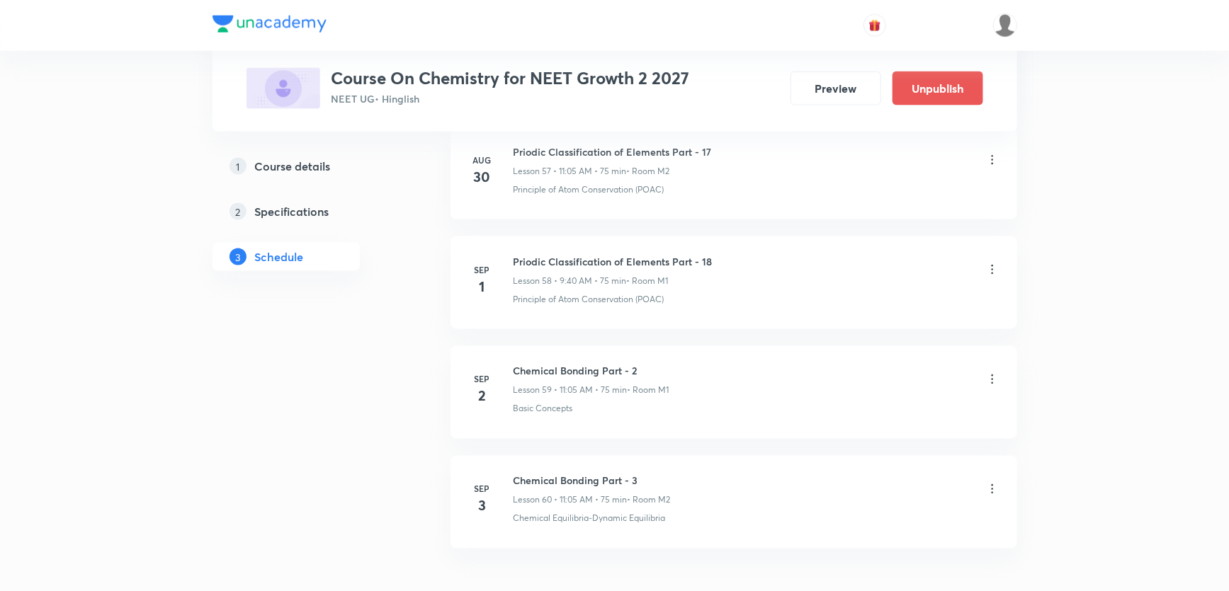
scroll to position [6469, 0]
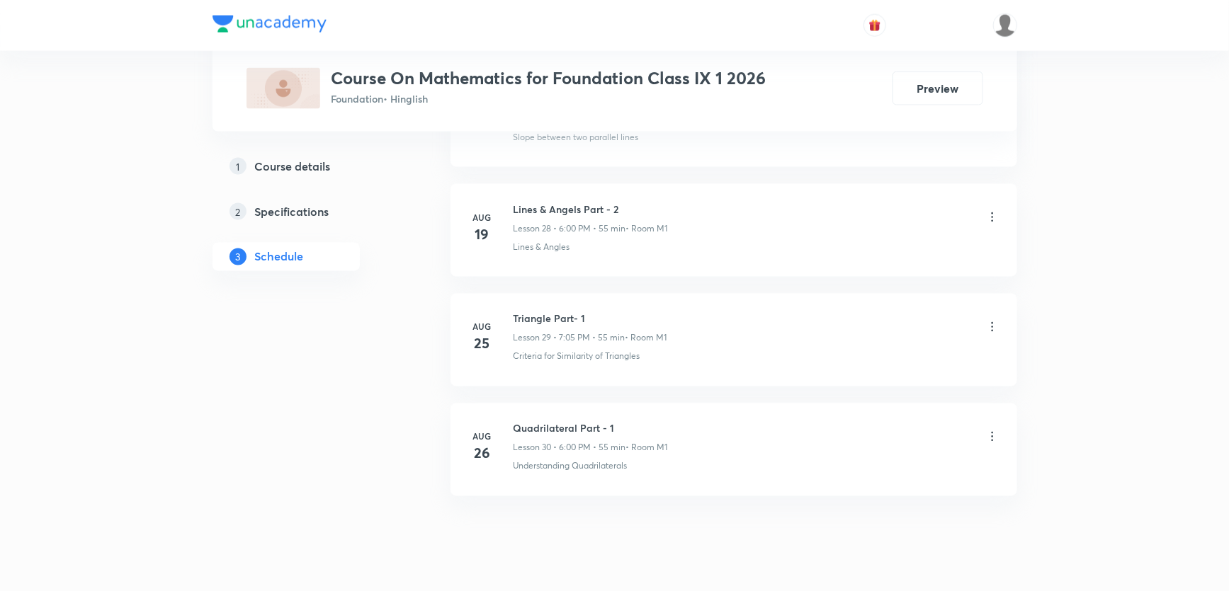
scroll to position [3831, 0]
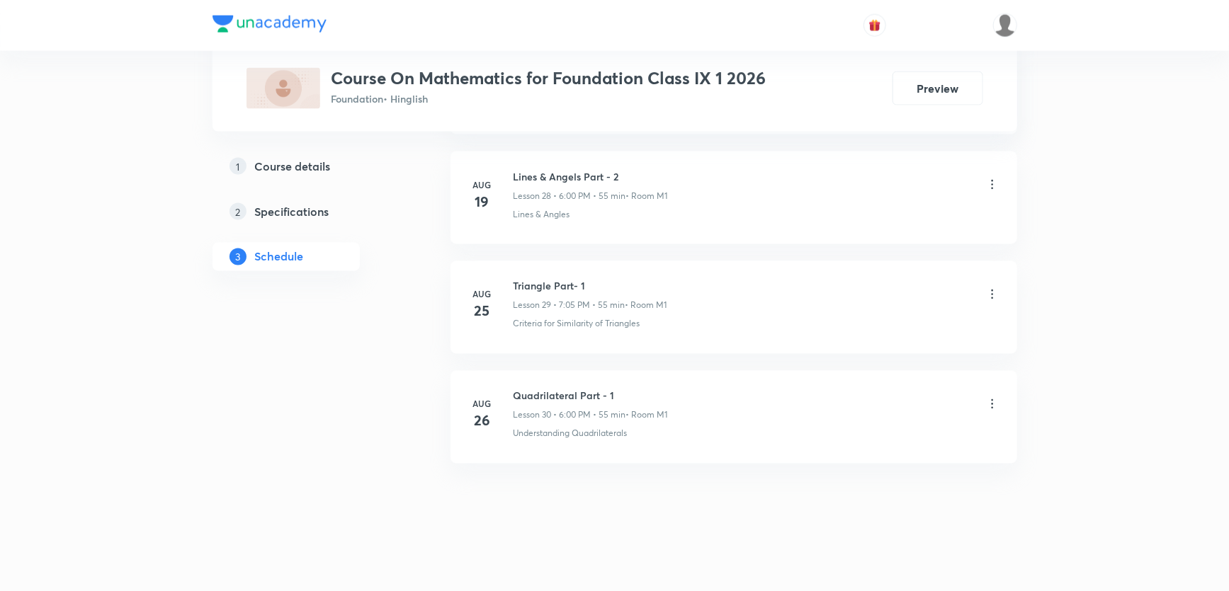
click at [552, 389] on h6 "Quadrilateral Part - 1" at bounding box center [590, 396] width 154 height 15
copy h6 "Quadrilateral Part - 1"
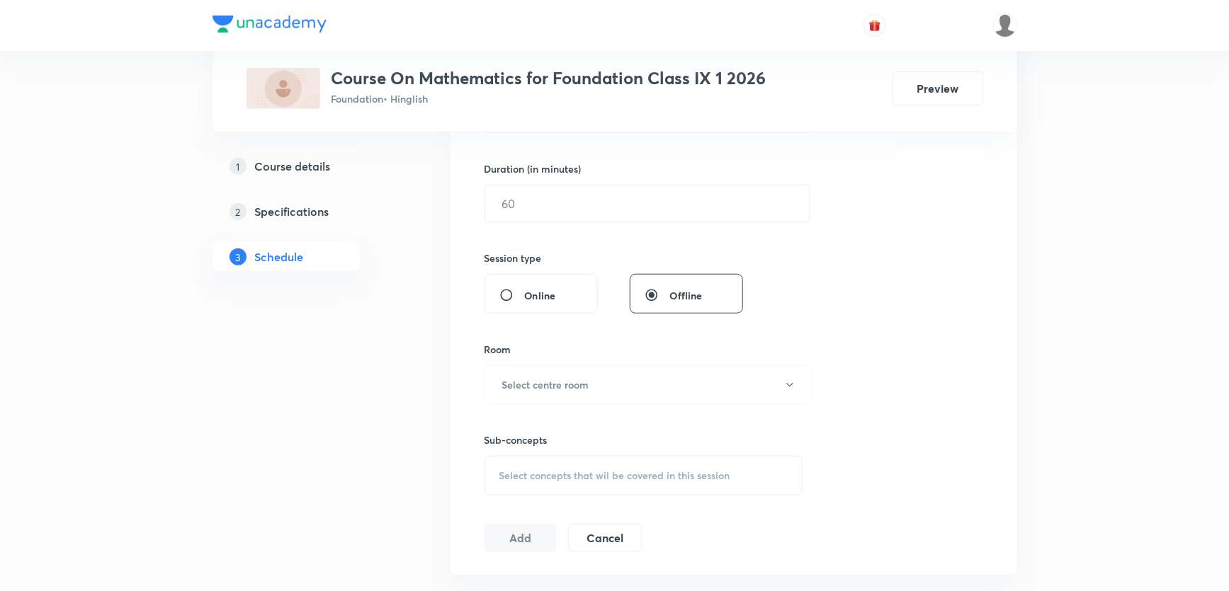
scroll to position [0, 0]
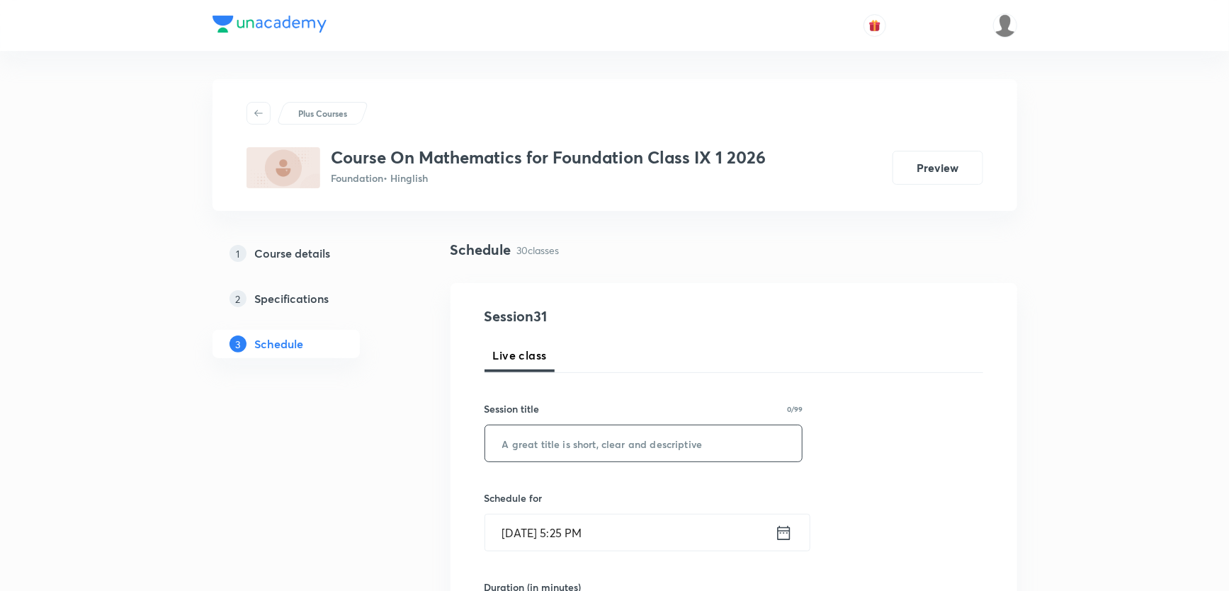
click at [580, 439] on input "text" at bounding box center [643, 444] width 317 height 36
paste input "Quadrilateral Part - 1"
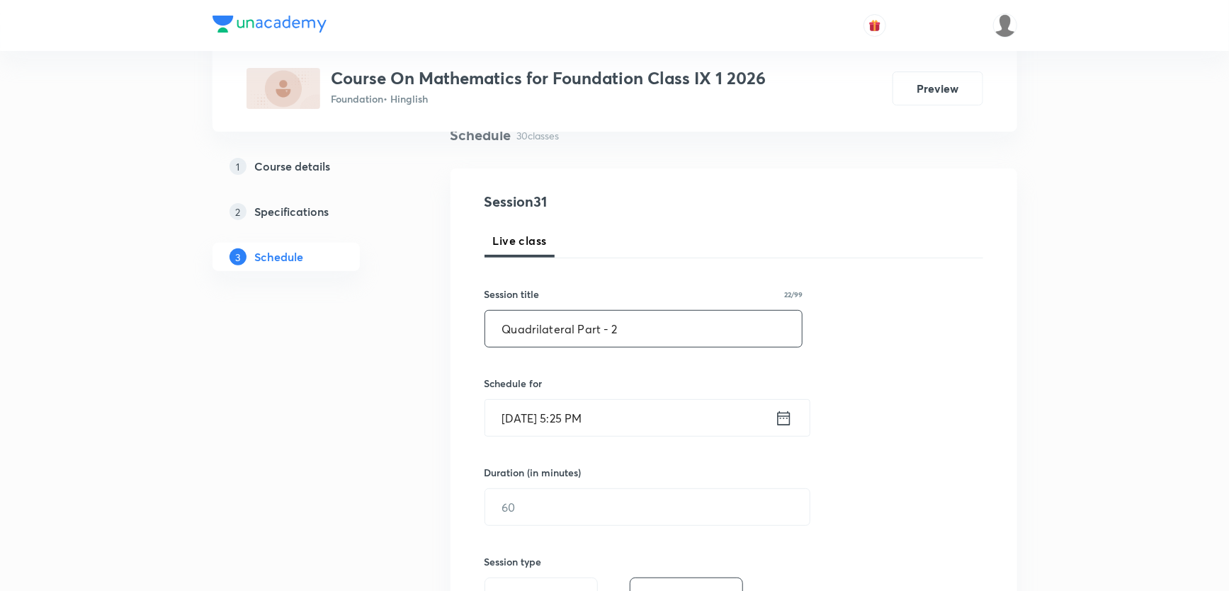
scroll to position [128, 0]
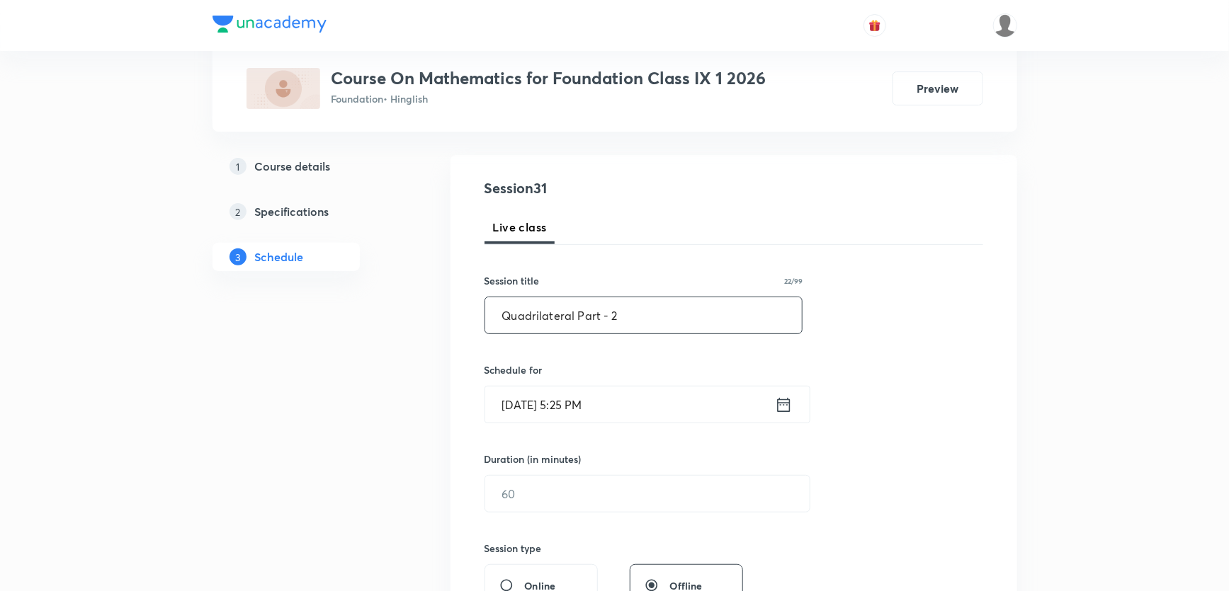
type input "Quadrilateral Part - 2"
click at [528, 402] on input "Sep 1, 2025, 5:25 PM" at bounding box center [630, 405] width 290 height 36
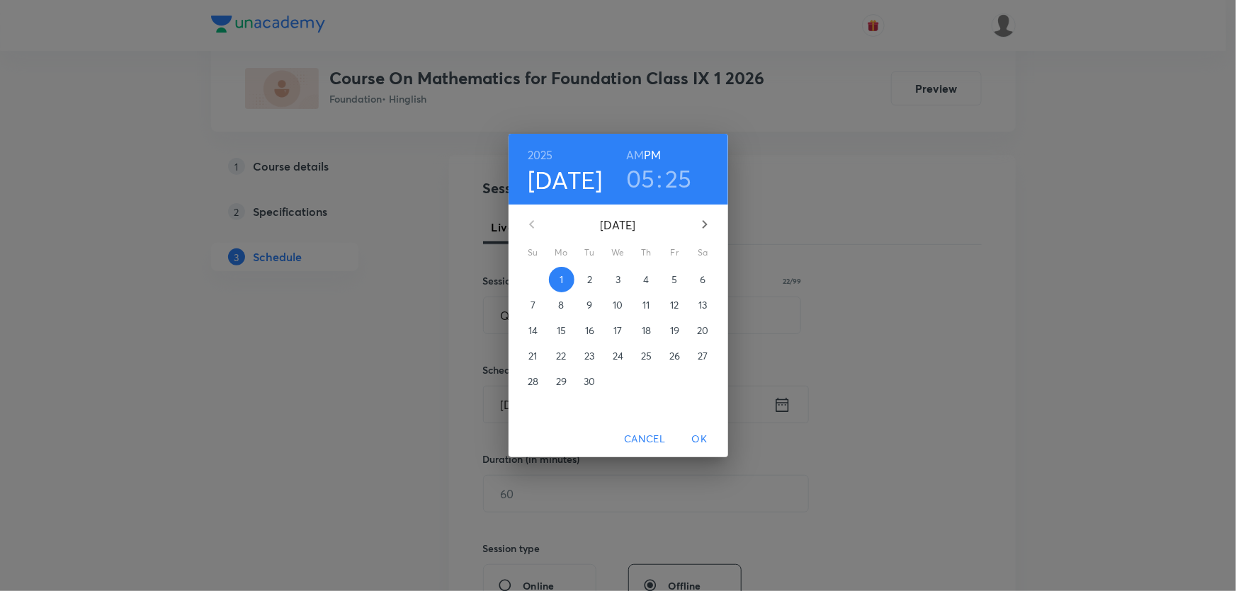
click at [587, 285] on p "2" at bounding box center [589, 280] width 5 height 14
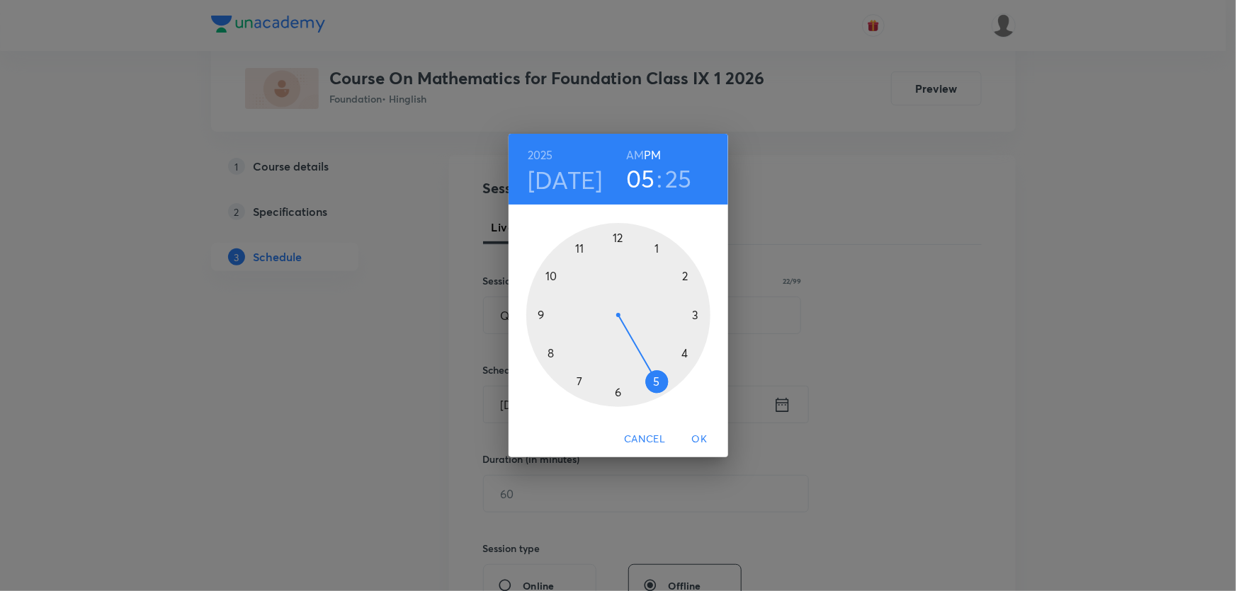
click at [616, 391] on div at bounding box center [618, 315] width 184 height 184
click at [618, 239] on div at bounding box center [618, 315] width 184 height 184
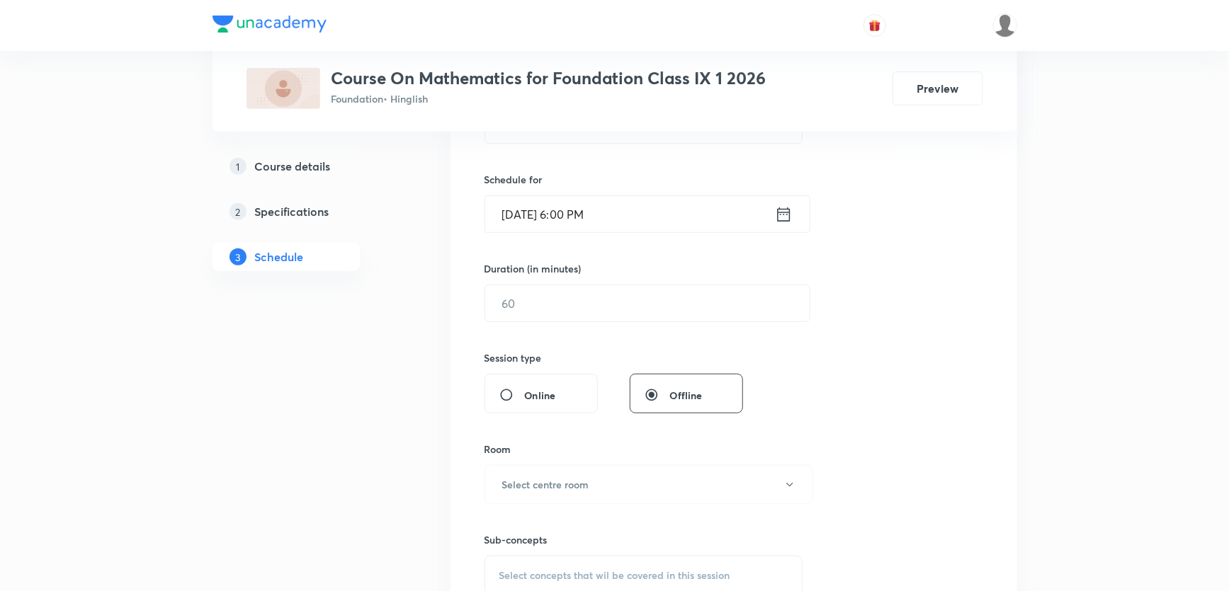
scroll to position [322, 0]
click at [535, 309] on input "text" at bounding box center [647, 301] width 324 height 36
type input "55"
click at [547, 482] on h6 "Select centre room" at bounding box center [545, 481] width 87 height 15
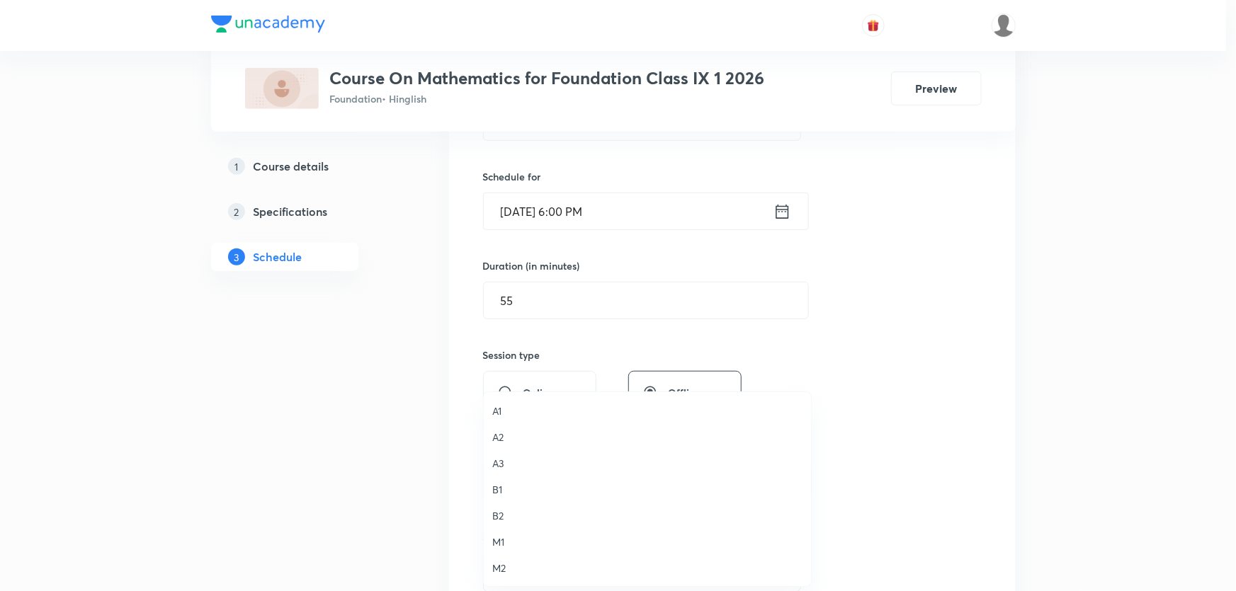
click at [495, 406] on span "A1" at bounding box center [647, 411] width 310 height 15
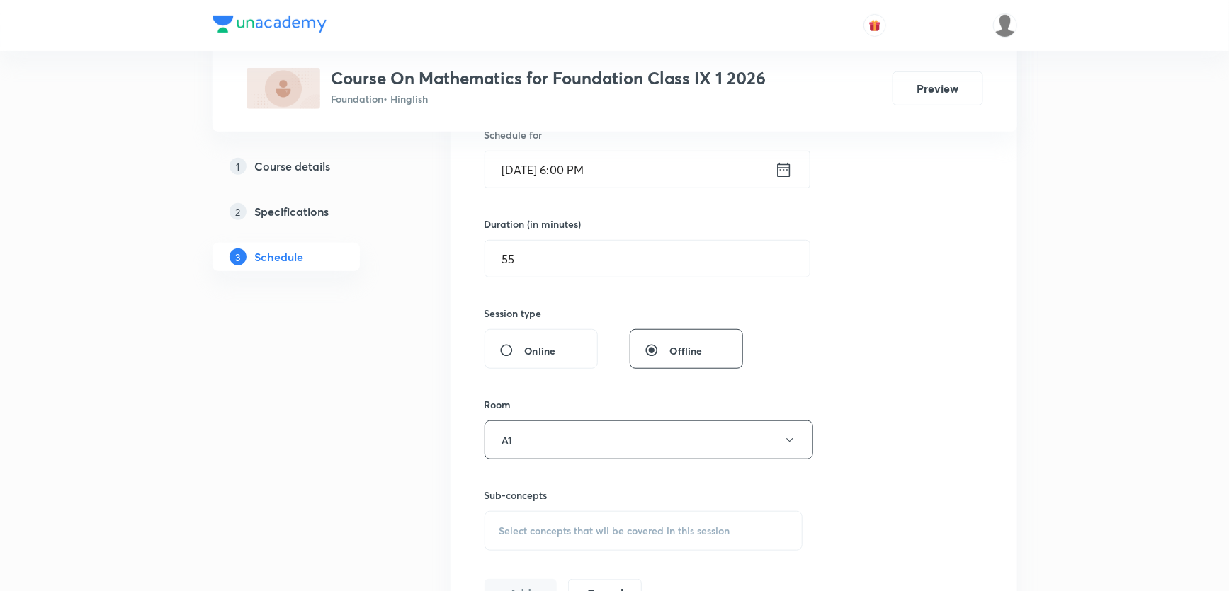
scroll to position [386, 0]
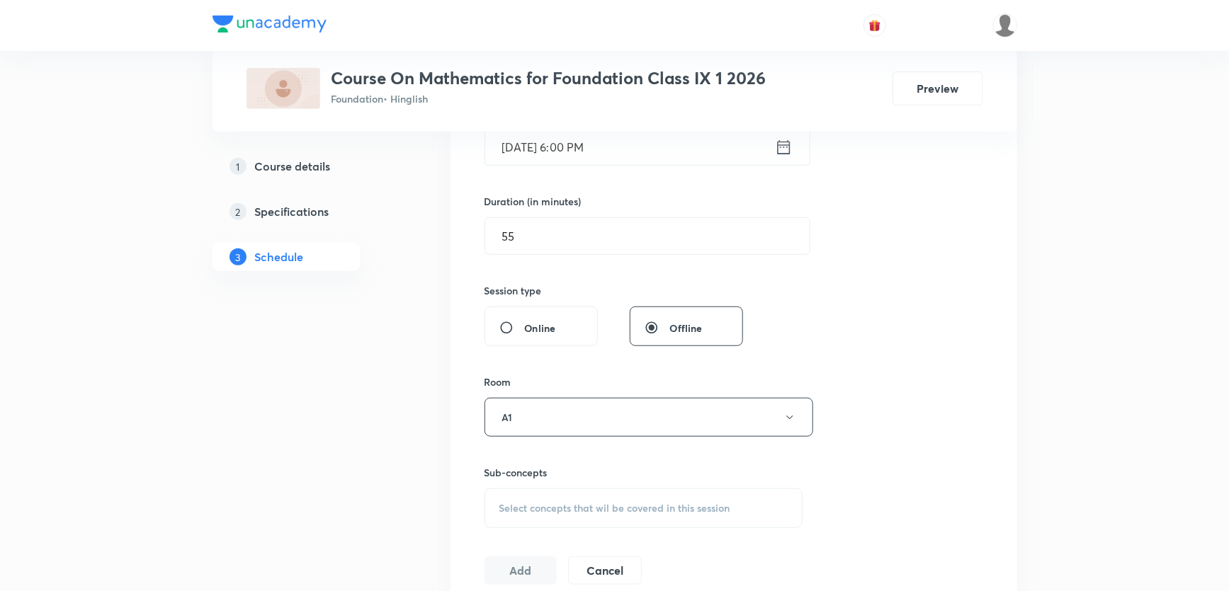
click at [530, 503] on span "Select concepts that wil be covered in this session" at bounding box center [614, 508] width 231 height 11
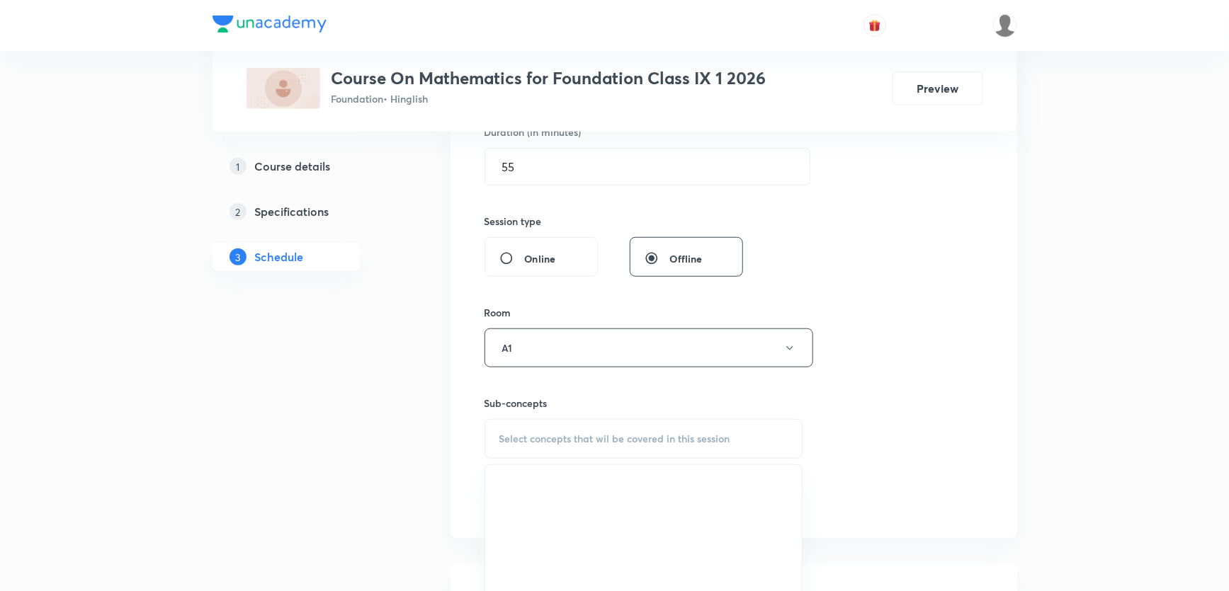
scroll to position [579, 0]
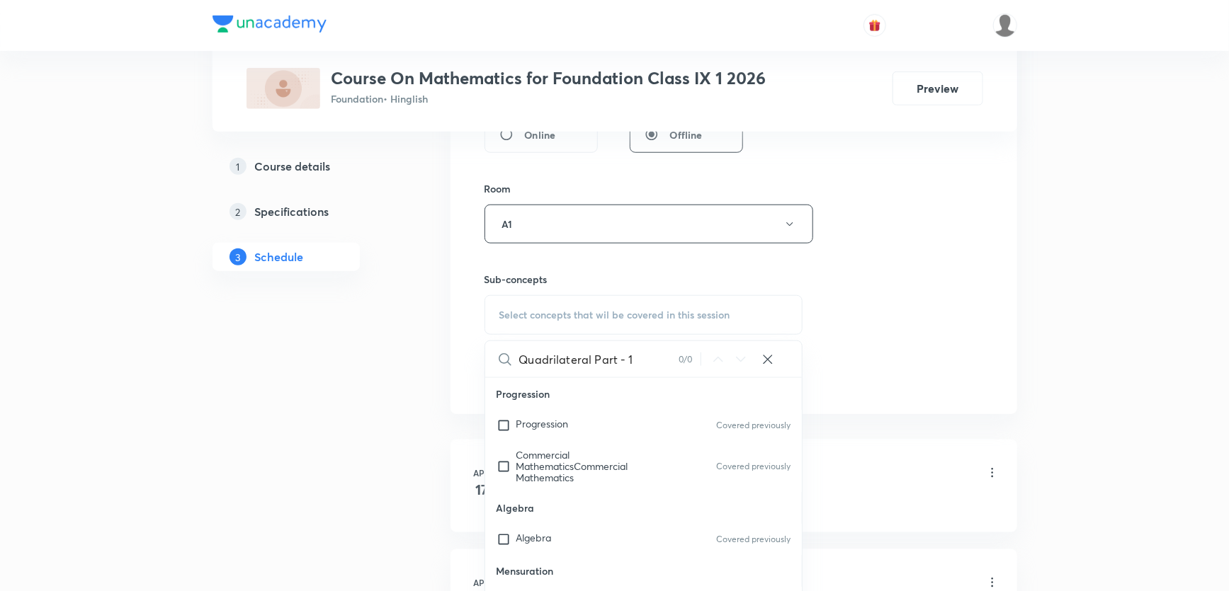
drag, startPoint x: 581, startPoint y: 361, endPoint x: 654, endPoint y: 357, distance: 73.8
click at [651, 360] on input "Quadrilateral Part - 1" at bounding box center [598, 359] width 159 height 36
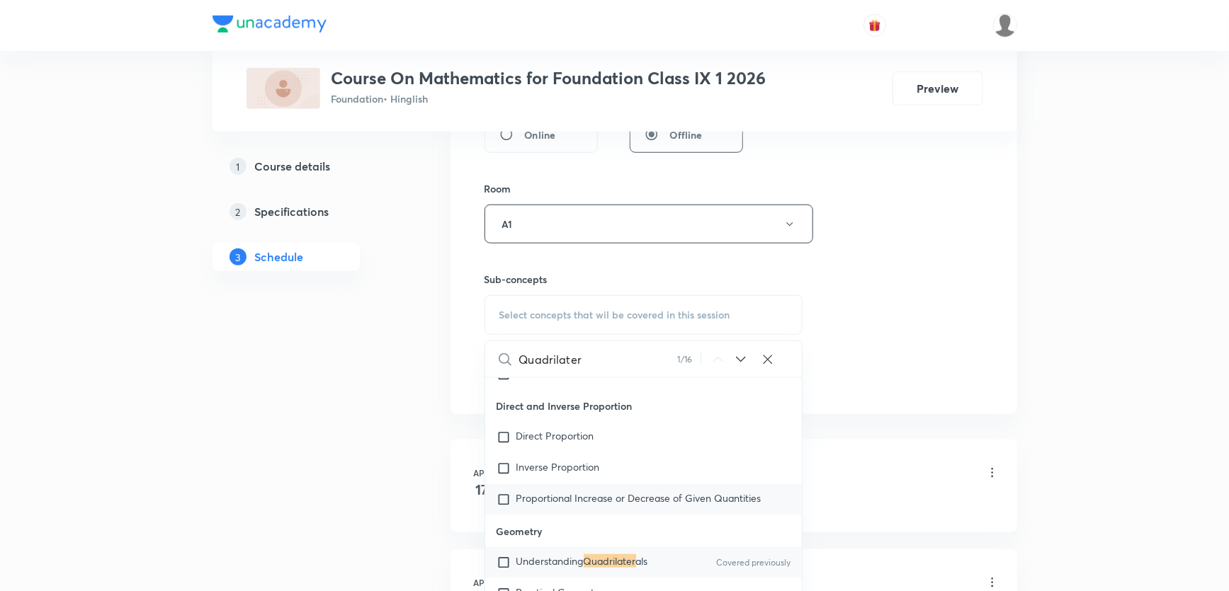
scroll to position [889, 0]
type input "Quadrilater"
click at [546, 553] on span "Understanding" at bounding box center [549, 559] width 67 height 13
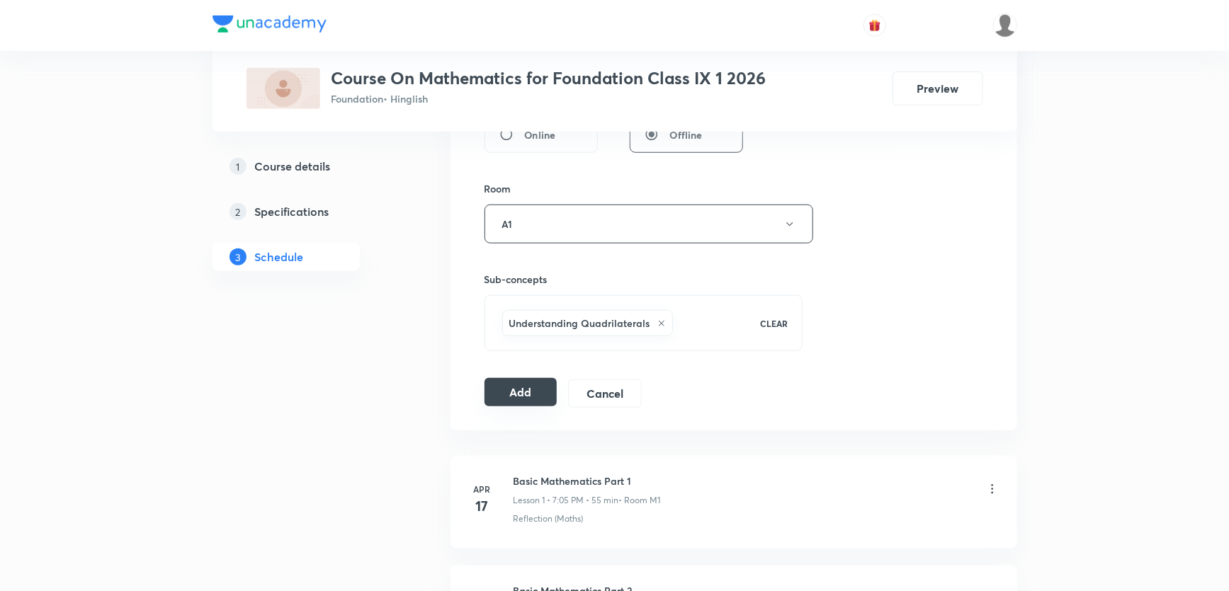
click at [516, 391] on button "Add" at bounding box center [520, 392] width 73 height 28
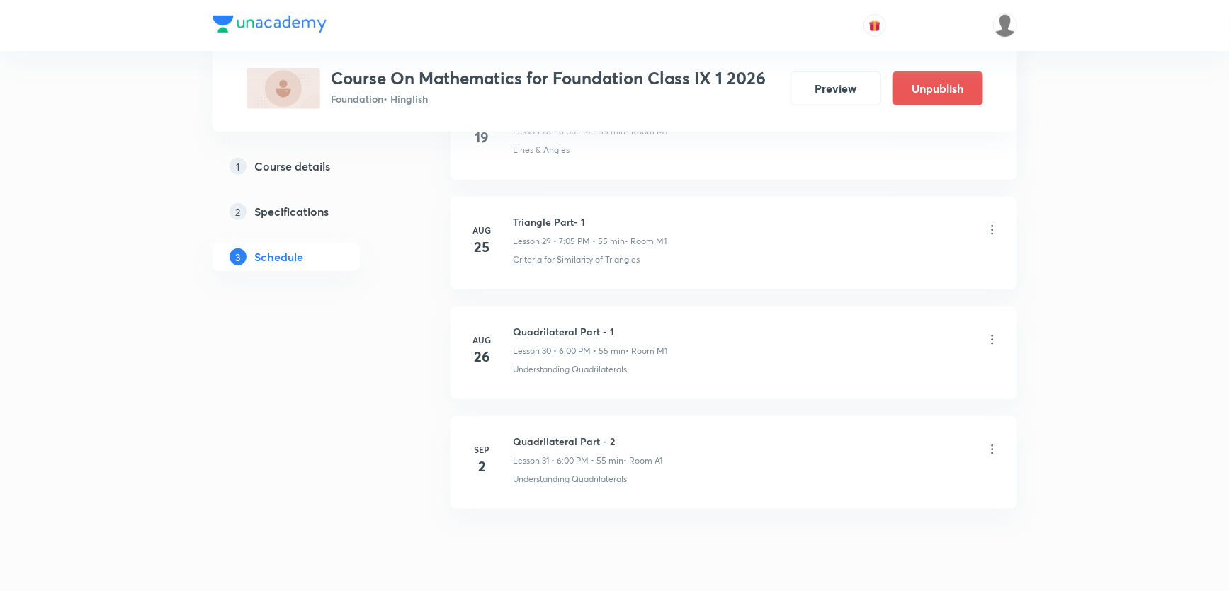
scroll to position [3290, 0]
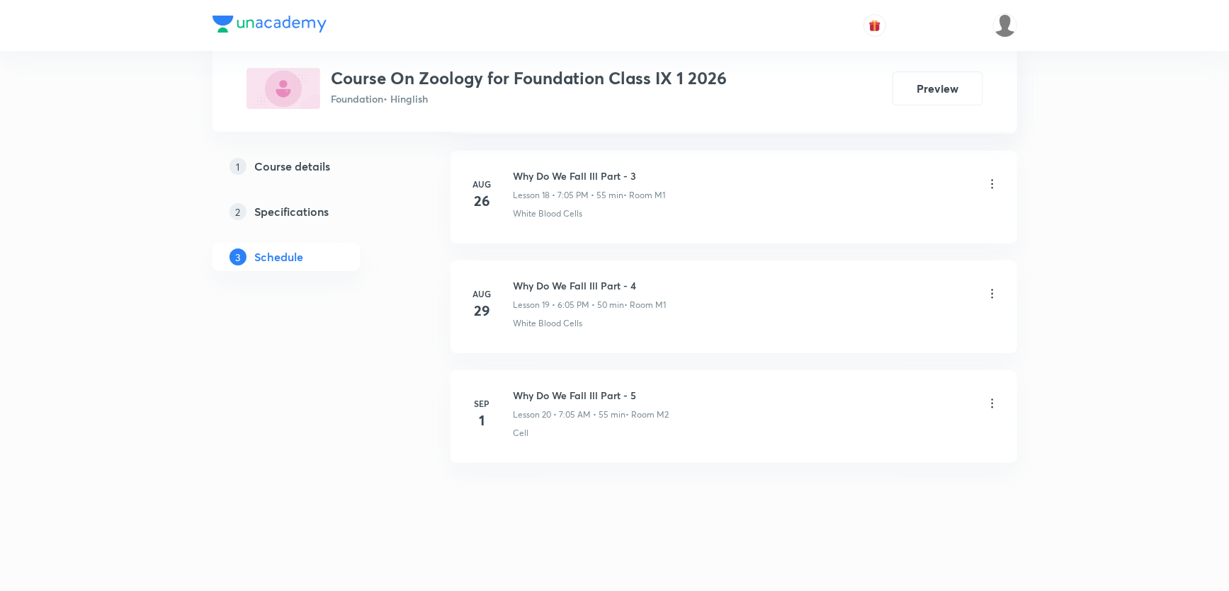
click at [579, 390] on h6 "Why Do We Fall Ill Part - 5" at bounding box center [591, 395] width 156 height 15
copy h6 "Why Do We Fall Ill Part - 5"
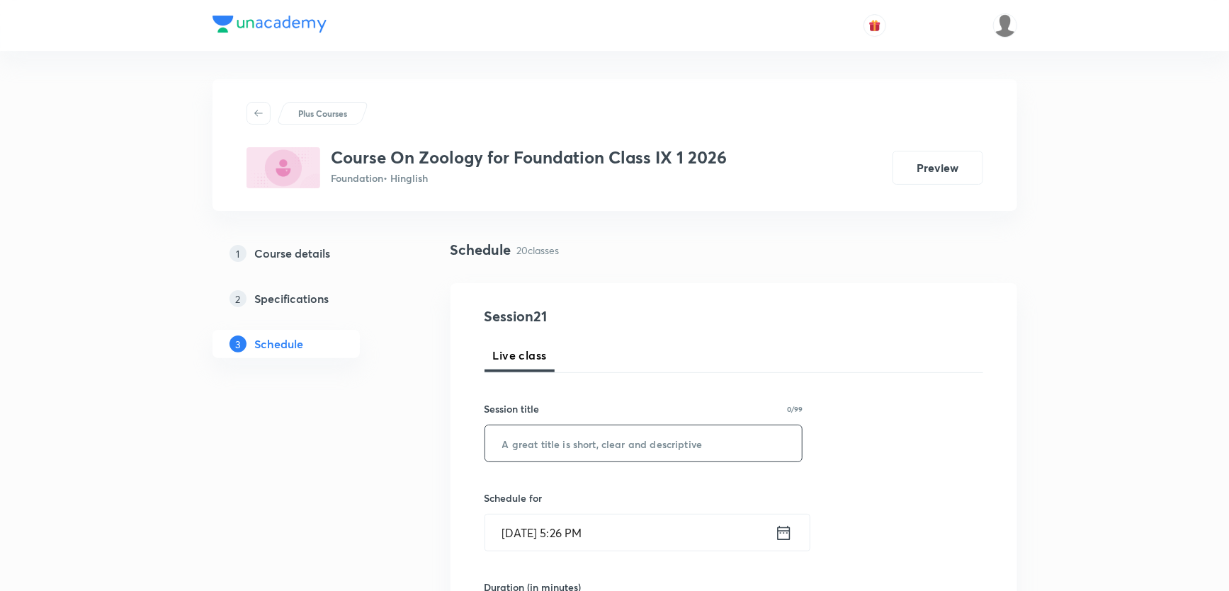
click at [601, 437] on input "text" at bounding box center [643, 444] width 317 height 36
paste input "Why Do We Fall Ill Part - 5"
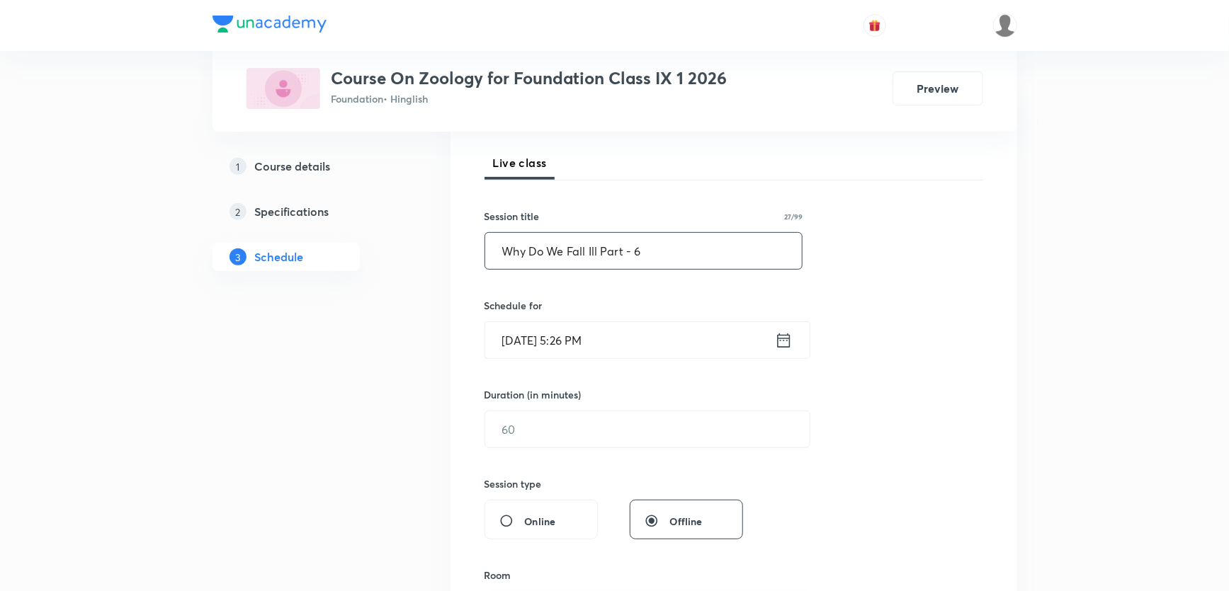
type input "Why Do We Fall Ill Part - 6"
click at [559, 334] on input "Sep 1, 2025, 5:26 PM" at bounding box center [630, 340] width 290 height 36
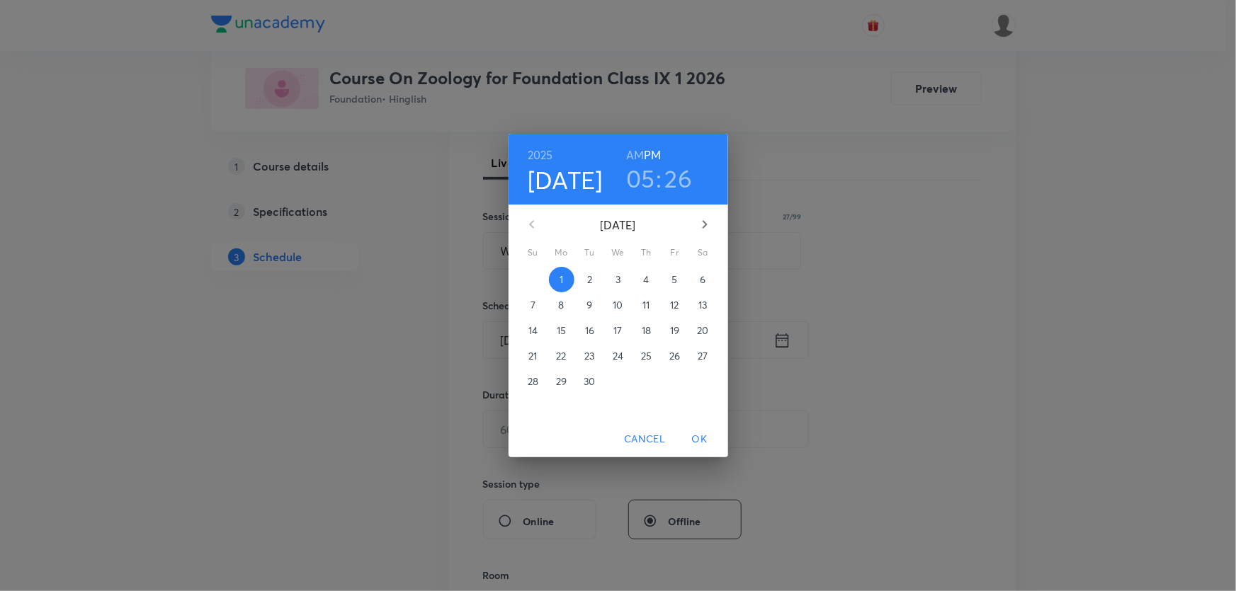
click at [590, 276] on p "2" at bounding box center [589, 280] width 5 height 14
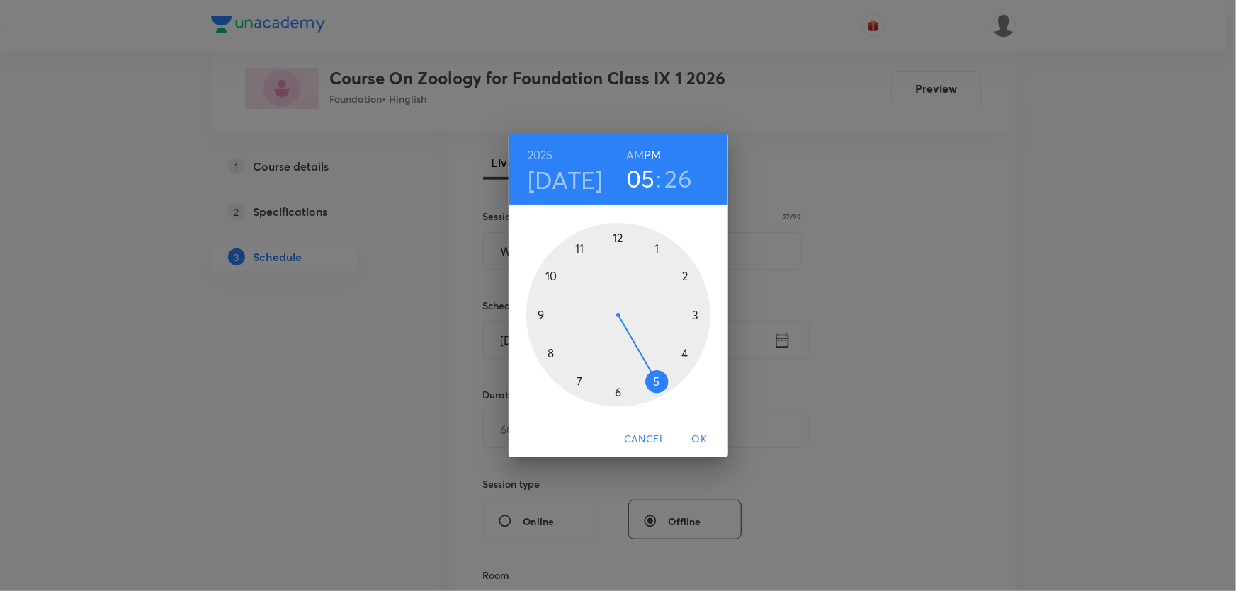
click at [579, 380] on div at bounding box center [618, 315] width 184 height 184
click at [652, 248] on div at bounding box center [618, 315] width 184 height 184
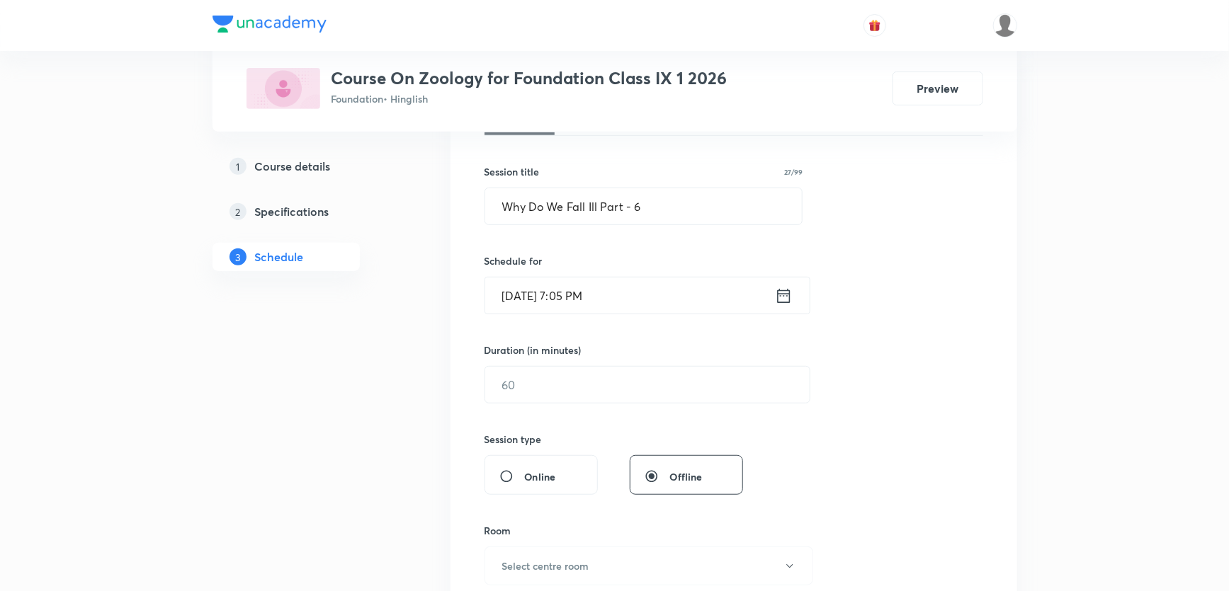
scroll to position [322, 0]
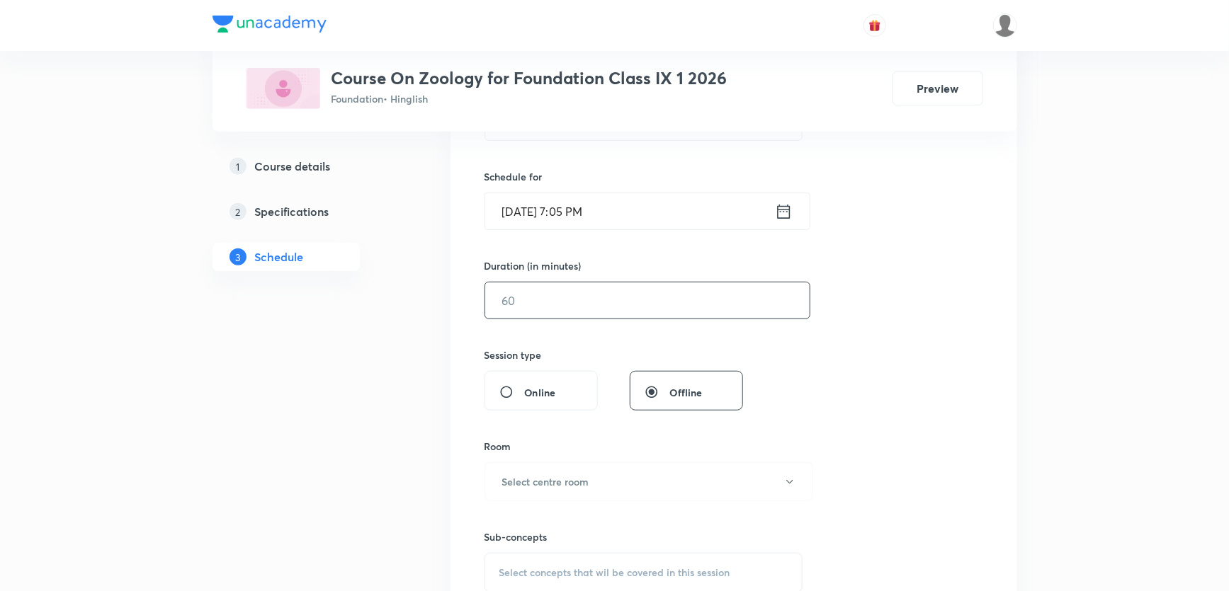
click at [517, 299] on input "text" at bounding box center [647, 301] width 324 height 36
type input "55"
click at [533, 486] on h6 "Select centre room" at bounding box center [545, 481] width 87 height 15
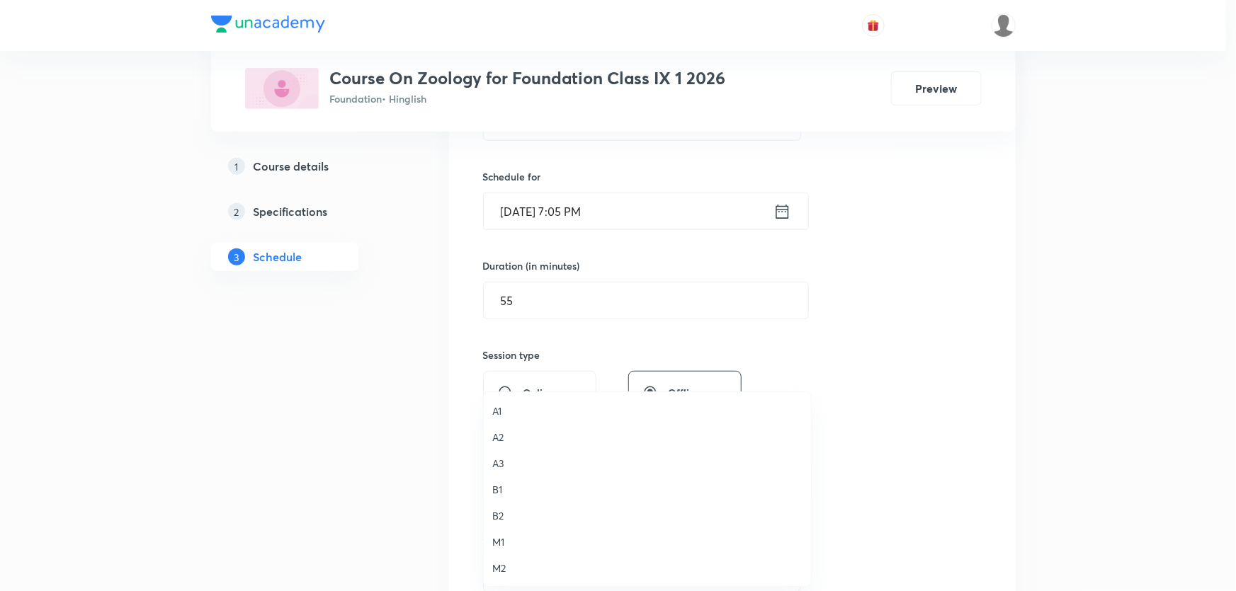
click at [500, 400] on li "A1" at bounding box center [647, 411] width 327 height 26
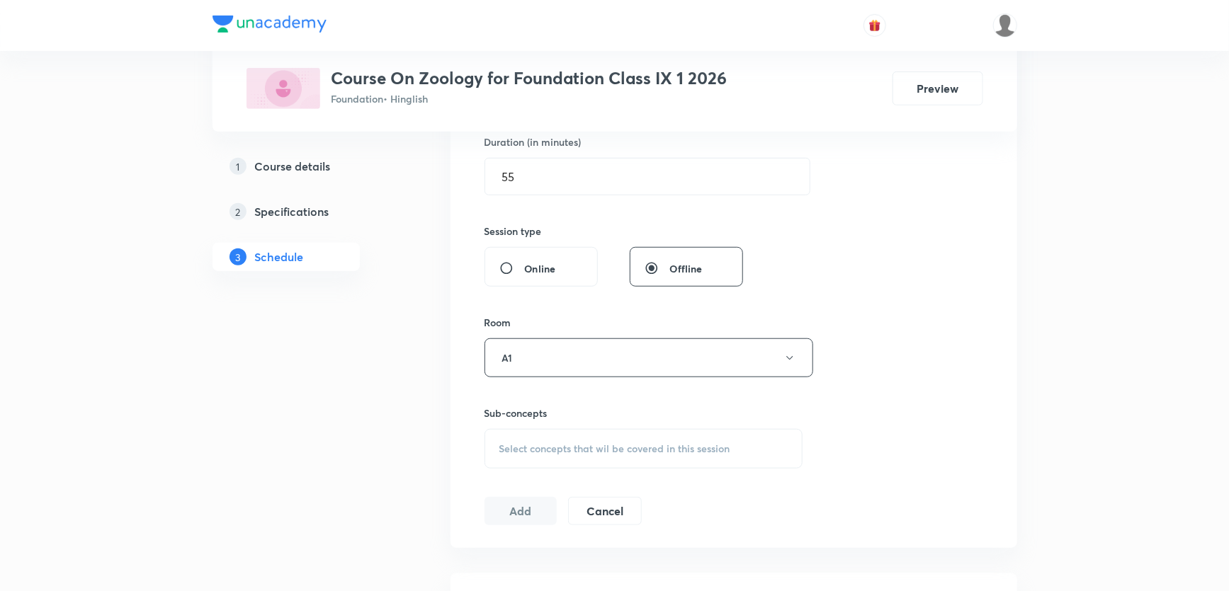
scroll to position [450, 0]
click at [516, 427] on div "Select concepts that wil be covered in this session" at bounding box center [643, 444] width 319 height 40
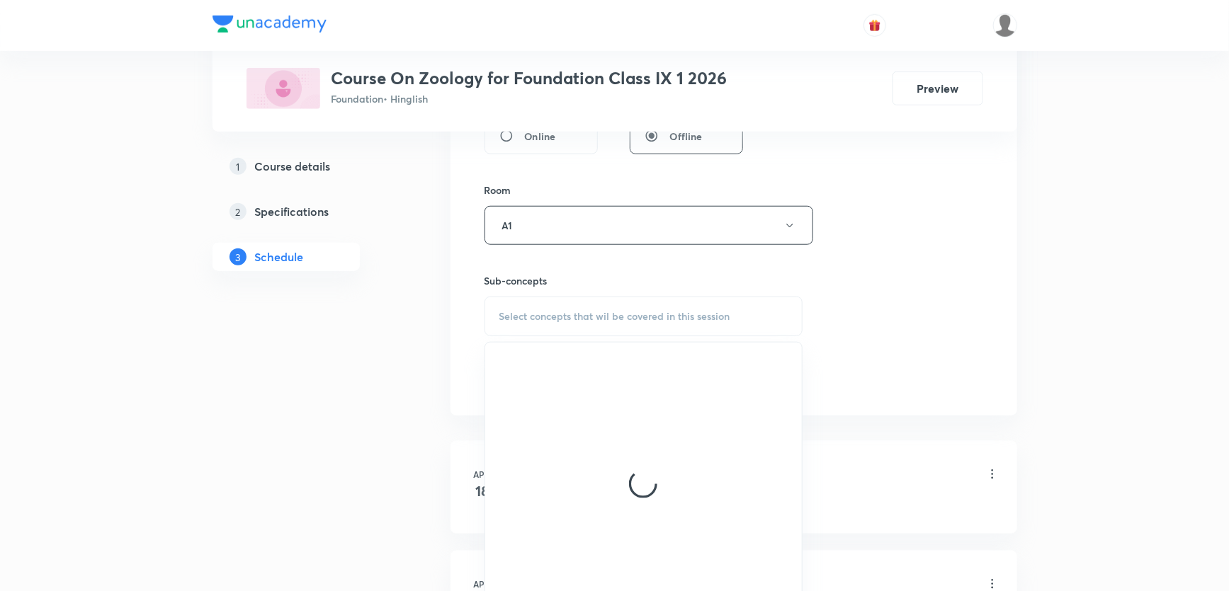
scroll to position [579, 0]
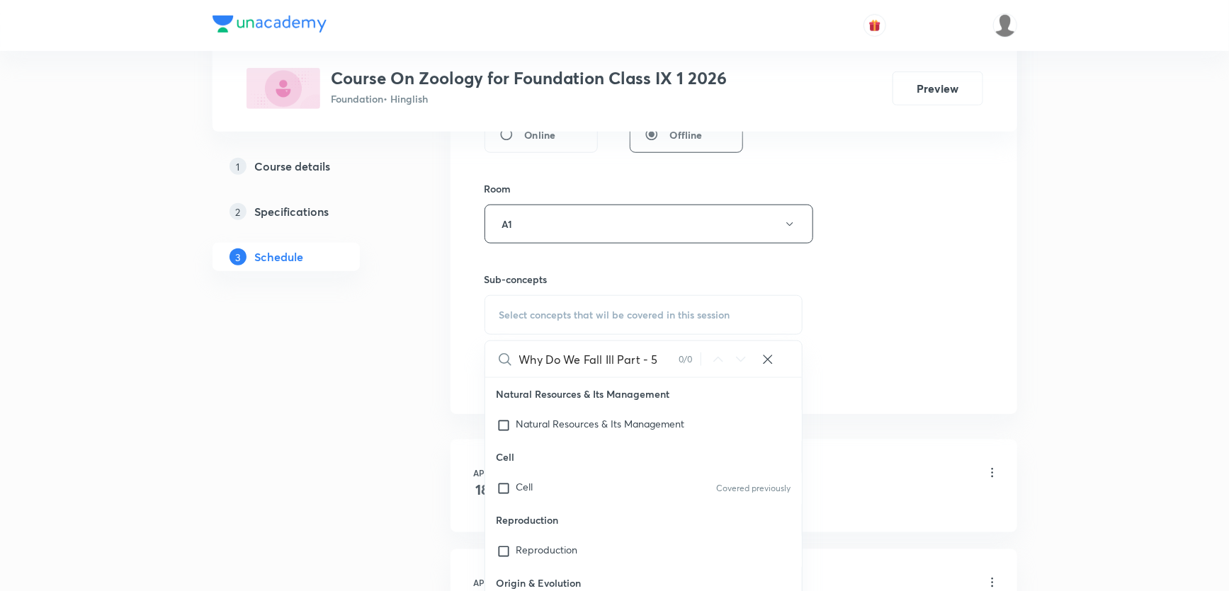
drag, startPoint x: 572, startPoint y: 360, endPoint x: 678, endPoint y: 358, distance: 106.9
click at [678, 358] on div "Why Do We Fall Ill Part - 5 0 / 0 ​" at bounding box center [643, 359] width 317 height 36
drag, startPoint x: 583, startPoint y: 365, endPoint x: 610, endPoint y: 365, distance: 27.6
click at [610, 365] on input "Why Do W" at bounding box center [598, 359] width 159 height 36
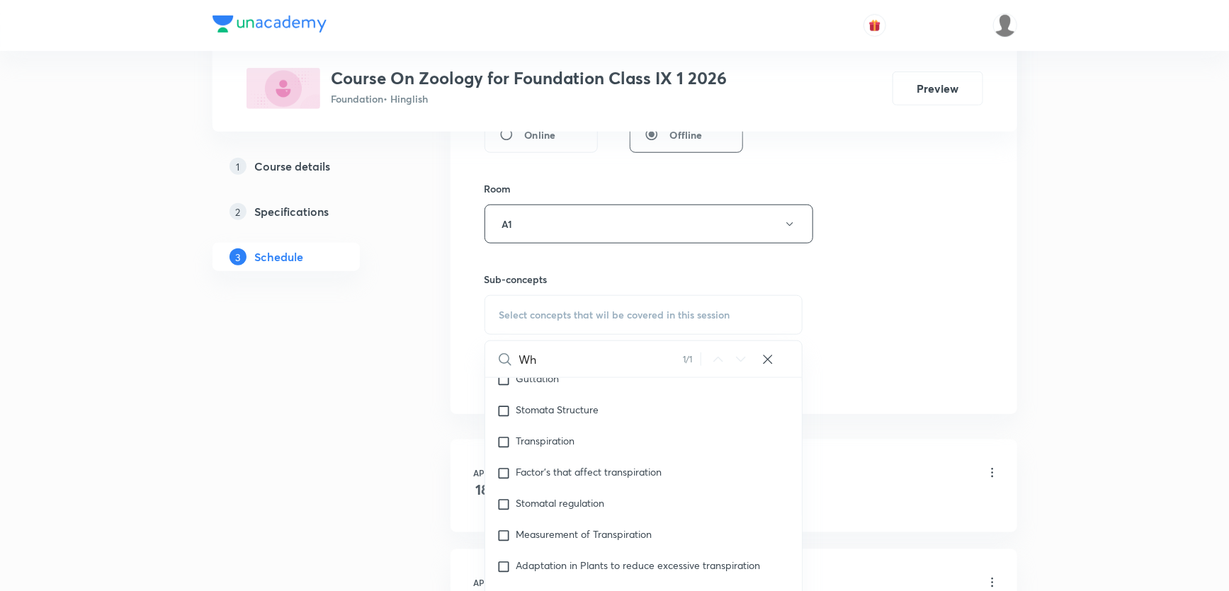
scroll to position [9112, 0]
type input "Wh"
click at [566, 557] on span "ite Blood Cells" at bounding box center [564, 563] width 64 height 13
checkbox input "true"
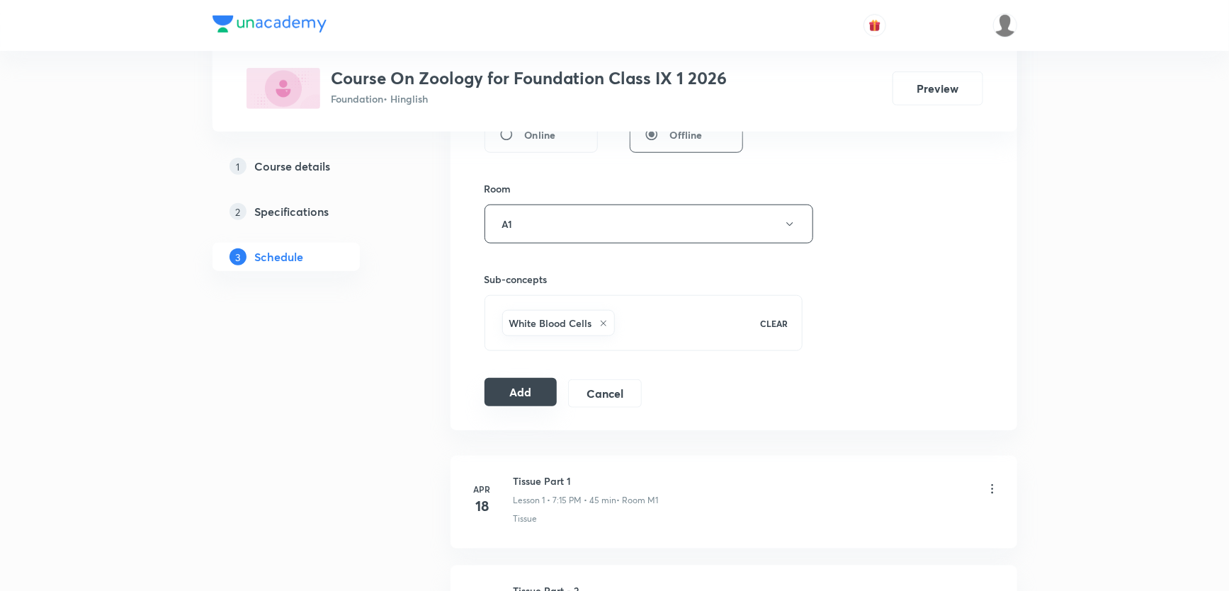
click at [504, 392] on button "Add" at bounding box center [520, 392] width 73 height 28
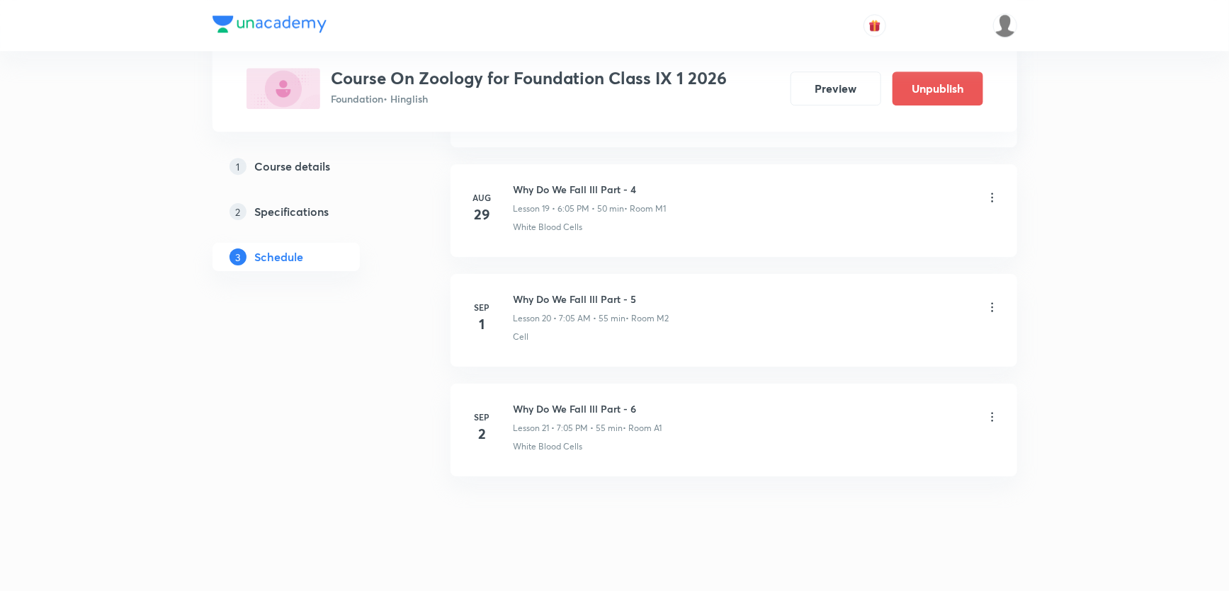
scroll to position [2195, 0]
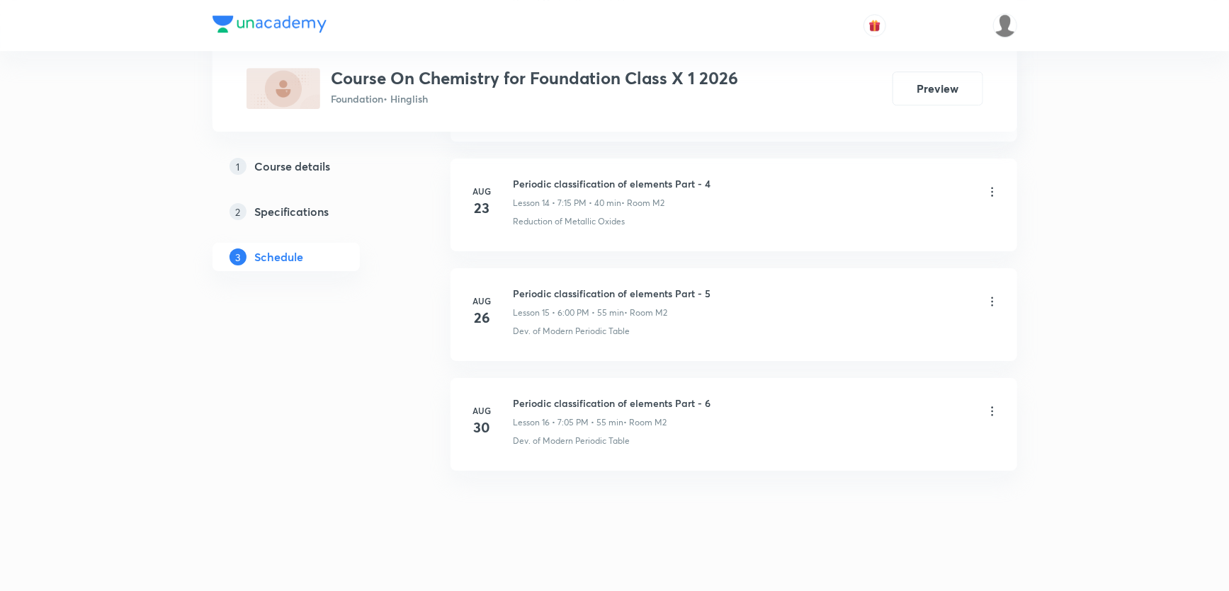
scroll to position [2297, 0]
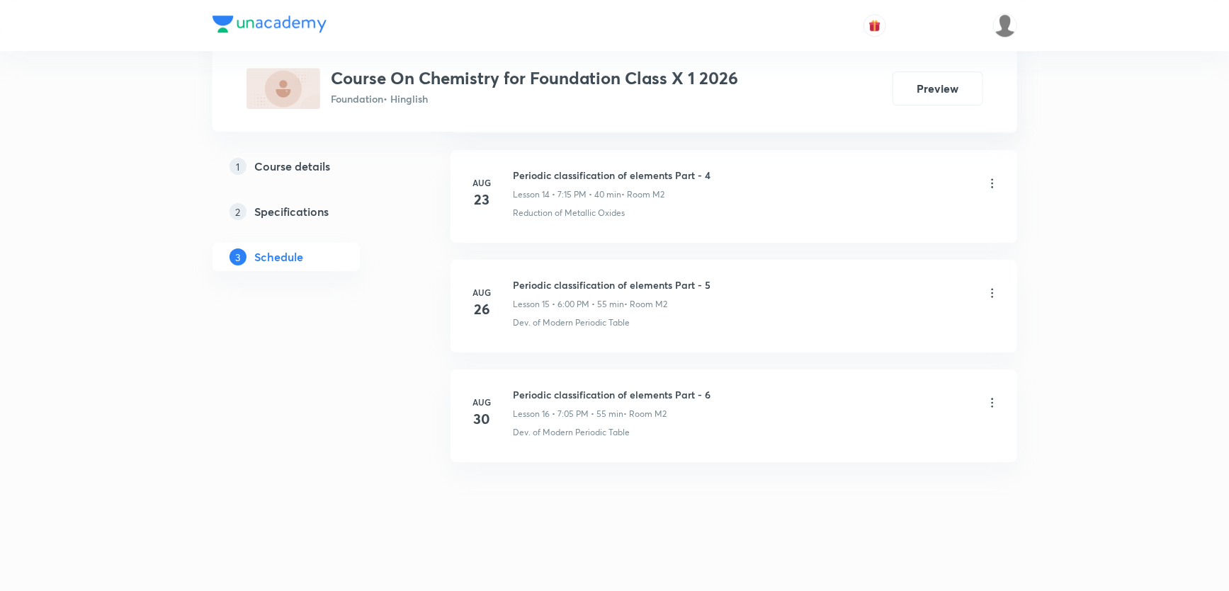
copy h6 "Periodic classification of elements Part - 6"
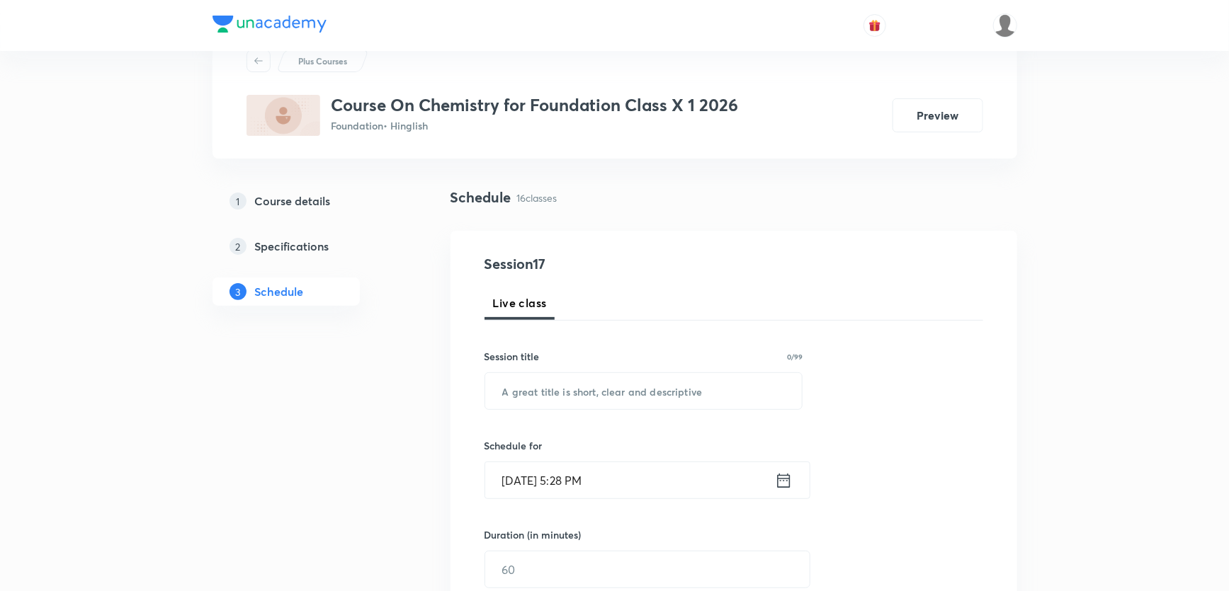
scroll to position [0, 0]
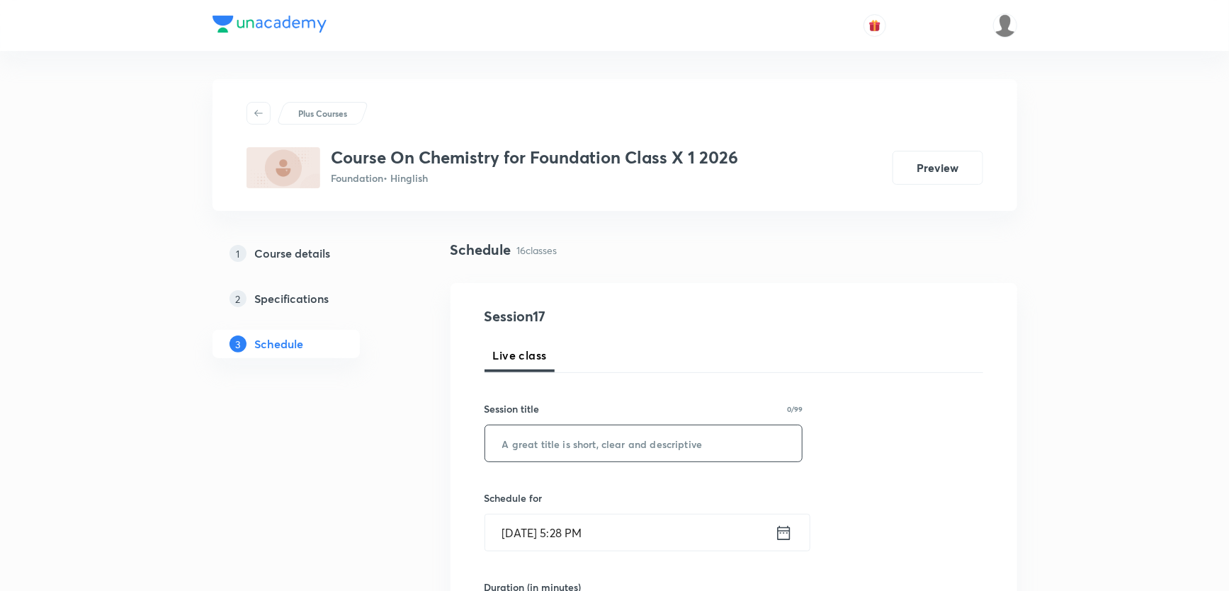
click at [600, 431] on input "text" at bounding box center [643, 444] width 317 height 36
paste input "Periodic classification of elements Part - 6"
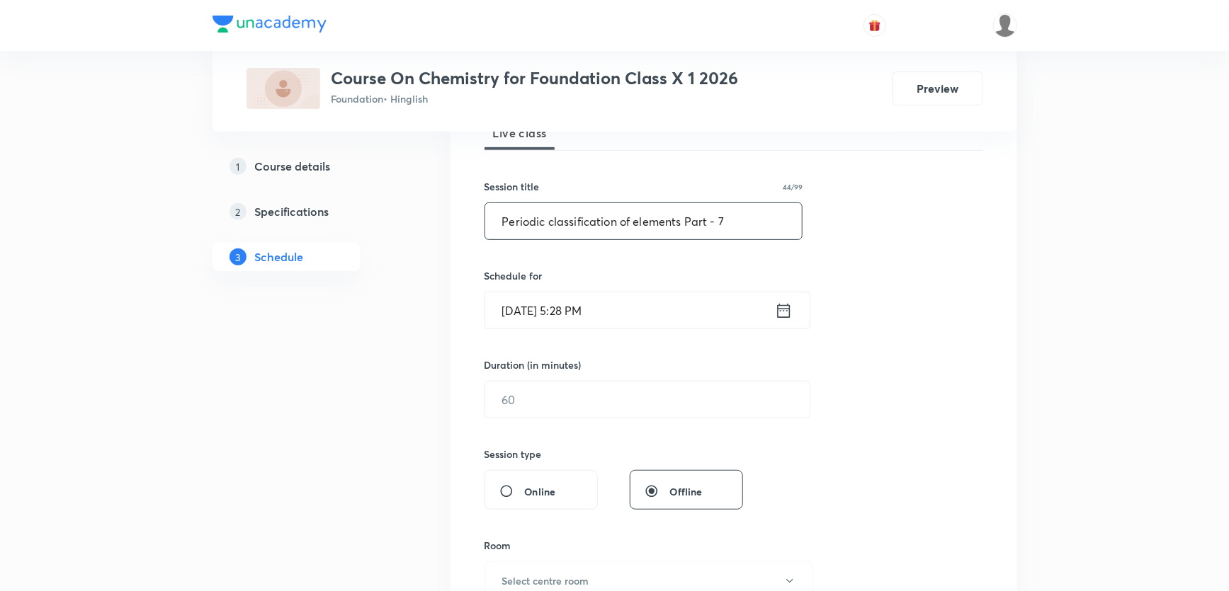
scroll to position [257, 0]
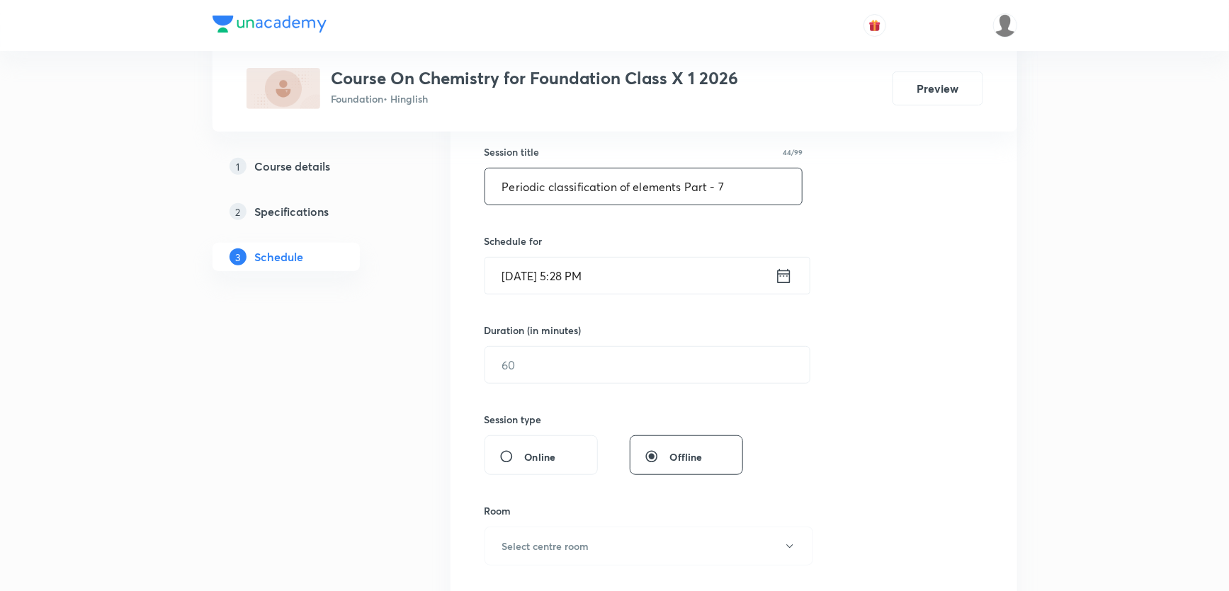
type input "Periodic classification of elements Part - 7"
click at [565, 266] on input "[DATE] 5:28 PM" at bounding box center [630, 276] width 290 height 36
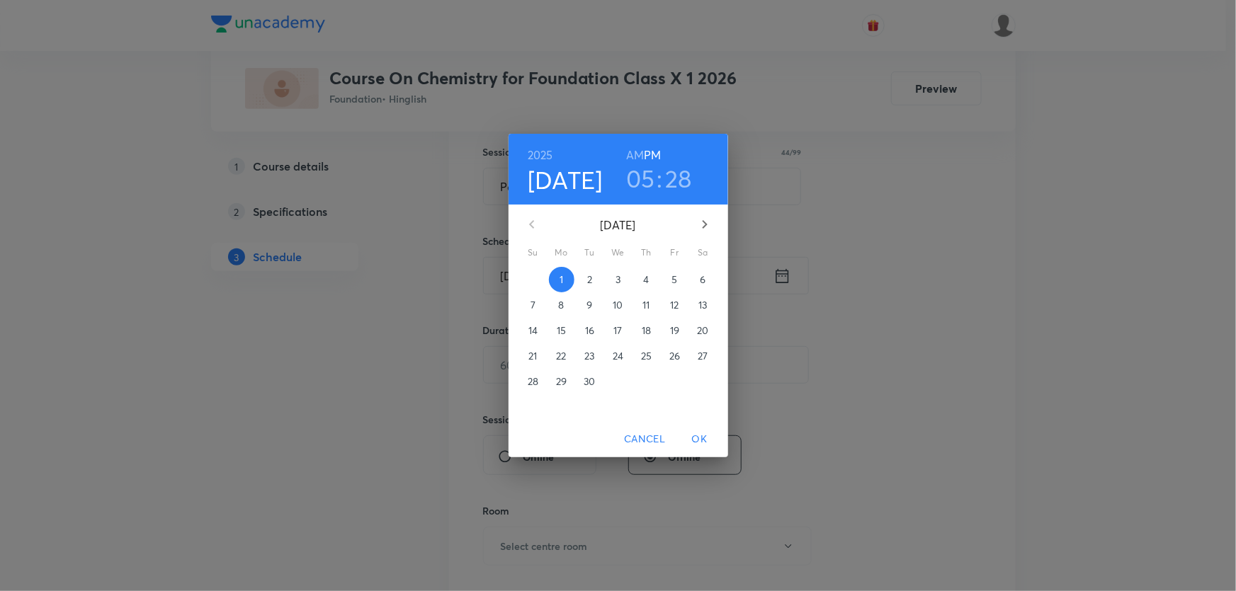
click at [595, 283] on span "2" at bounding box center [589, 280] width 25 height 14
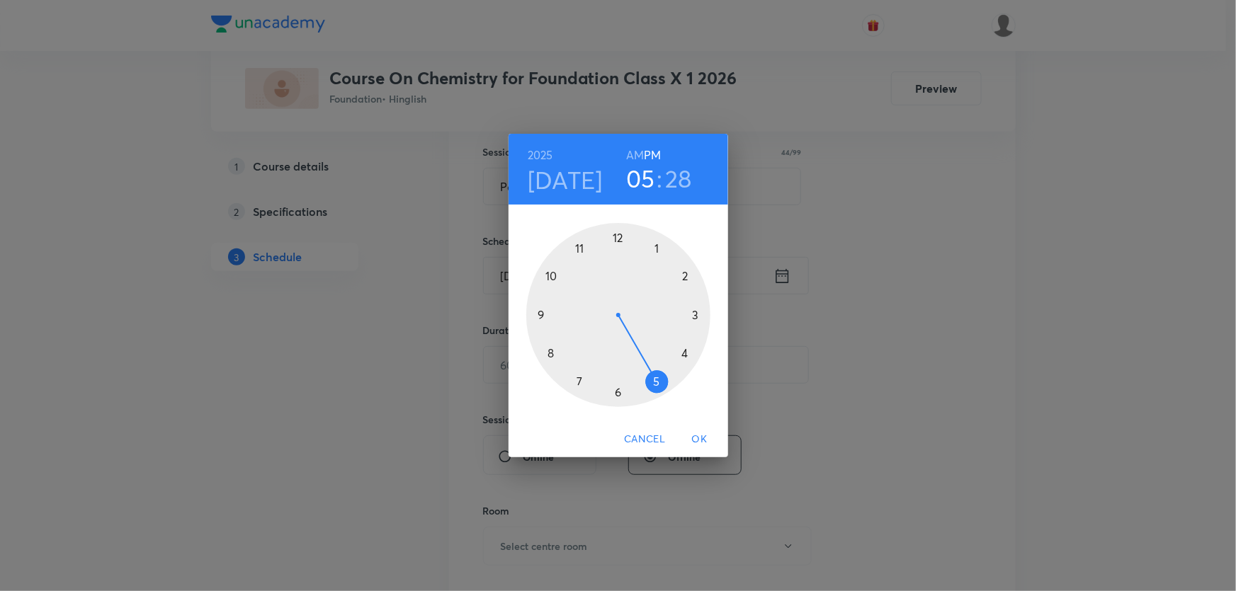
click at [619, 390] on div at bounding box center [618, 315] width 184 height 184
click at [616, 237] on div at bounding box center [618, 315] width 184 height 184
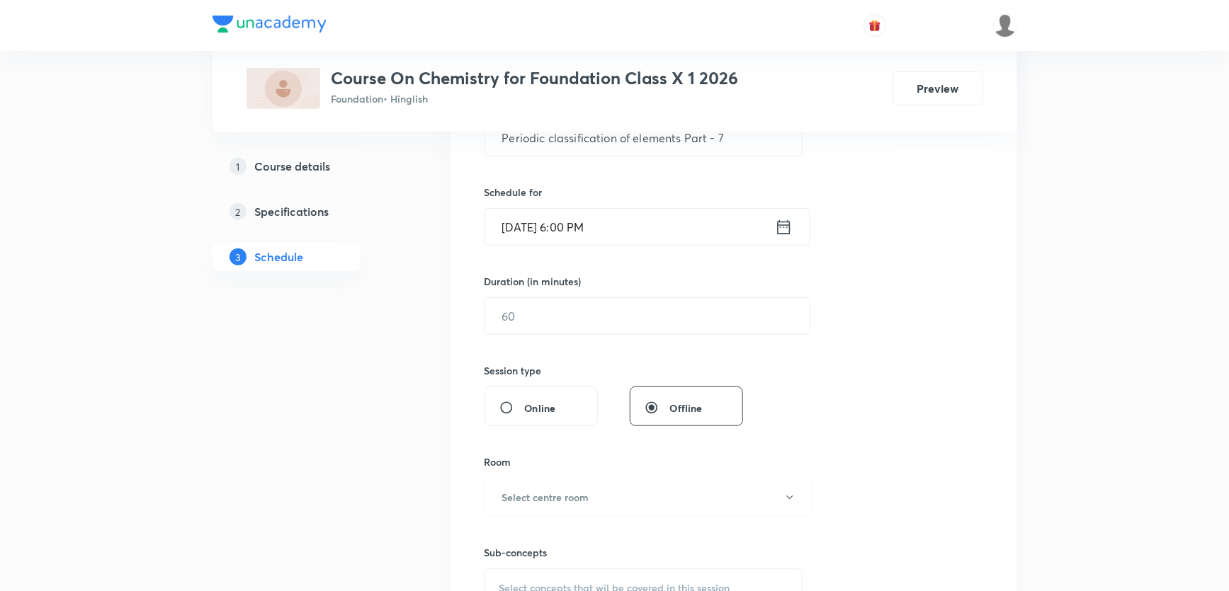
scroll to position [450, 0]
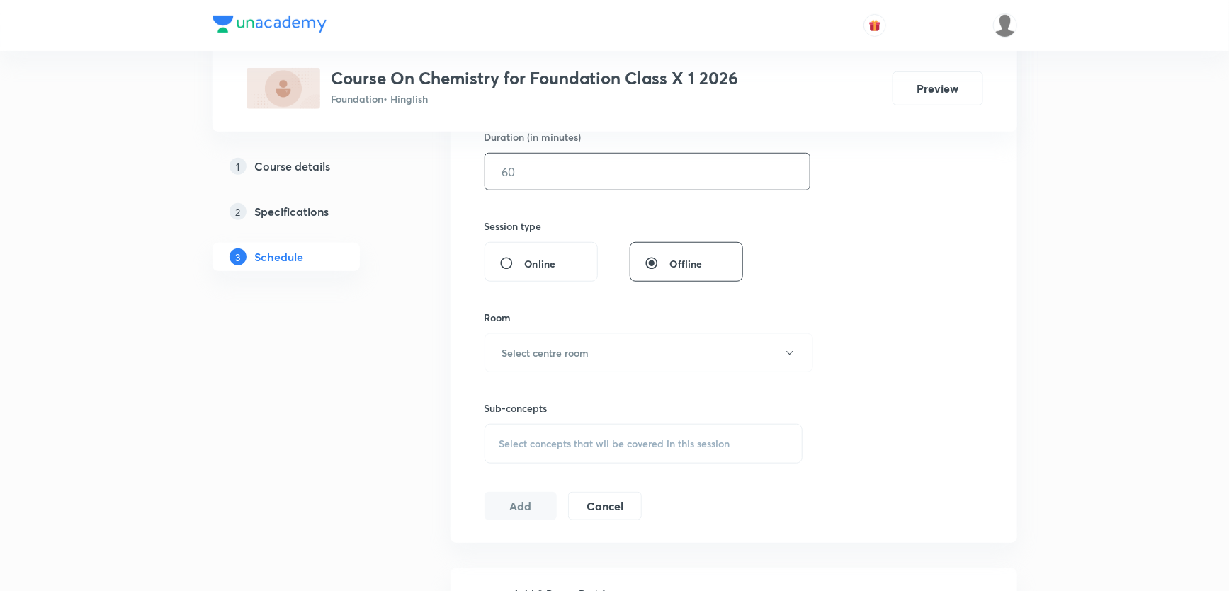
click at [548, 173] on input "text" at bounding box center [647, 172] width 324 height 36
type input "55"
click at [568, 426] on div "Select concepts that wil be covered in this session" at bounding box center [643, 444] width 319 height 40
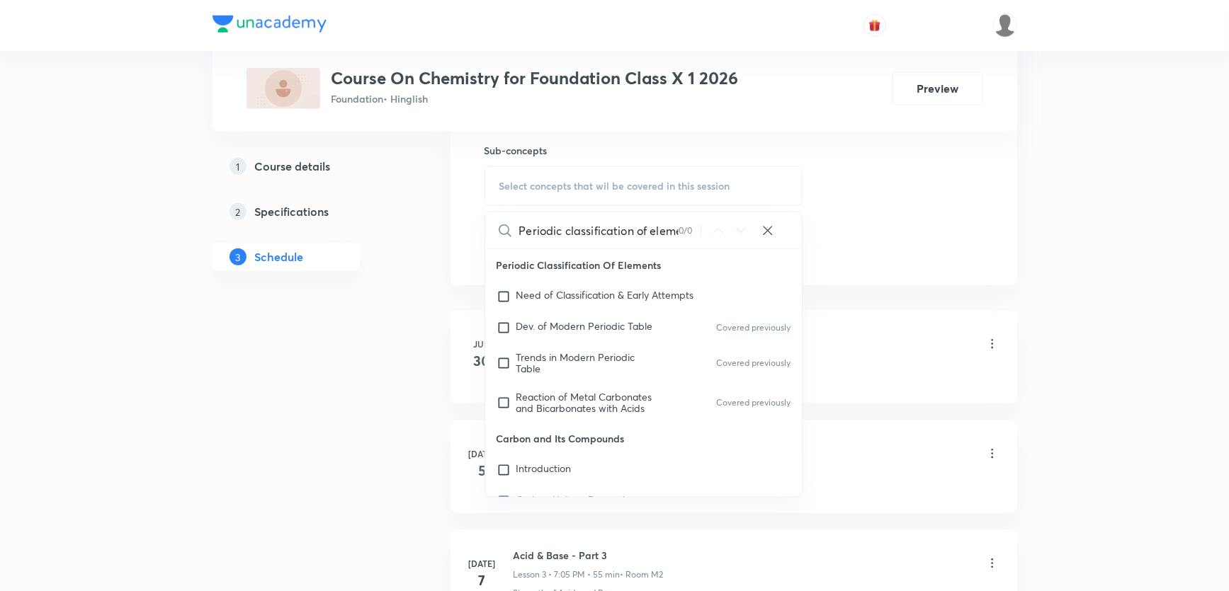
scroll to position [0, 64]
drag, startPoint x: 592, startPoint y: 230, endPoint x: 683, endPoint y: 227, distance: 91.4
click at [683, 227] on div "Periodic classification of elements Part - 6 0 / 0 ​" at bounding box center [643, 230] width 317 height 36
drag, startPoint x: 615, startPoint y: 232, endPoint x: 679, endPoint y: 229, distance: 63.8
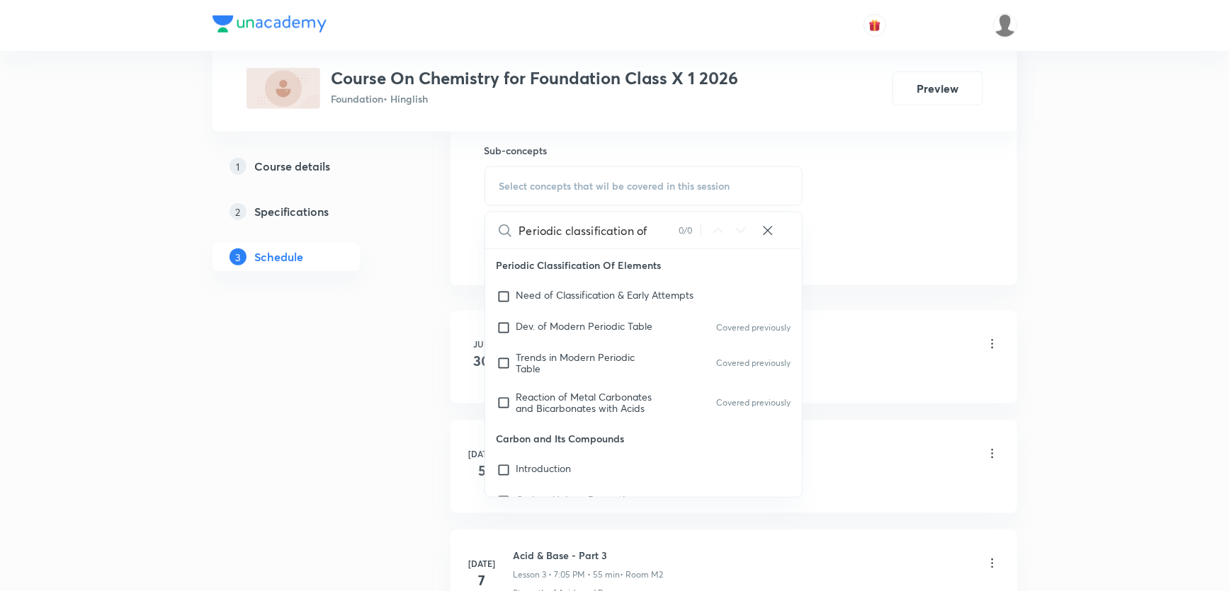
click at [679, 229] on div "Periodic classification of 0 / 0 ​" at bounding box center [643, 230] width 317 height 36
drag, startPoint x: 591, startPoint y: 225, endPoint x: 666, endPoint y: 225, distance: 74.4
click at [665, 225] on input "Periodic classificat" at bounding box center [598, 230] width 159 height 36
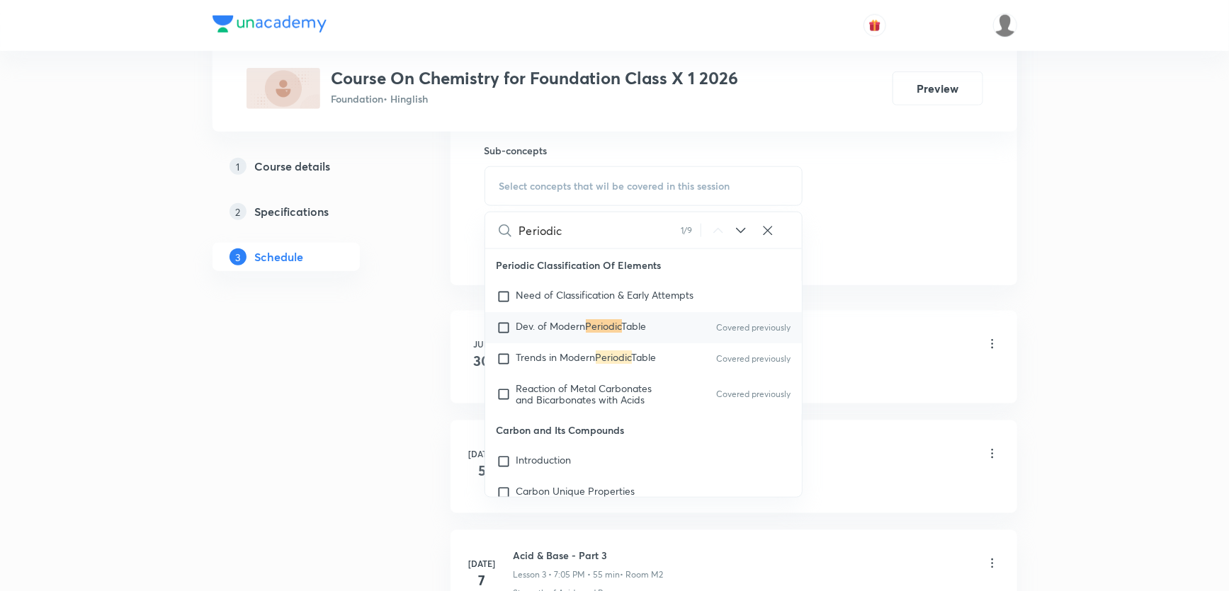
type input "Periodic"
click at [620, 318] on div "Dev. of Modern Periodic Table Covered previously" at bounding box center [643, 327] width 317 height 31
checkbox input "true"
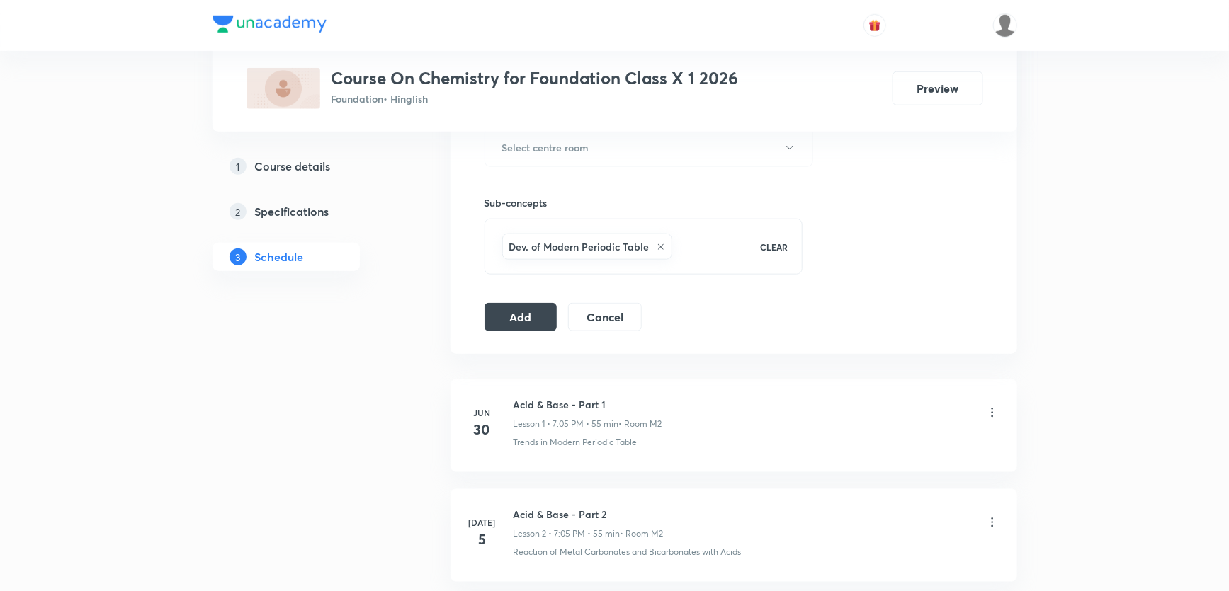
scroll to position [515, 0]
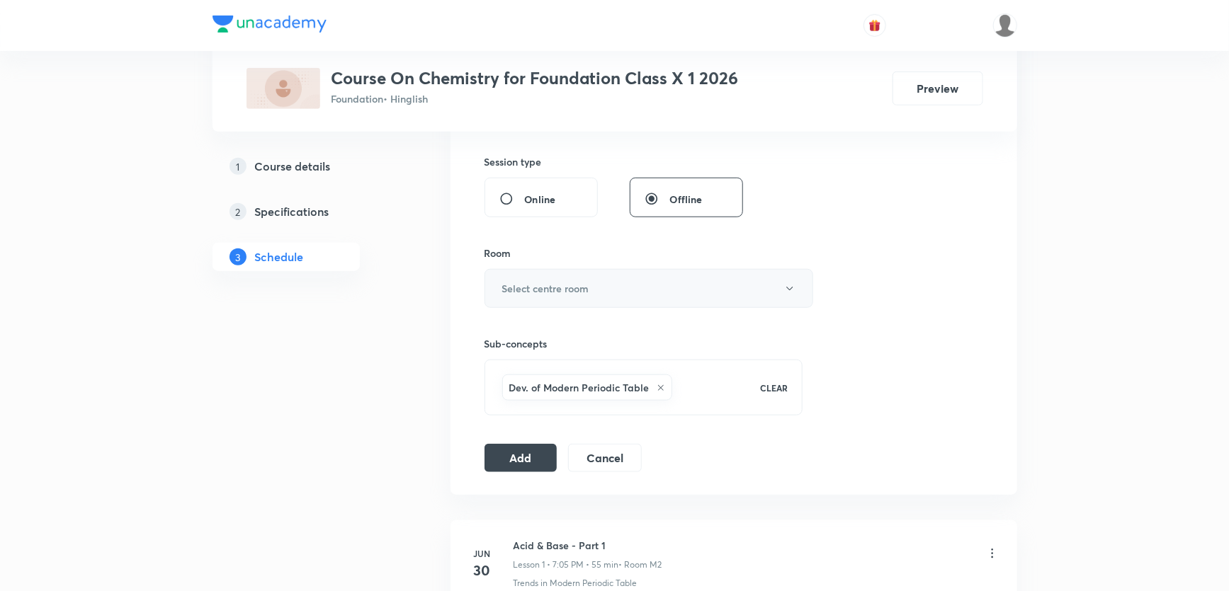
click at [538, 274] on button "Select centre room" at bounding box center [648, 288] width 329 height 39
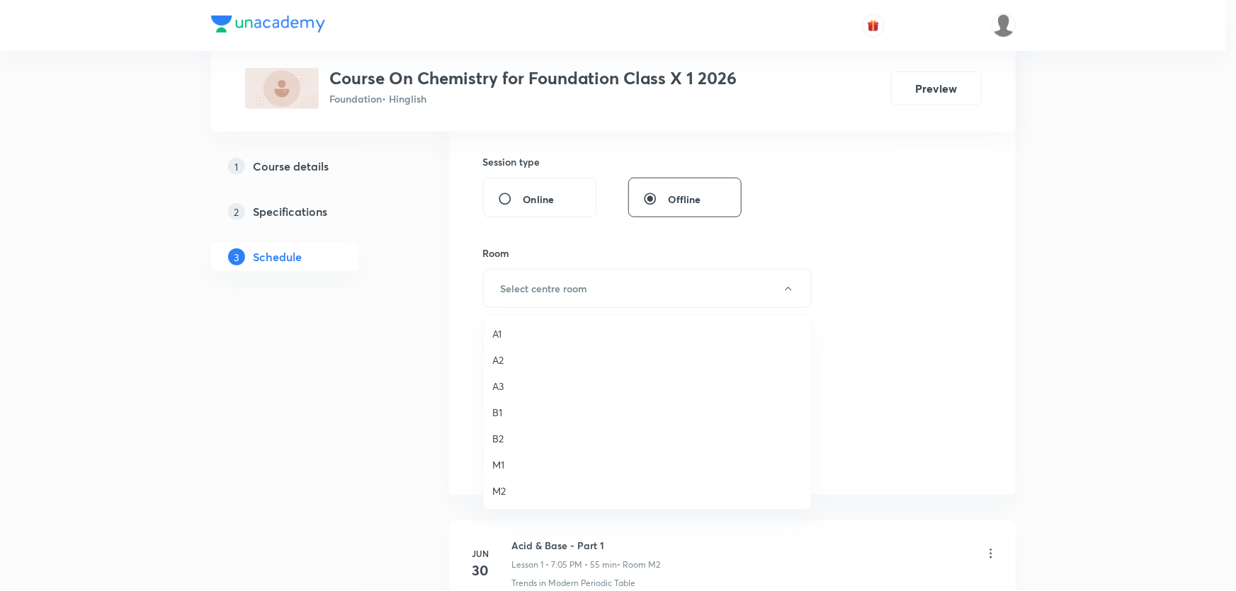
click at [502, 489] on span "M2" at bounding box center [647, 491] width 310 height 15
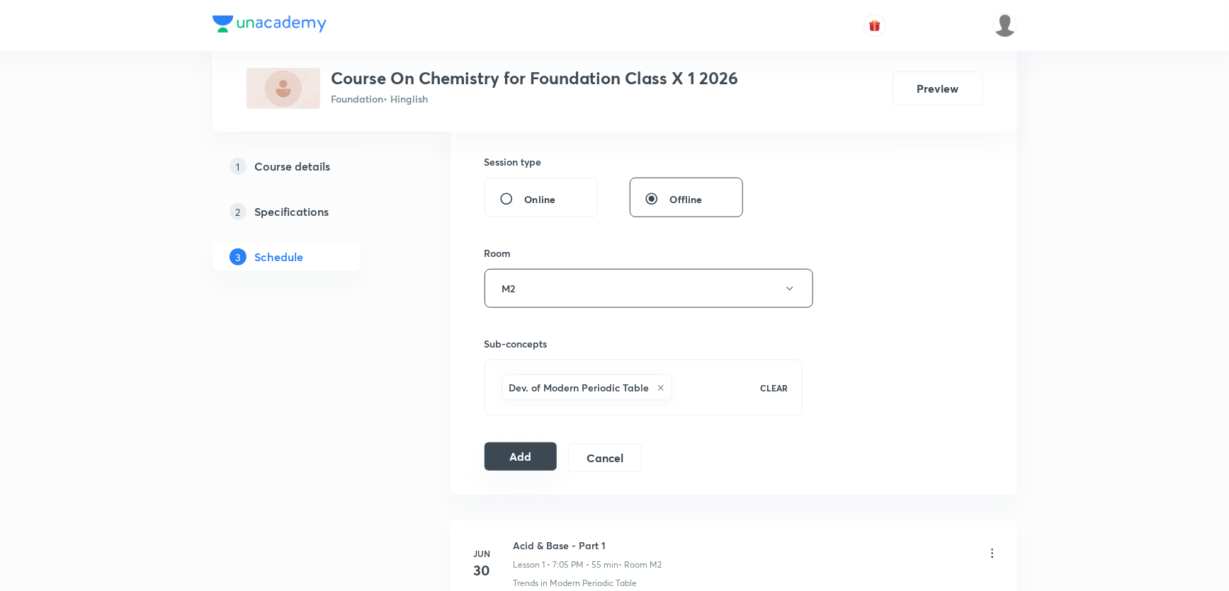
click at [504, 451] on button "Add" at bounding box center [520, 457] width 73 height 28
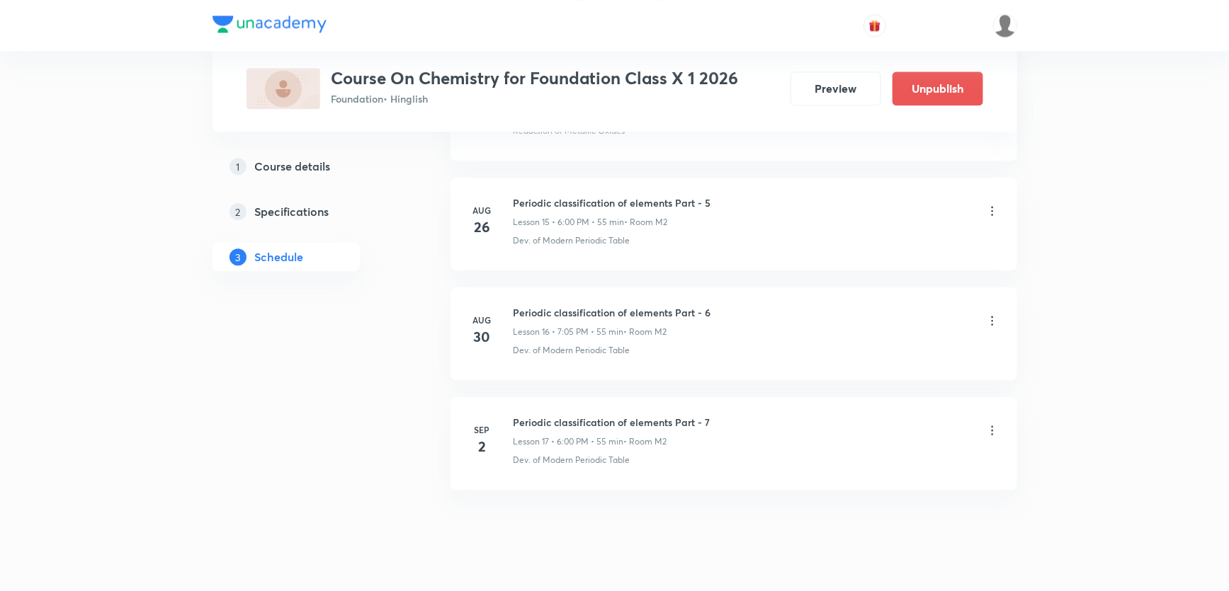
scroll to position [1756, 0]
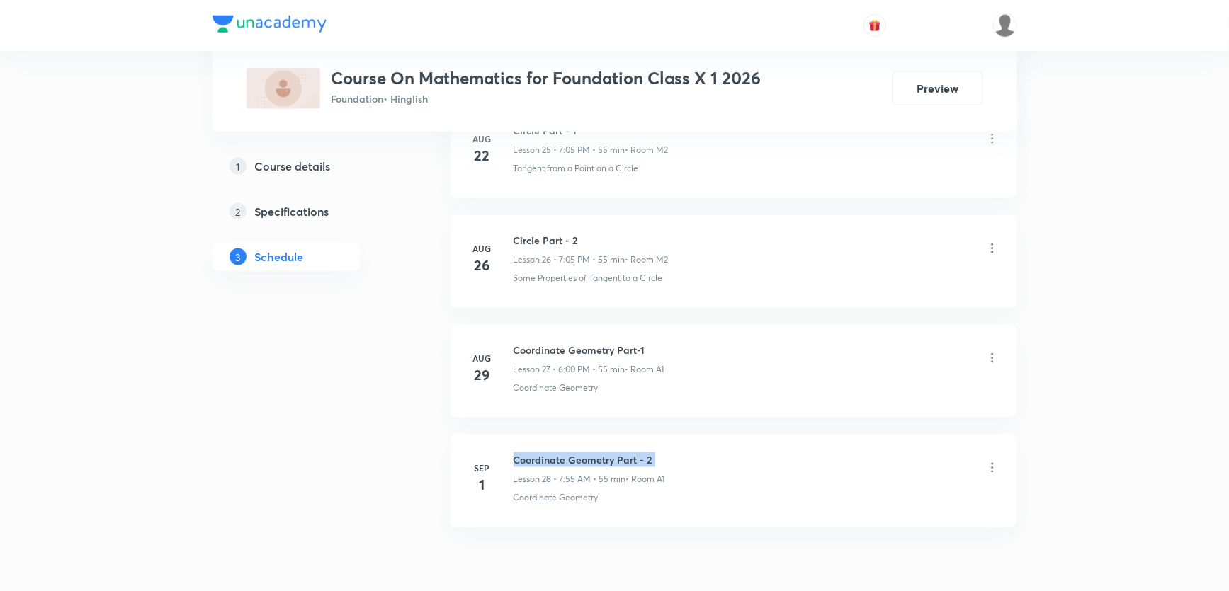
scroll to position [3612, 0]
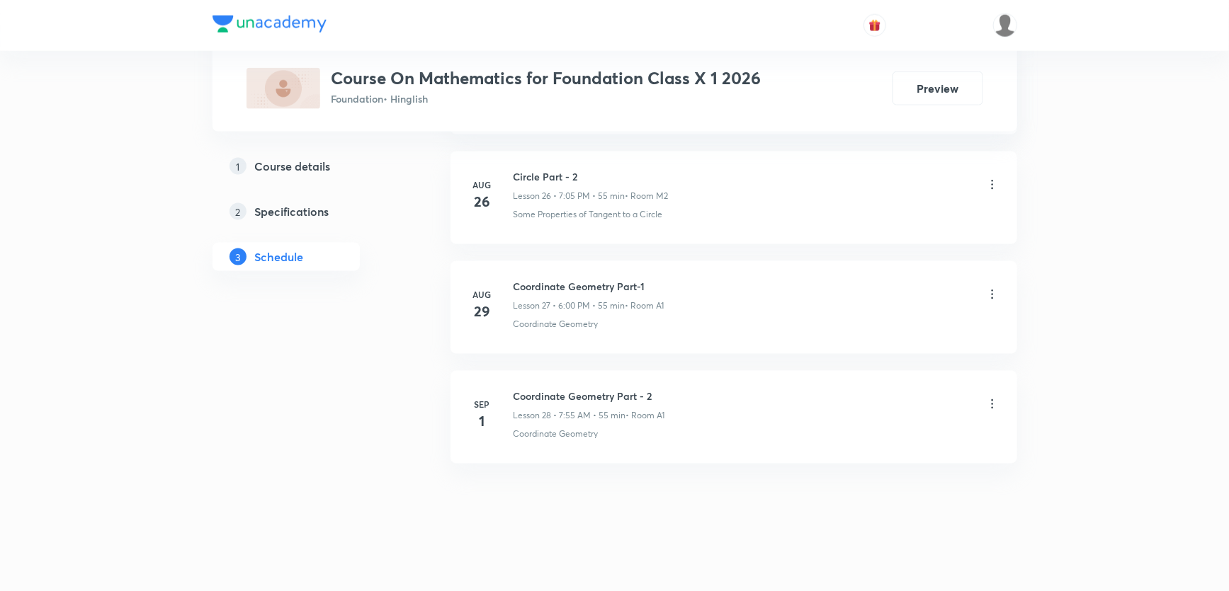
drag, startPoint x: 572, startPoint y: 413, endPoint x: 639, endPoint y: 422, distance: 67.2
click at [639, 422] on div "Coordinate Geometry Part - 2 Lesson 28 • 7:55 AM • 55 min • Room A1 Coordinate …" at bounding box center [756, 415] width 486 height 52
click at [593, 428] on p "Coordinate Geometry" at bounding box center [555, 434] width 85 height 13
click at [994, 400] on icon at bounding box center [992, 404] width 14 height 14
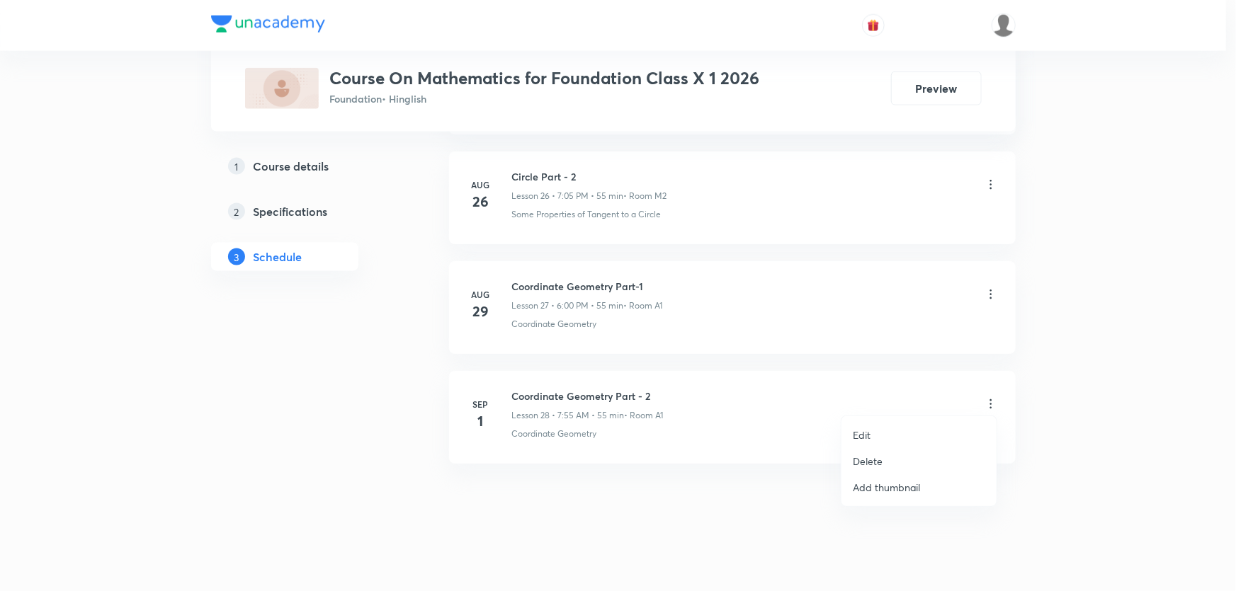
click at [864, 464] on p "Delete" at bounding box center [868, 461] width 30 height 15
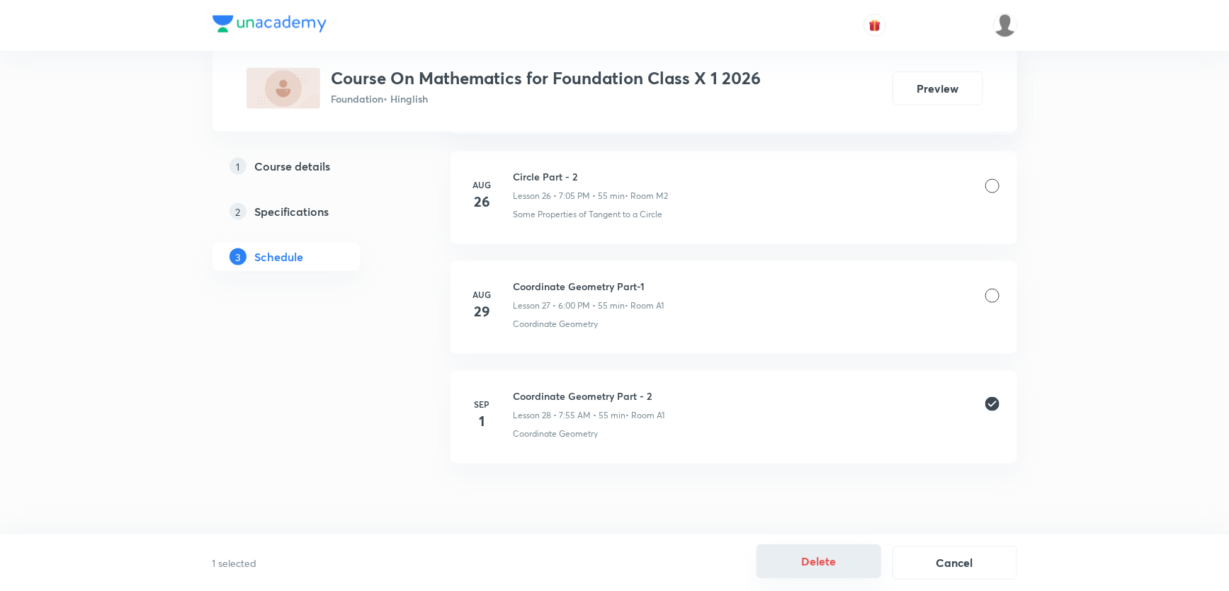
click at [827, 565] on button "Delete" at bounding box center [818, 562] width 125 height 34
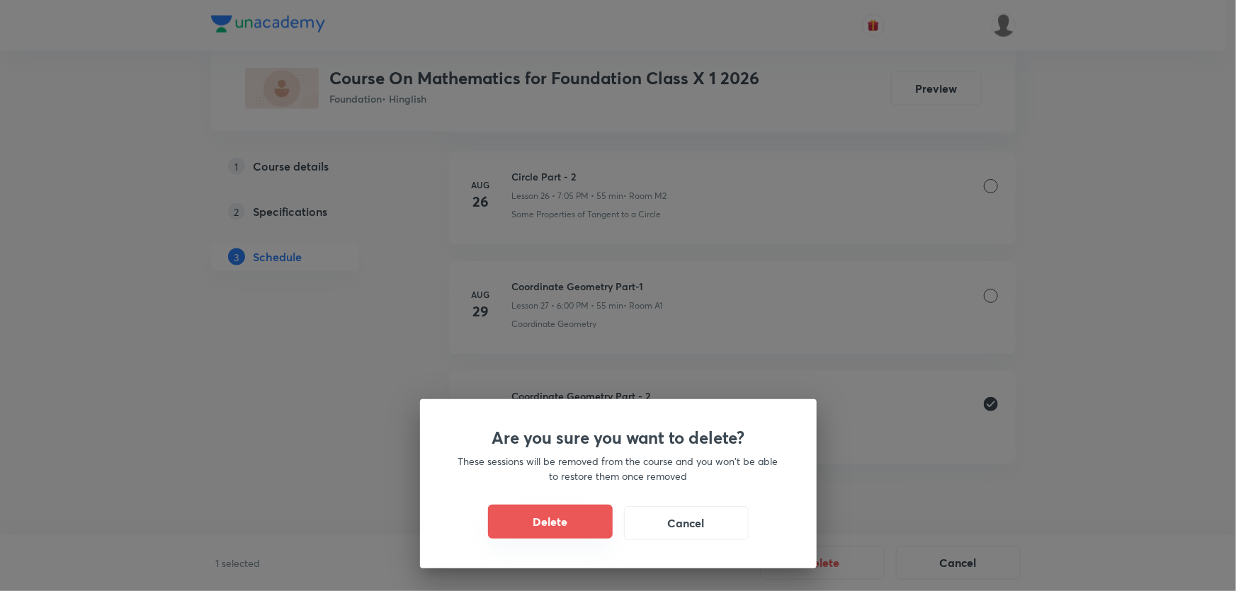
click at [550, 517] on button "Delete" at bounding box center [550, 522] width 125 height 34
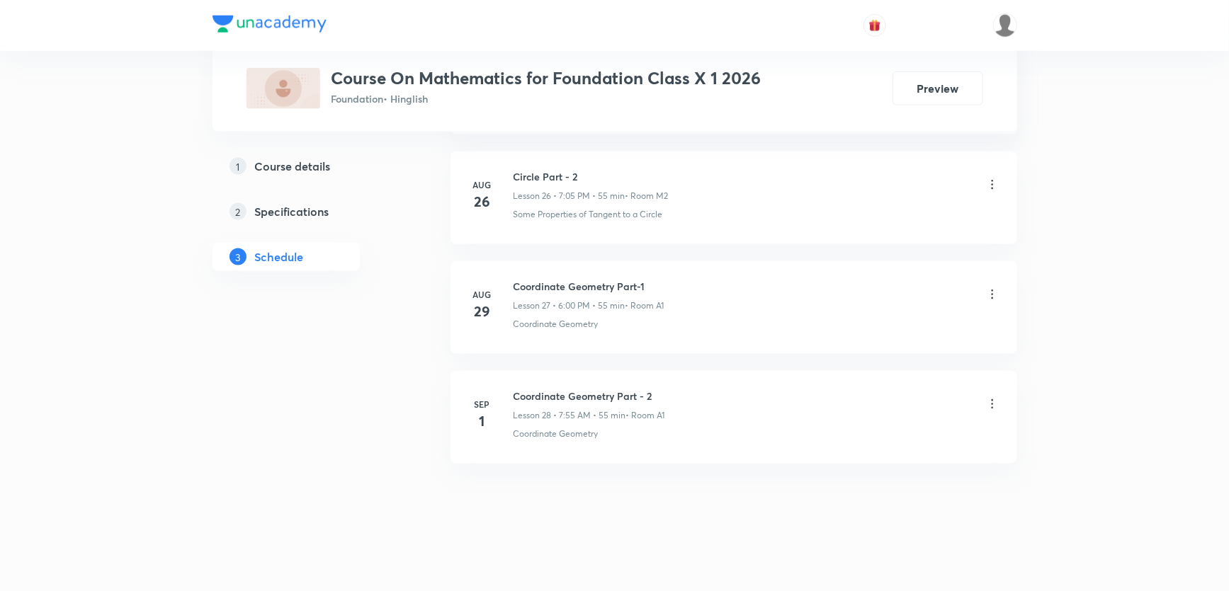
click at [553, 280] on h6 "Coordinate Geometry Part-1" at bounding box center [588, 286] width 151 height 15
copy h6 "Coordinate Geometry Part-1"
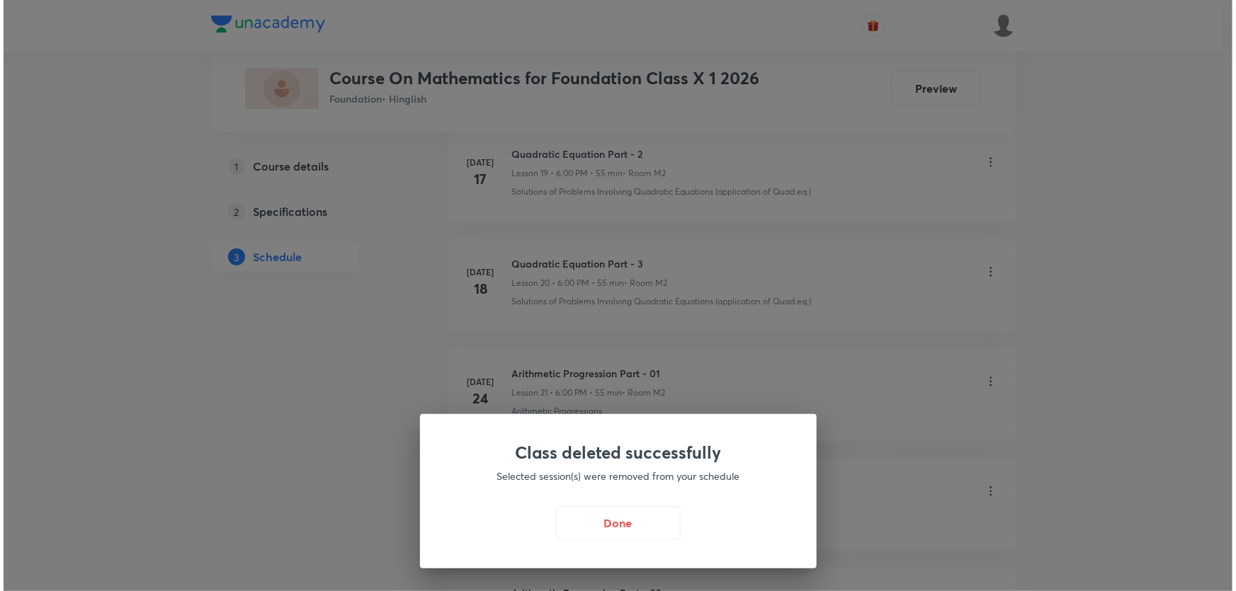
scroll to position [2343, 0]
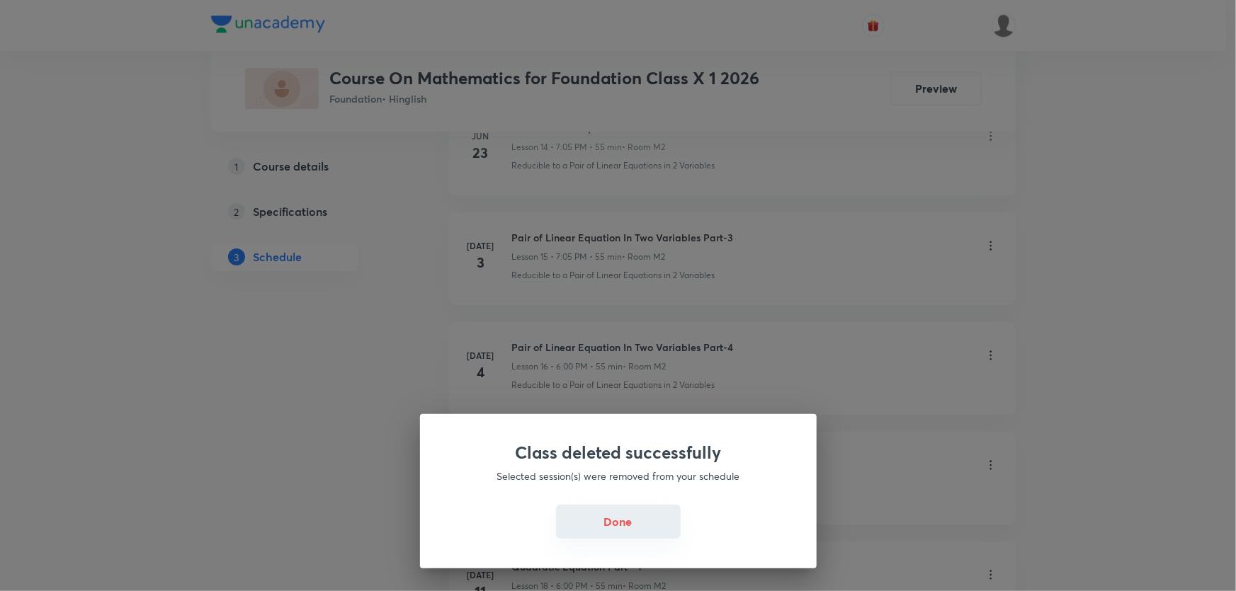
click at [630, 522] on button "Done" at bounding box center [618, 522] width 125 height 34
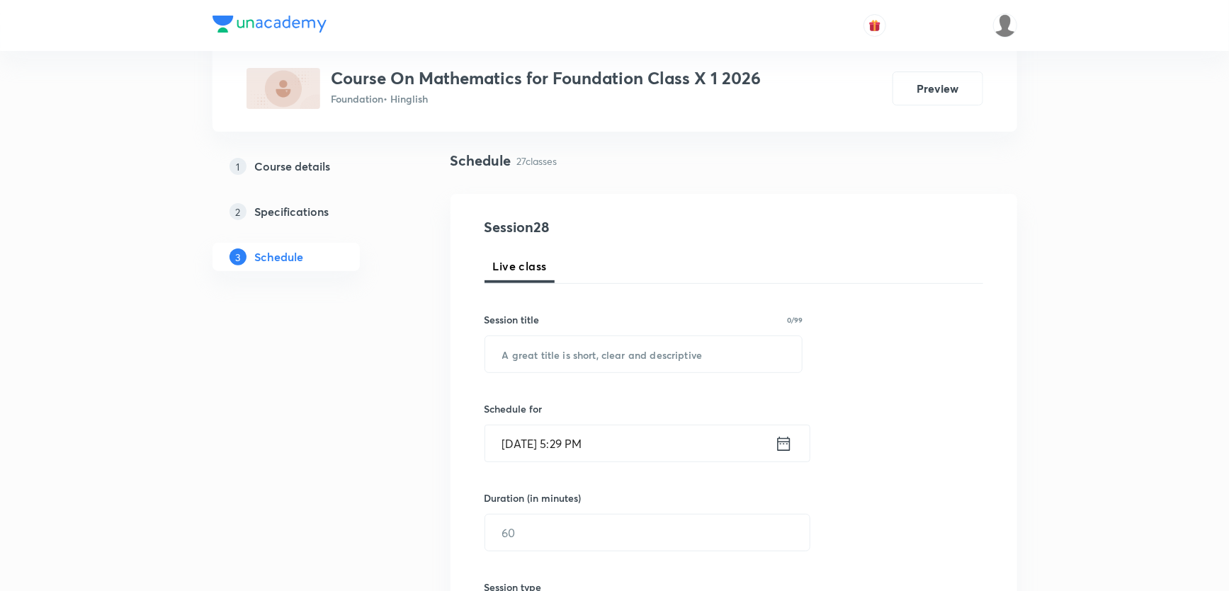
scroll to position [0, 0]
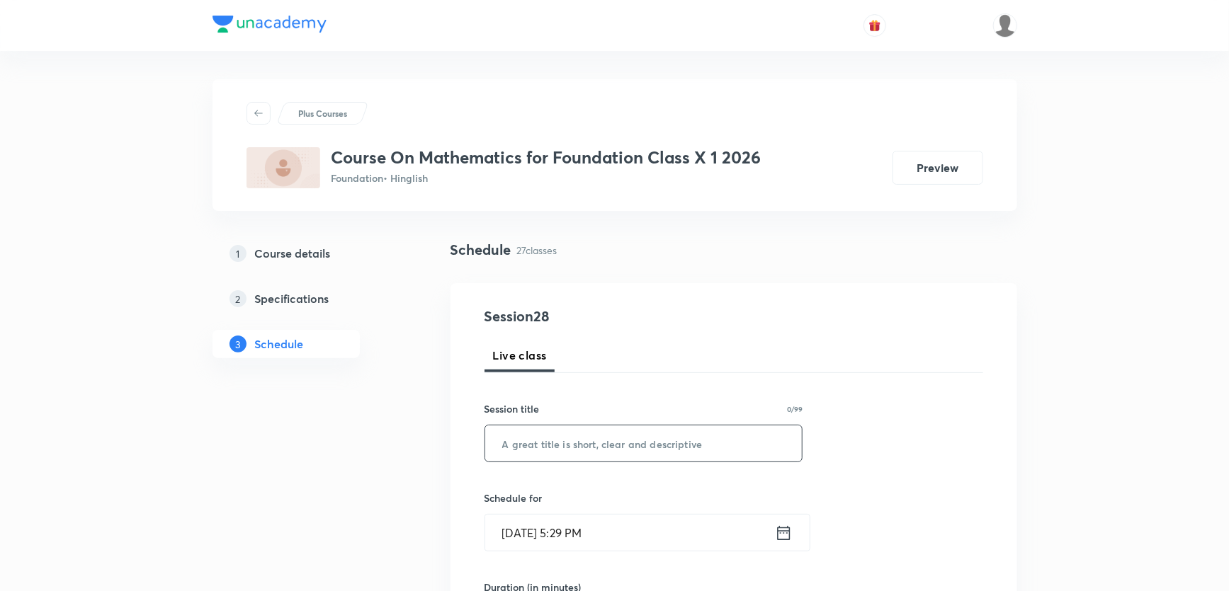
click at [583, 446] on input "text" at bounding box center [643, 444] width 317 height 36
paste input "Coordinate Geometry Part-1"
type input "Coordinate Geometry Part-2"
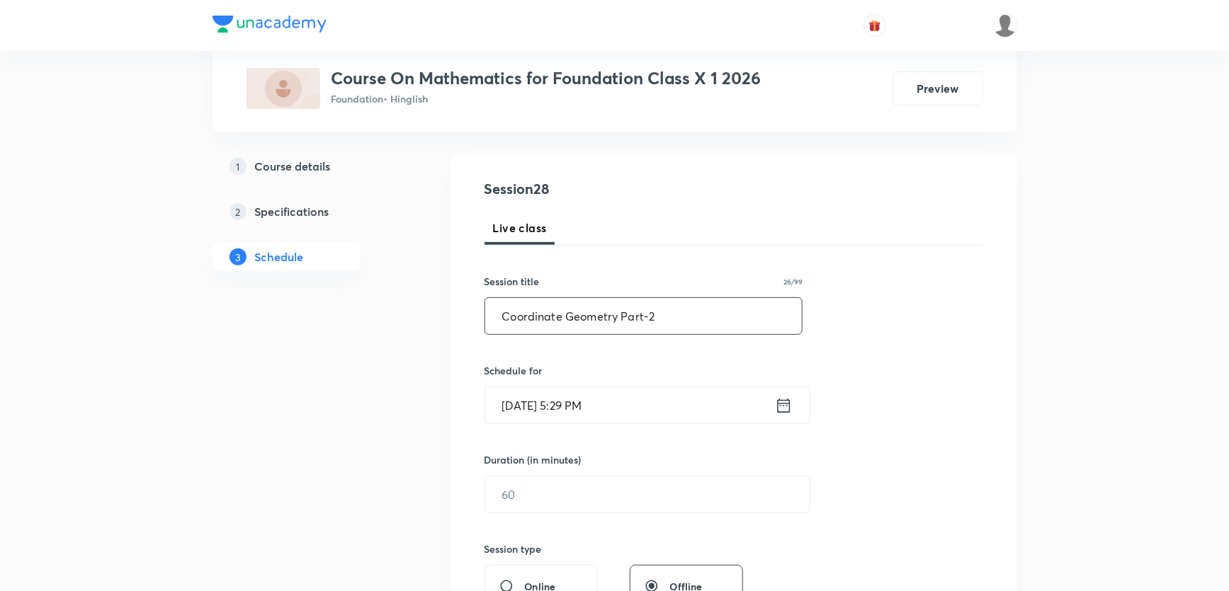
scroll to position [128, 0]
click at [590, 407] on input "Sep 1, 2025, 5:29 PM" at bounding box center [630, 405] width 290 height 36
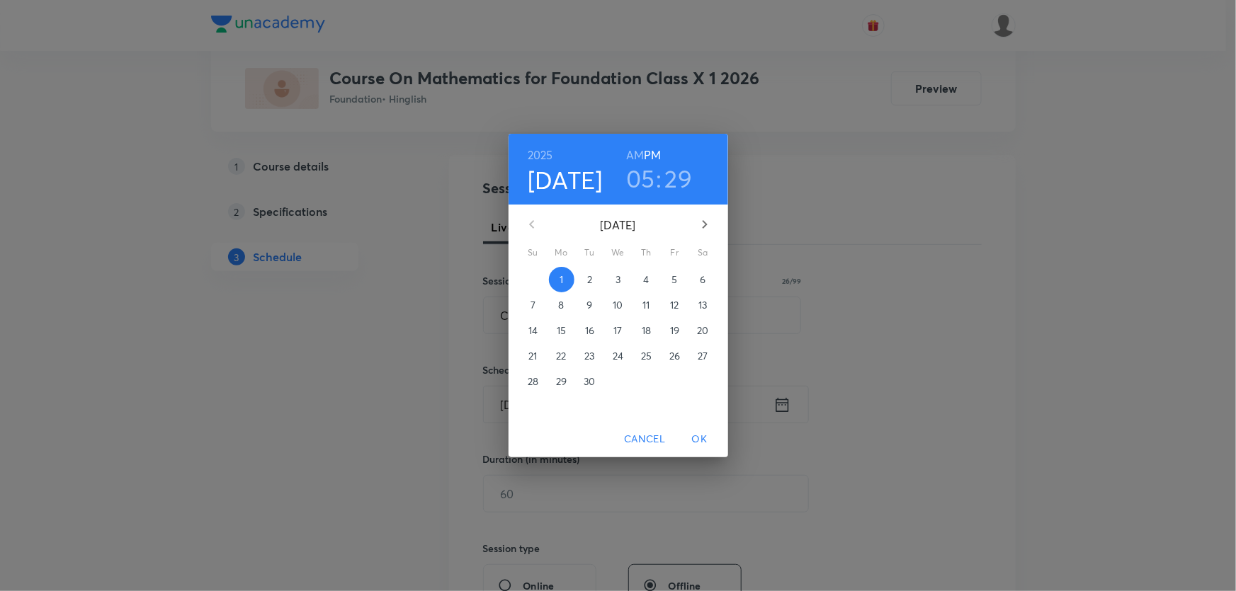
click at [588, 280] on p "2" at bounding box center [589, 280] width 5 height 14
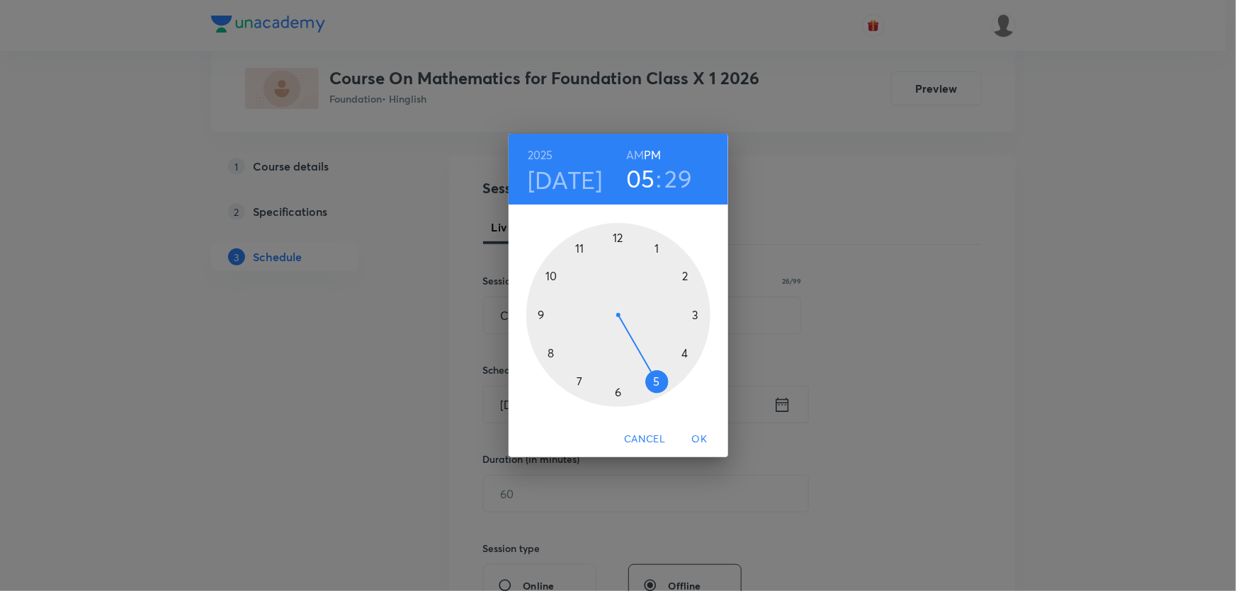
click at [580, 379] on div at bounding box center [618, 315] width 184 height 184
click at [657, 246] on div at bounding box center [618, 315] width 184 height 184
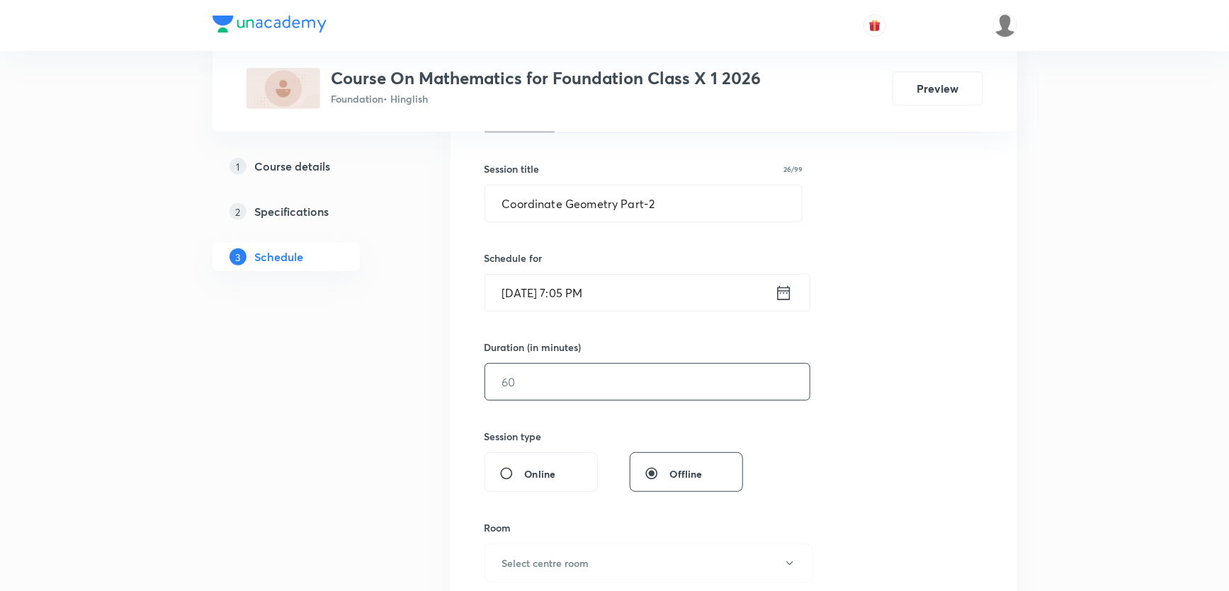
scroll to position [257, 0]
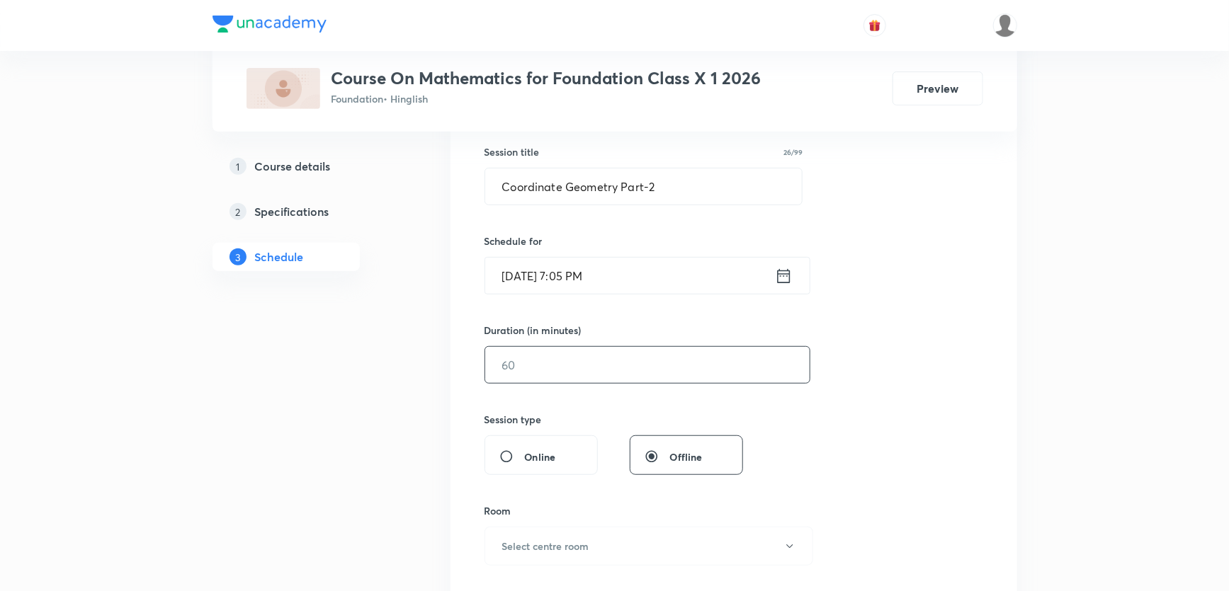
click at [552, 365] on input "text" at bounding box center [647, 365] width 324 height 36
type input "55"
click at [570, 535] on button "Select centre room" at bounding box center [648, 546] width 329 height 39
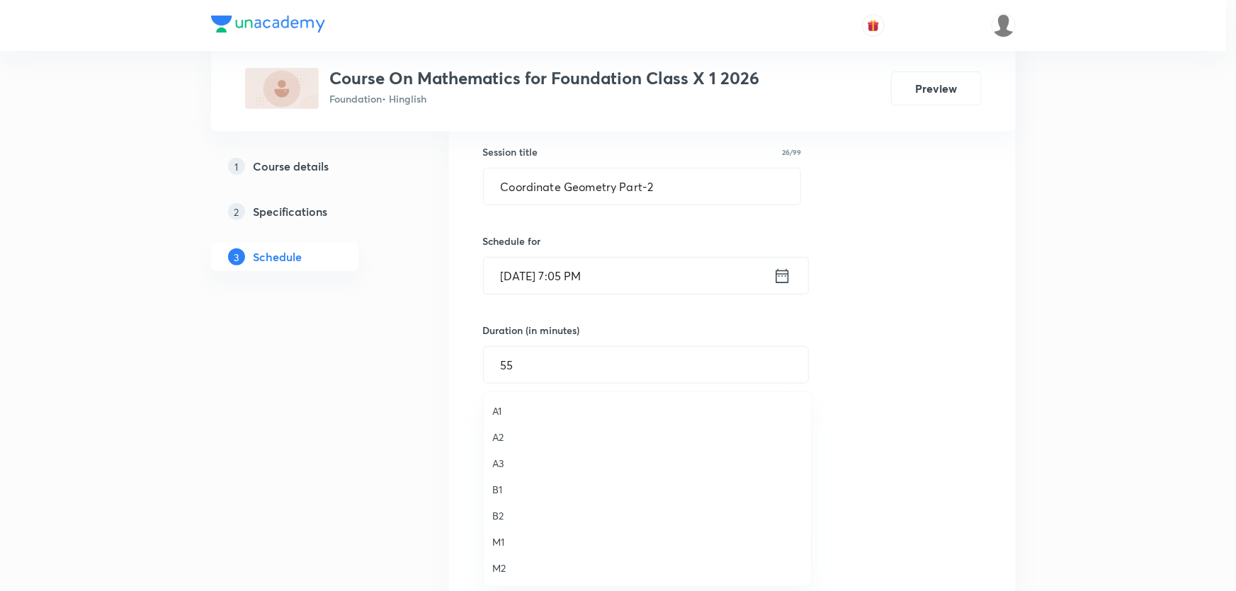
click at [521, 567] on span "M2" at bounding box center [647, 568] width 310 height 15
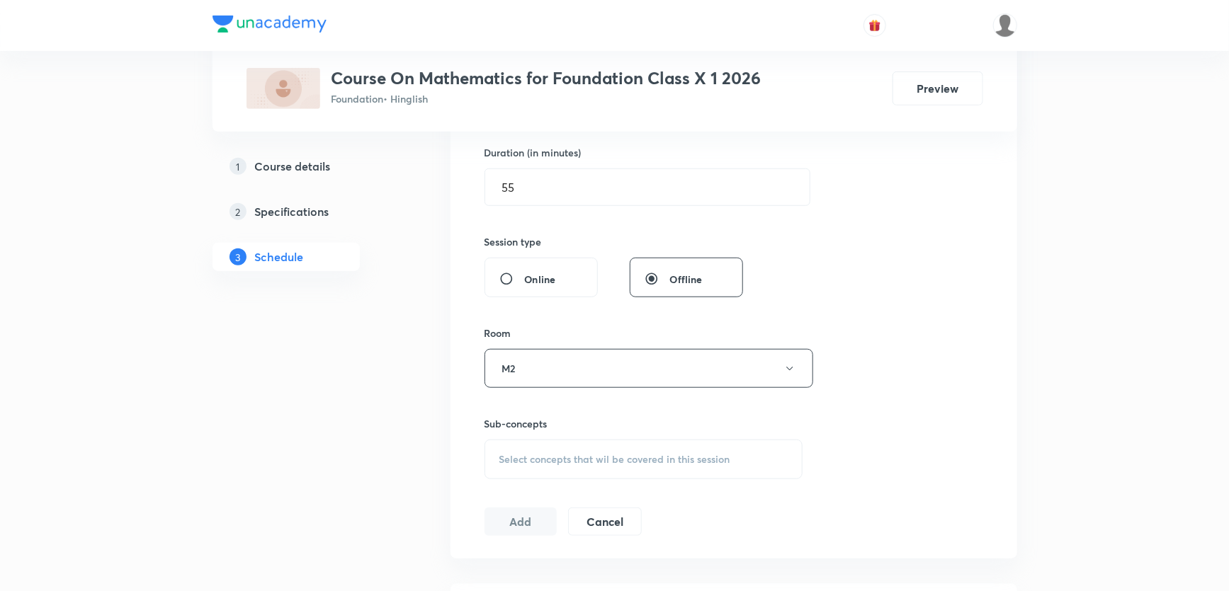
scroll to position [450, 0]
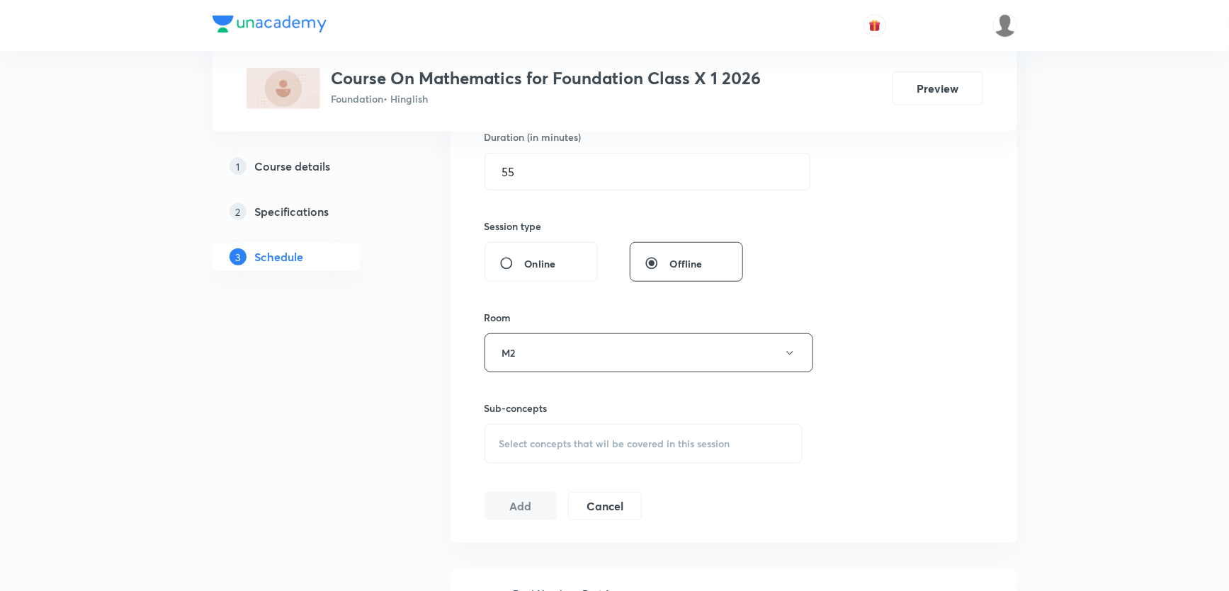
click at [535, 438] on span "Select concepts that wil be covered in this session" at bounding box center [614, 443] width 231 height 11
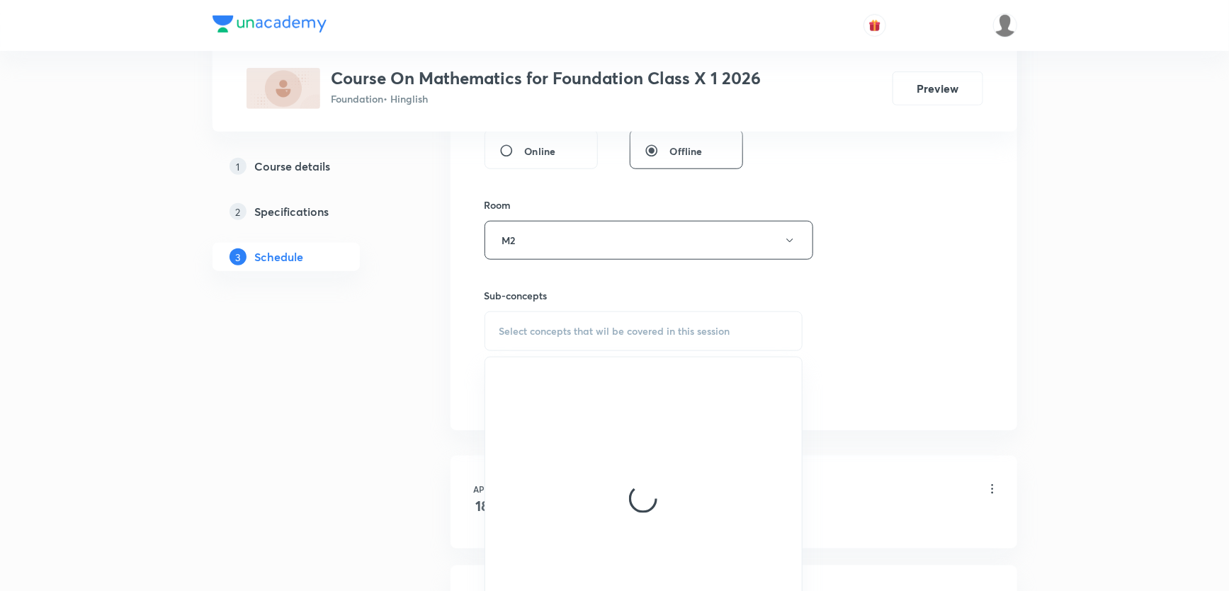
scroll to position [579, 0]
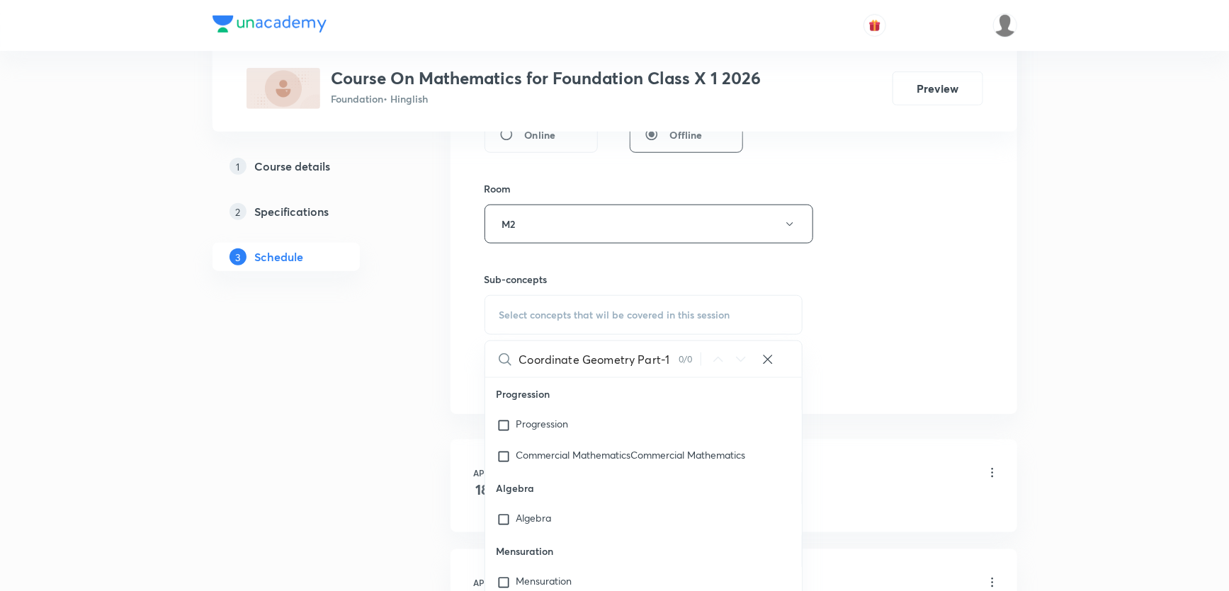
drag, startPoint x: 574, startPoint y: 360, endPoint x: 704, endPoint y: 370, distance: 130.7
click at [705, 370] on div "Coordinate Geometry Part-1 0 / 0 ​" at bounding box center [643, 359] width 317 height 36
type input "Coordinat"
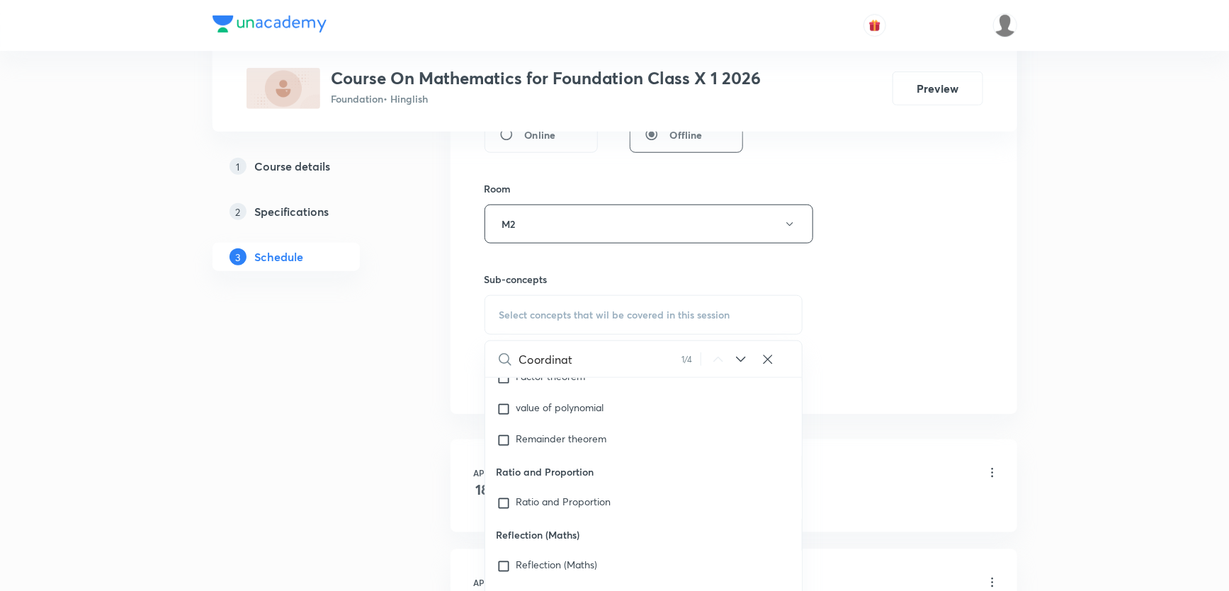
scroll to position [8321, 0]
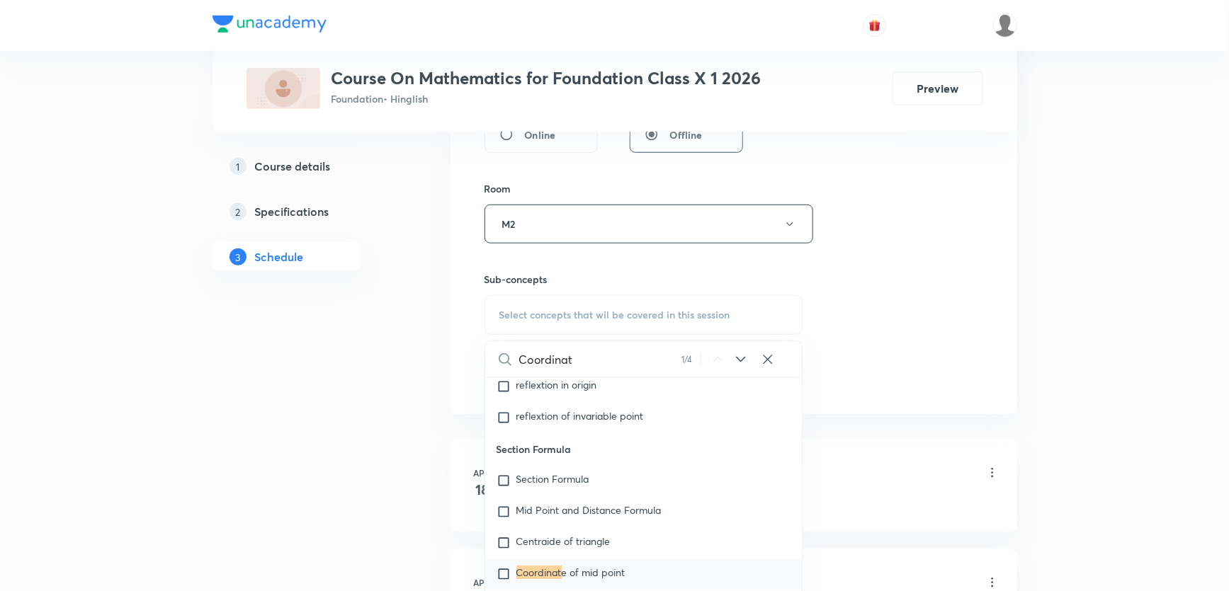
click at [576, 559] on div "Coordinat e of mid point" at bounding box center [643, 574] width 317 height 31
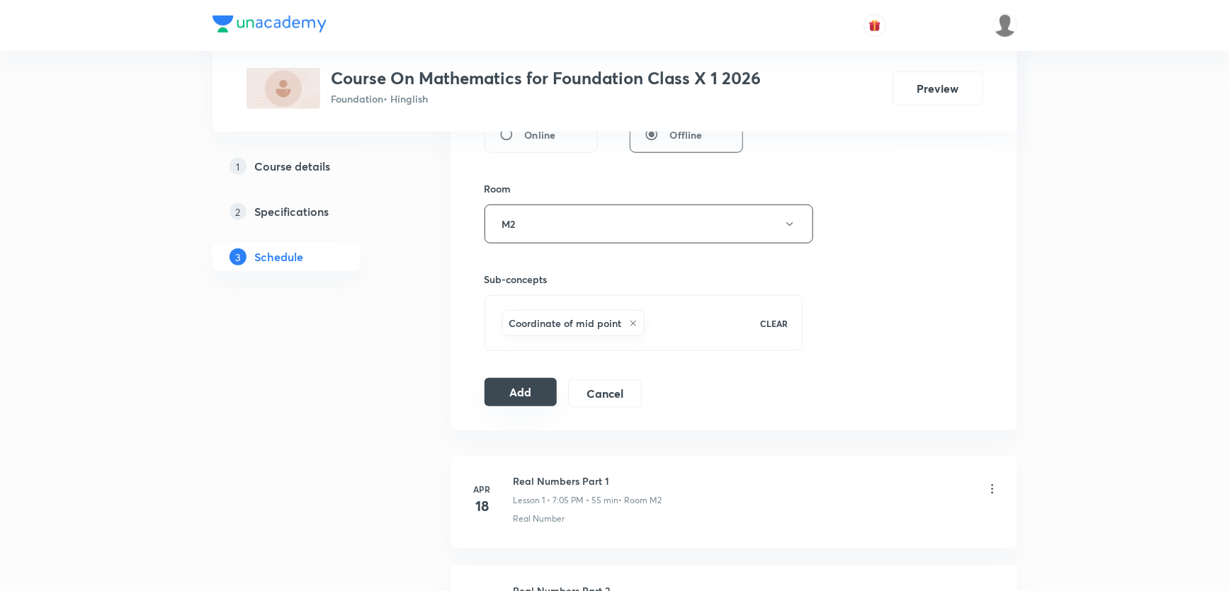
click at [530, 397] on button "Add" at bounding box center [520, 392] width 73 height 28
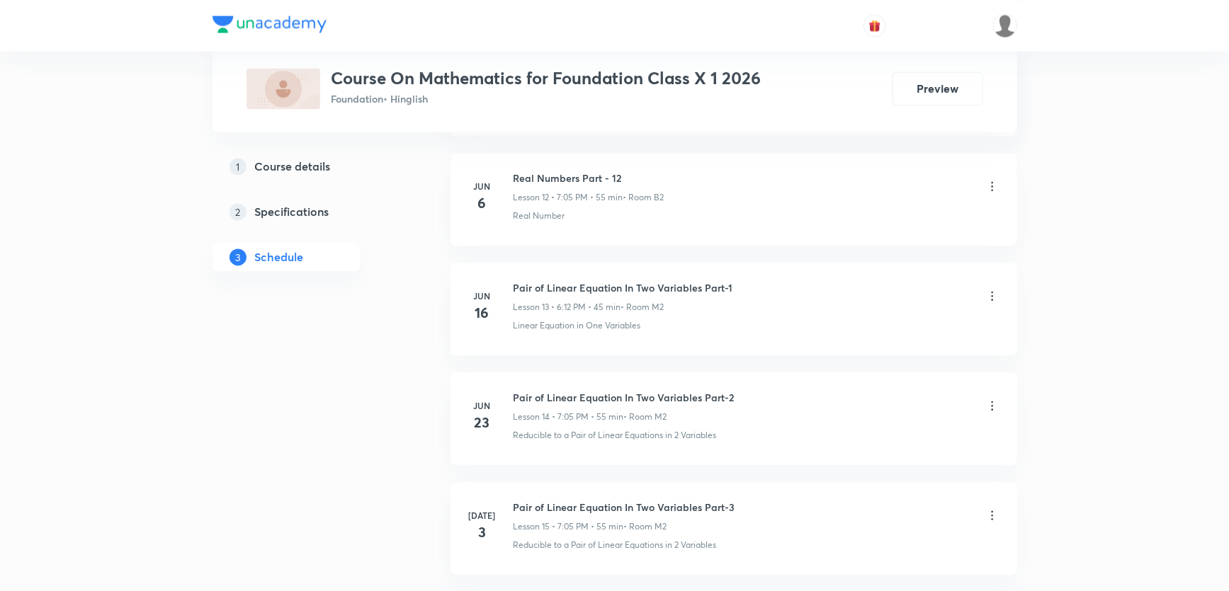
scroll to position [1802, 0]
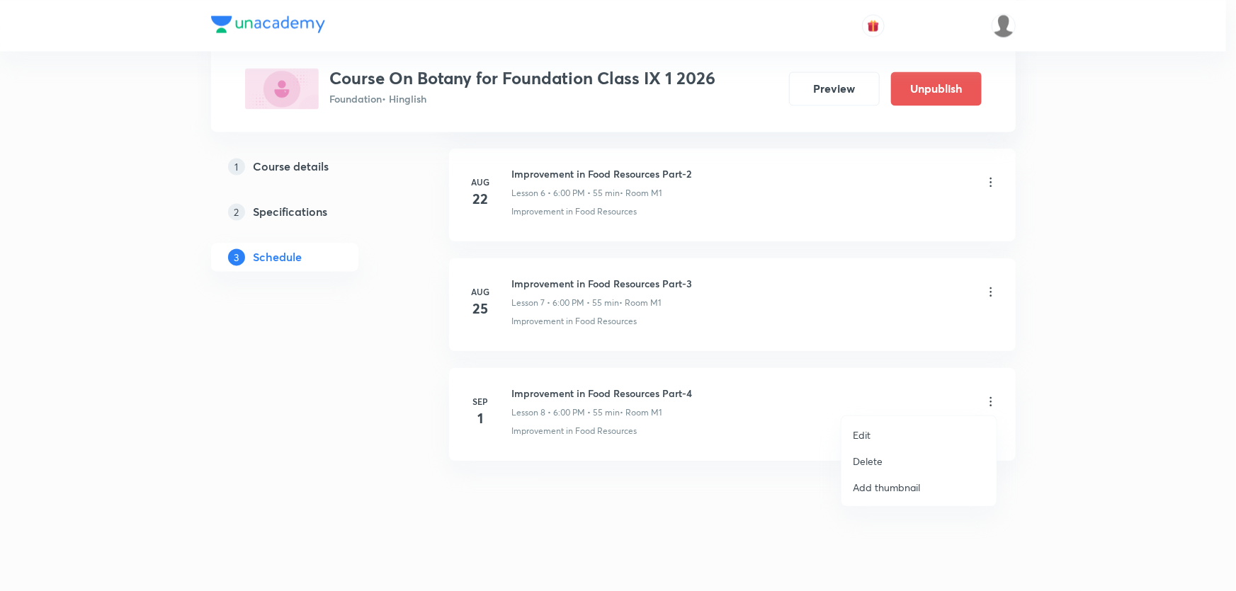
click at [730, 479] on div at bounding box center [618, 295] width 1236 height 591
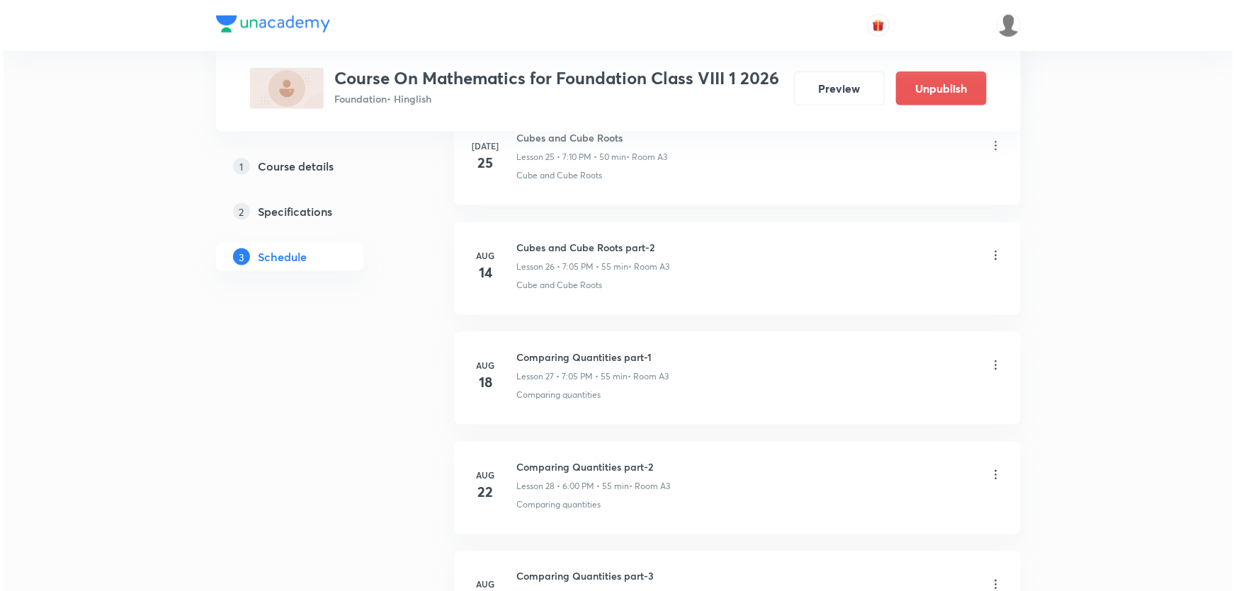
scroll to position [3940, 0]
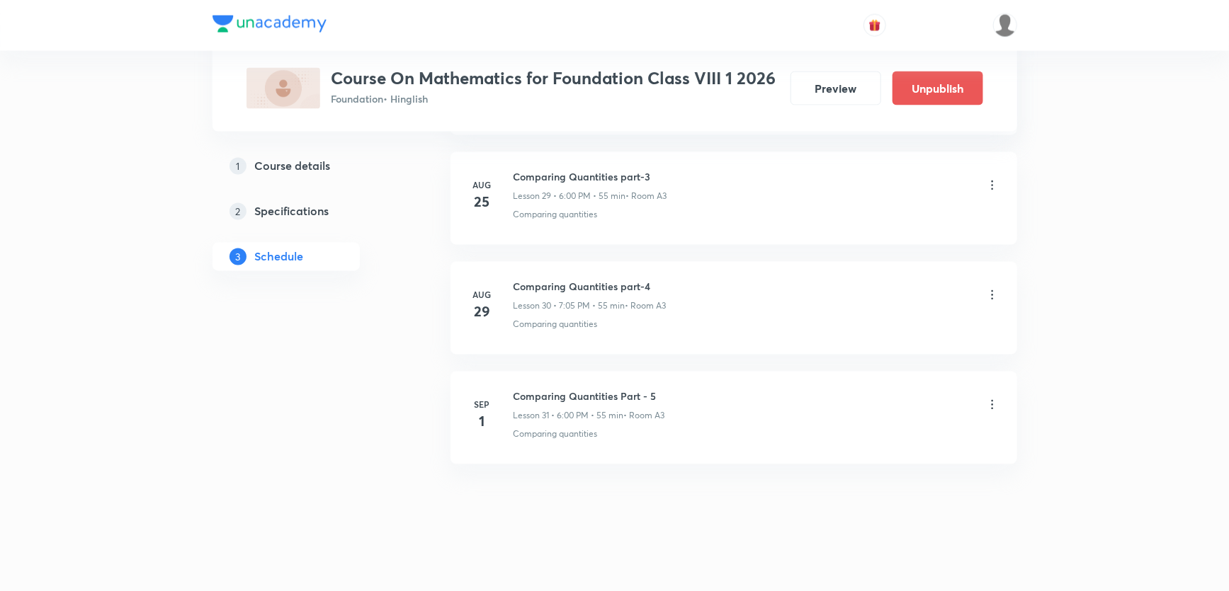
click at [991, 398] on icon at bounding box center [992, 405] width 14 height 14
click at [877, 435] on li "Edit" at bounding box center [918, 435] width 155 height 26
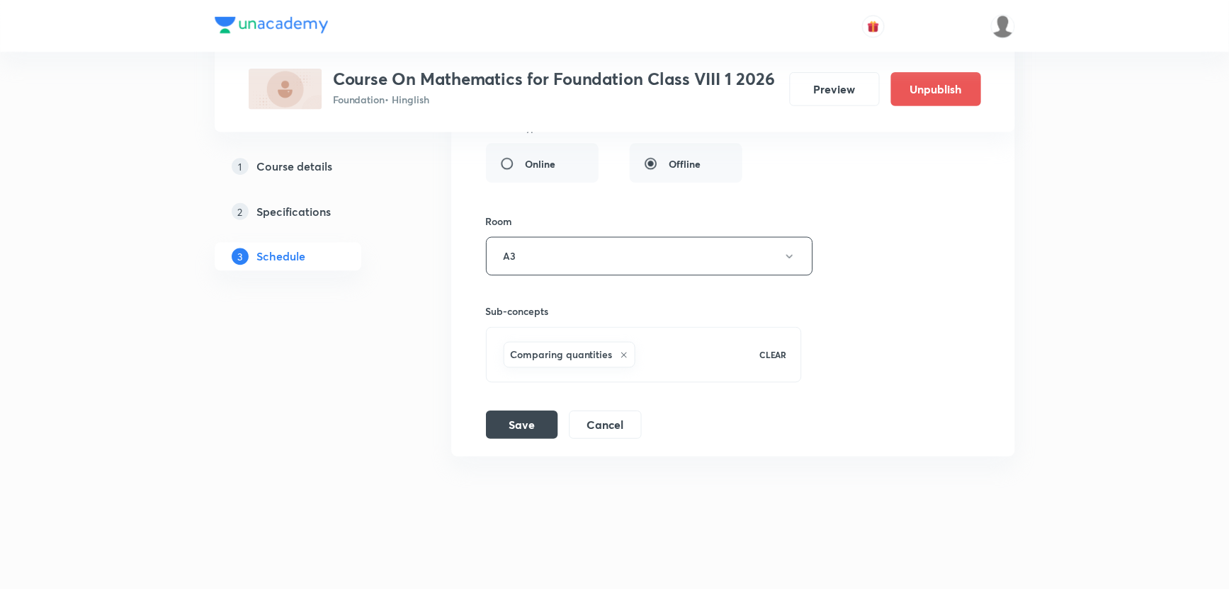
scroll to position [3834, 0]
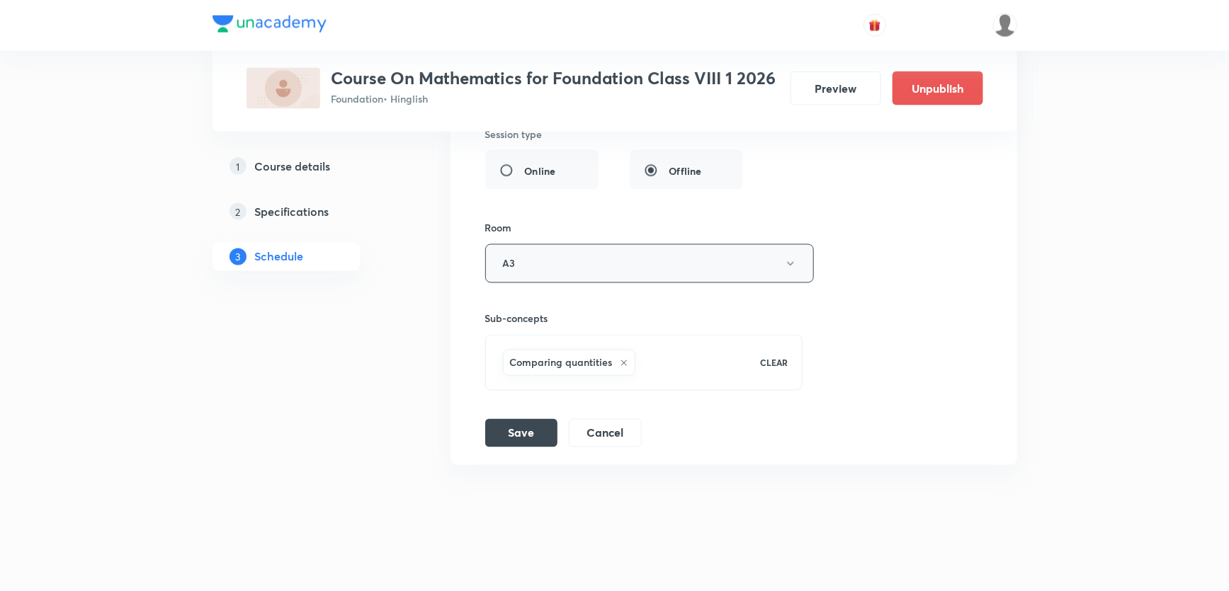
click at [553, 256] on button "A3" at bounding box center [649, 263] width 329 height 39
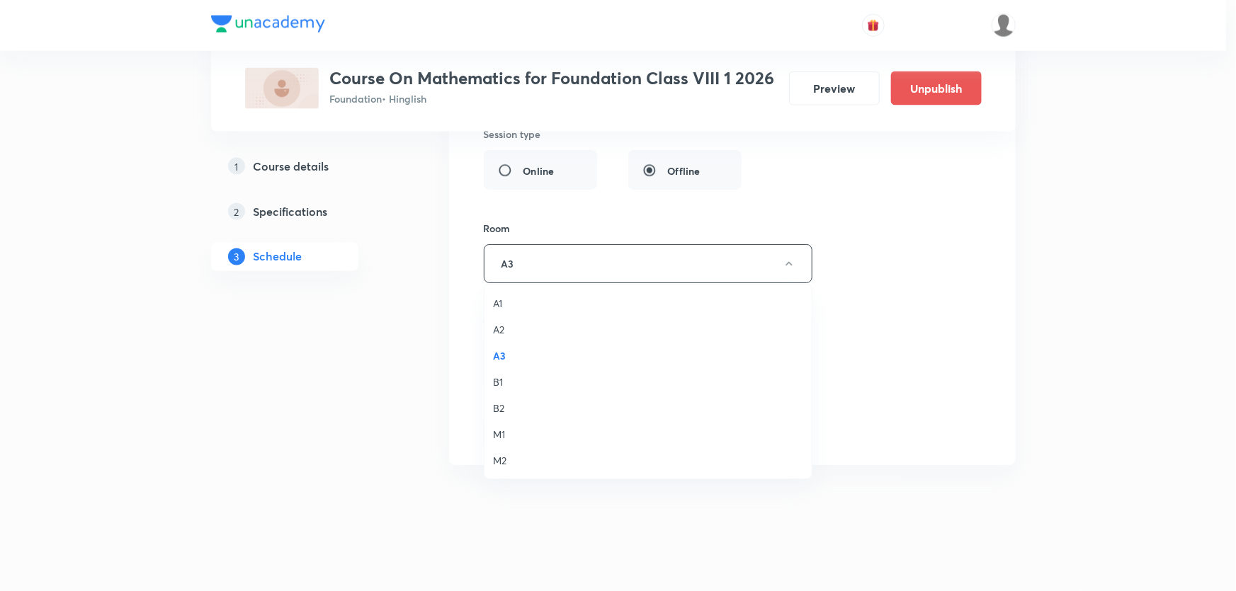
click at [499, 307] on span "A1" at bounding box center [648, 303] width 310 height 15
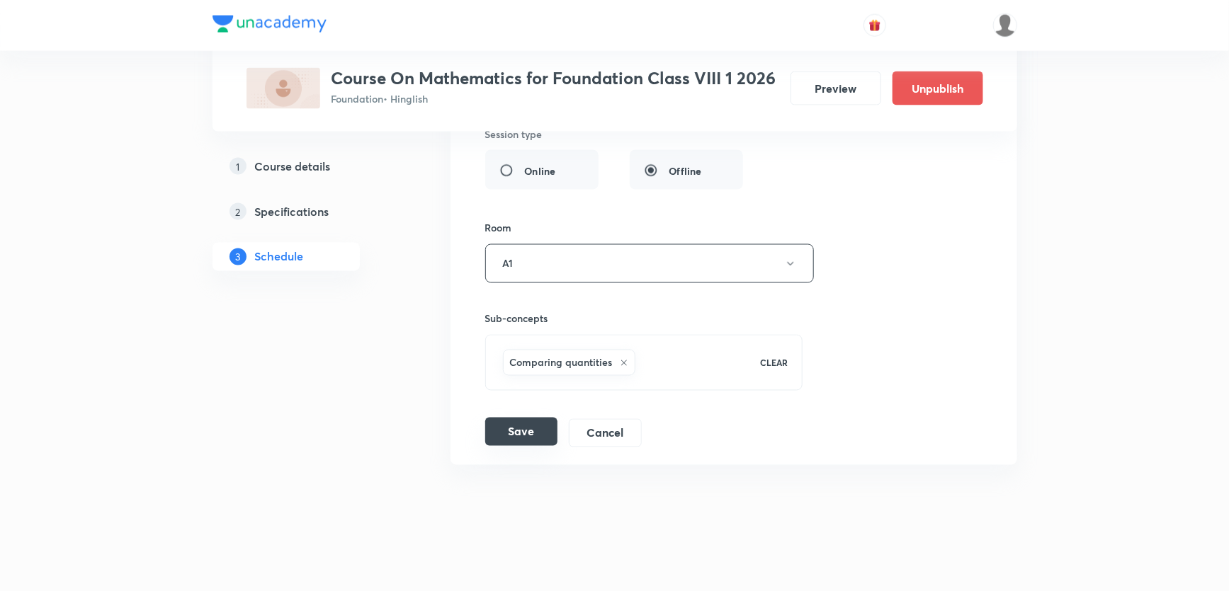
click at [512, 426] on button "Save" at bounding box center [521, 432] width 72 height 28
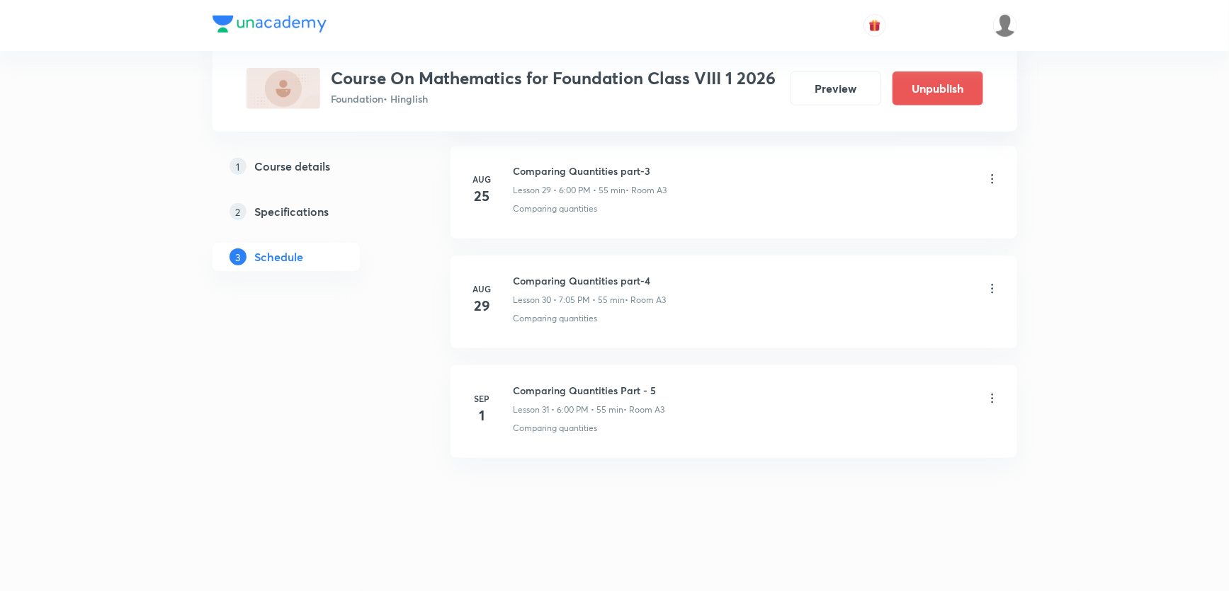
scroll to position [3290, 0]
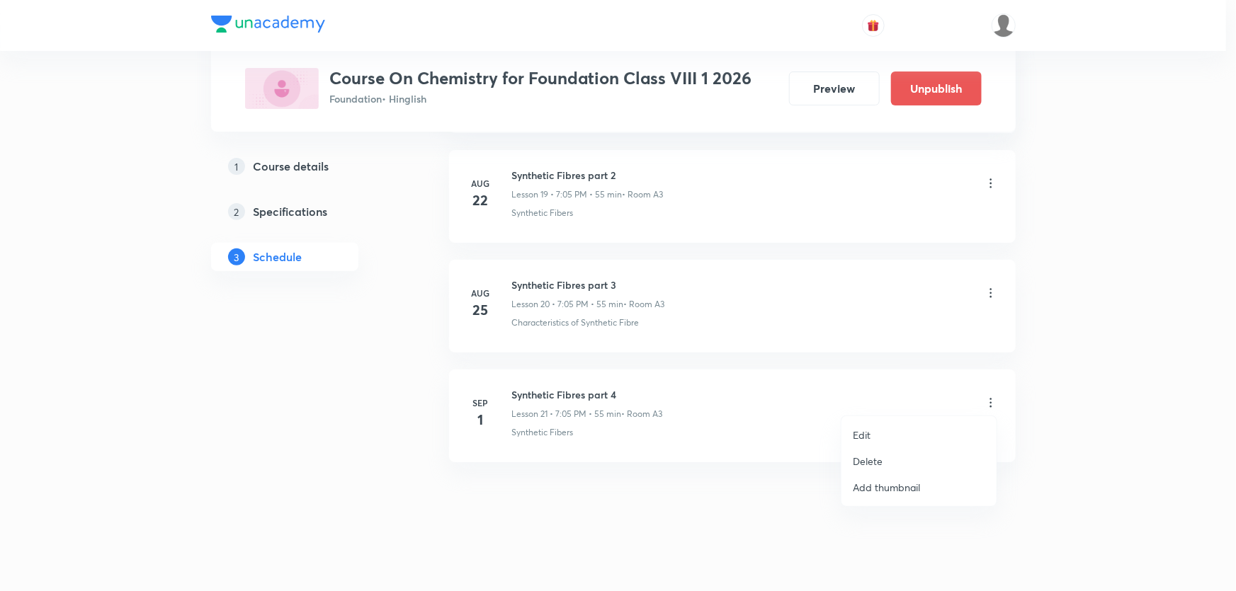
click at [868, 430] on p "Edit" at bounding box center [862, 435] width 18 height 15
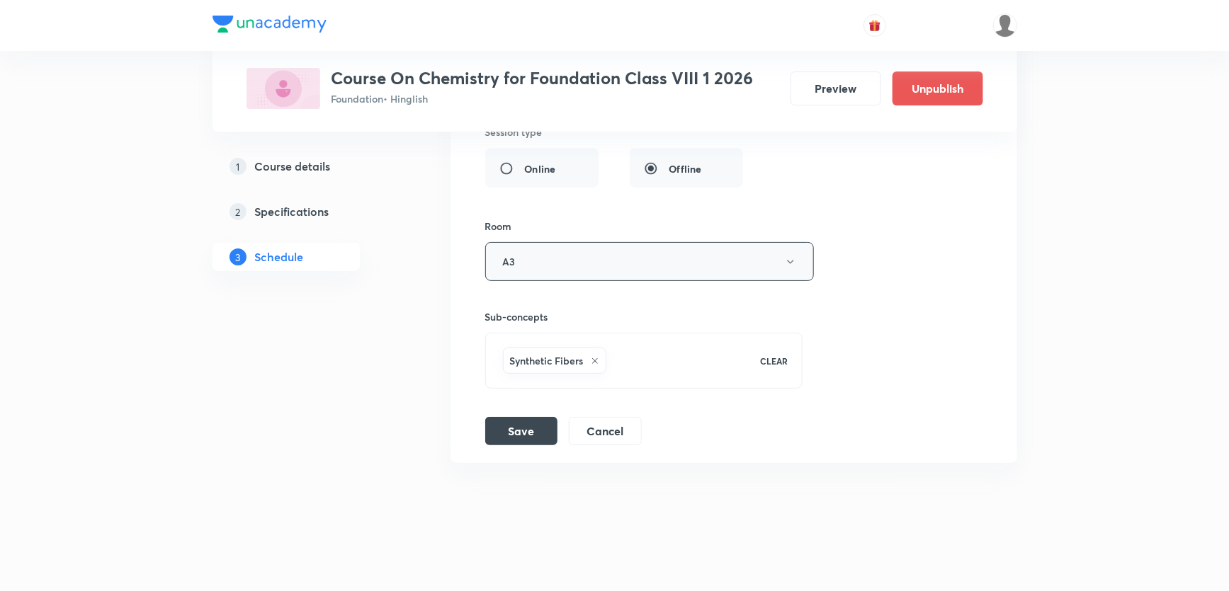
click at [552, 256] on button "A3" at bounding box center [649, 261] width 329 height 39
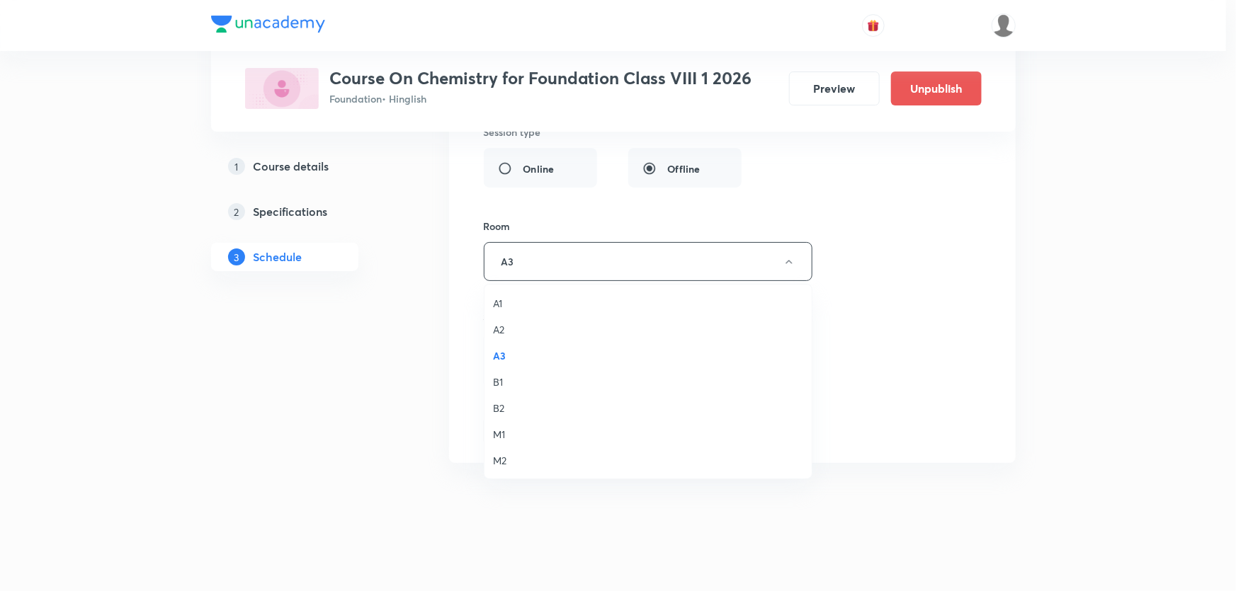
click at [517, 302] on span "A1" at bounding box center [648, 303] width 310 height 15
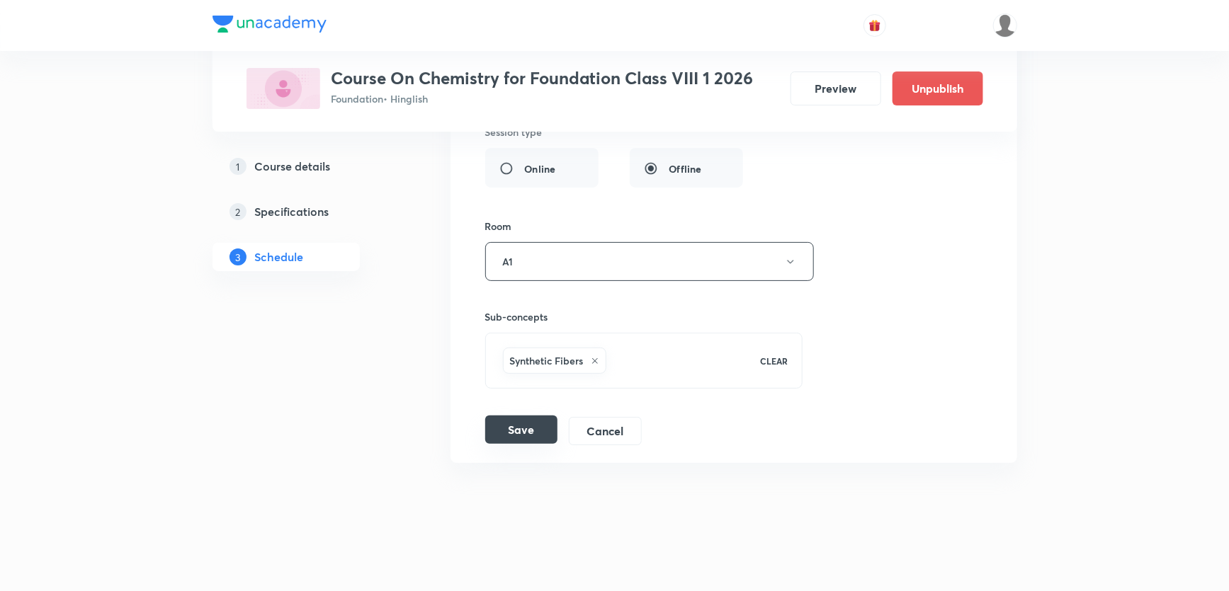
click at [526, 419] on button "Save" at bounding box center [521, 430] width 72 height 28
click at [620, 359] on icon at bounding box center [624, 363] width 8 height 8
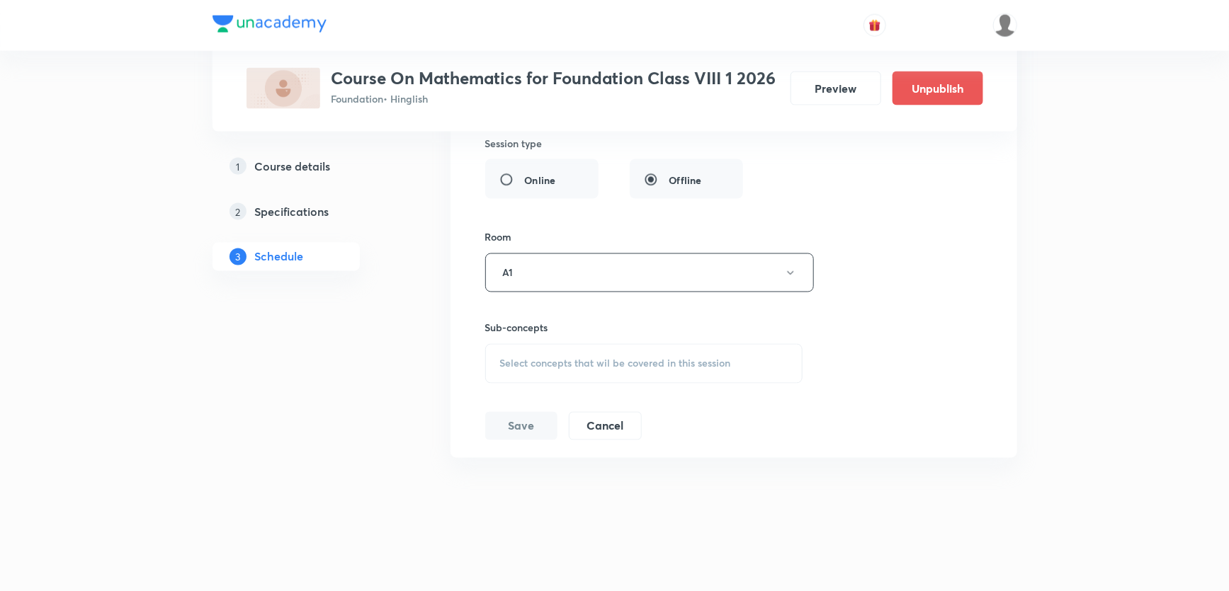
scroll to position [3818, 0]
click at [562, 365] on span "Select concepts that wil be covered in this session" at bounding box center [615, 370] width 231 height 11
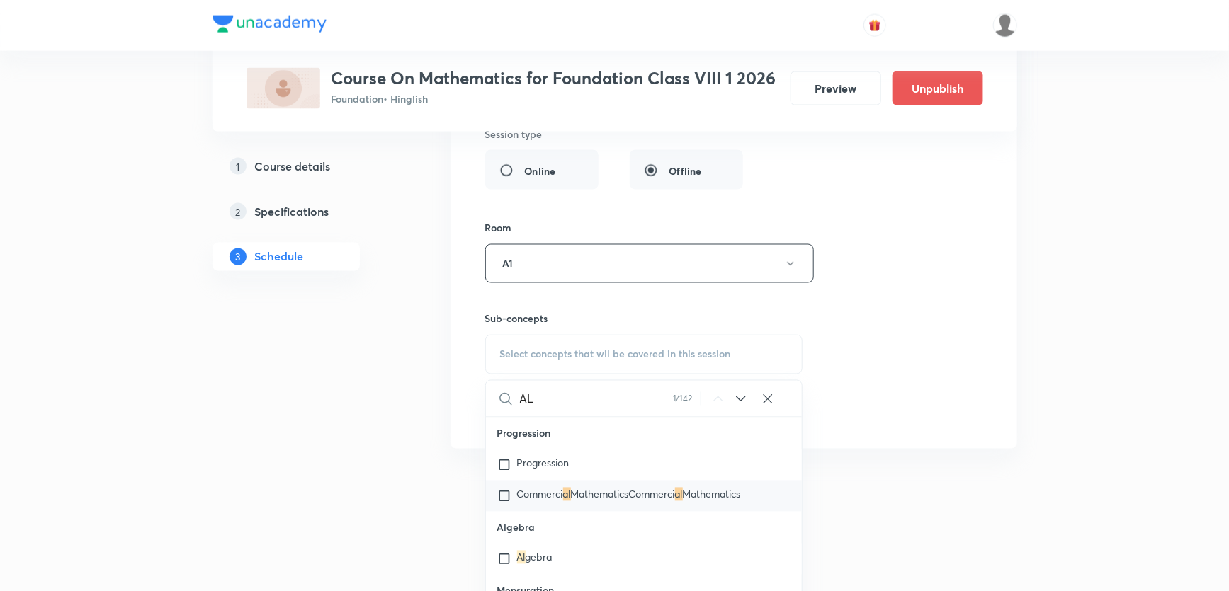
type input "AL"
click at [595, 493] on span "MathematicsCommerci" at bounding box center [623, 494] width 104 height 13
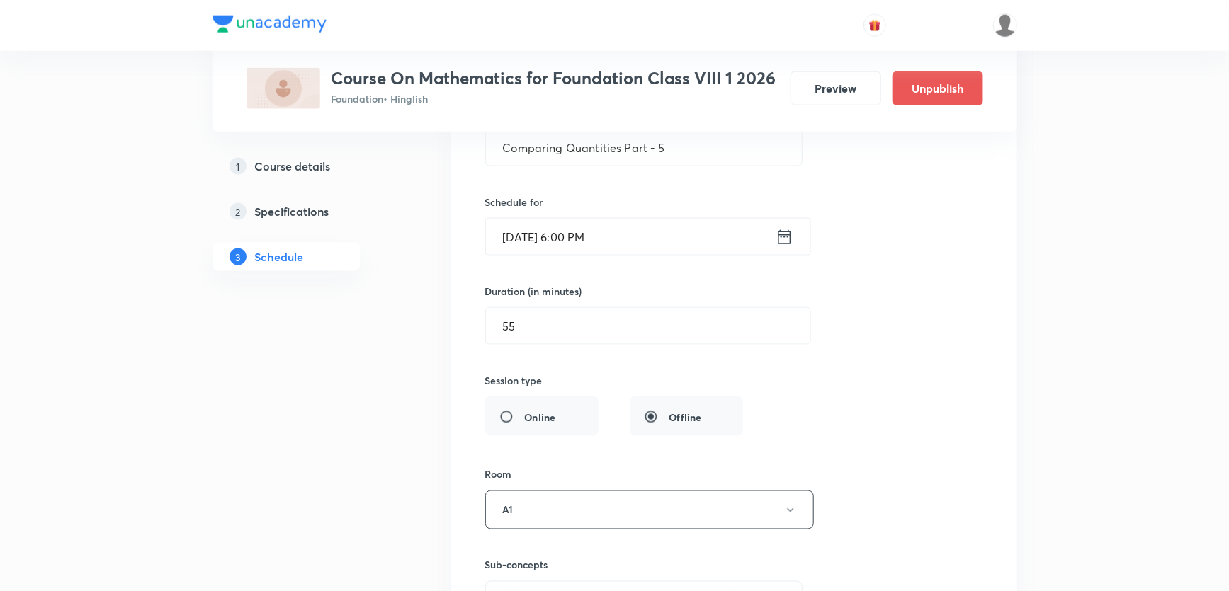
scroll to position [3383, 0]
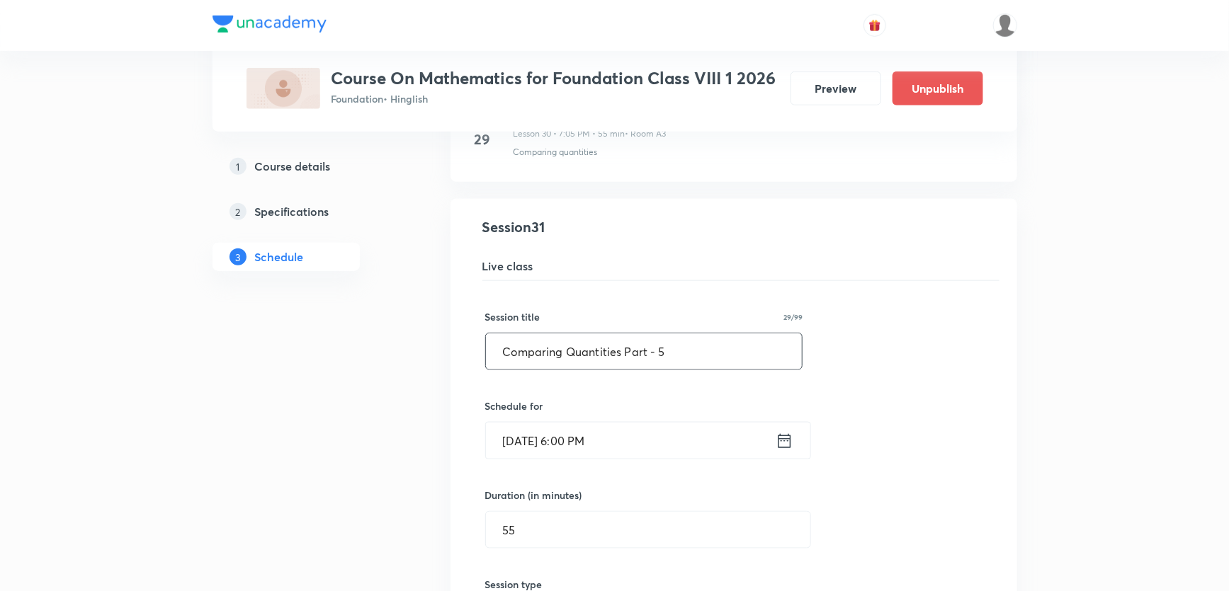
click at [694, 353] on input "Comparing Quantities Part - 5" at bounding box center [644, 352] width 317 height 36
drag, startPoint x: 621, startPoint y: 346, endPoint x: 363, endPoint y: 321, distance: 259.7
click at [543, 343] on input "Algebraic Expressions And Identities Part -" at bounding box center [644, 352] width 317 height 36
click at [559, 345] on input "Algebraic Expressions And Identities Part -" at bounding box center [644, 352] width 317 height 36
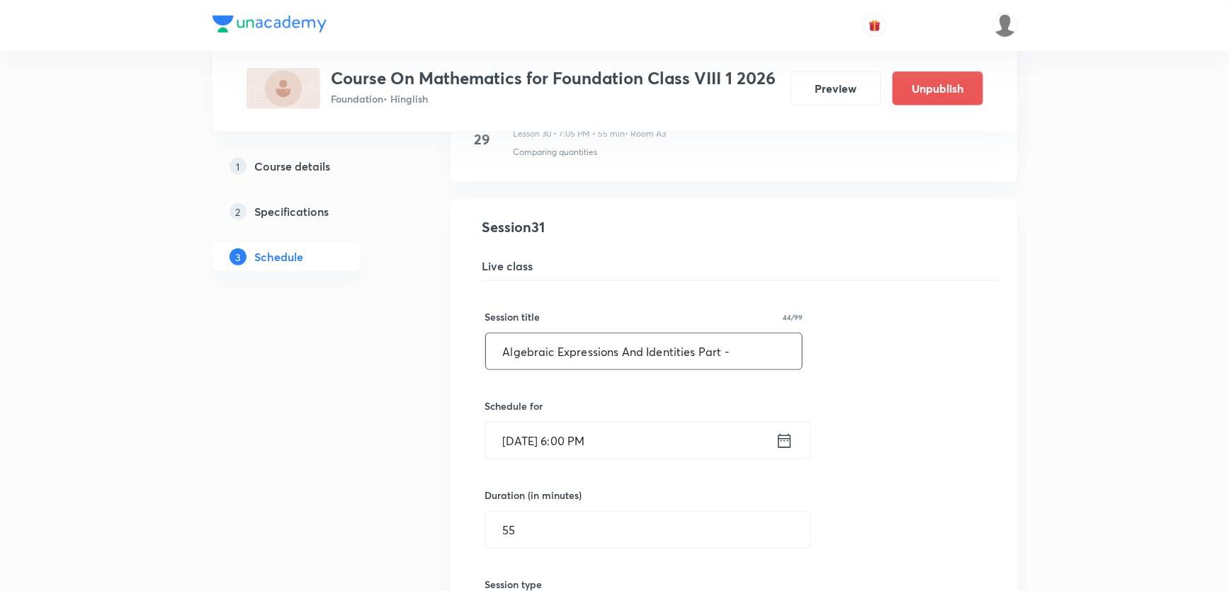
click at [738, 343] on input "Algebraic Expressions And Identities Part -" at bounding box center [644, 352] width 317 height 36
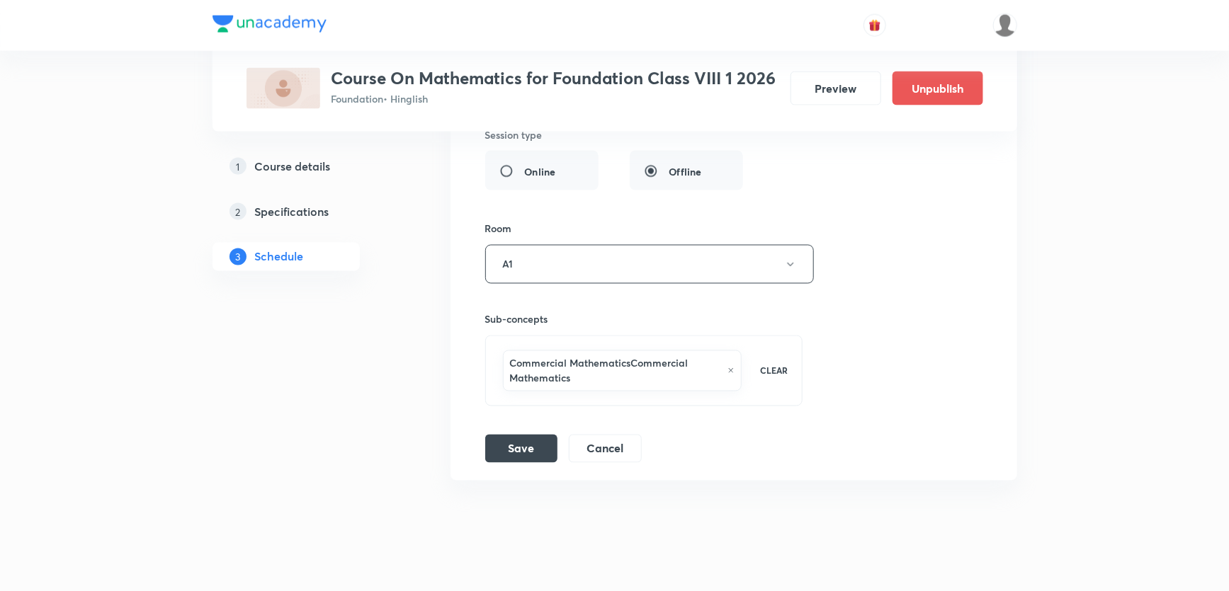
scroll to position [3834, 0]
type input "Algebraic Expressions And Identities Part - 1"
click at [519, 435] on button "Save" at bounding box center [521, 447] width 72 height 28
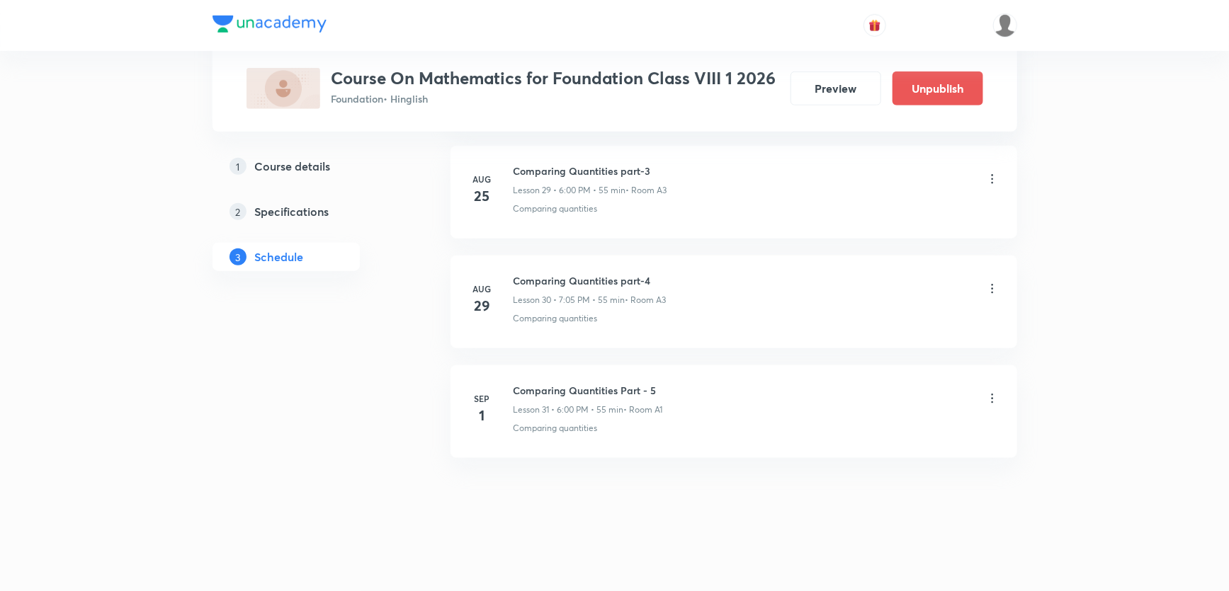
scroll to position [3290, 0]
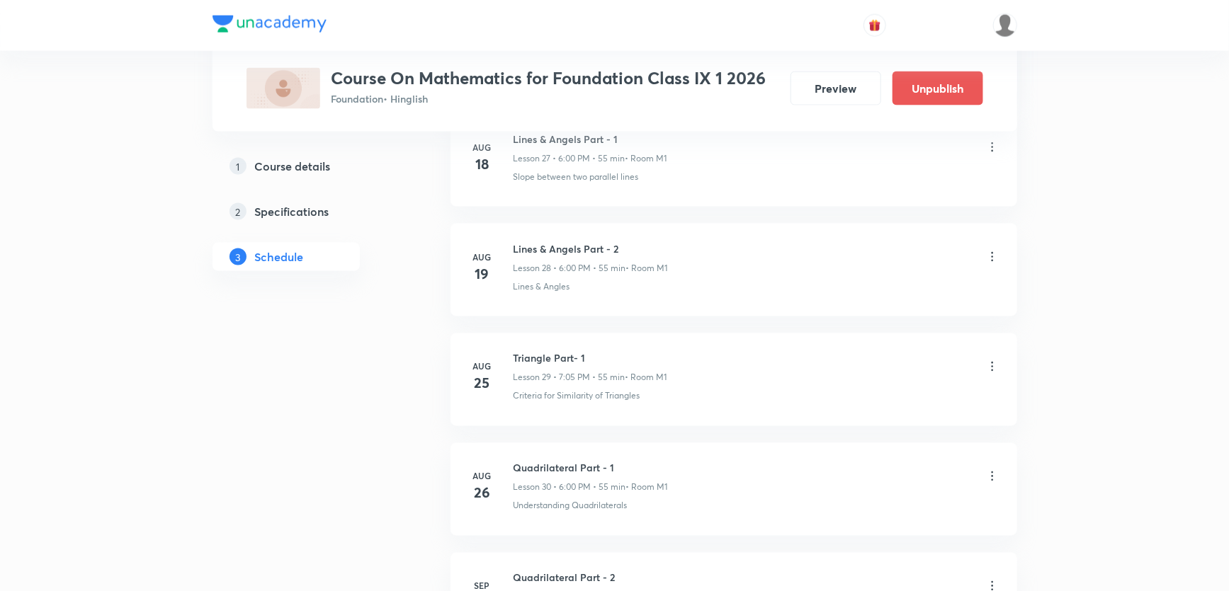
scroll to position [3747, 0]
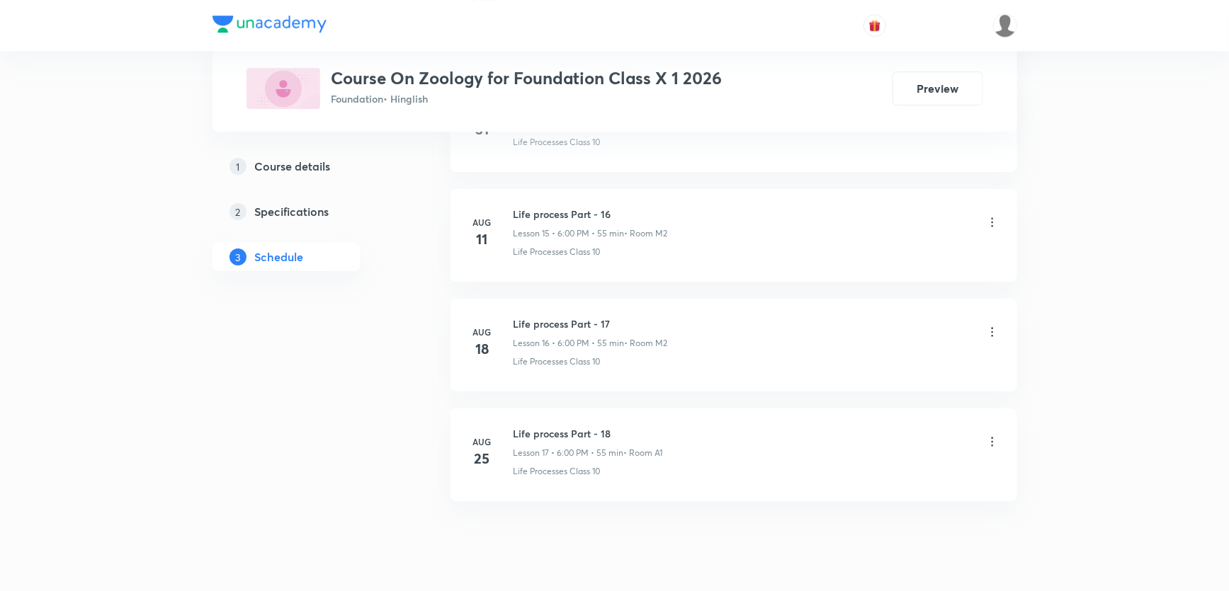
scroll to position [2406, 0]
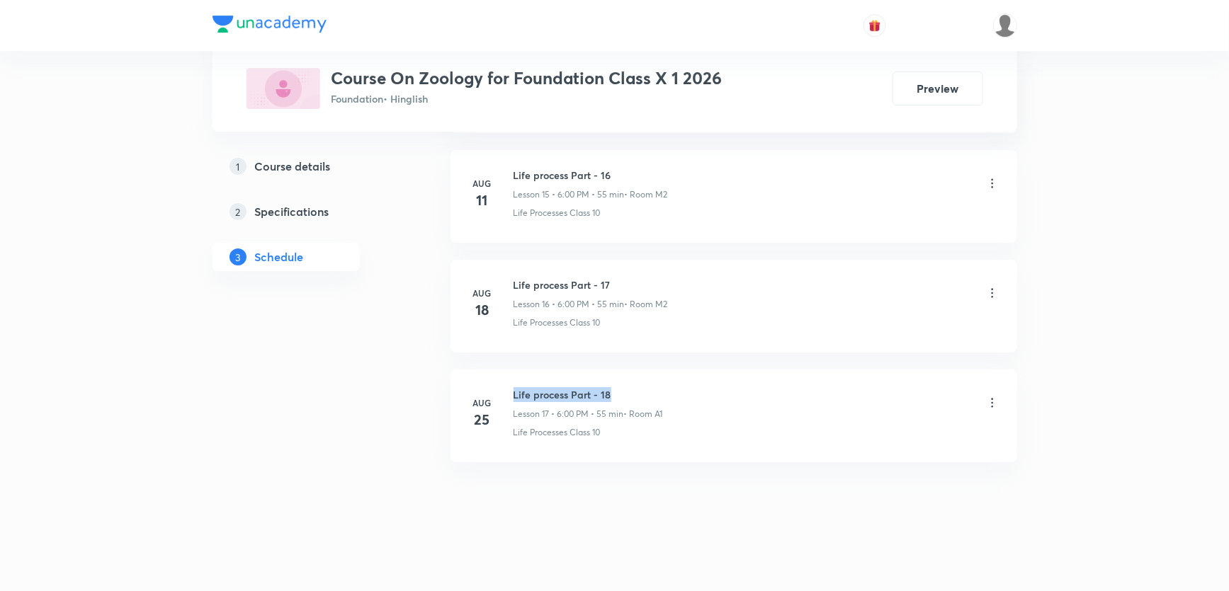
drag, startPoint x: 513, startPoint y: 390, endPoint x: 607, endPoint y: 390, distance: 94.2
click at [607, 390] on h6 "Life process Part - 18" at bounding box center [587, 394] width 149 height 15
copy h6 "Life process Part - 18"
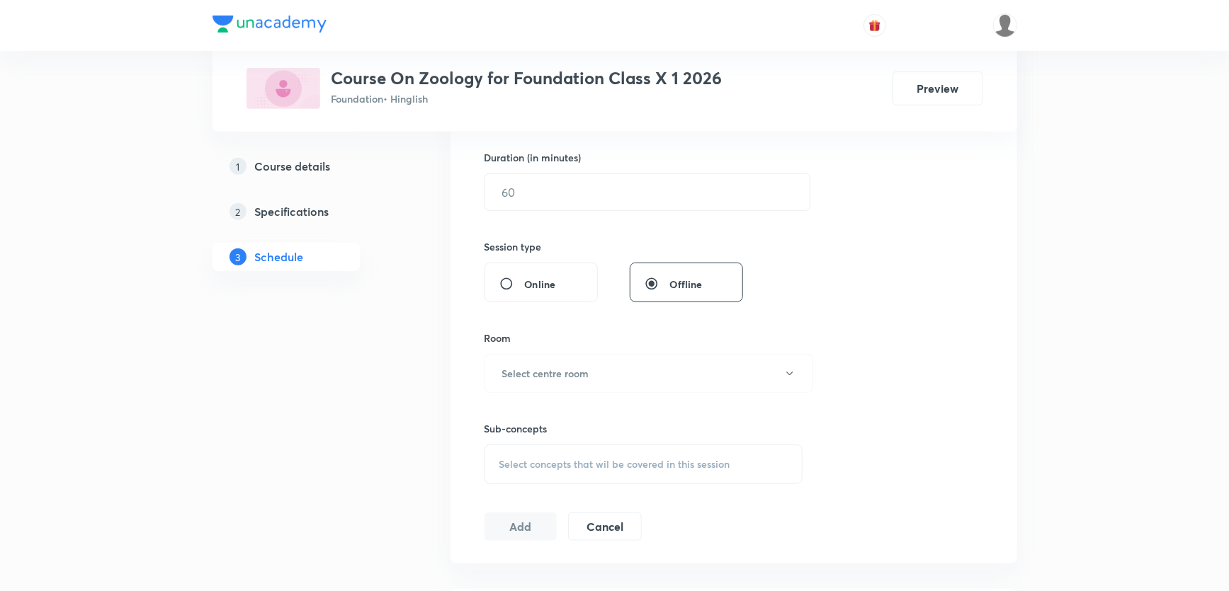
scroll to position [222, 0]
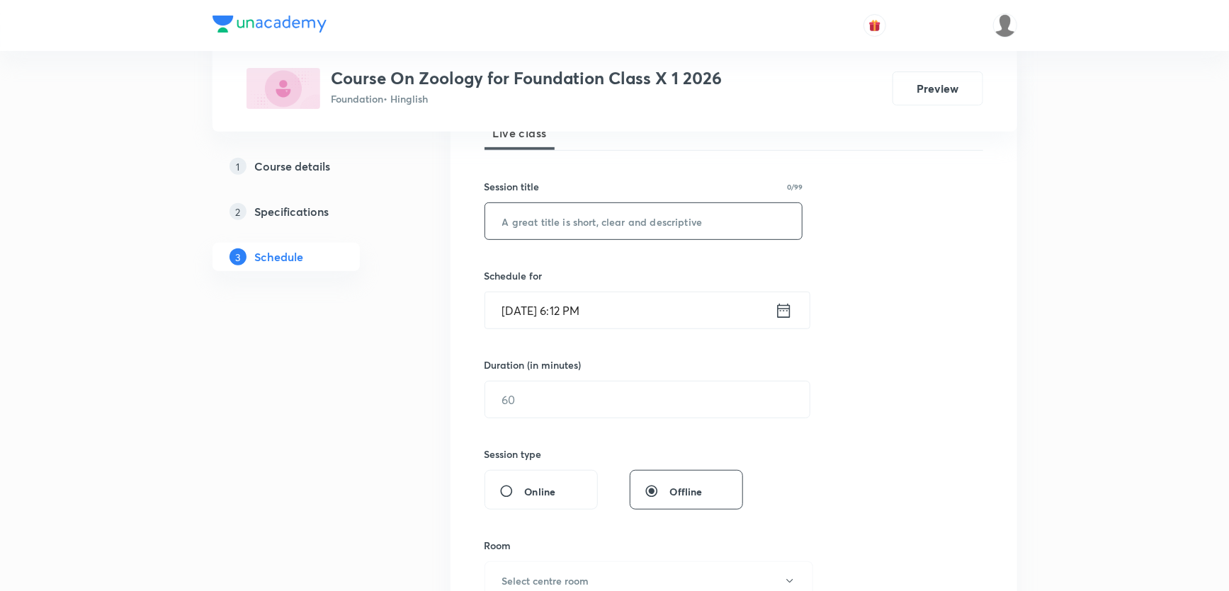
click at [590, 227] on input "text" at bounding box center [643, 221] width 317 height 36
paste input "Life process Part - 18"
type input "Life process Part - 19"
click at [575, 307] on input "Sep 1, 2025, 6:12 PM" at bounding box center [630, 310] width 290 height 36
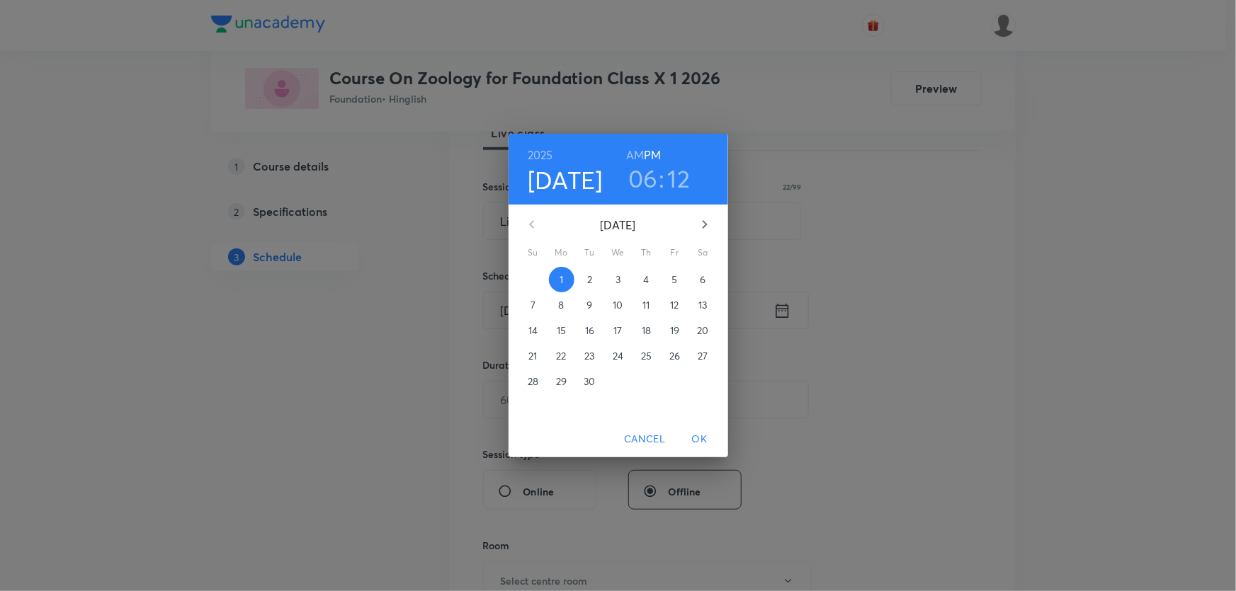
click at [703, 441] on span "OK" at bounding box center [700, 440] width 34 height 18
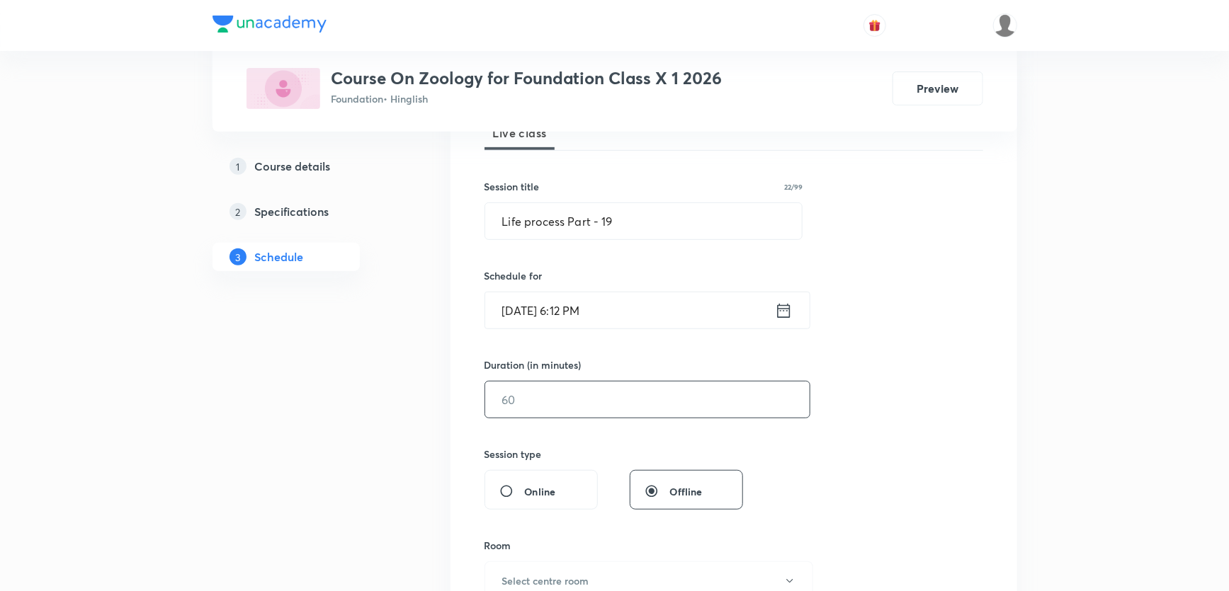
click at [582, 408] on input "text" at bounding box center [647, 400] width 324 height 36
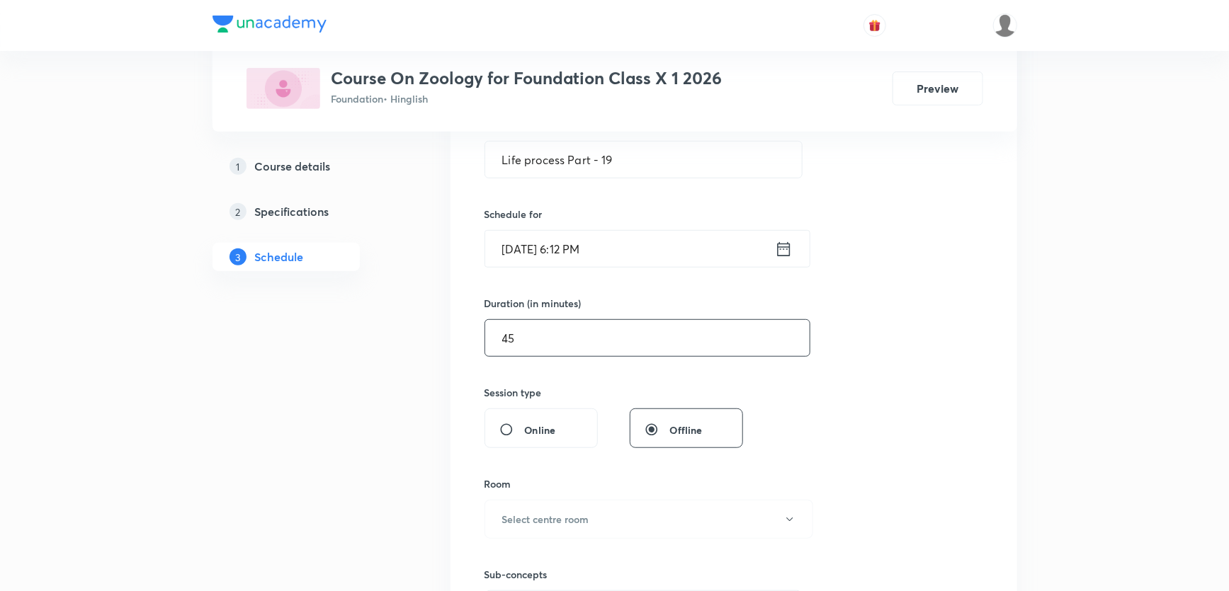
scroll to position [416, 0]
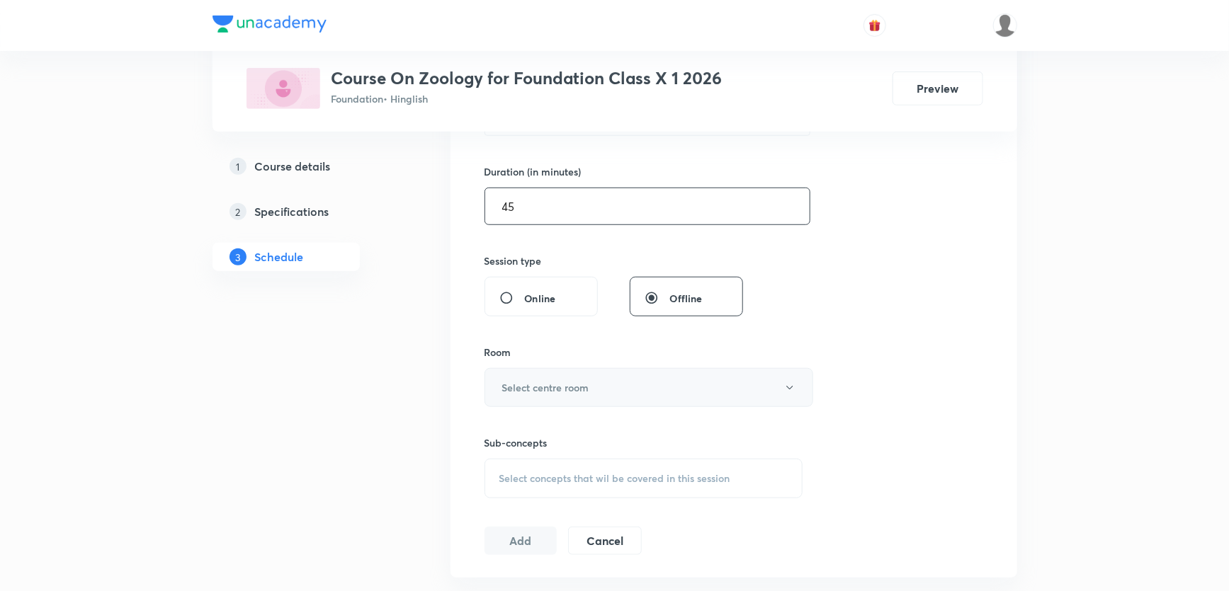
type input "45"
click at [545, 387] on h6 "Select centre room" at bounding box center [545, 387] width 87 height 15
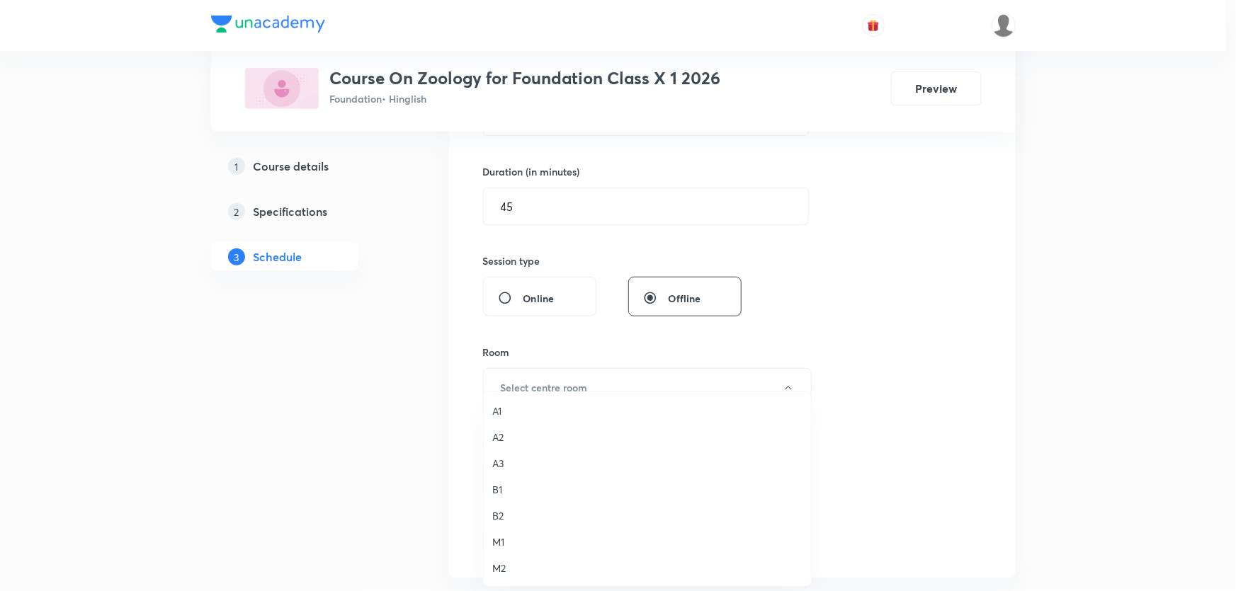
click at [503, 566] on span "M2" at bounding box center [647, 568] width 310 height 15
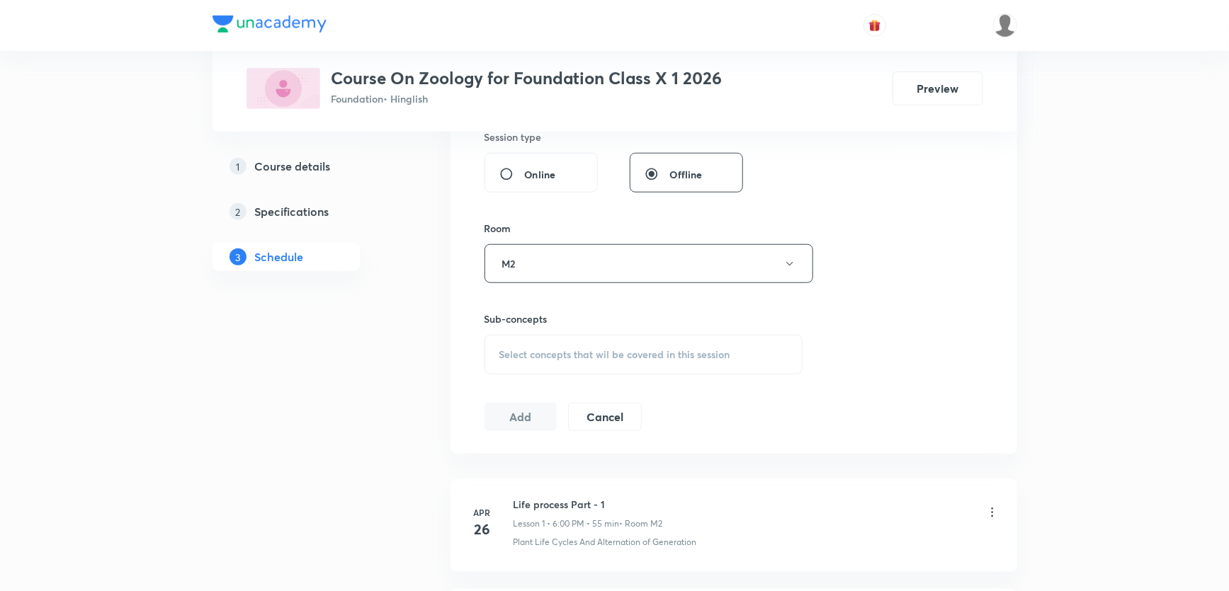
scroll to position [545, 0]
click at [574, 352] on span "Select concepts that wil be covered in this session" at bounding box center [614, 349] width 231 height 11
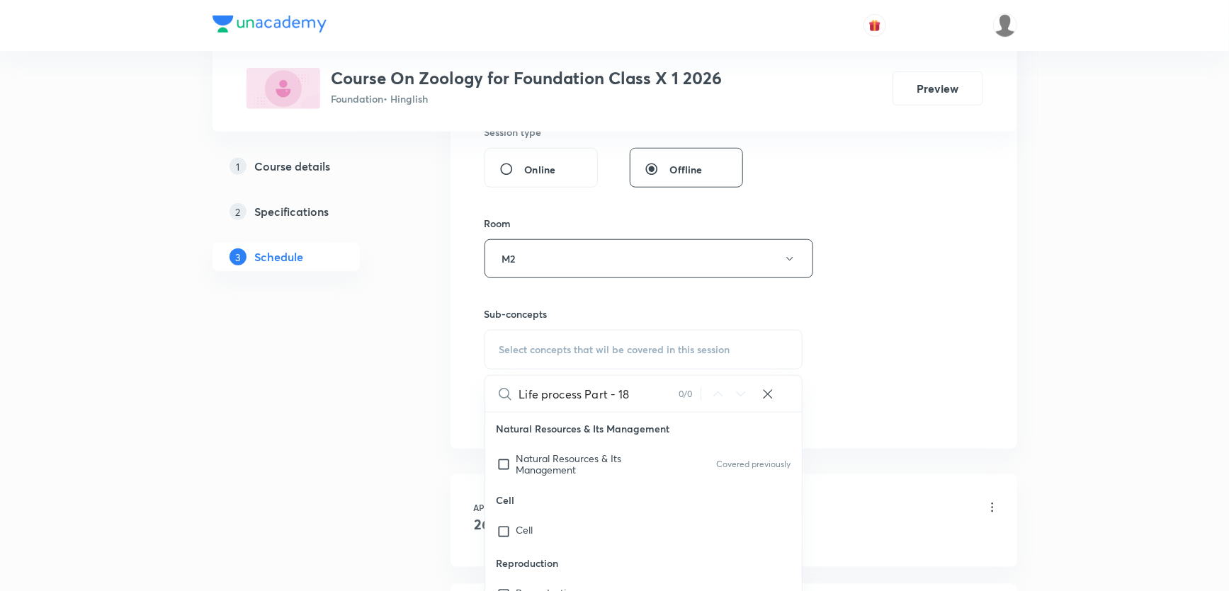
drag, startPoint x: 586, startPoint y: 392, endPoint x: 654, endPoint y: 392, distance: 68.0
click at [651, 392] on input "Life process Part - 18" at bounding box center [598, 394] width 159 height 36
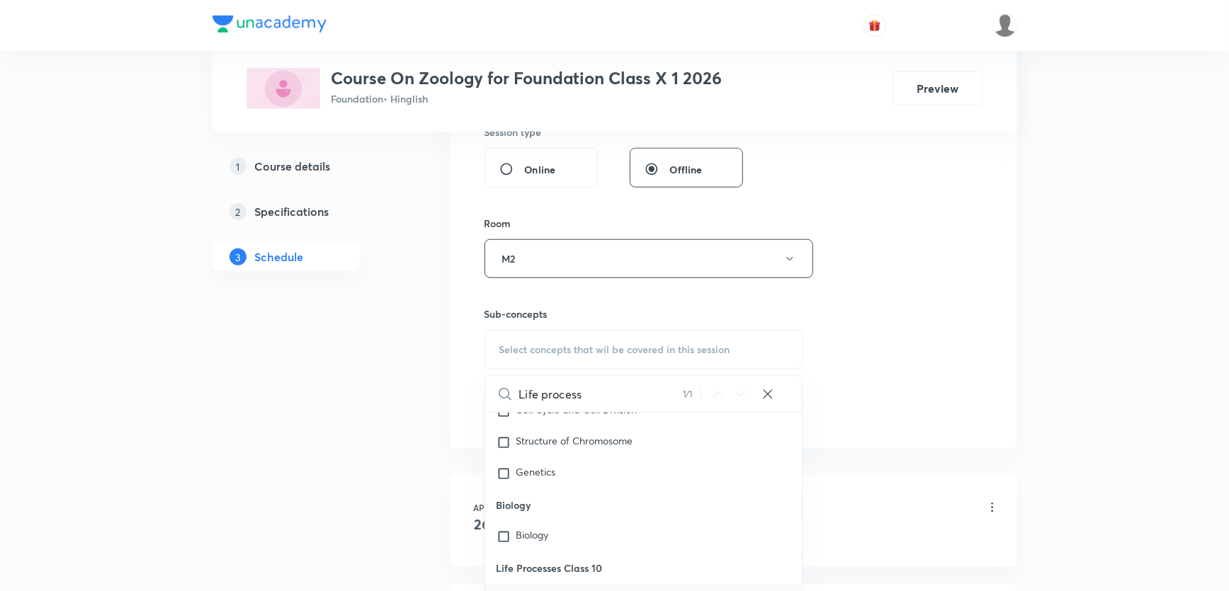
scroll to position [7840, 0]
type input "Life process"
click at [504, 533] on input "checkbox" at bounding box center [506, 536] width 20 height 14
checkbox input "true"
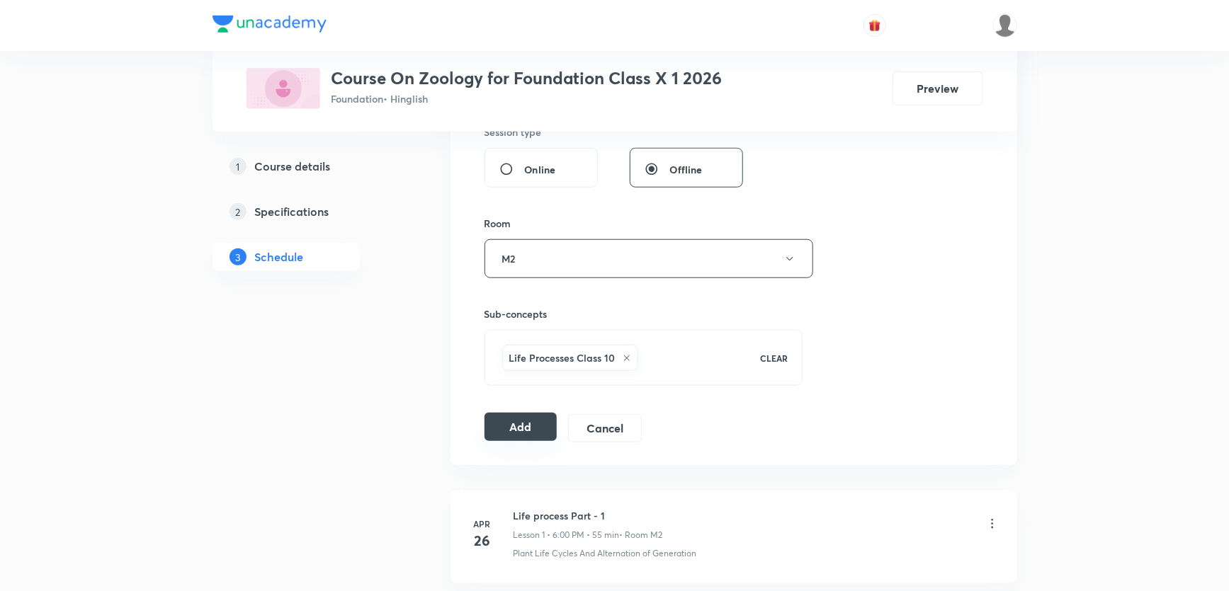
click at [555, 426] on button "Add" at bounding box center [520, 427] width 73 height 28
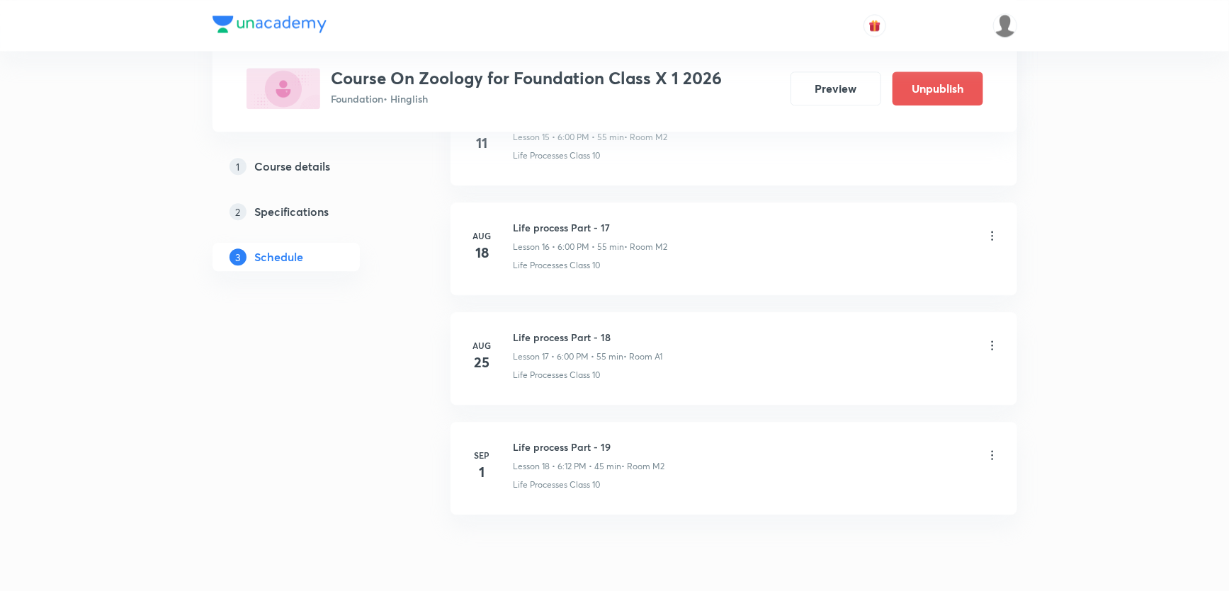
scroll to position [1865, 0]
